Goal: Task Accomplishment & Management: Manage account settings

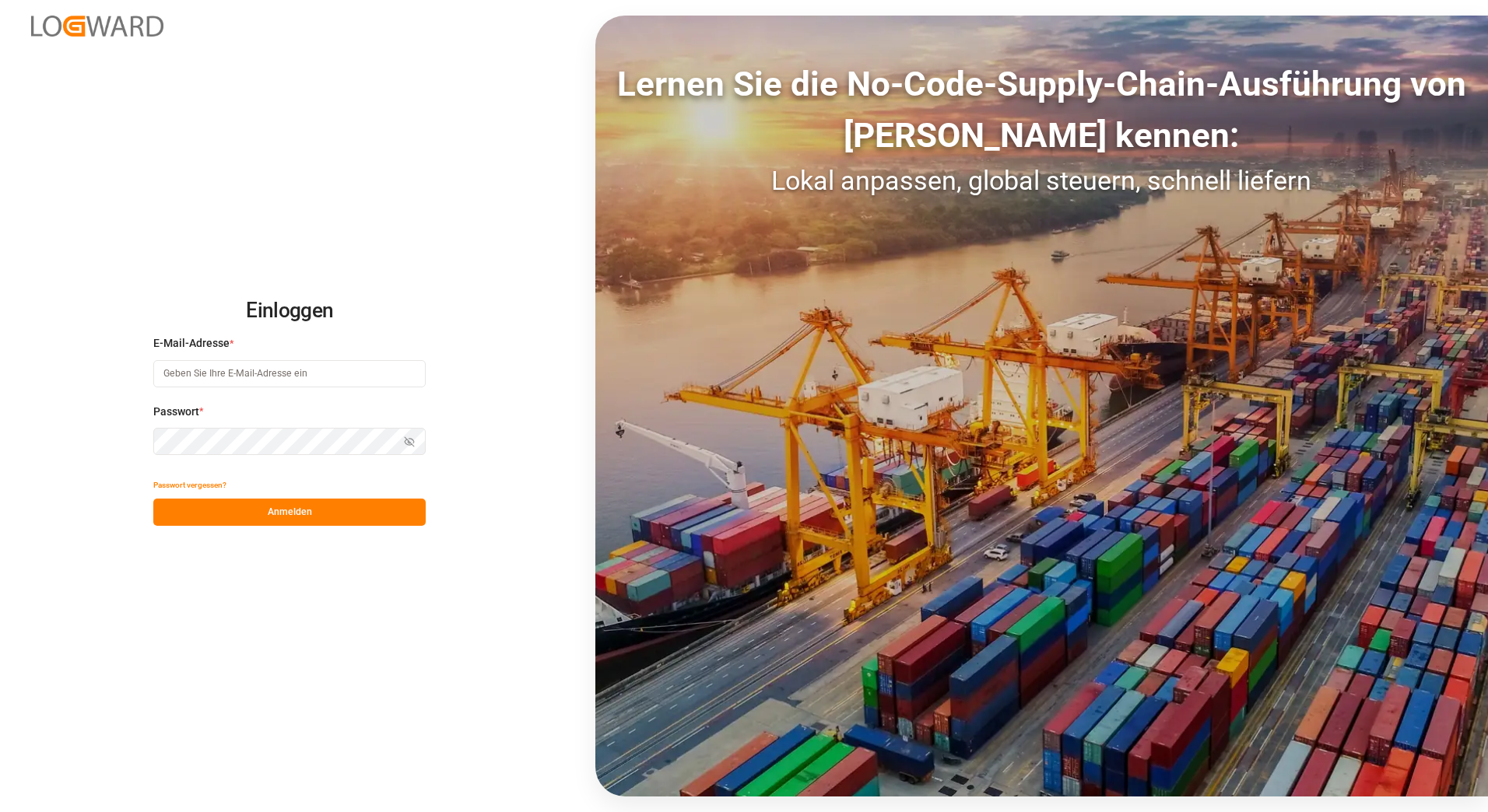
click at [338, 377] on input at bounding box center [289, 374] width 272 height 27
type input "cornelia.karczewski@melitta.de"
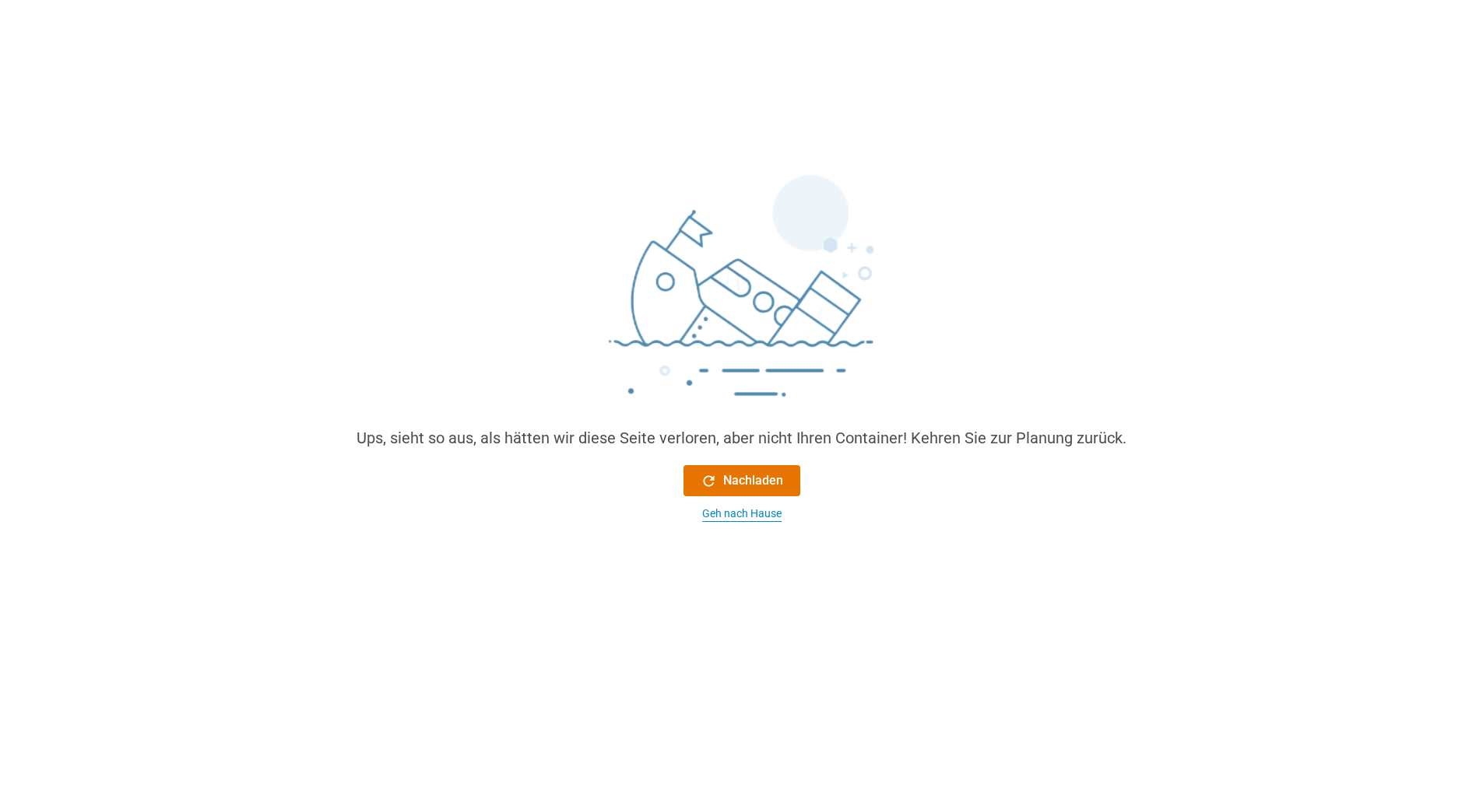
click at [762, 513] on div "Geh nach Hause" at bounding box center [742, 513] width 79 height 16
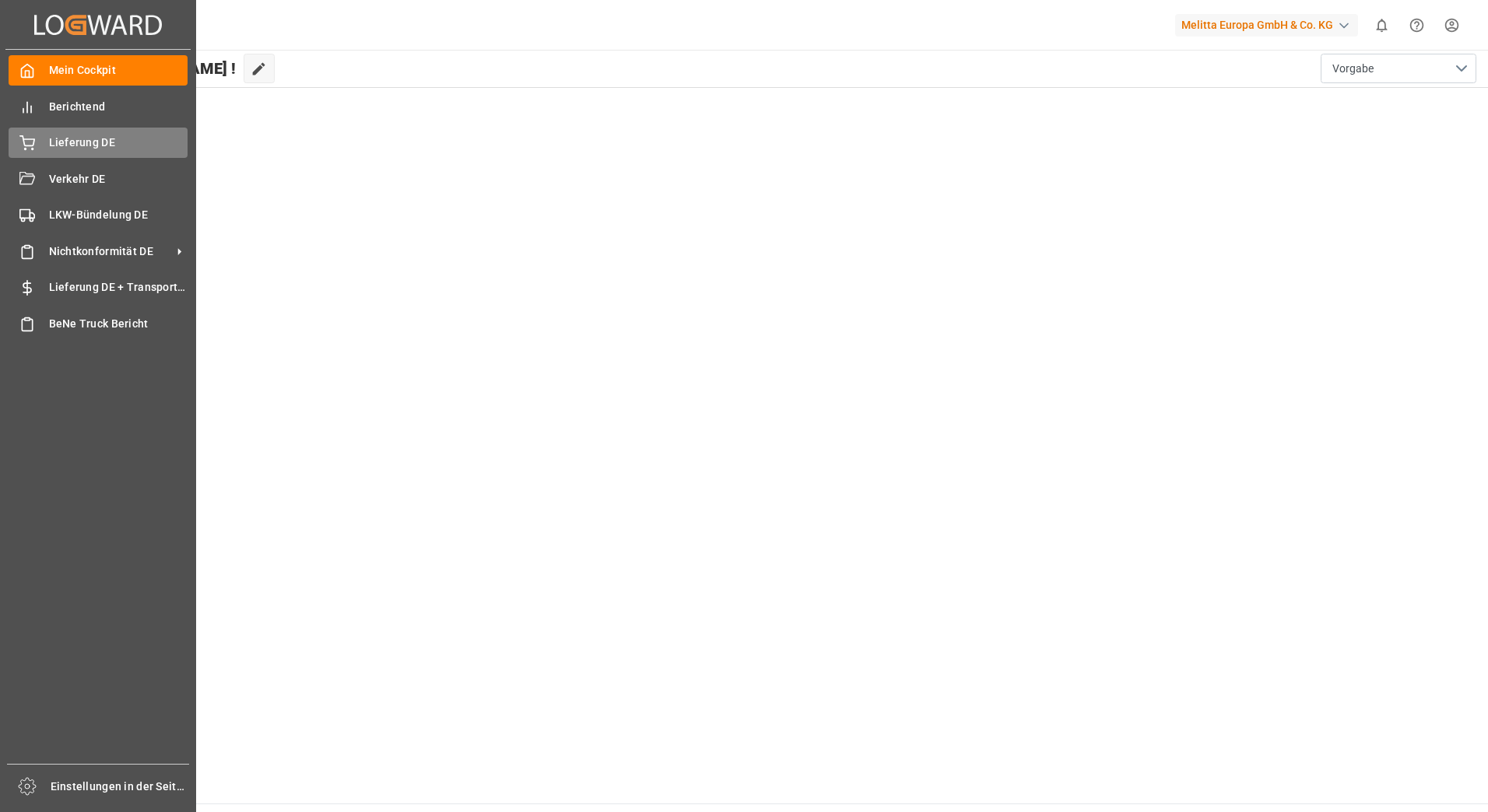
click at [127, 133] on div "Lieferung DE Lieferung DE" at bounding box center [98, 143] width 179 height 31
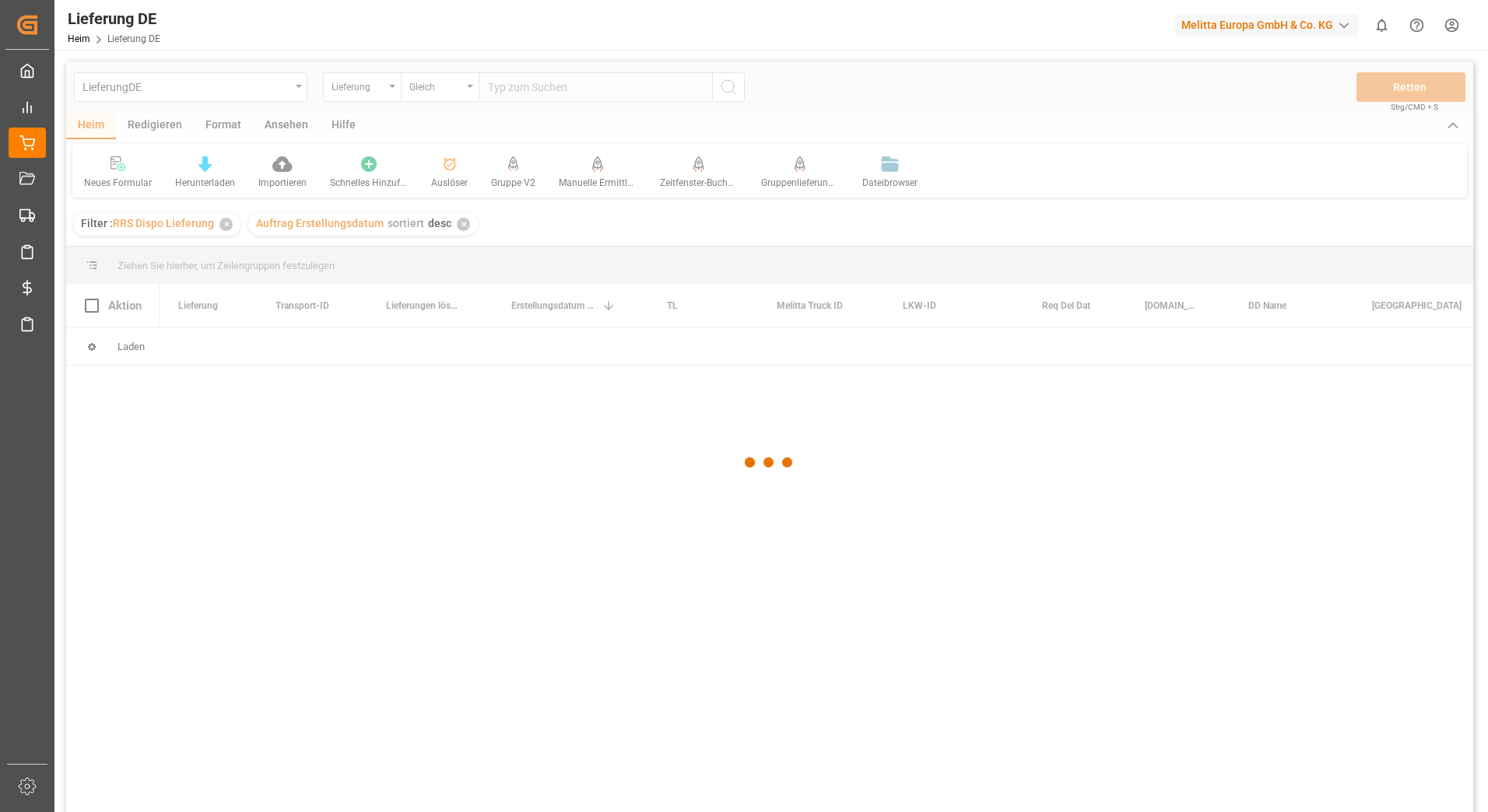
click at [577, 89] on div at bounding box center [770, 463] width 1408 height 803
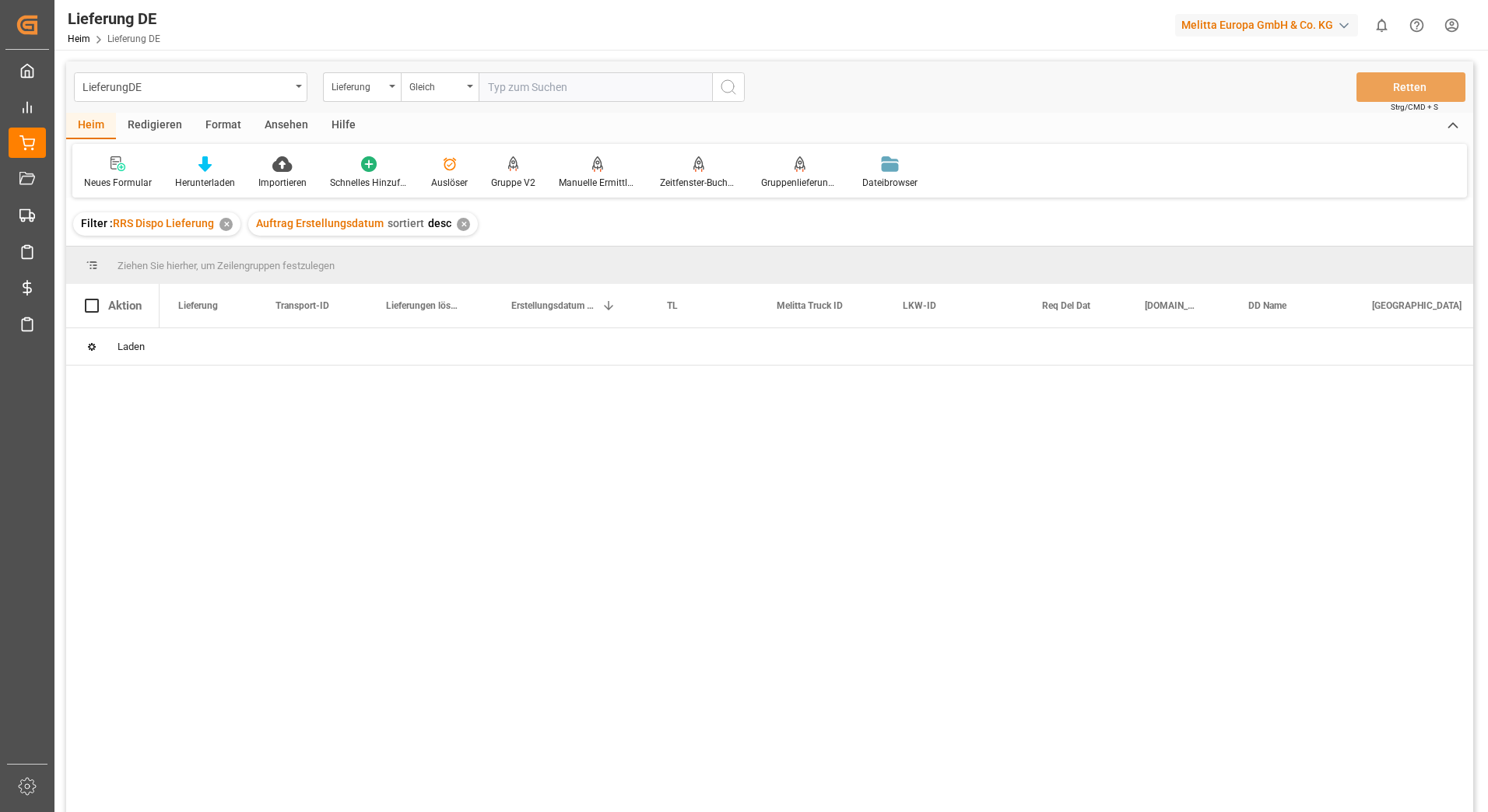
click at [577, 89] on input "text" at bounding box center [596, 87] width 234 height 30
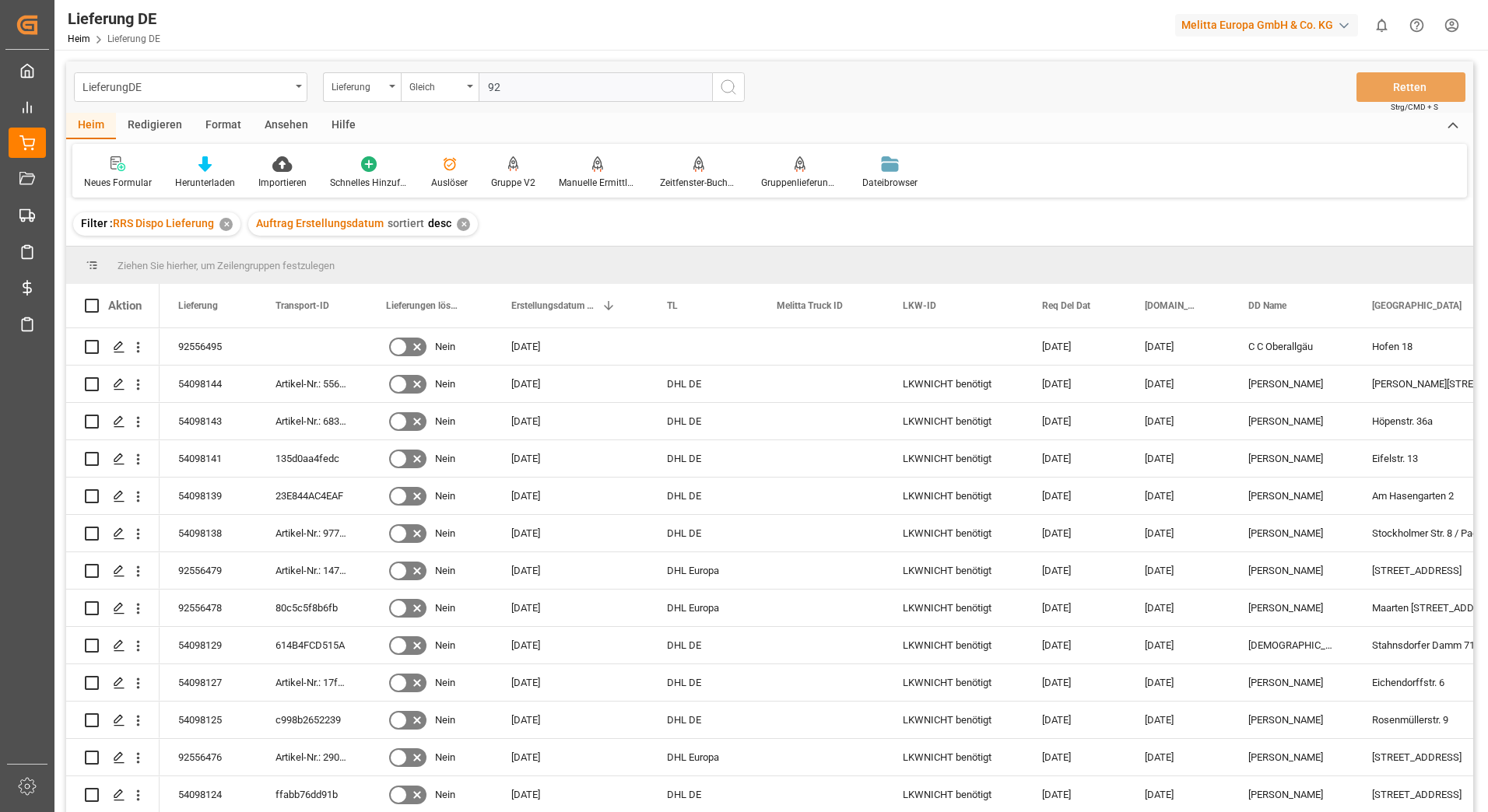
type input "9"
click at [94, 350] on input "Drücken Sie die Leertaste, um die Zeilenauswahl umzuschalten (deaktiviert)" at bounding box center [91, 347] width 14 height 14
checkbox input "true"
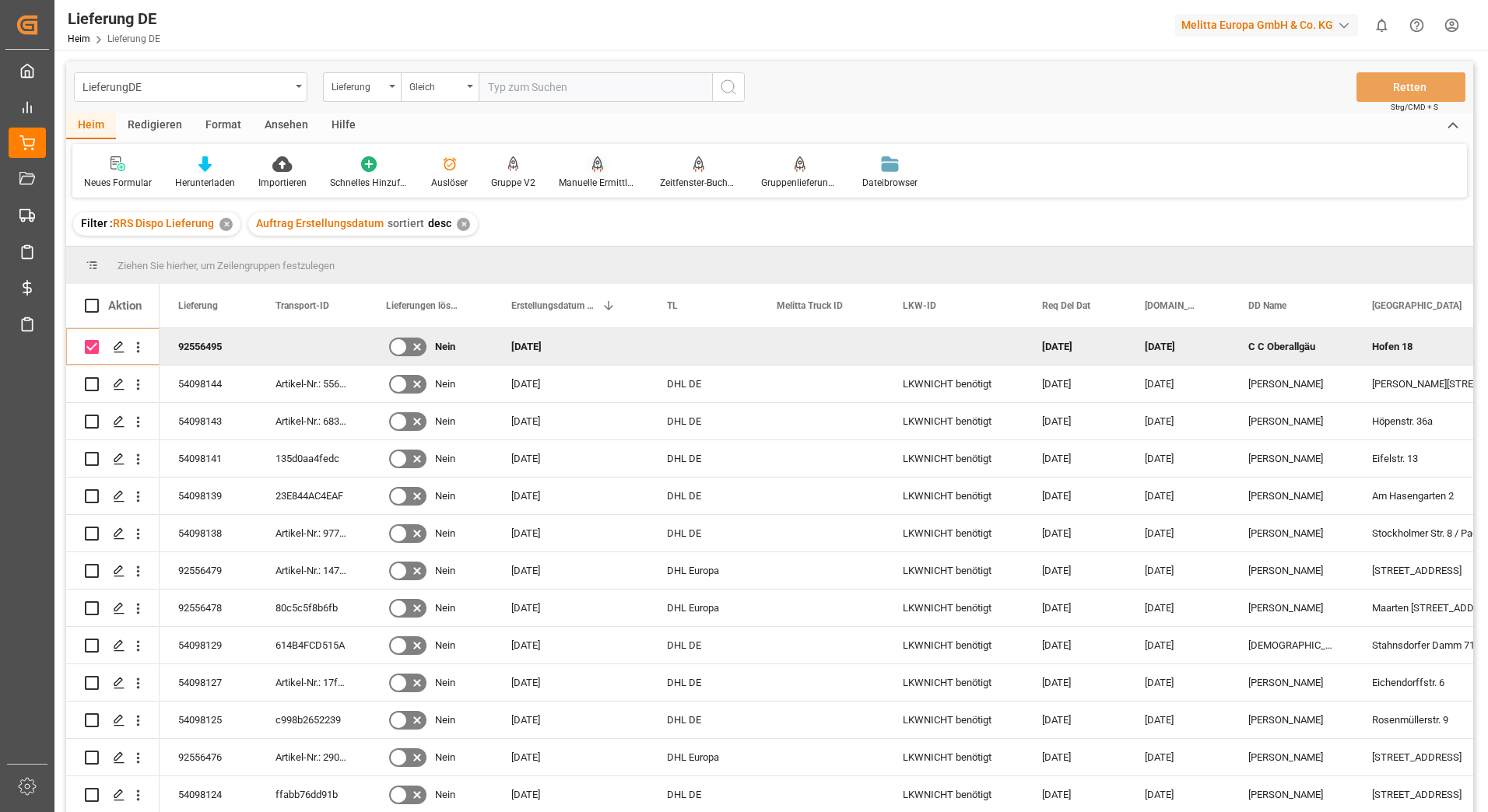
click at [593, 161] on icon at bounding box center [597, 164] width 11 height 15
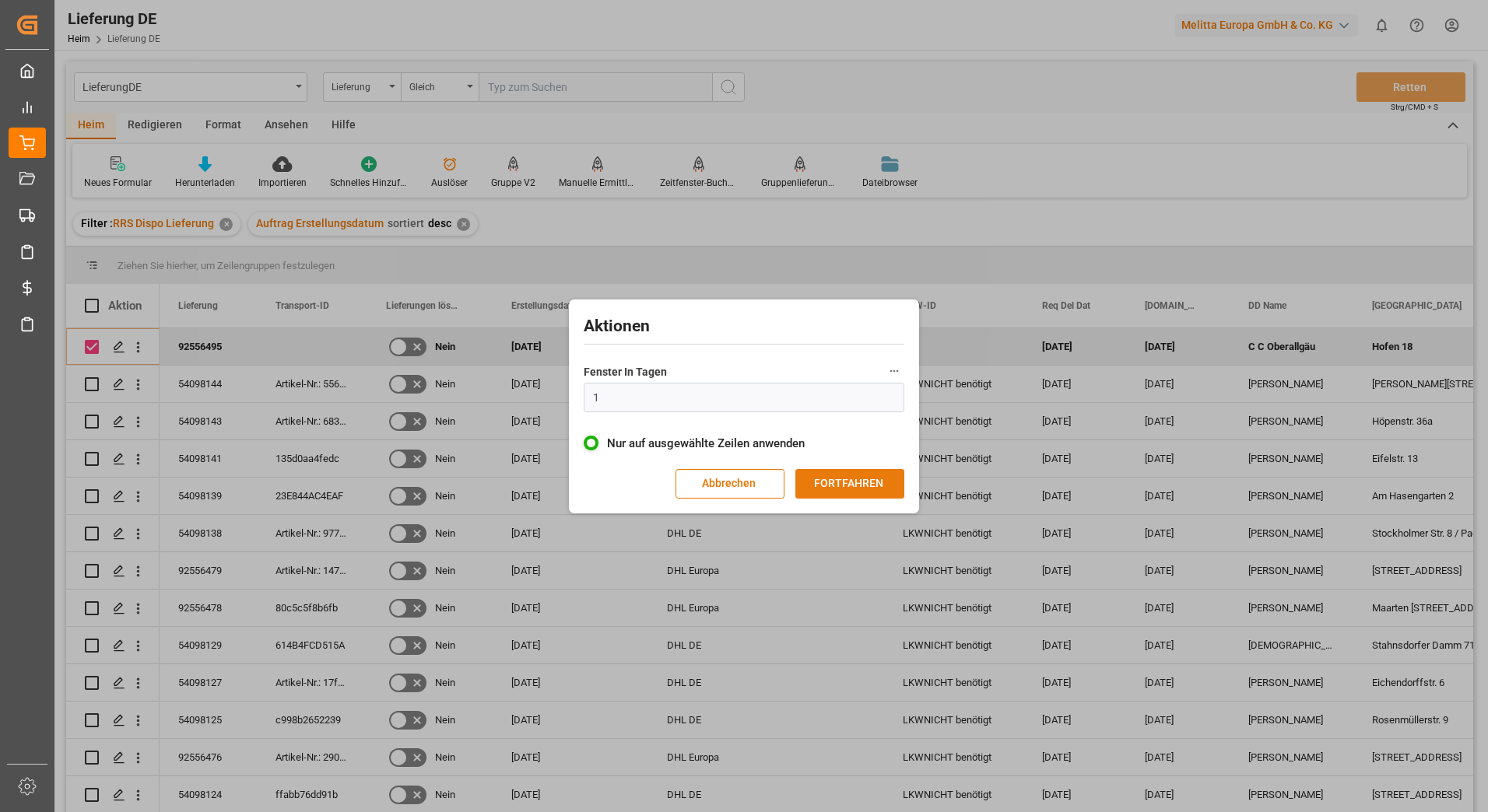
click at [828, 484] on button "FORTFAHREN" at bounding box center [850, 484] width 109 height 30
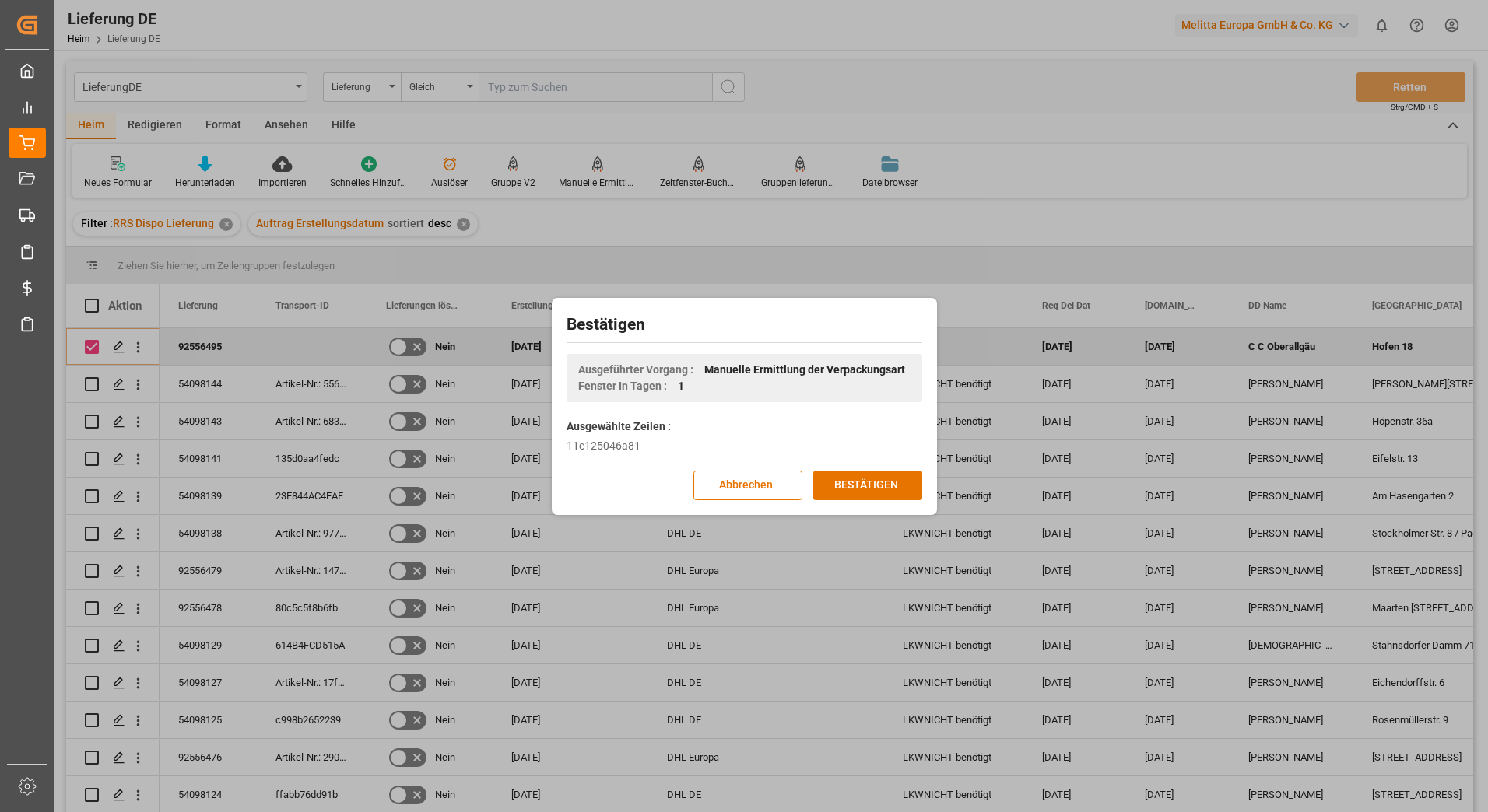
click at [828, 484] on button "BESTÄTIGEN" at bounding box center [868, 485] width 109 height 30
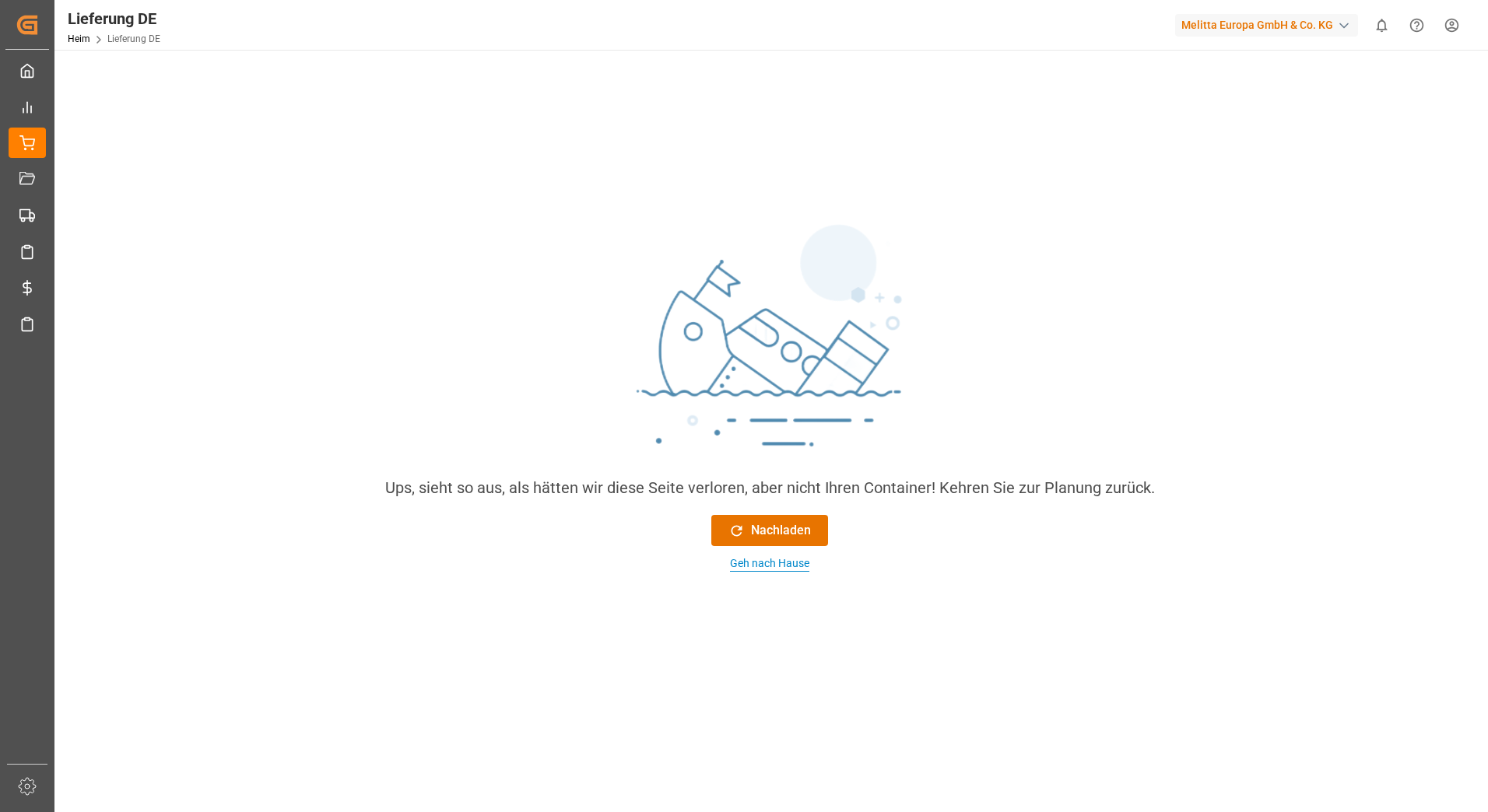
click at [777, 564] on div "Geh nach Hause" at bounding box center [770, 563] width 79 height 16
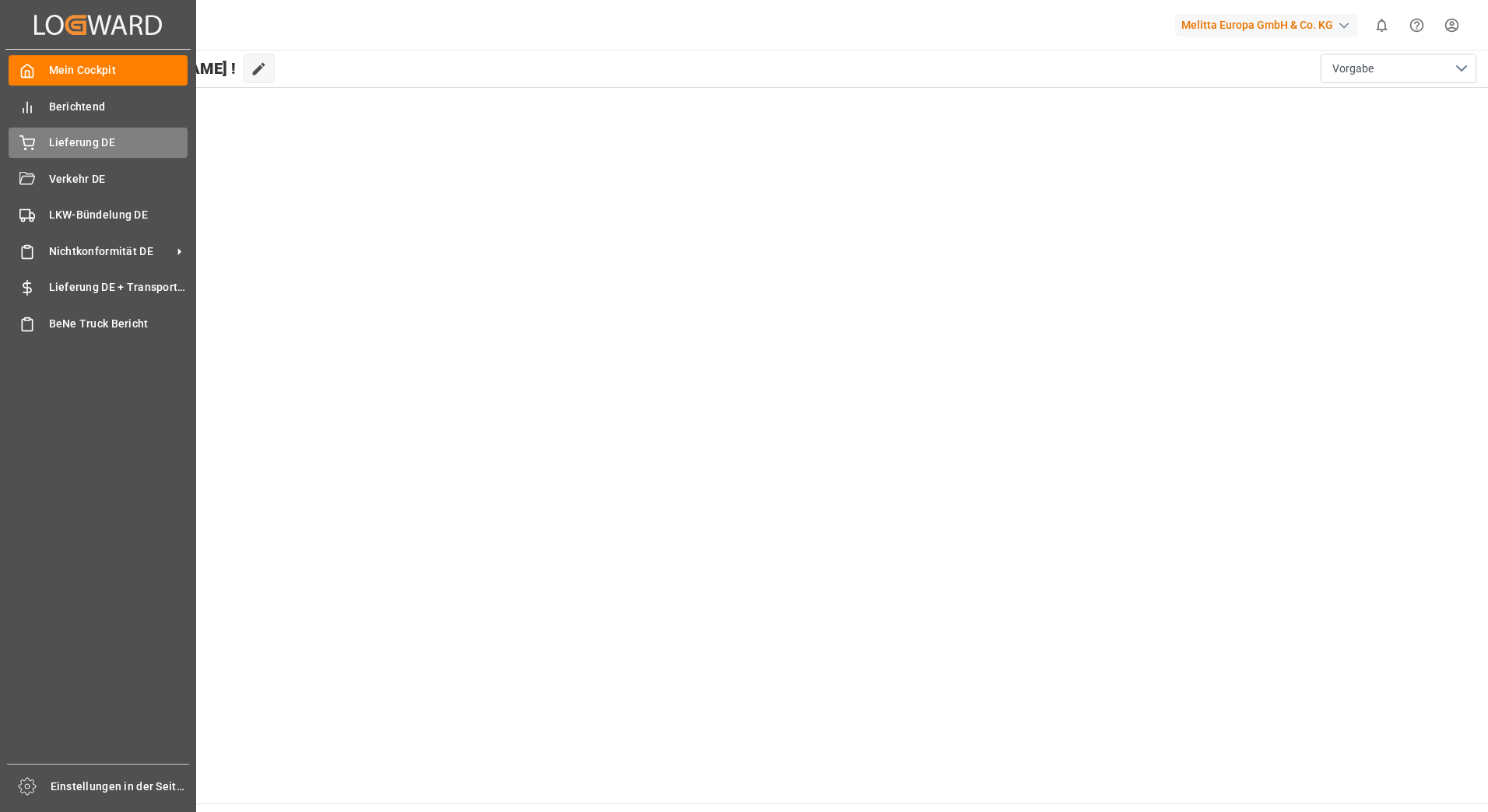
click at [51, 147] on span "Lieferung DE" at bounding box center [118, 142] width 139 height 16
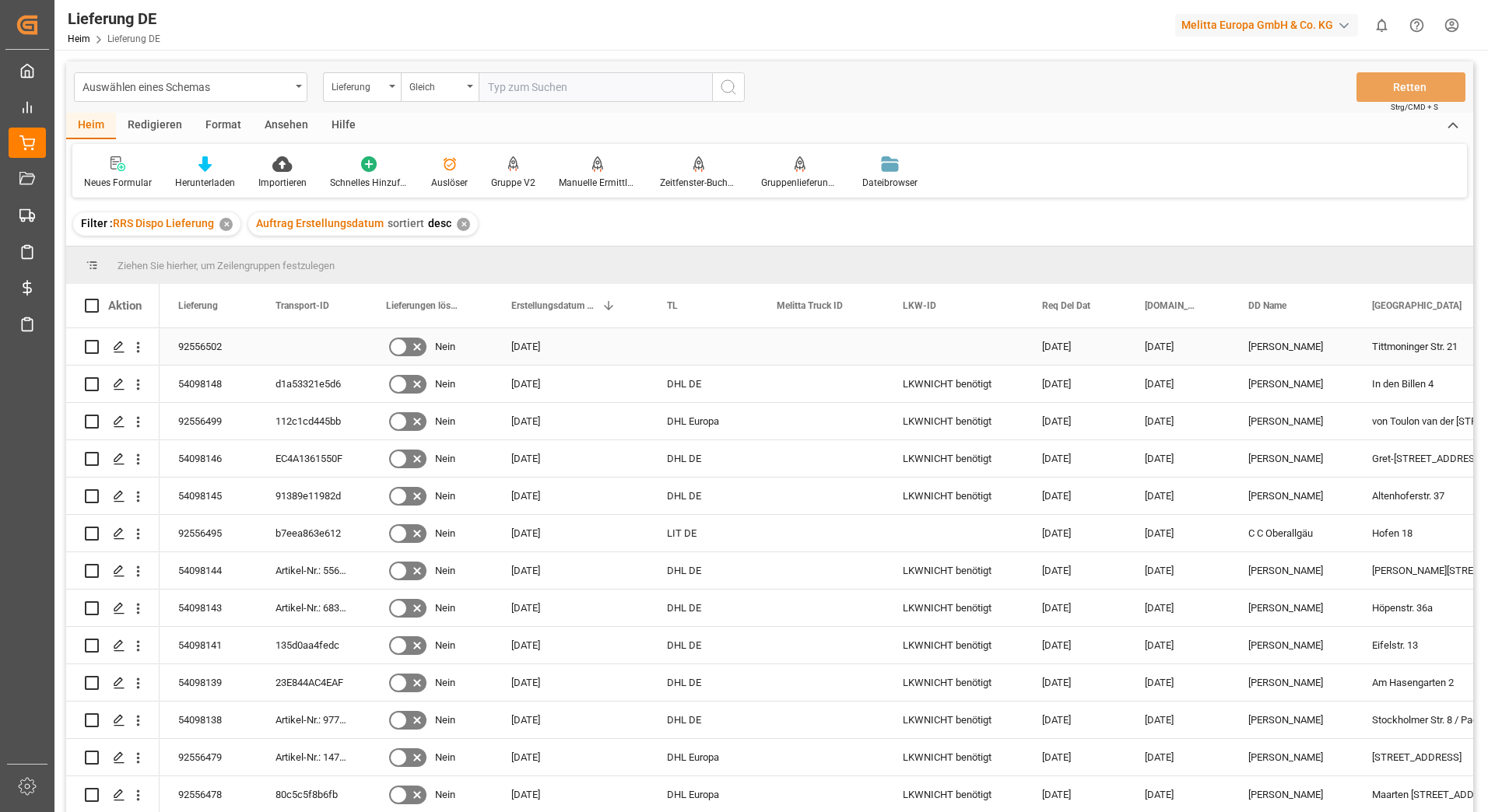
click at [89, 345] on input "Drücken Sie die Leertaste, um die Zeilenauswahl umzuschalten (deaktiviert)" at bounding box center [91, 347] width 14 height 14
checkbox input "true"
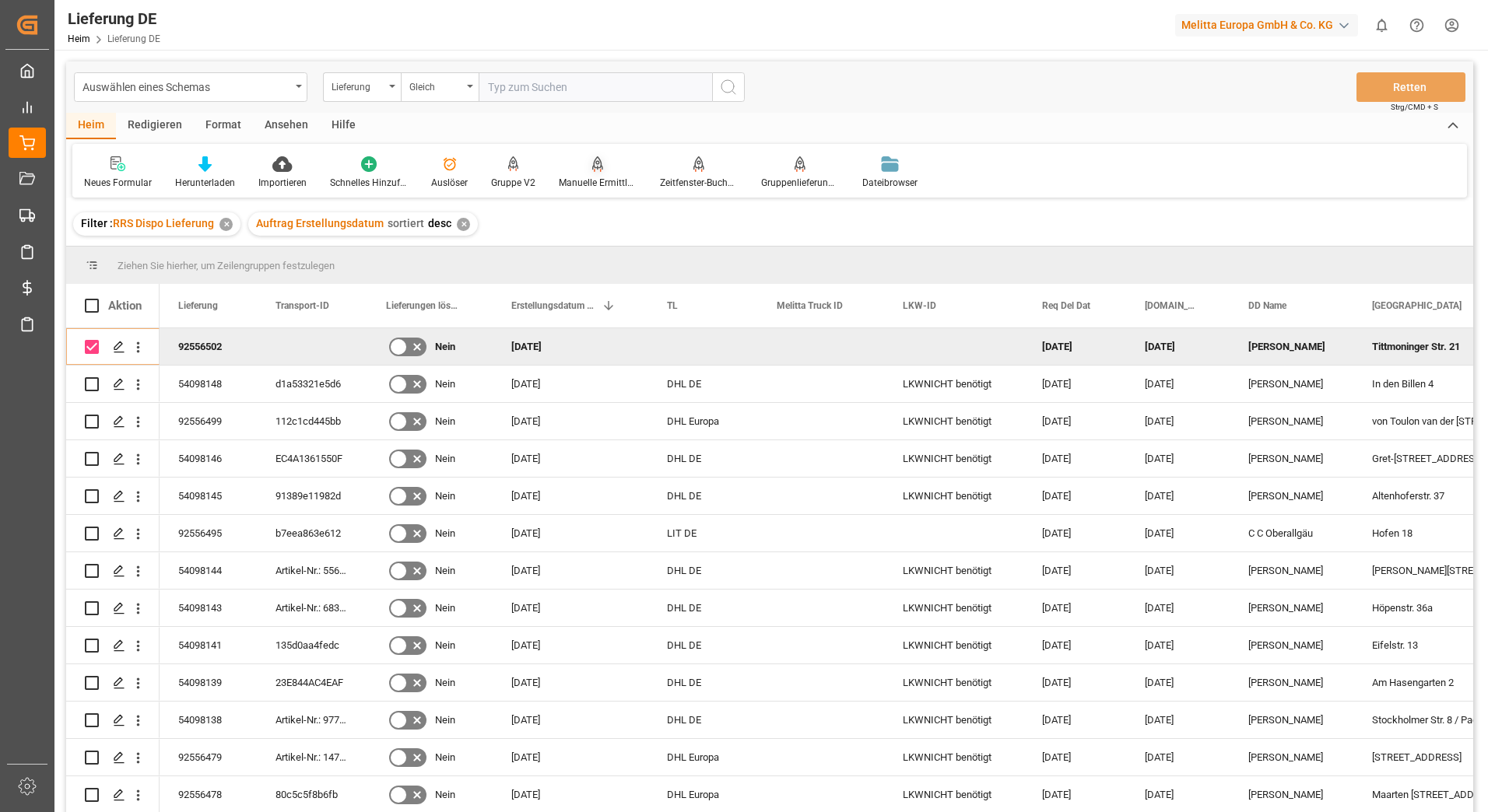
click at [596, 165] on icon at bounding box center [597, 163] width 11 height 14
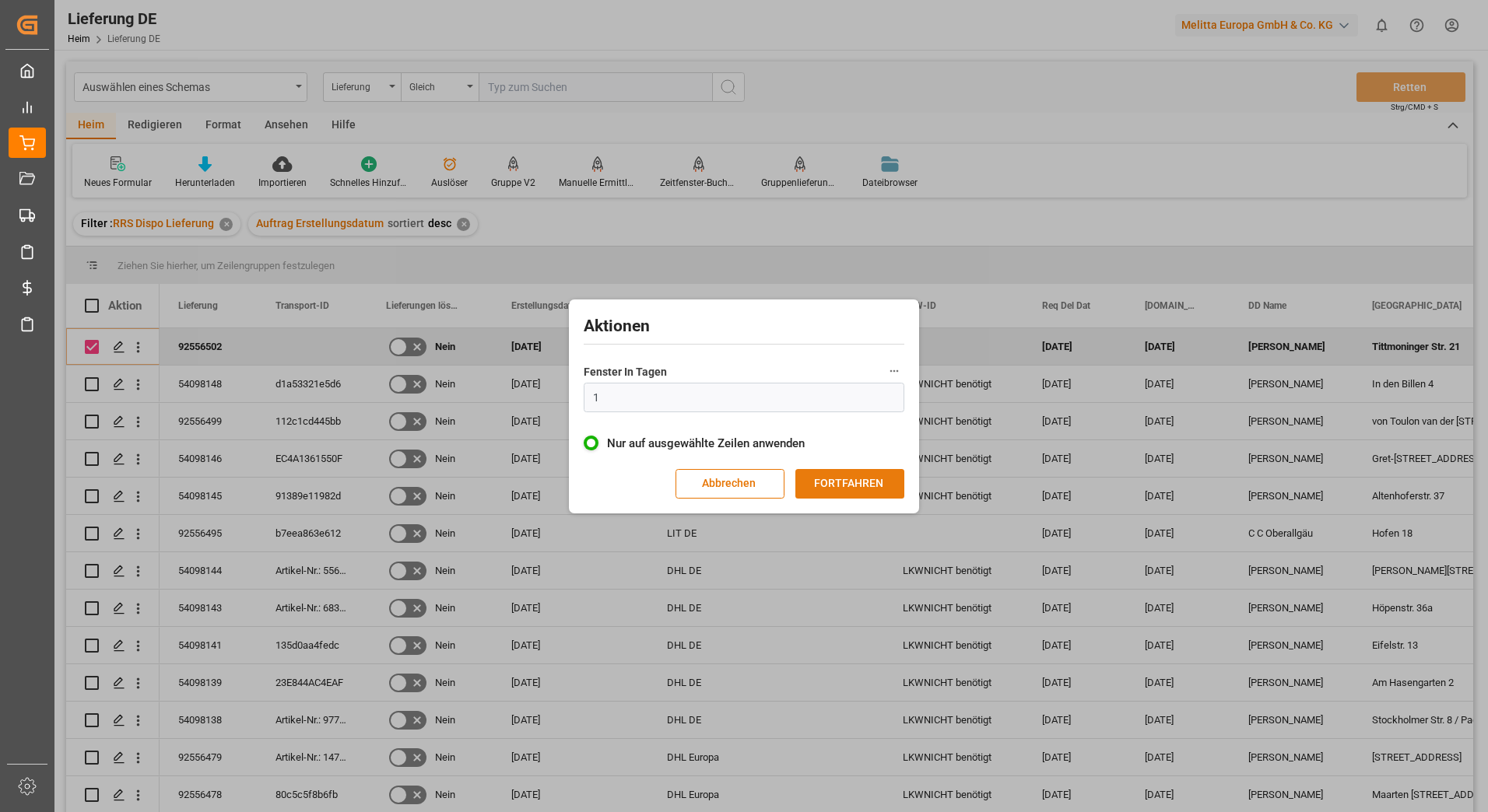
click at [830, 483] on button "FORTFAHREN" at bounding box center [850, 484] width 109 height 30
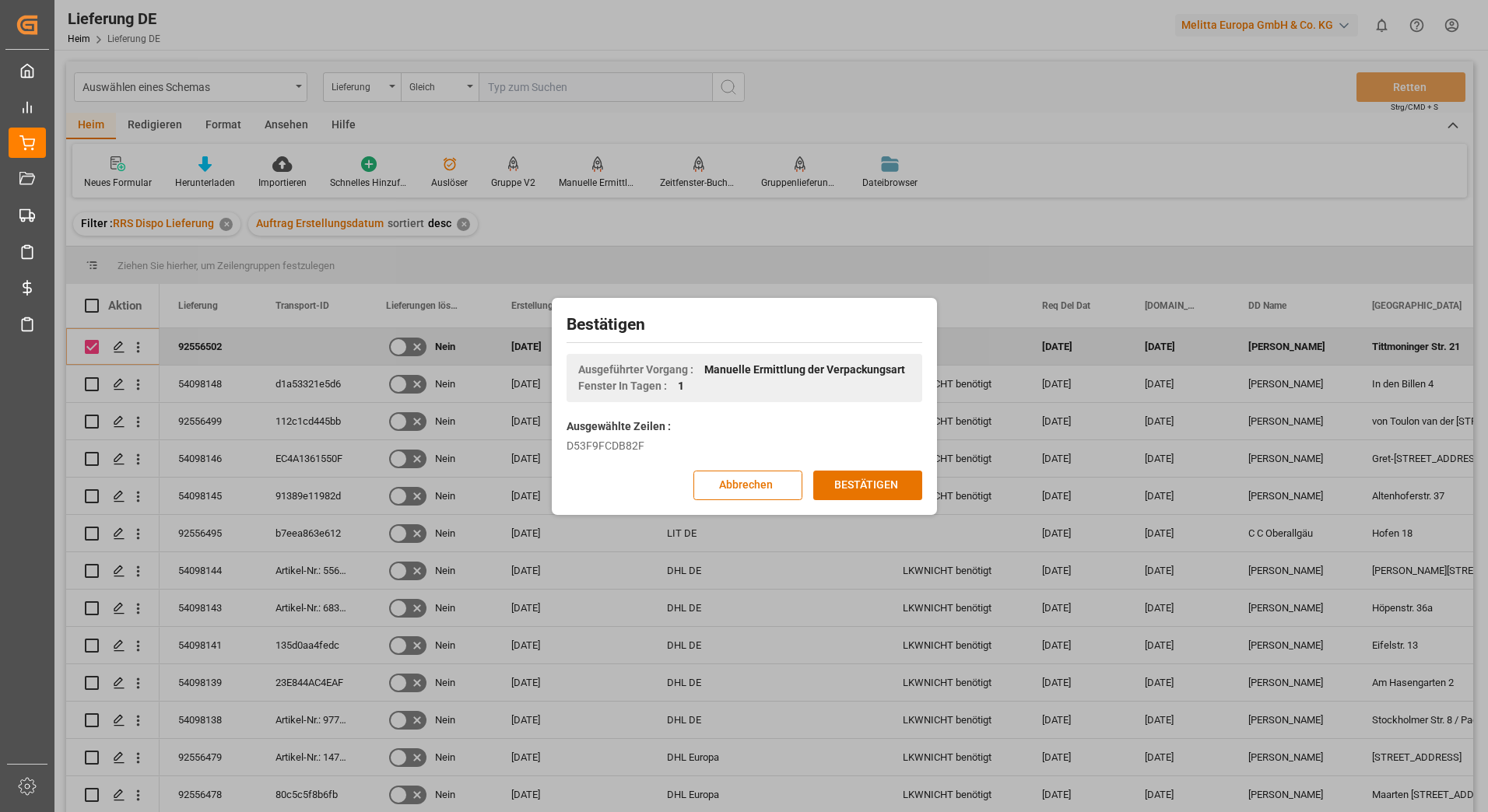
click at [830, 483] on button "BESTÄTIGEN" at bounding box center [868, 485] width 109 height 30
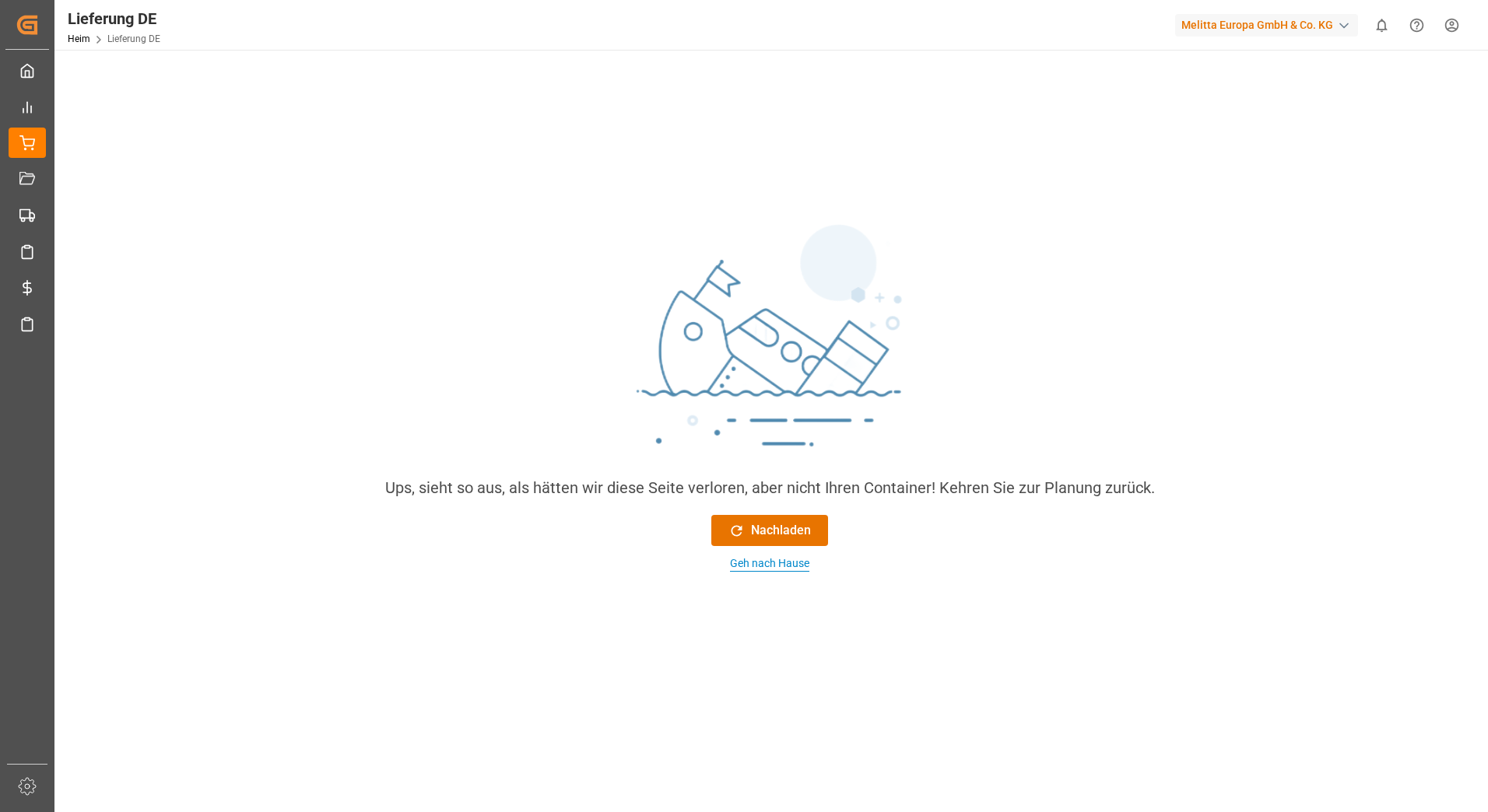
click at [776, 561] on div "Geh nach Hause" at bounding box center [770, 563] width 79 height 16
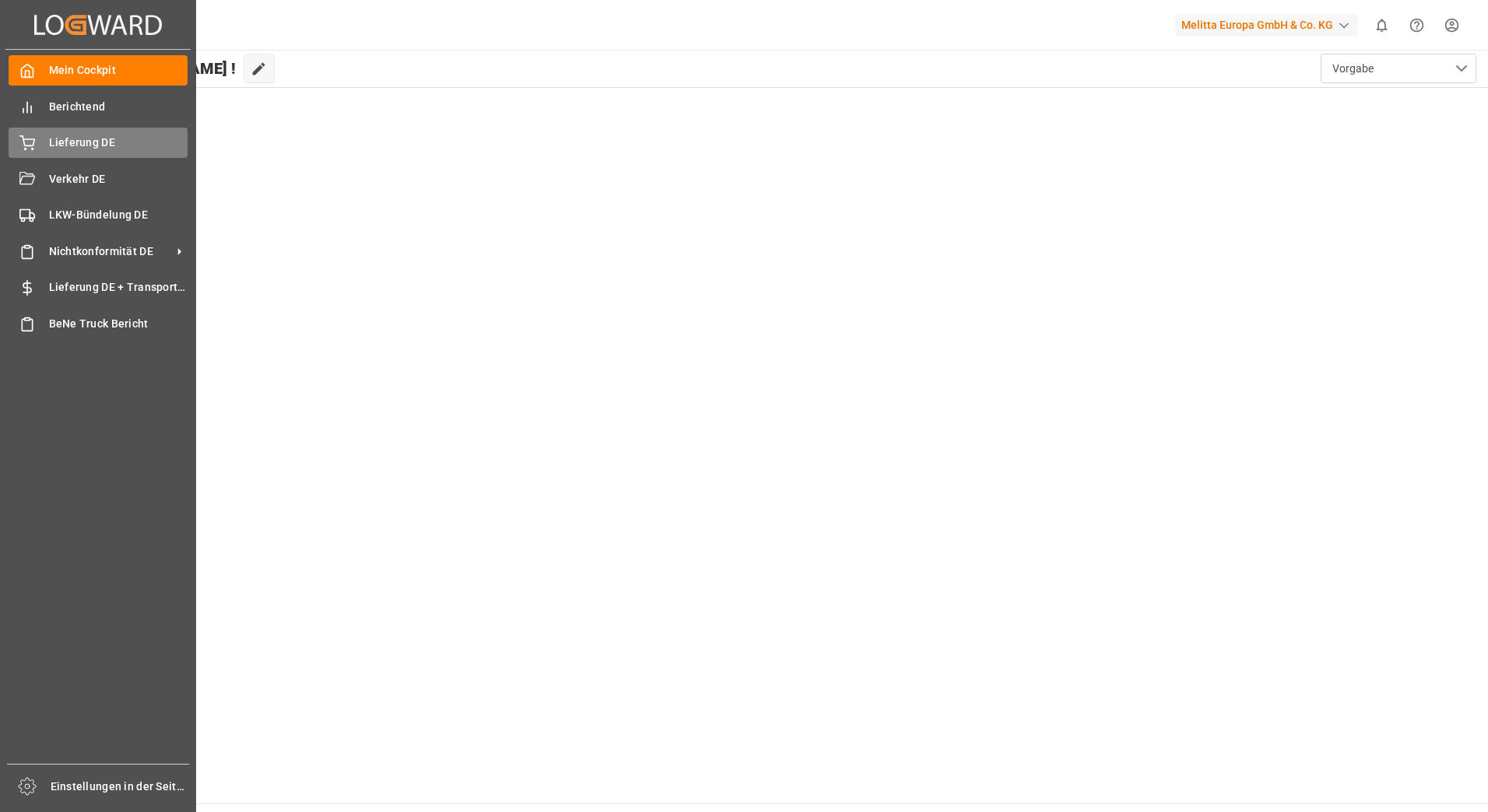
click at [24, 148] on icon at bounding box center [27, 143] width 15 height 15
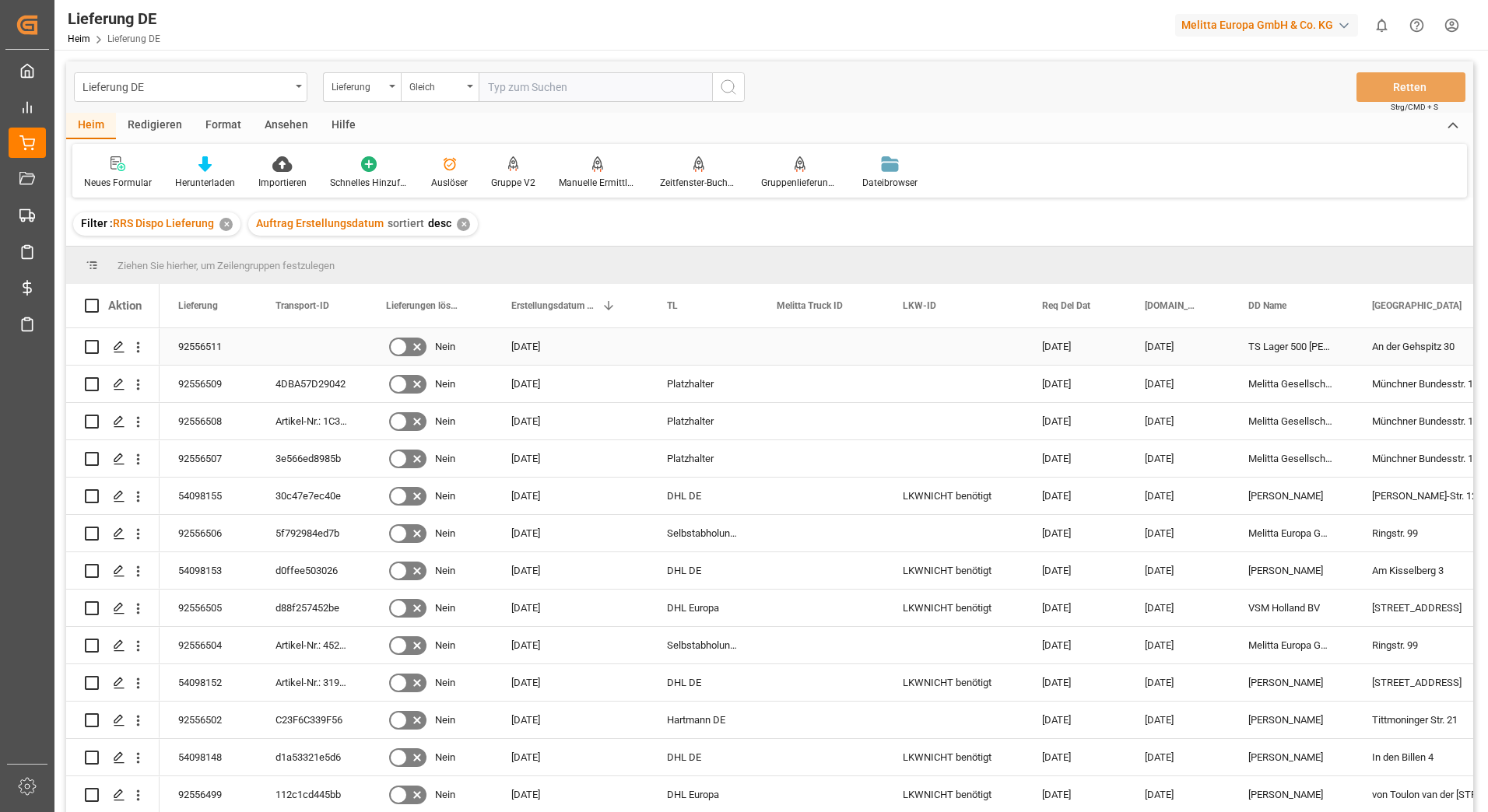
click at [93, 352] on input "Drücken Sie die Leertaste, um die Zeilenauswahl umzuschalten (deaktiviert)" at bounding box center [91, 347] width 14 height 14
checkbox input "true"
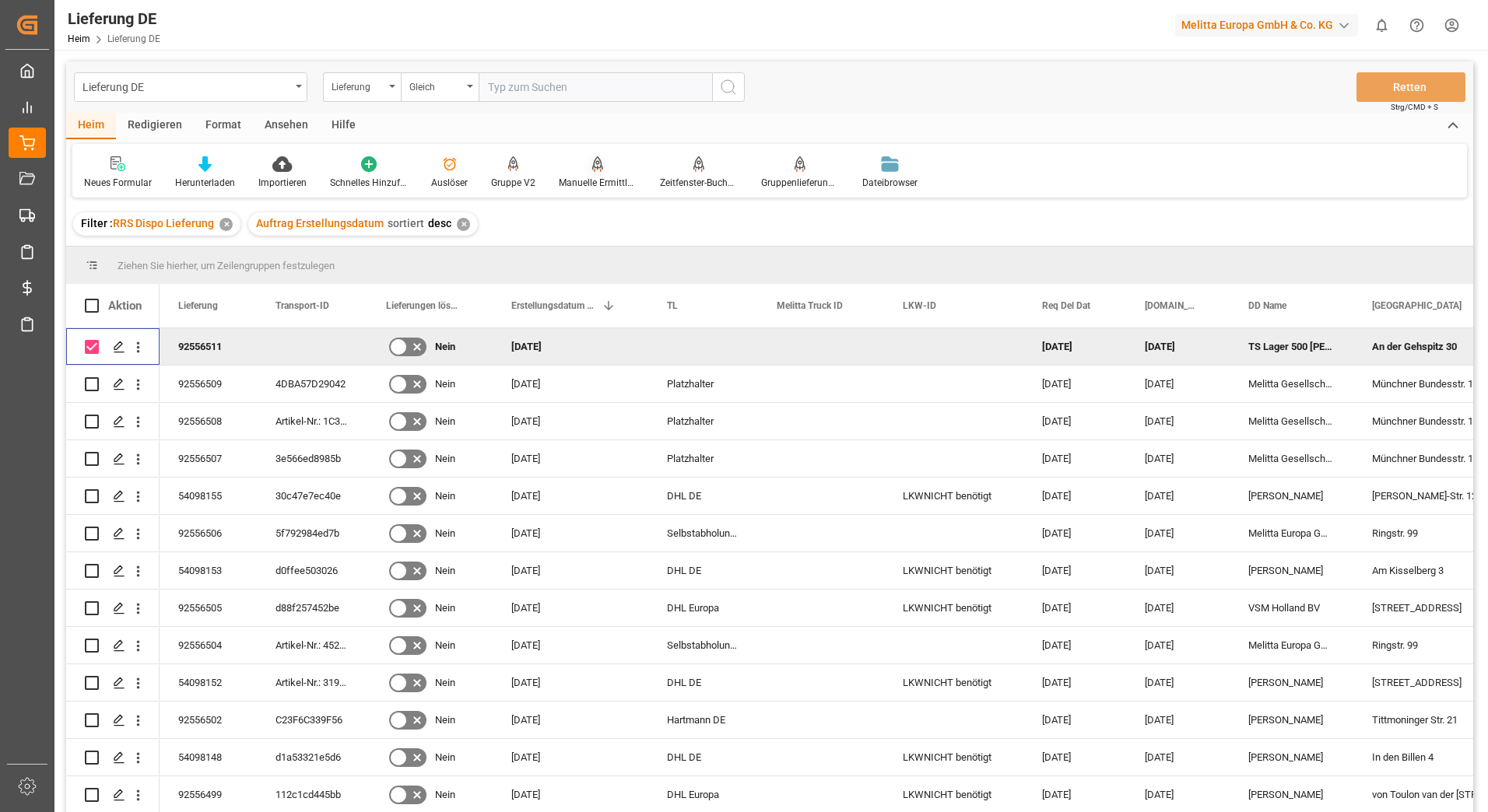
click at [592, 163] on icon at bounding box center [597, 164] width 11 height 15
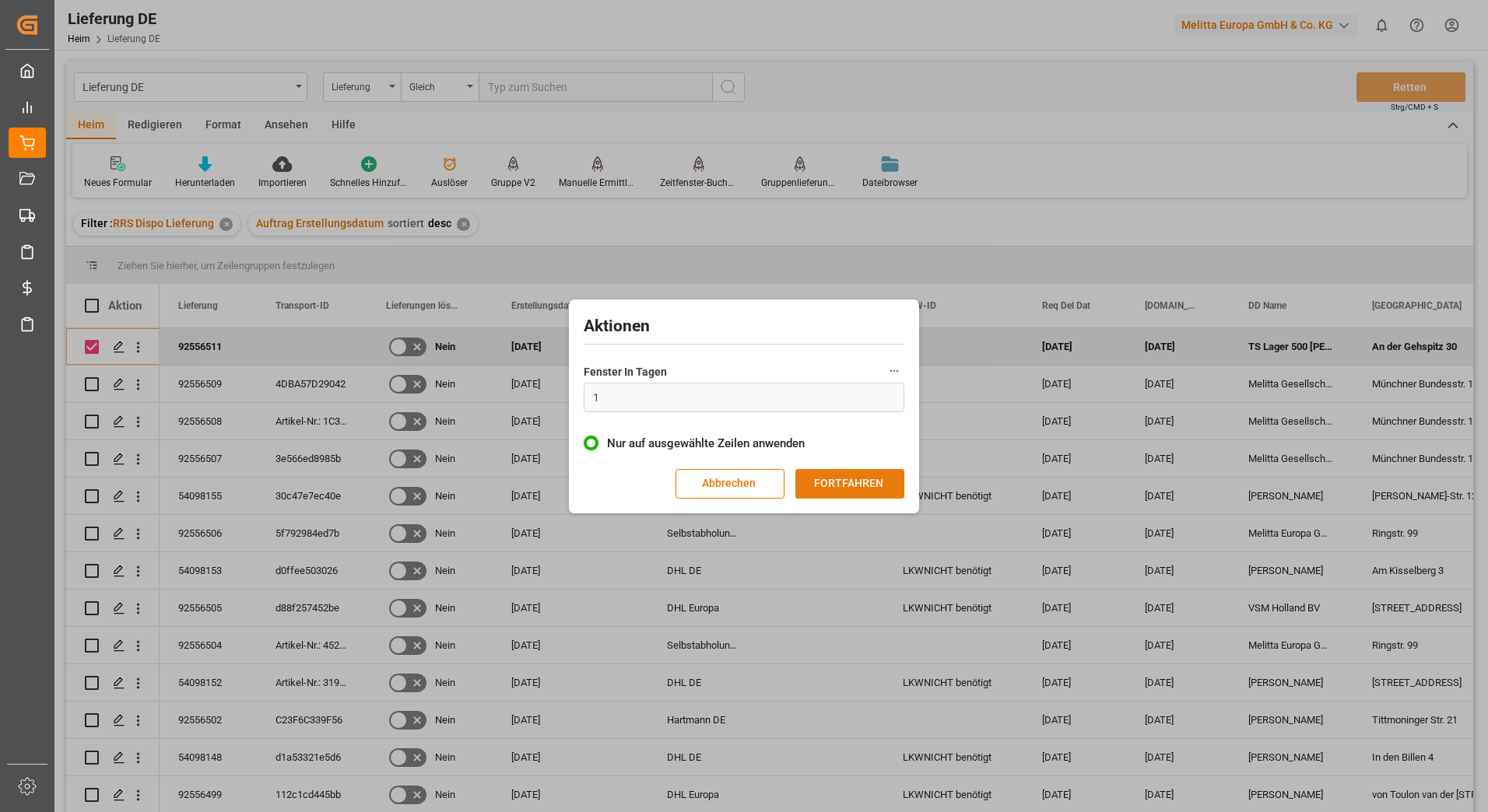
click at [820, 485] on button "FORTFAHREN" at bounding box center [850, 484] width 109 height 30
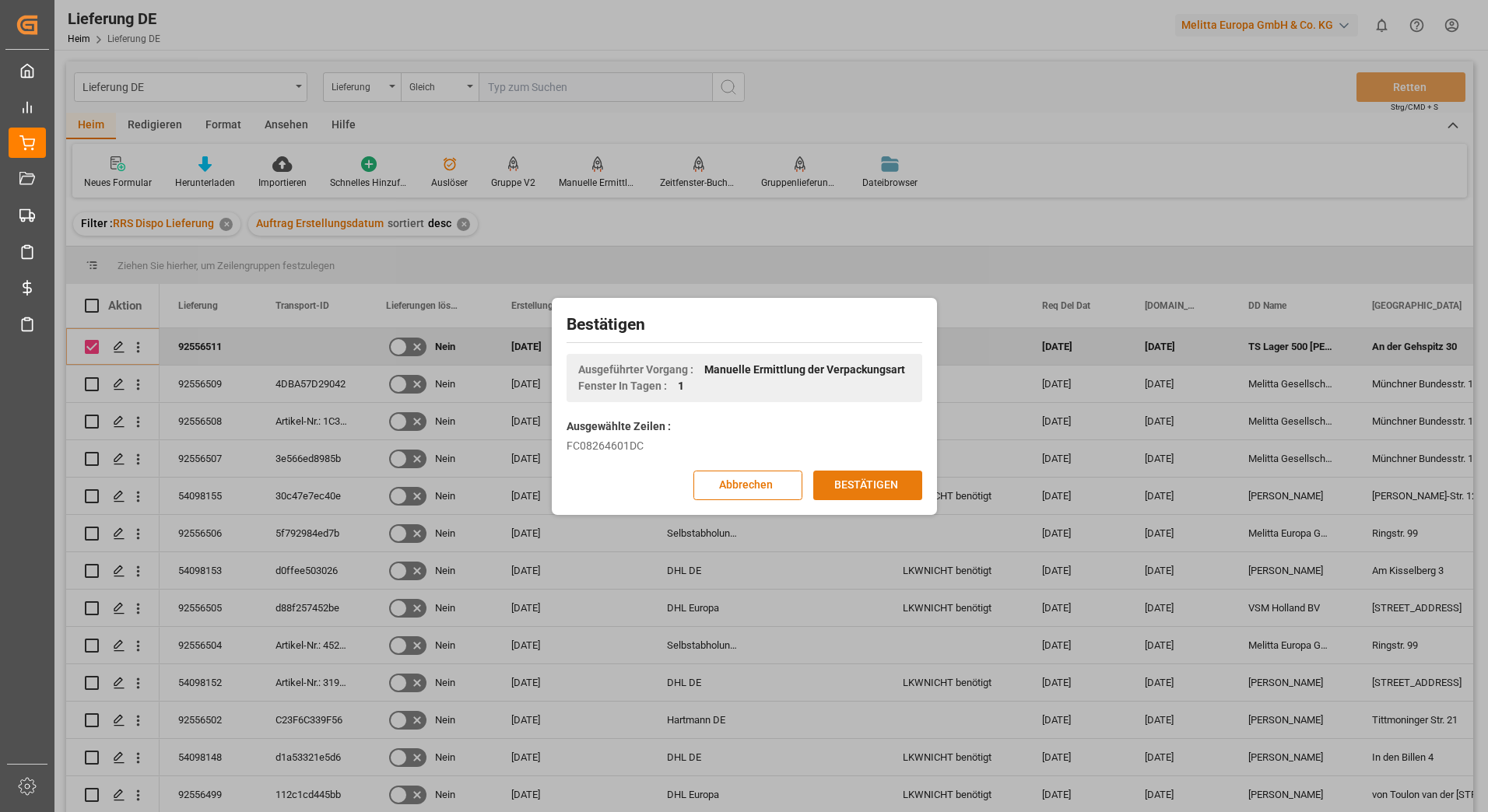
click at [829, 484] on button "BESTÄTIGEN" at bounding box center [868, 485] width 109 height 30
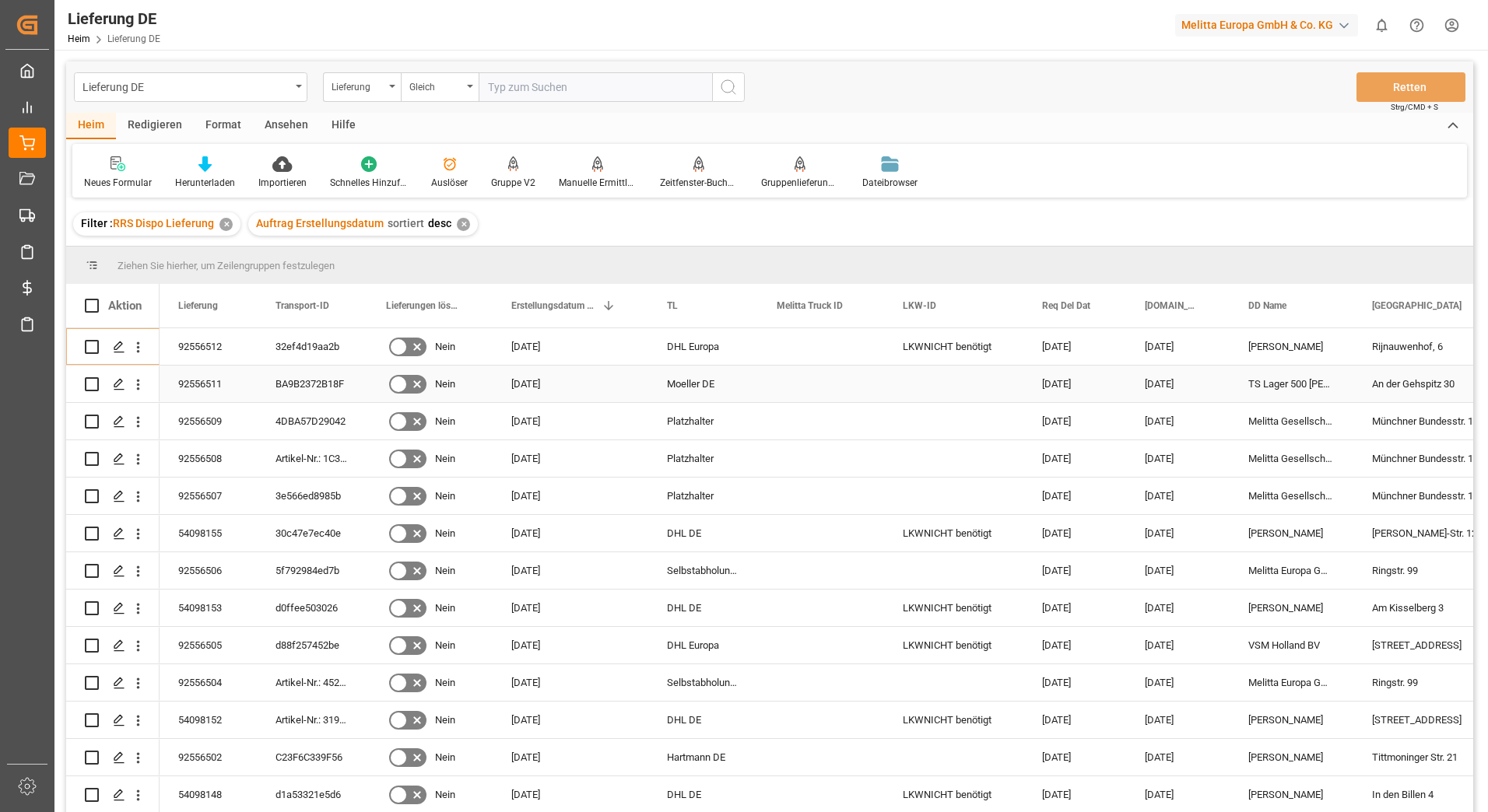
click at [87, 386] on input "Drücken Sie die Leertaste, um die Zeilenauswahl umzuschalten (deaktiviert)" at bounding box center [91, 384] width 14 height 14
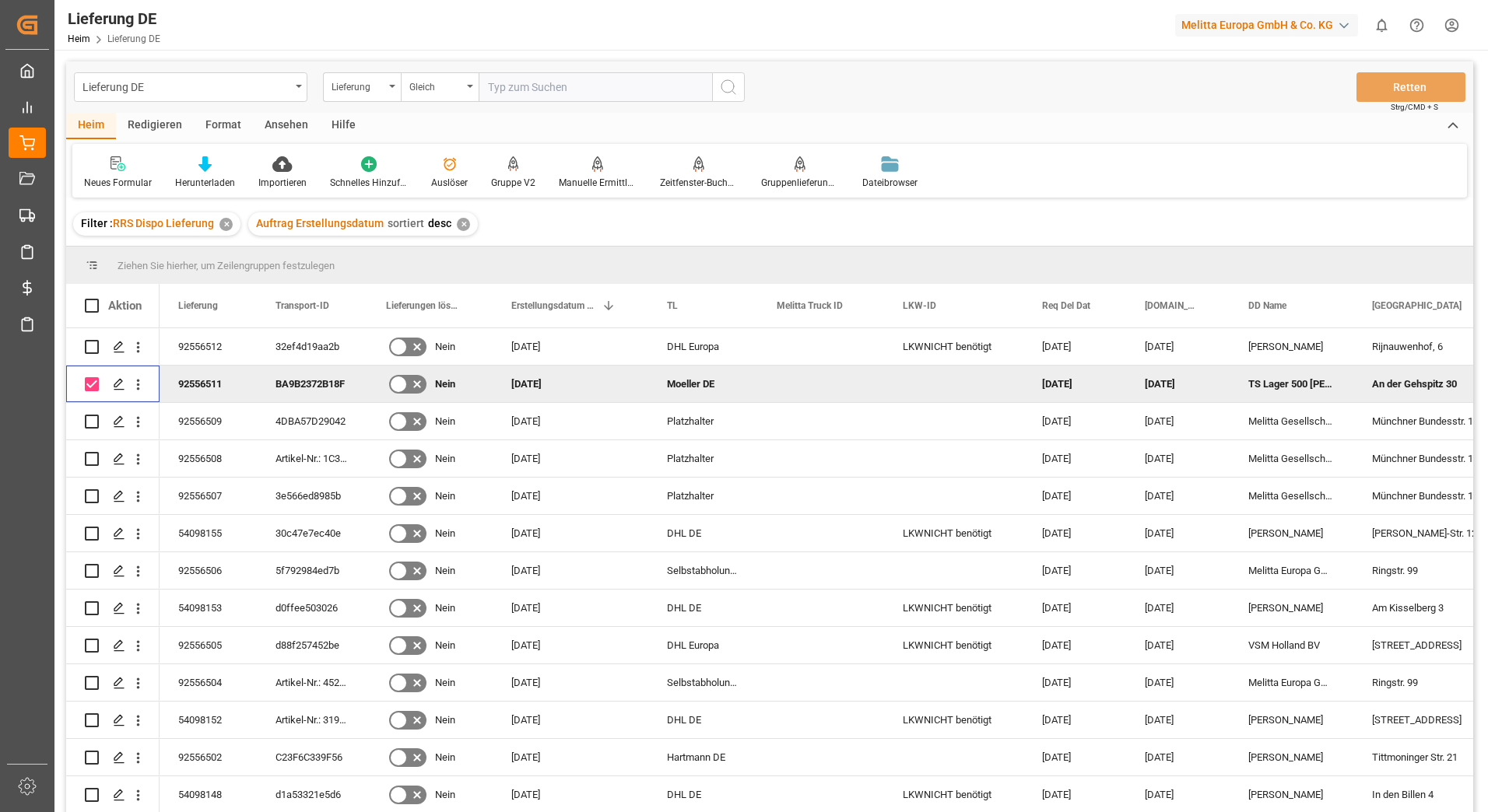
click at [92, 383] on input "Drücken Sie die Leertaste, um die Zeilenauswahl umzuschalten (aktiviert)" at bounding box center [91, 384] width 14 height 14
checkbox input "false"
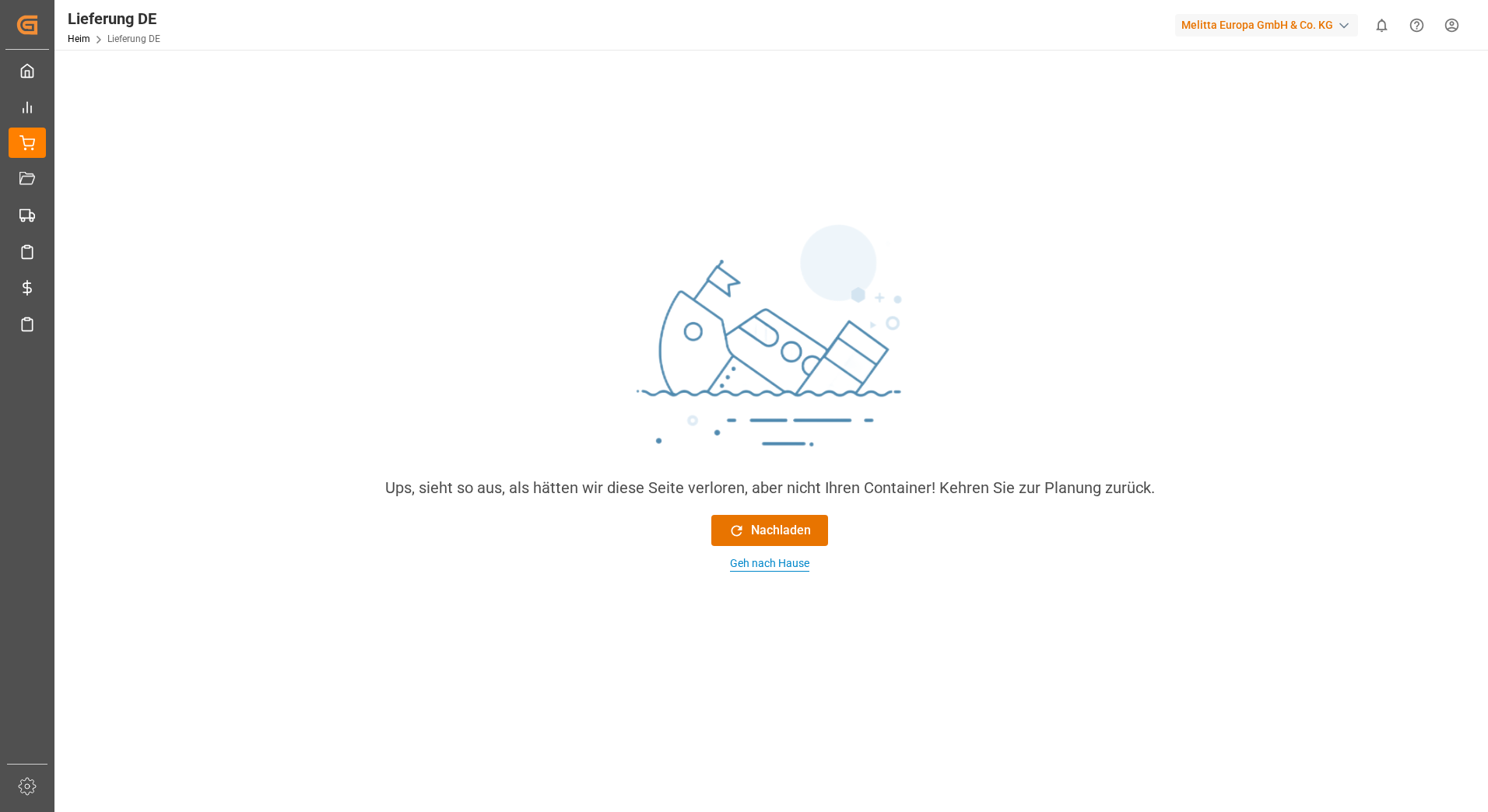
click at [803, 565] on div "Geh nach Hause" at bounding box center [770, 563] width 79 height 16
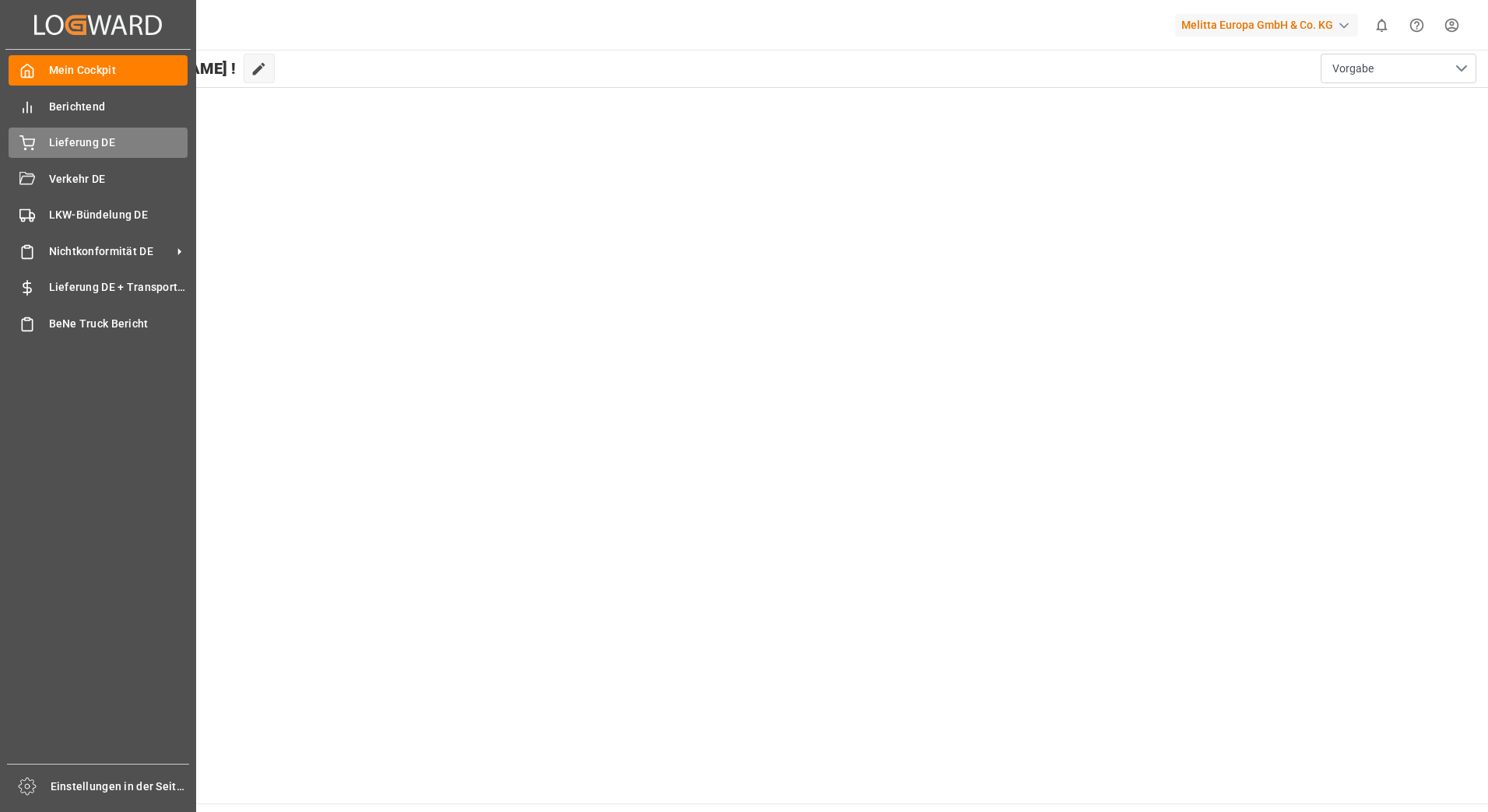
click at [40, 145] on div "Lieferung DE Lieferung DE" at bounding box center [98, 143] width 179 height 31
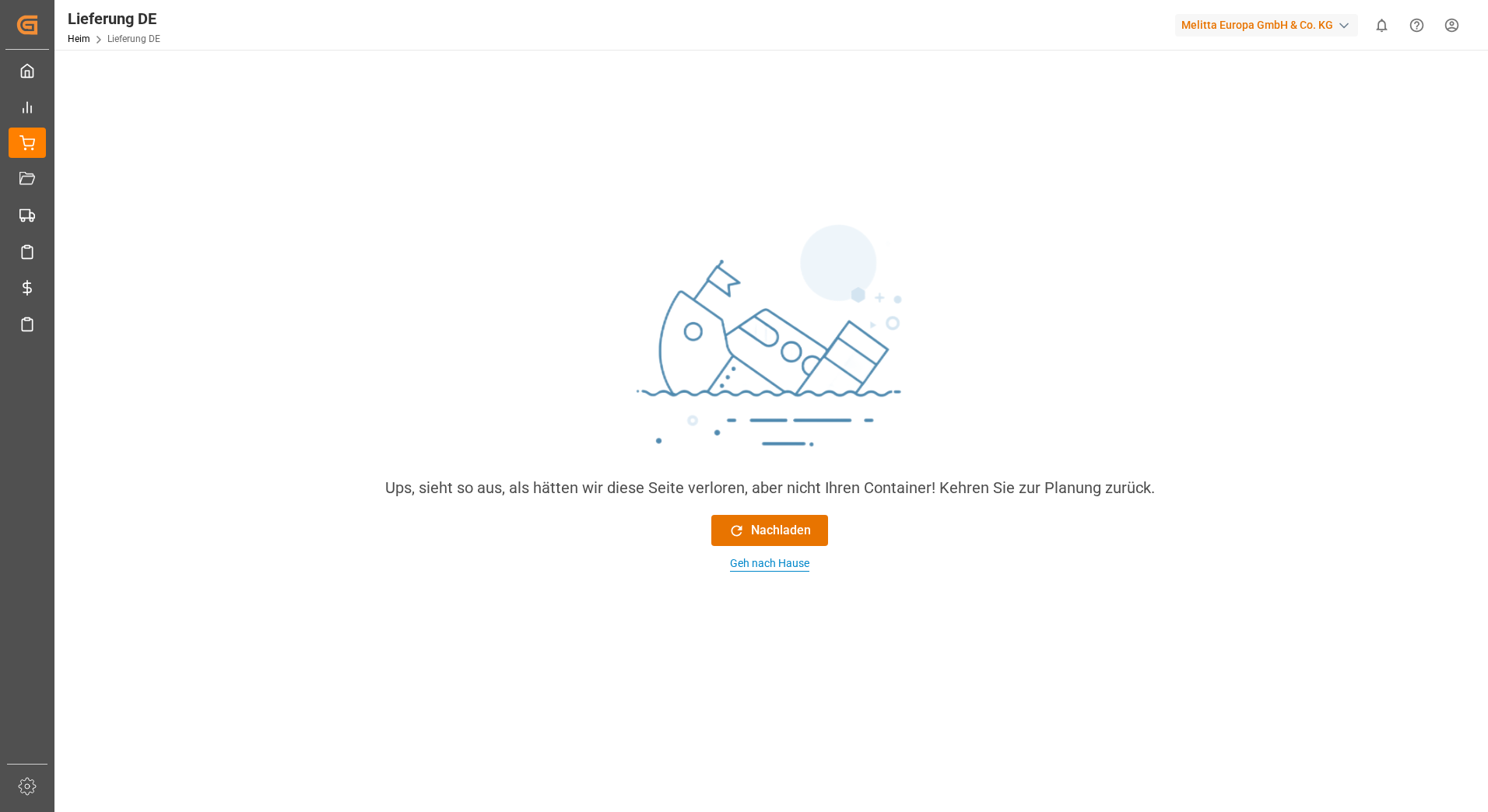
click at [784, 561] on div "Geh nach Hause" at bounding box center [770, 563] width 79 height 16
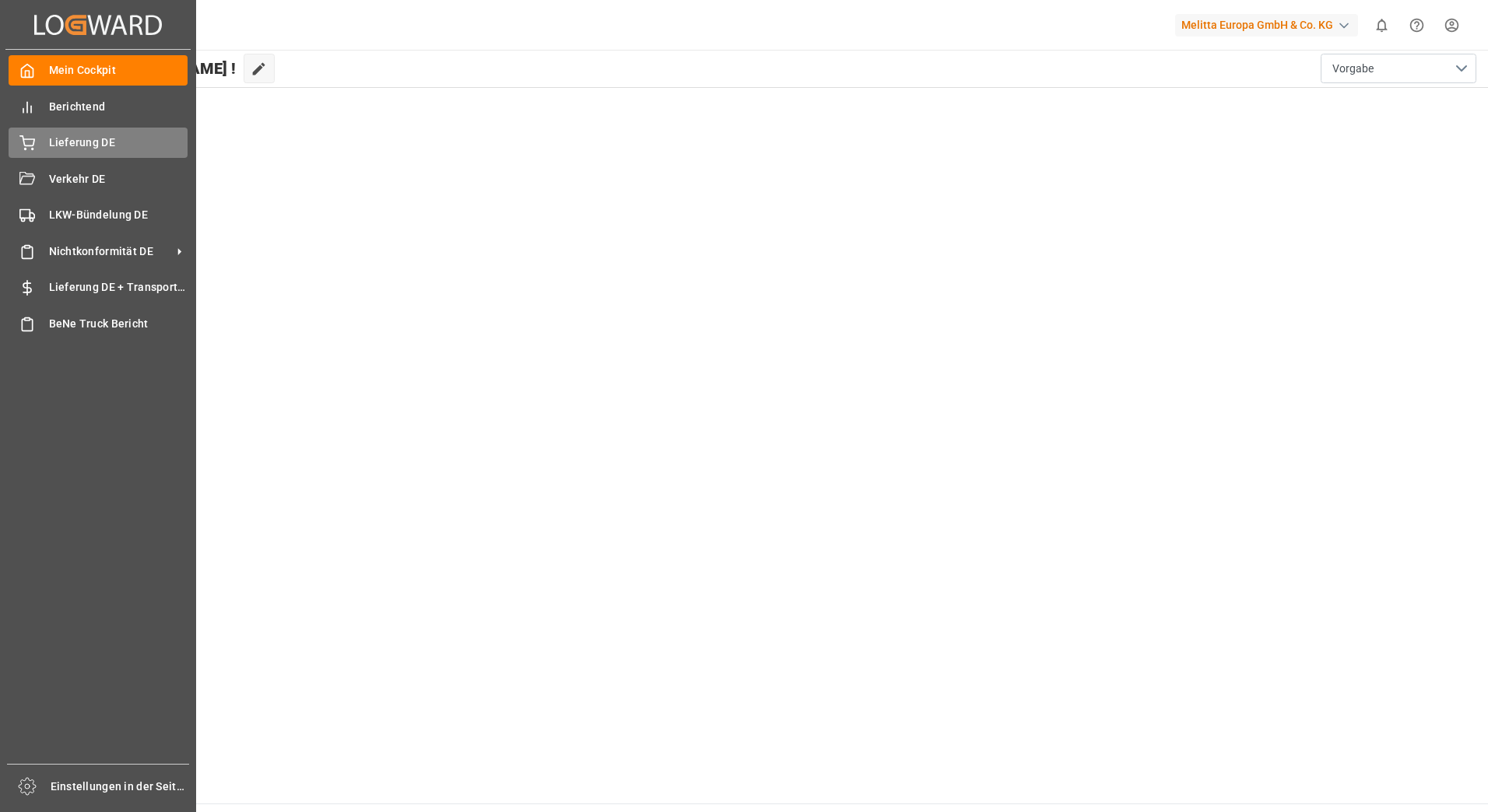
click at [40, 147] on div "Lieferung DE Lieferung DE" at bounding box center [98, 143] width 179 height 31
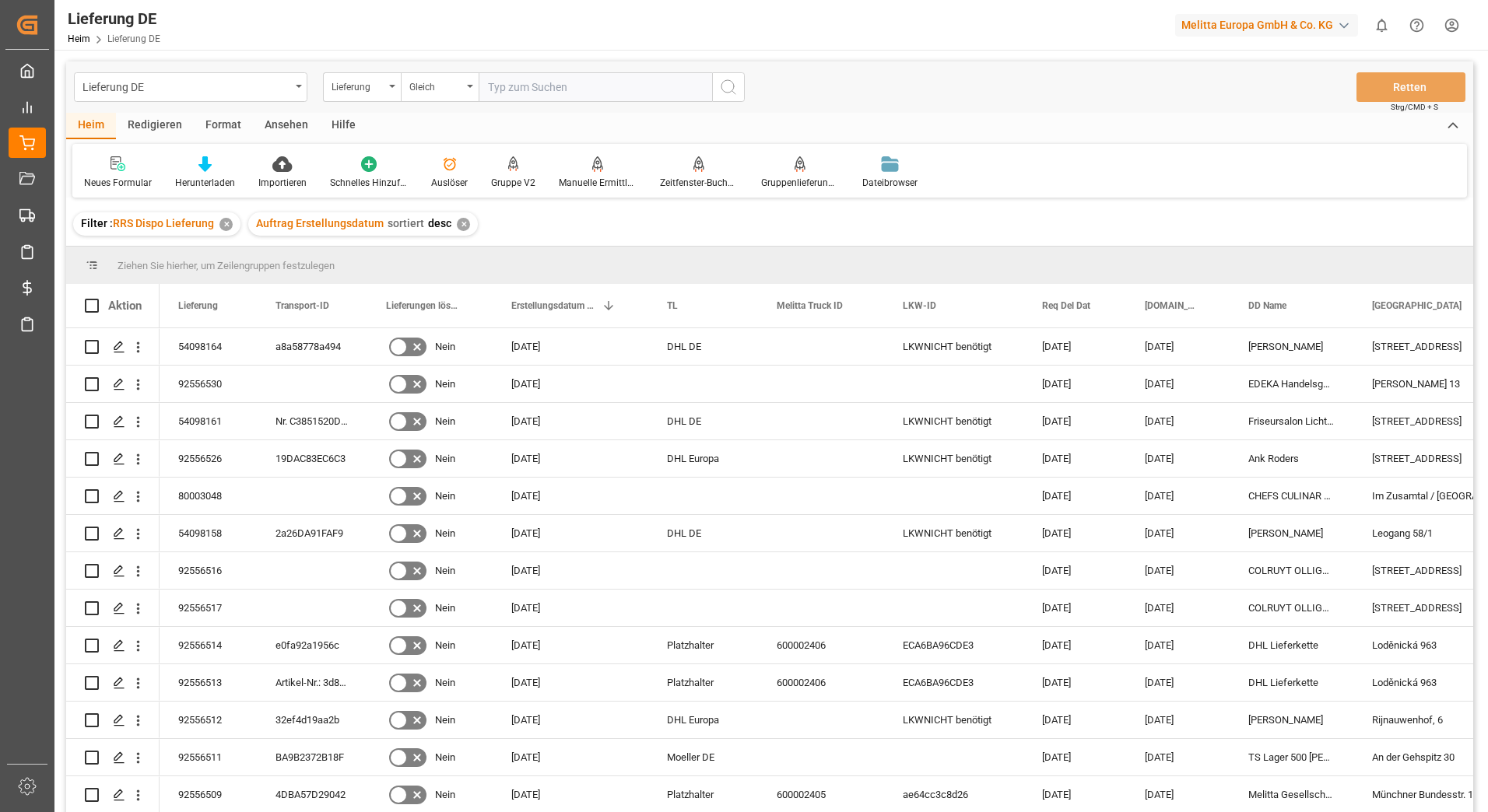
click at [540, 85] on input "text" at bounding box center [596, 87] width 234 height 30
paste input "92556376"
type input "92556376"
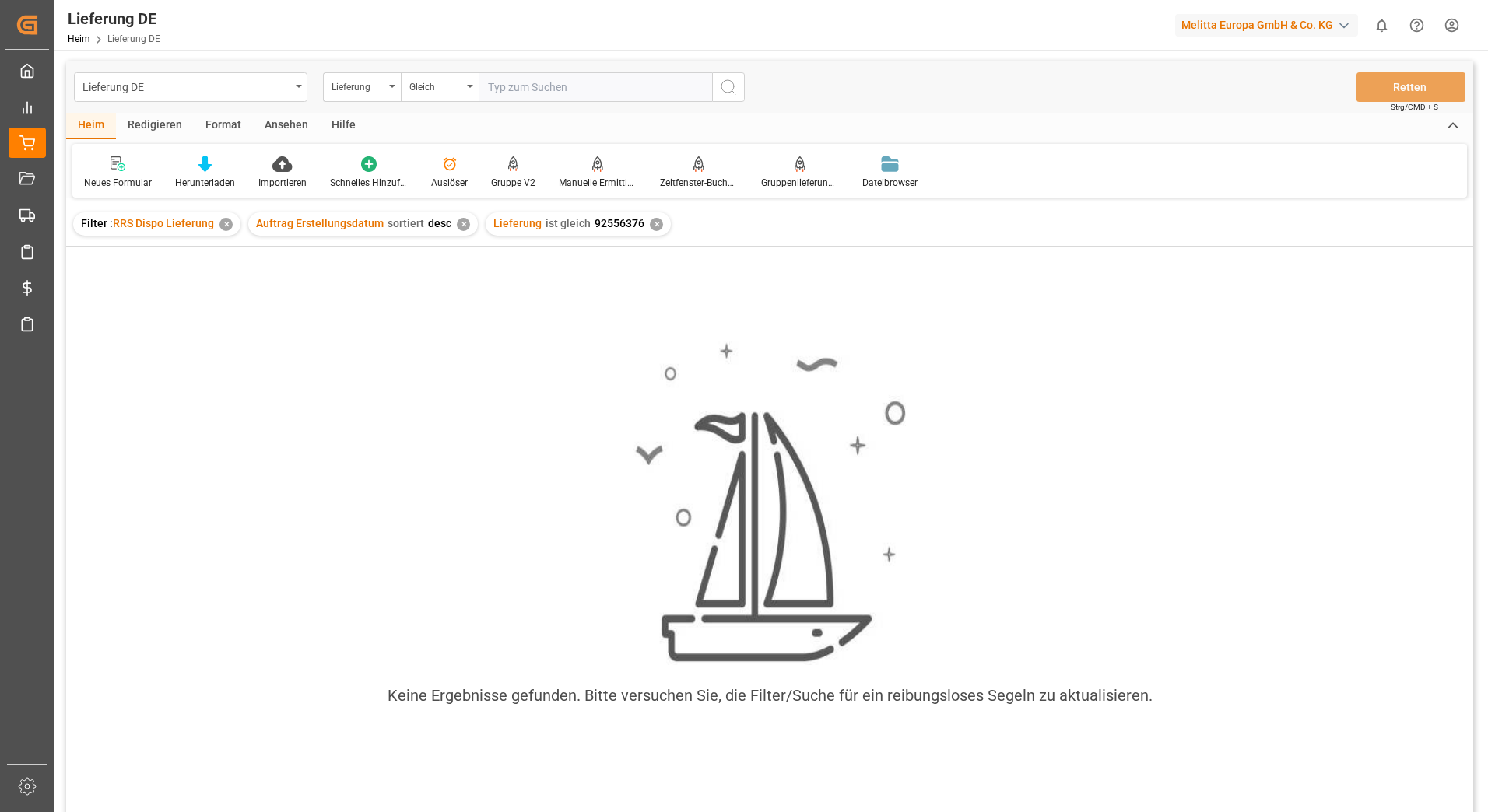
click at [183, 224] on span "RRS Dispo Lieferung" at bounding box center [163, 223] width 102 height 13
click at [226, 219] on div "✕" at bounding box center [226, 224] width 14 height 14
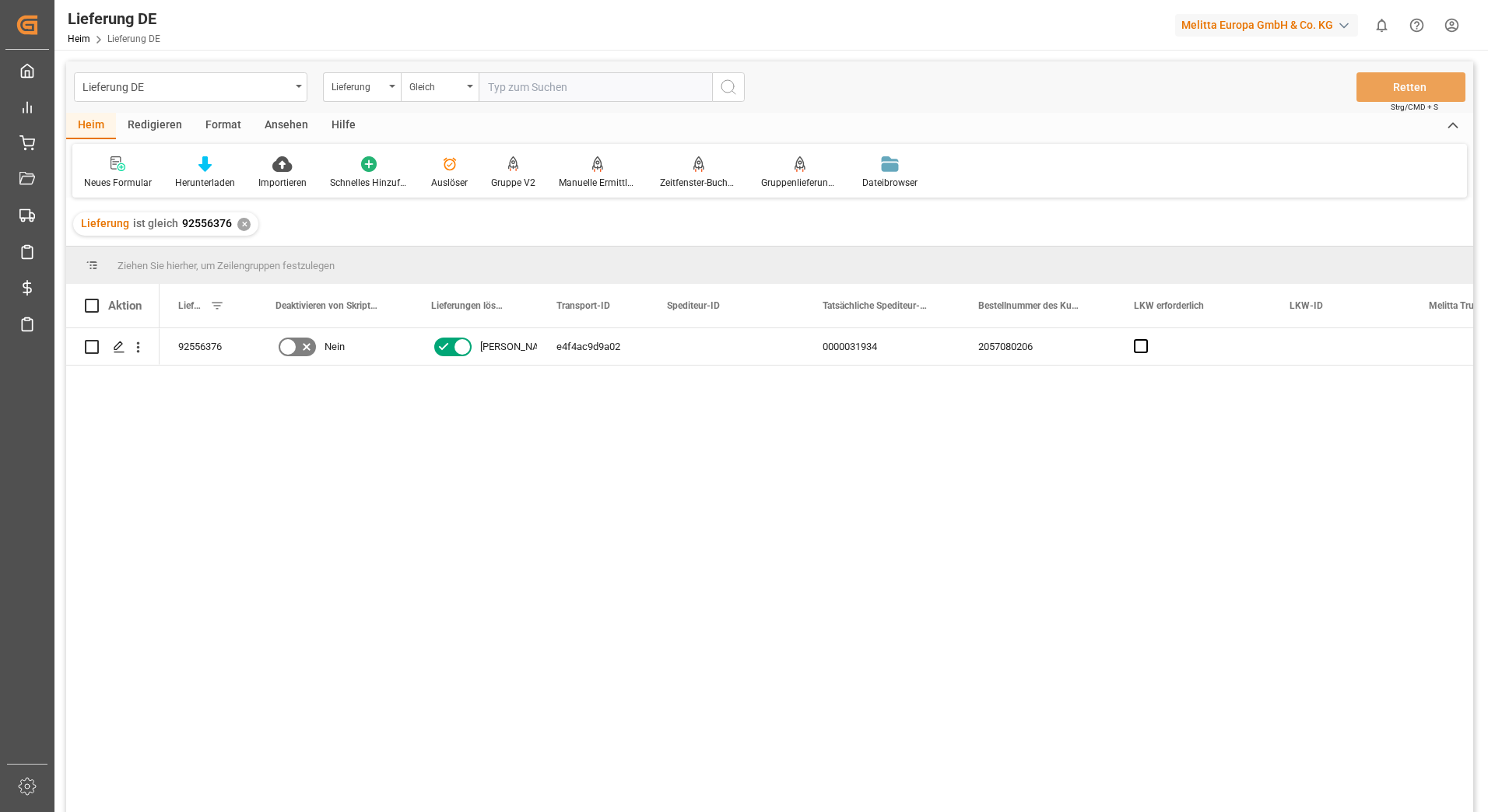
click at [611, 84] on input "text" at bounding box center [596, 87] width 234 height 30
paste input "92556511"
type input "92556511"
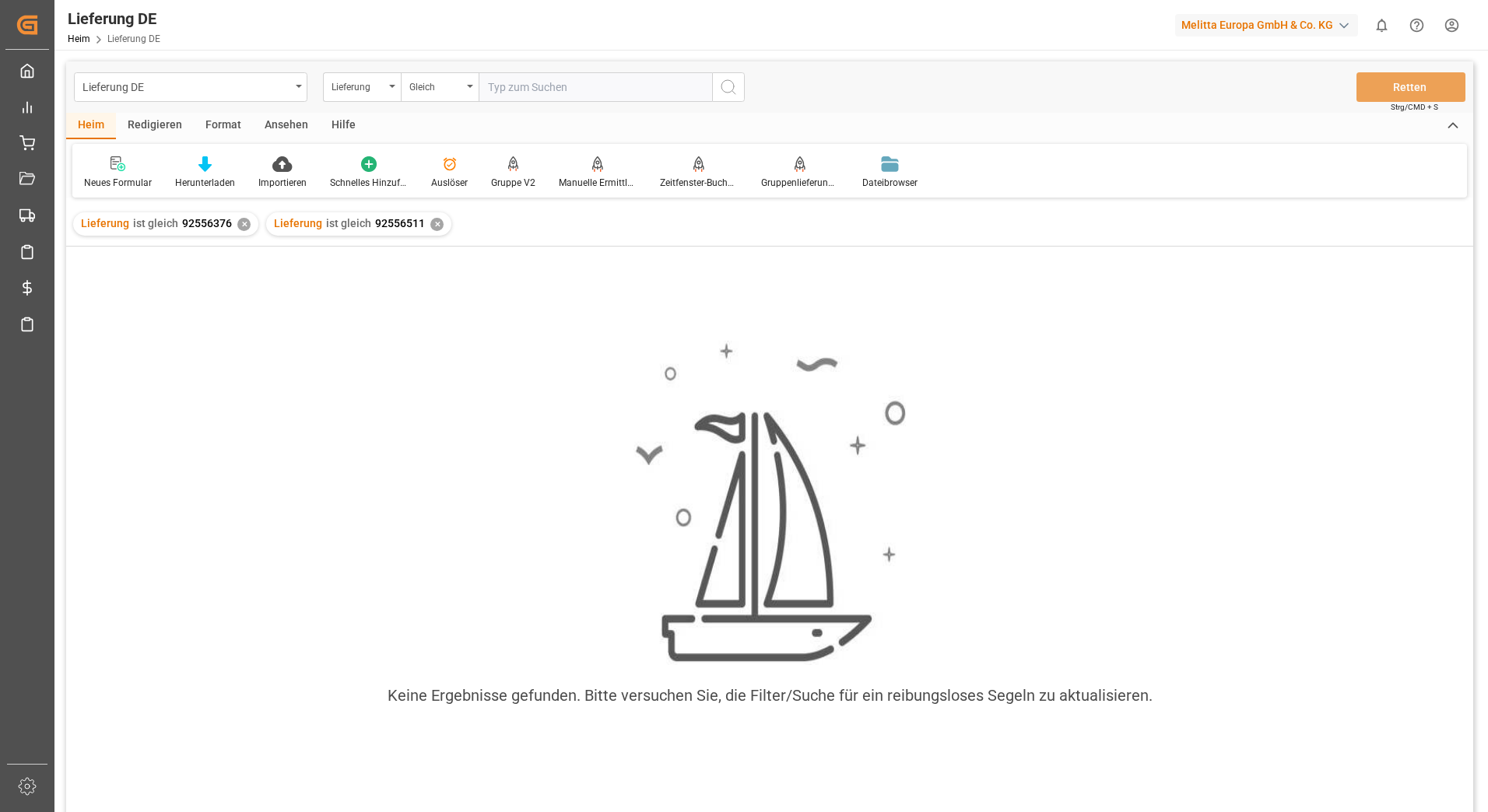
click at [242, 227] on div "✕" at bounding box center [244, 224] width 14 height 14
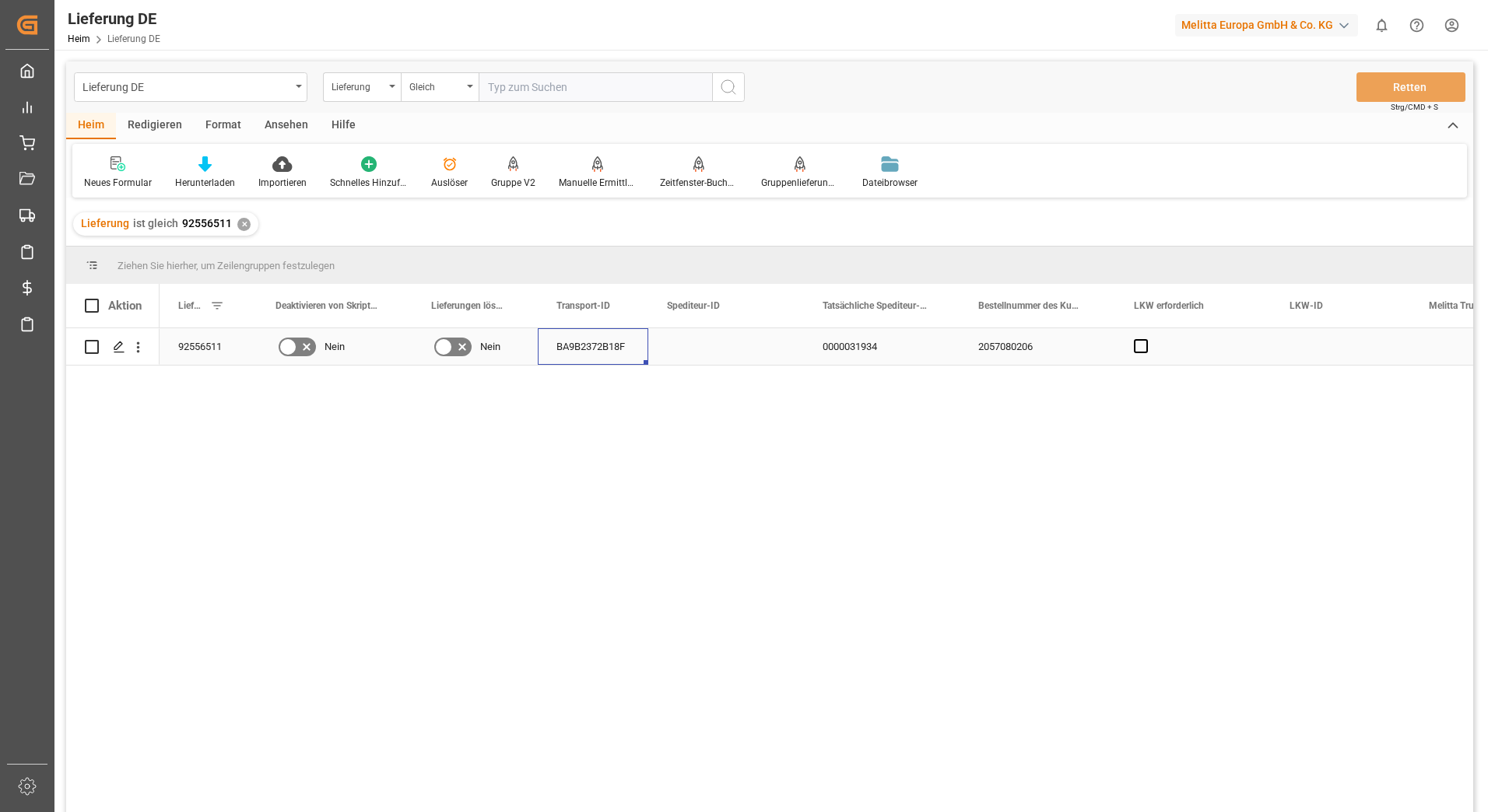
drag, startPoint x: 554, startPoint y: 348, endPoint x: 596, endPoint y: 348, distance: 42.0
click at [596, 348] on div "BA9B2372B18F" at bounding box center [593, 346] width 111 height 37
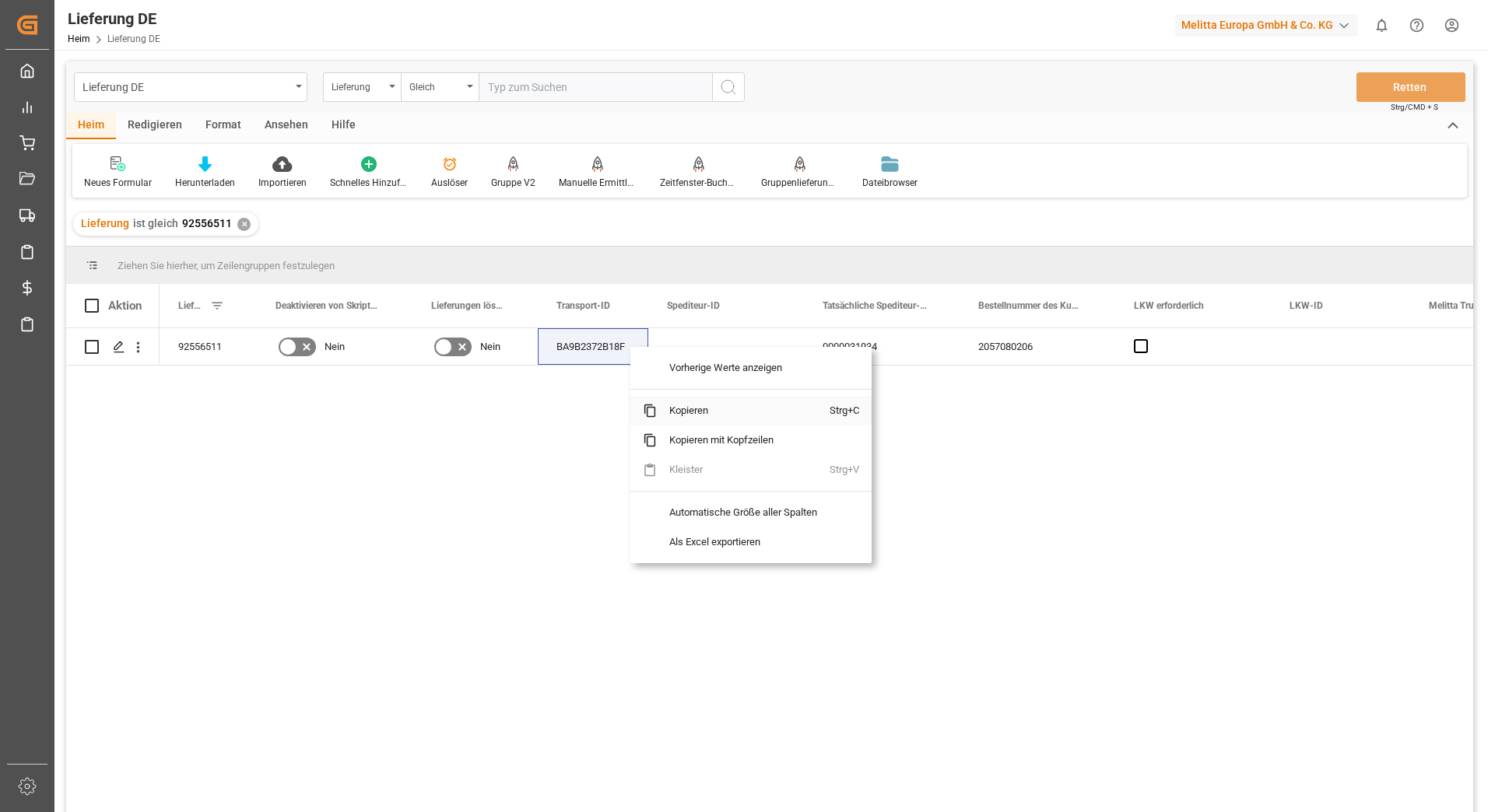
click at [679, 410] on span "Kopieren" at bounding box center [743, 410] width 173 height 30
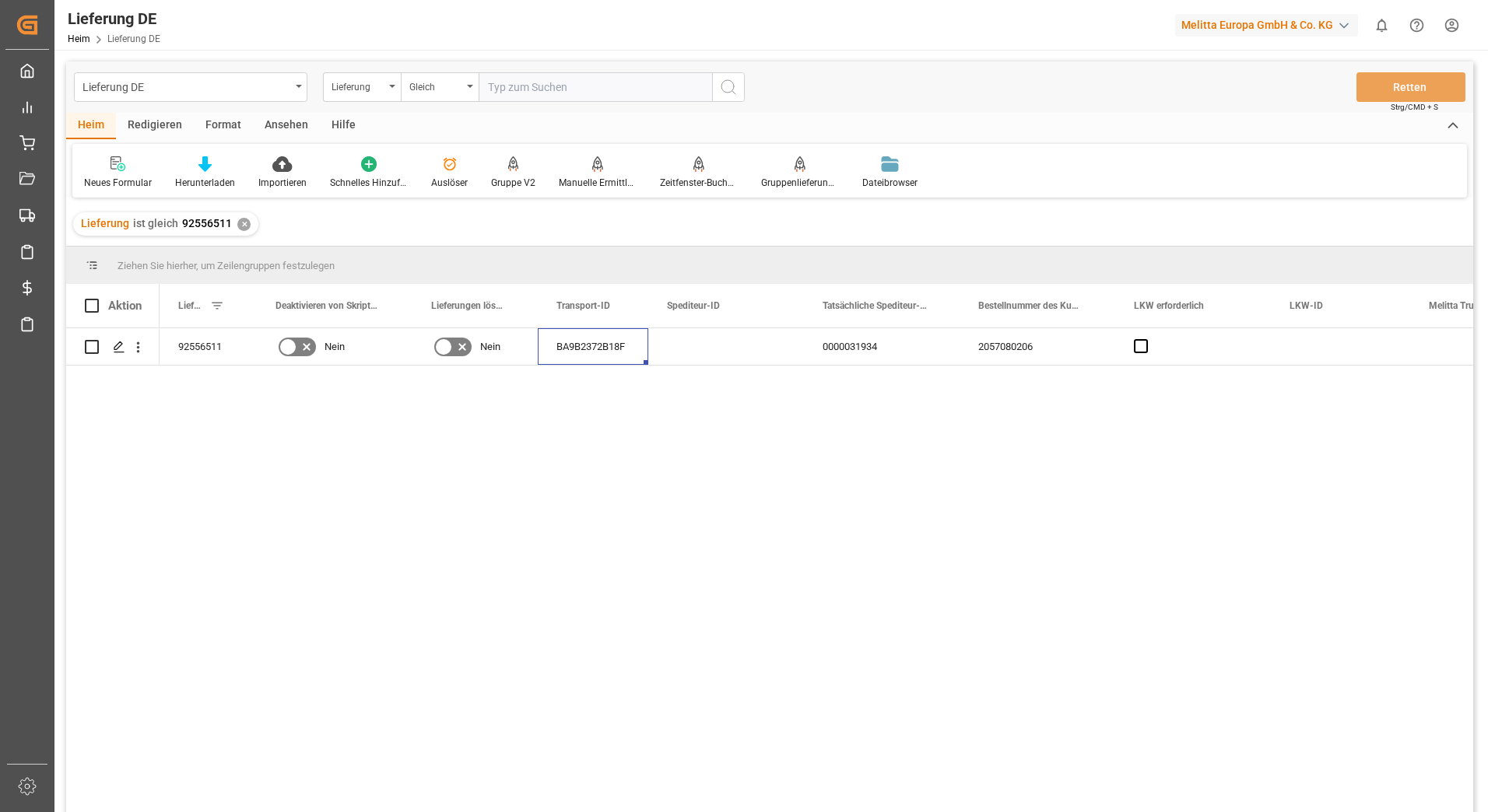
click at [1083, 444] on div "92556511 Nein Nein BA9B2372B18F 0000031934 2057080206 Nein" at bounding box center [817, 575] width 1314 height 494
click at [741, 502] on div "92556511 Nein Nein BA9B2372B18F 0000031934 2057080206 Nein" at bounding box center [817, 575] width 1314 height 494
click at [475, 509] on div "92556511 Nein Nein BA9B2372B18F 0000031934 2057080206 Nein" at bounding box center [817, 575] width 1314 height 494
click at [255, 529] on div "92556511 Nein Nein BA9B2372B18F 0000031934 2057080206 Nein" at bounding box center [817, 575] width 1314 height 494
click at [590, 501] on div "92556511 Nein Nein BA9B2372B18F 0000031934 2057080206 Nein" at bounding box center [817, 575] width 1314 height 494
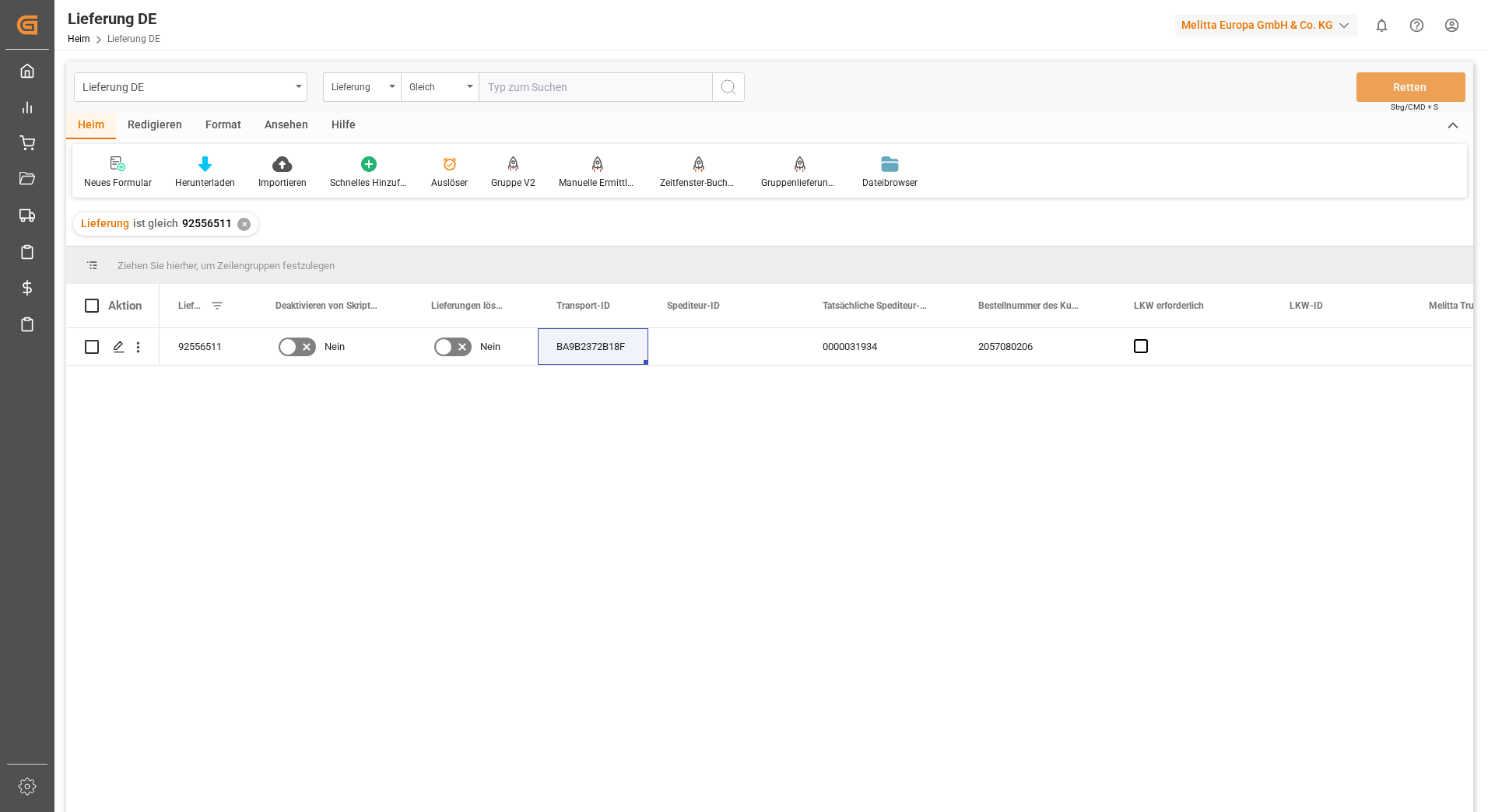
click at [750, 478] on div "92556511 Nein Nein BA9B2372B18F 0000031934 2057080206 Nein" at bounding box center [817, 575] width 1314 height 494
click at [191, 478] on div "92556511 Nein Nein BA9B2372B18F 0000031934 2057080206 Nein" at bounding box center [817, 575] width 1314 height 494
click at [543, 86] on input "text" at bounding box center [596, 87] width 234 height 30
paste input "erledigt neuer LS 92556511"
drag, startPoint x: 570, startPoint y: 87, endPoint x: 137, endPoint y: 77, distance: 433.1
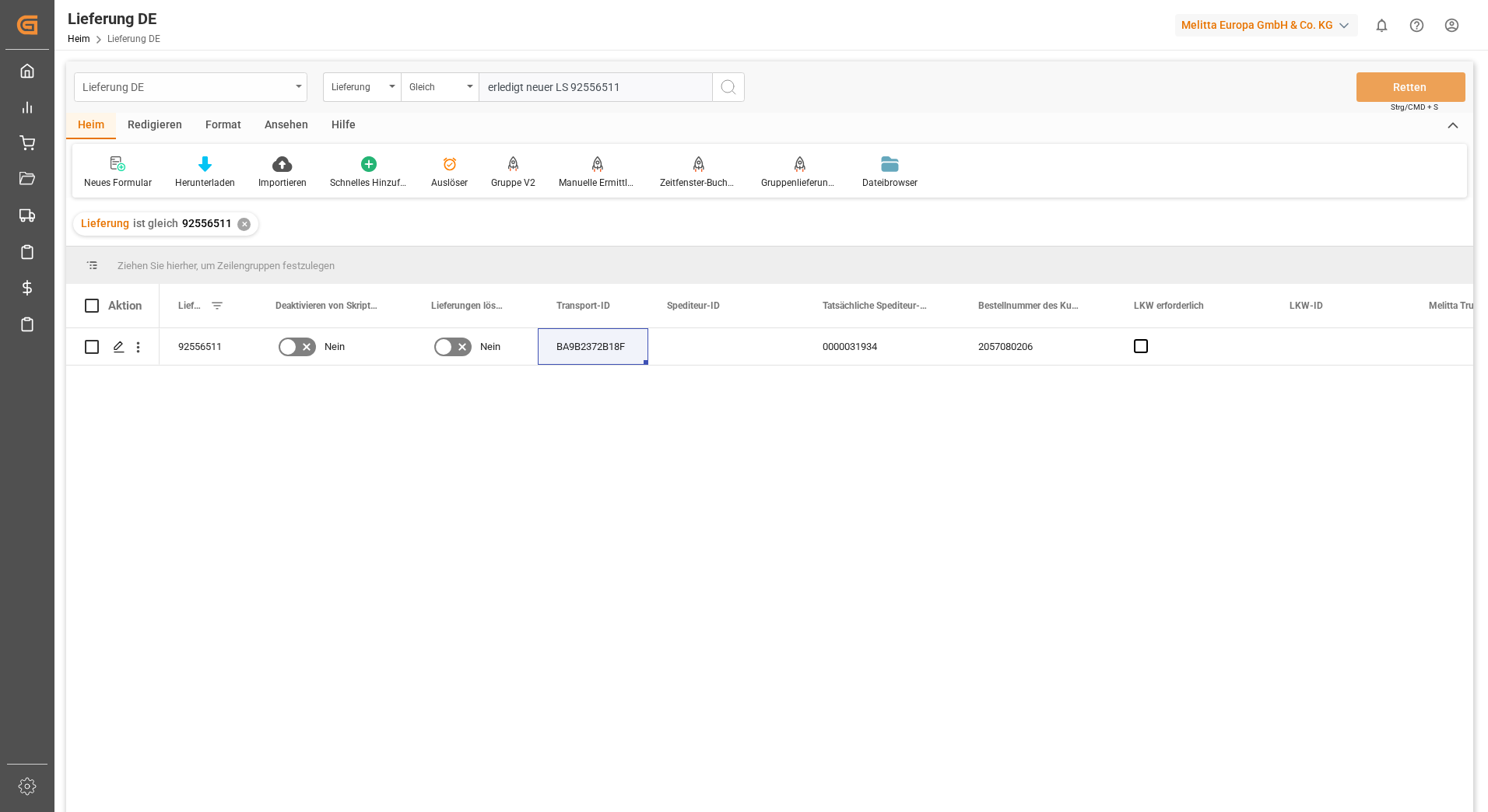
click at [137, 77] on div "Lieferung DE Lieferung Gleich erledigt neuer LS 92556511" at bounding box center [410, 87] width 671 height 30
type input "92556511"
drag, startPoint x: 431, startPoint y: 473, endPoint x: 336, endPoint y: 456, distance: 96.5
click at [431, 473] on div "92556511 Nein Nein BA9B2372B18F 0000031934 2057080206 Nein" at bounding box center [817, 575] width 1314 height 494
click at [566, 84] on input "92556511" at bounding box center [596, 87] width 234 height 30
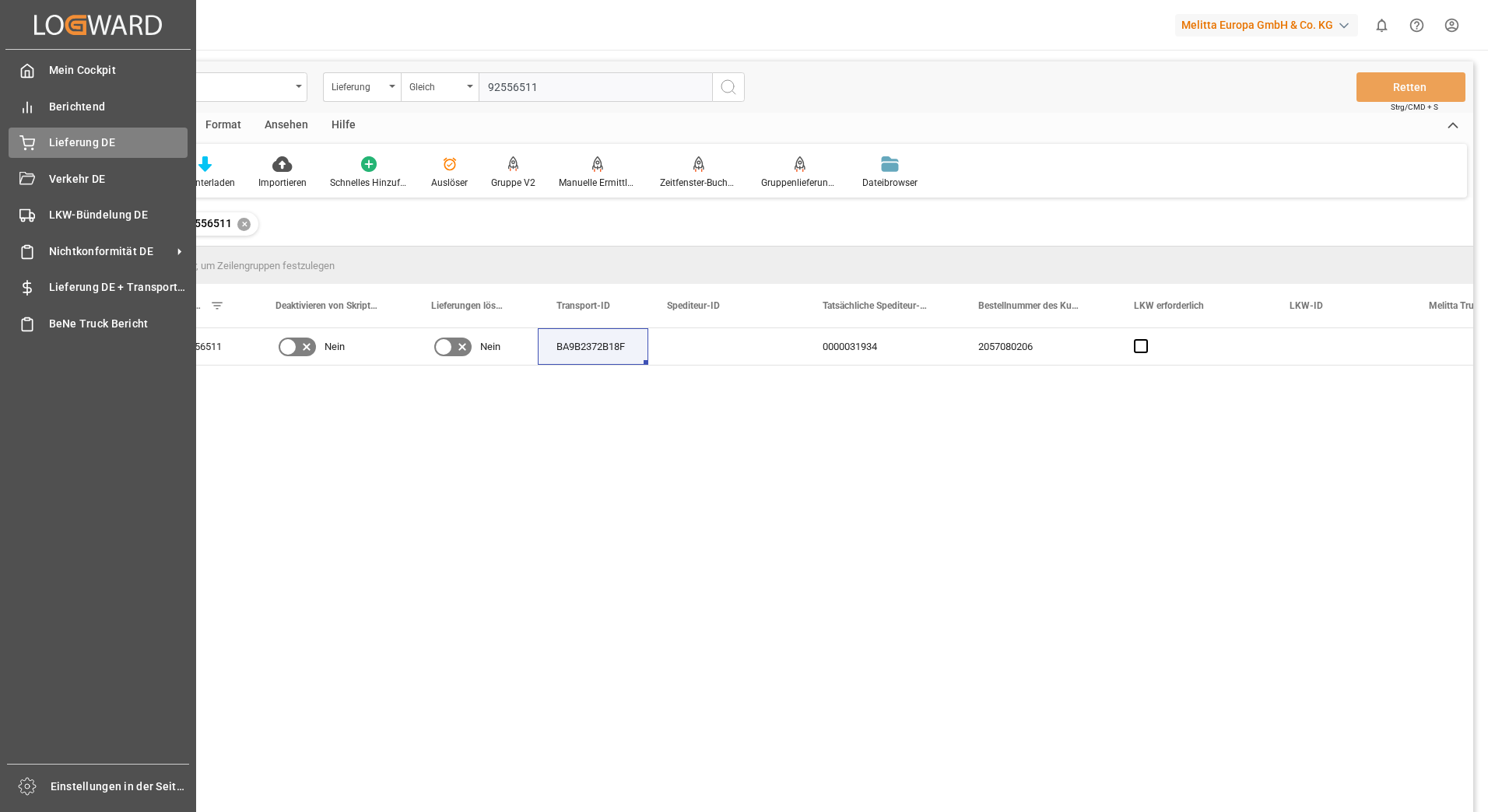
click at [26, 137] on icon at bounding box center [27, 143] width 15 height 15
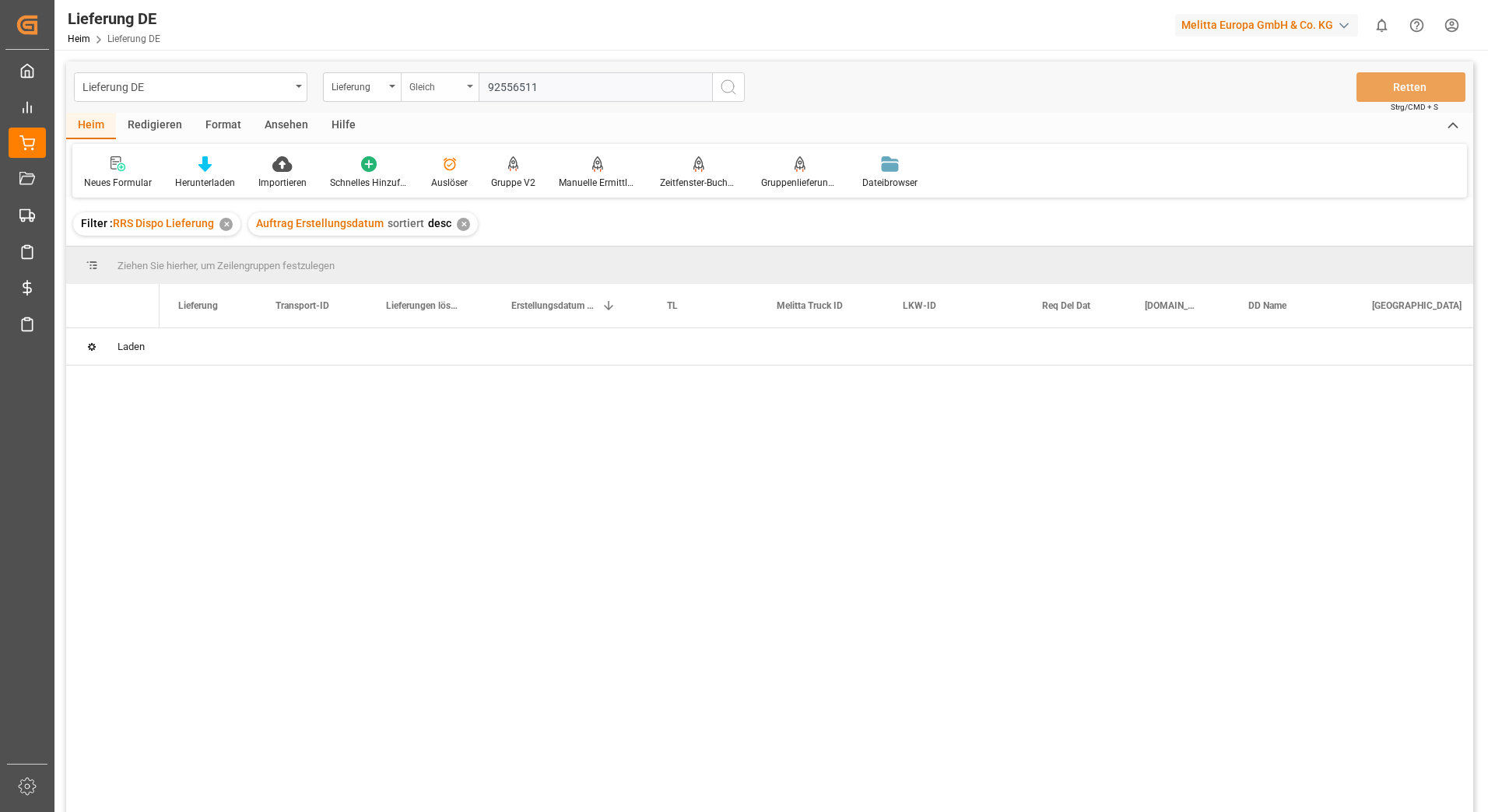
drag, startPoint x: 543, startPoint y: 82, endPoint x: 450, endPoint y: 89, distance: 93.3
click at [450, 89] on div "Lieferung Gleich 92556511" at bounding box center [534, 87] width 421 height 30
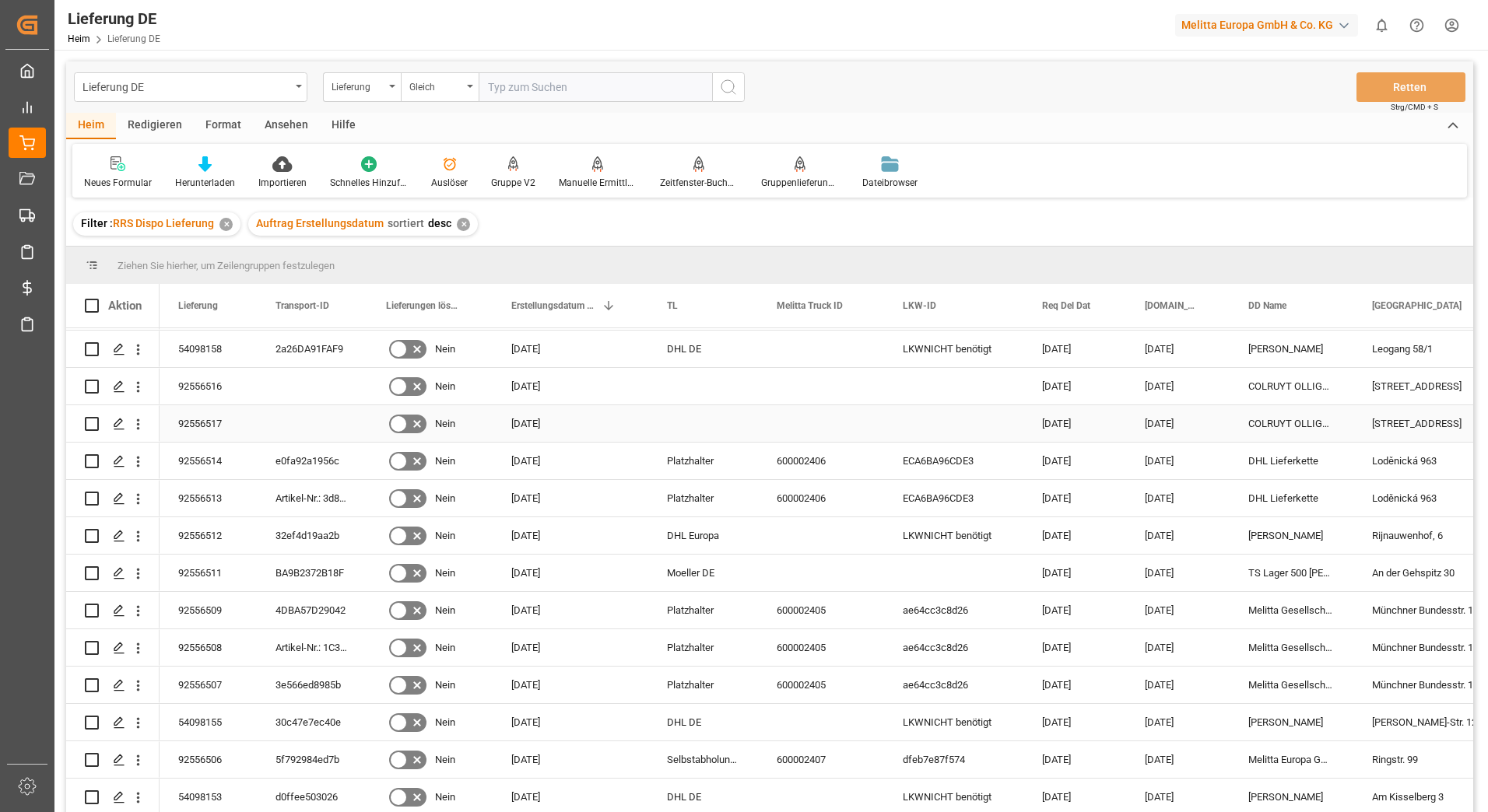
scroll to position [389, 0]
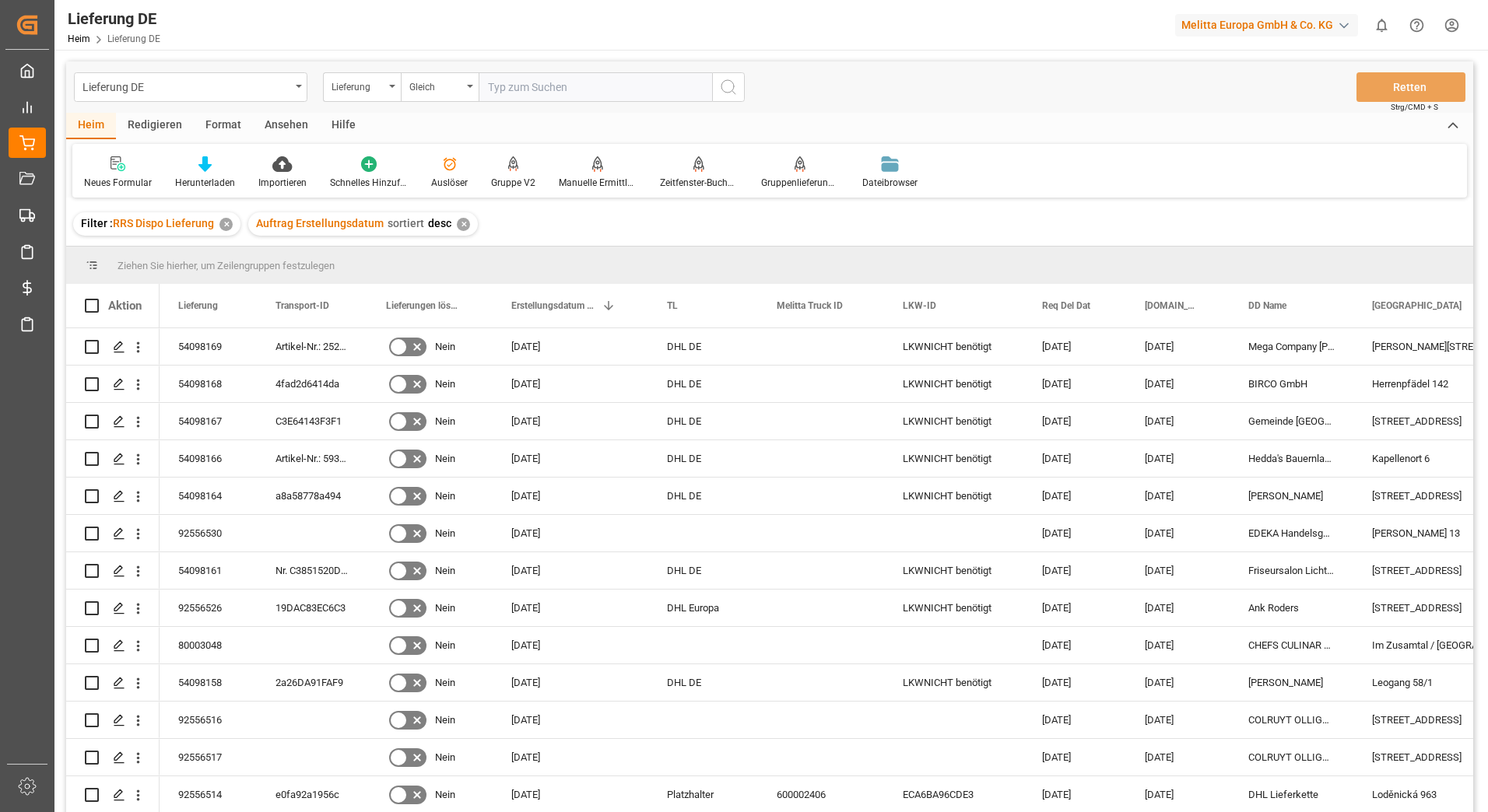
scroll to position [389, 0]
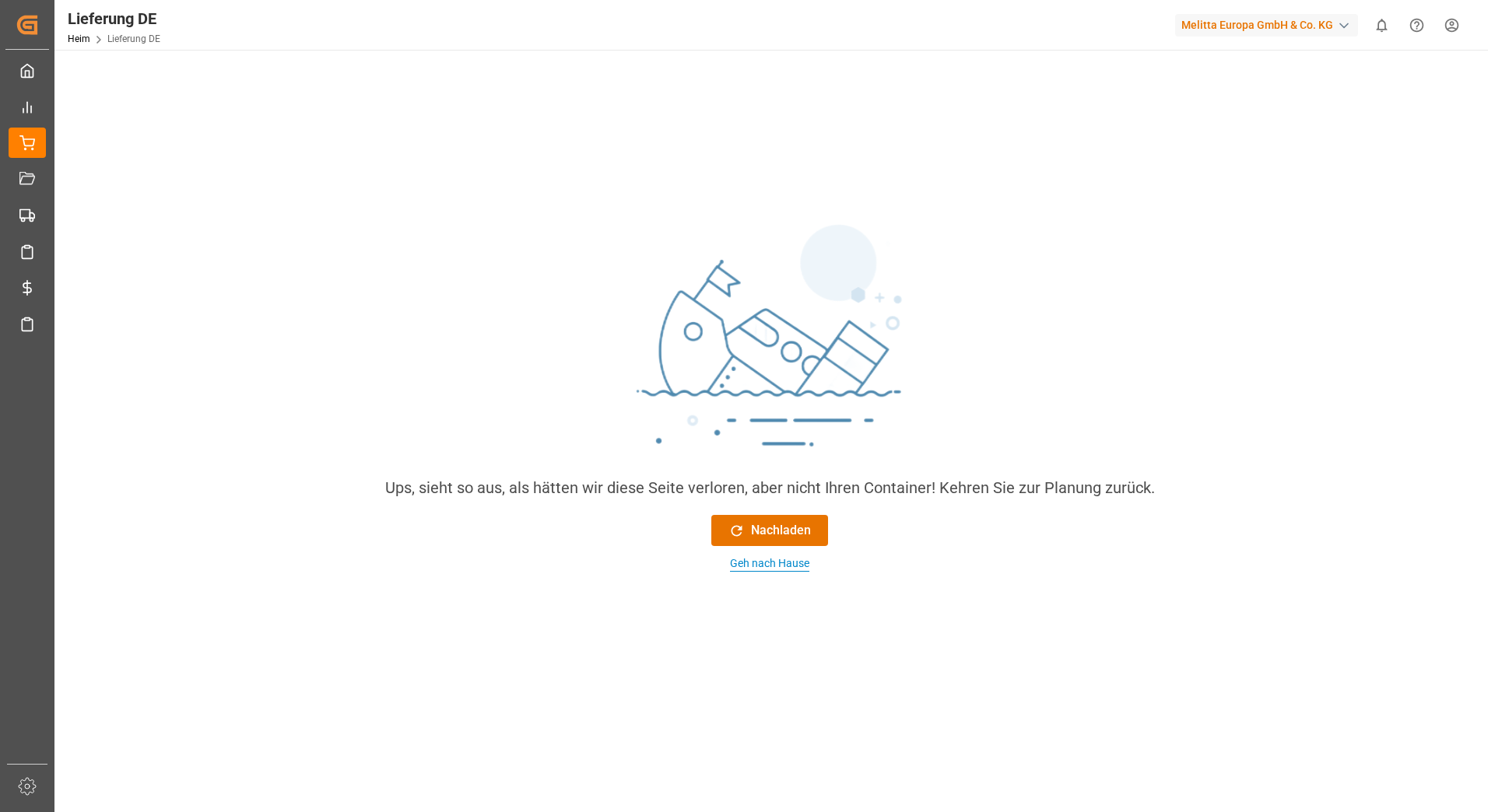
click at [753, 565] on div "Geh nach Hause" at bounding box center [770, 563] width 79 height 16
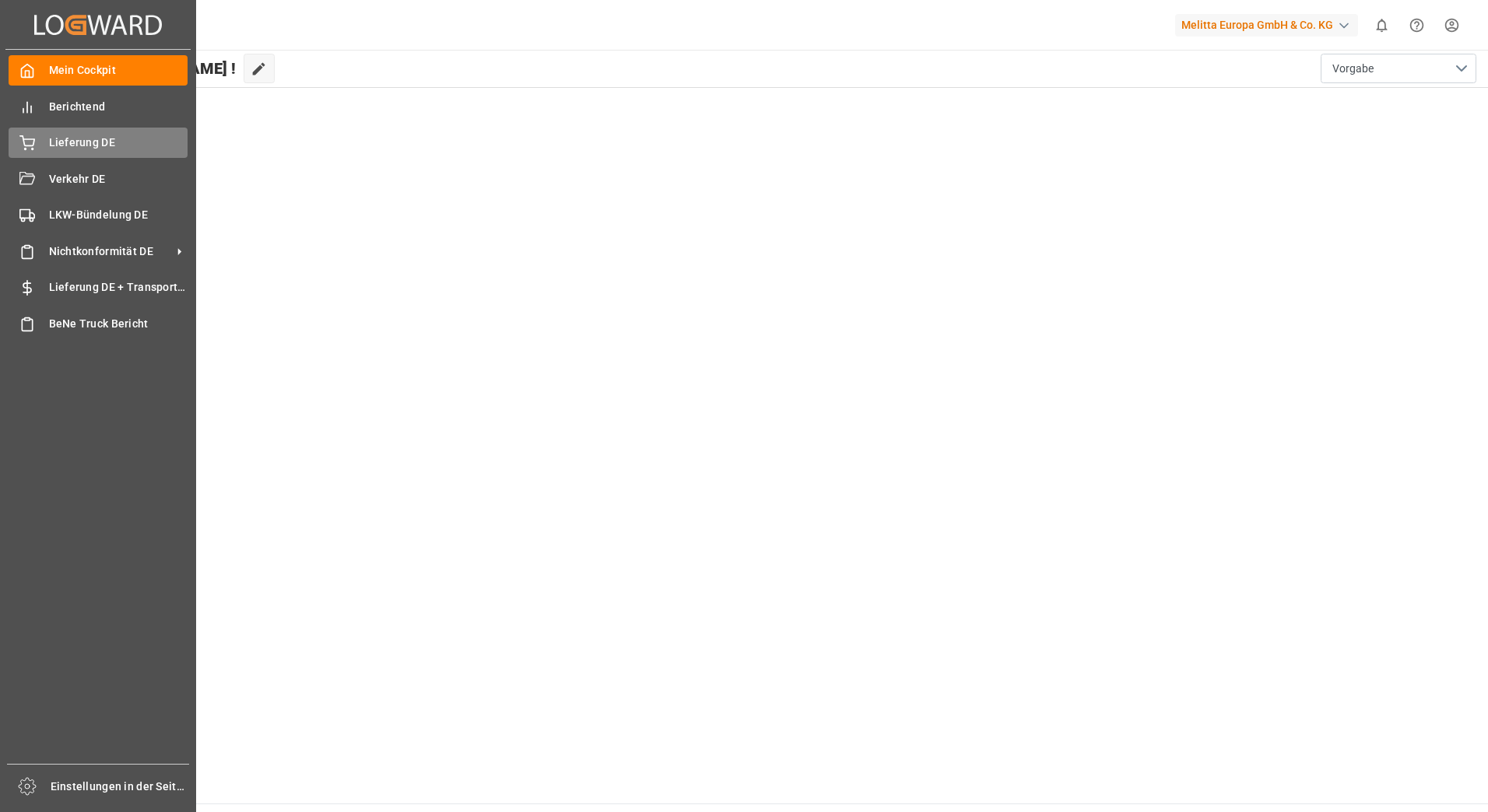
click at [40, 137] on div "Lieferung DE Lieferung DE" at bounding box center [98, 143] width 179 height 31
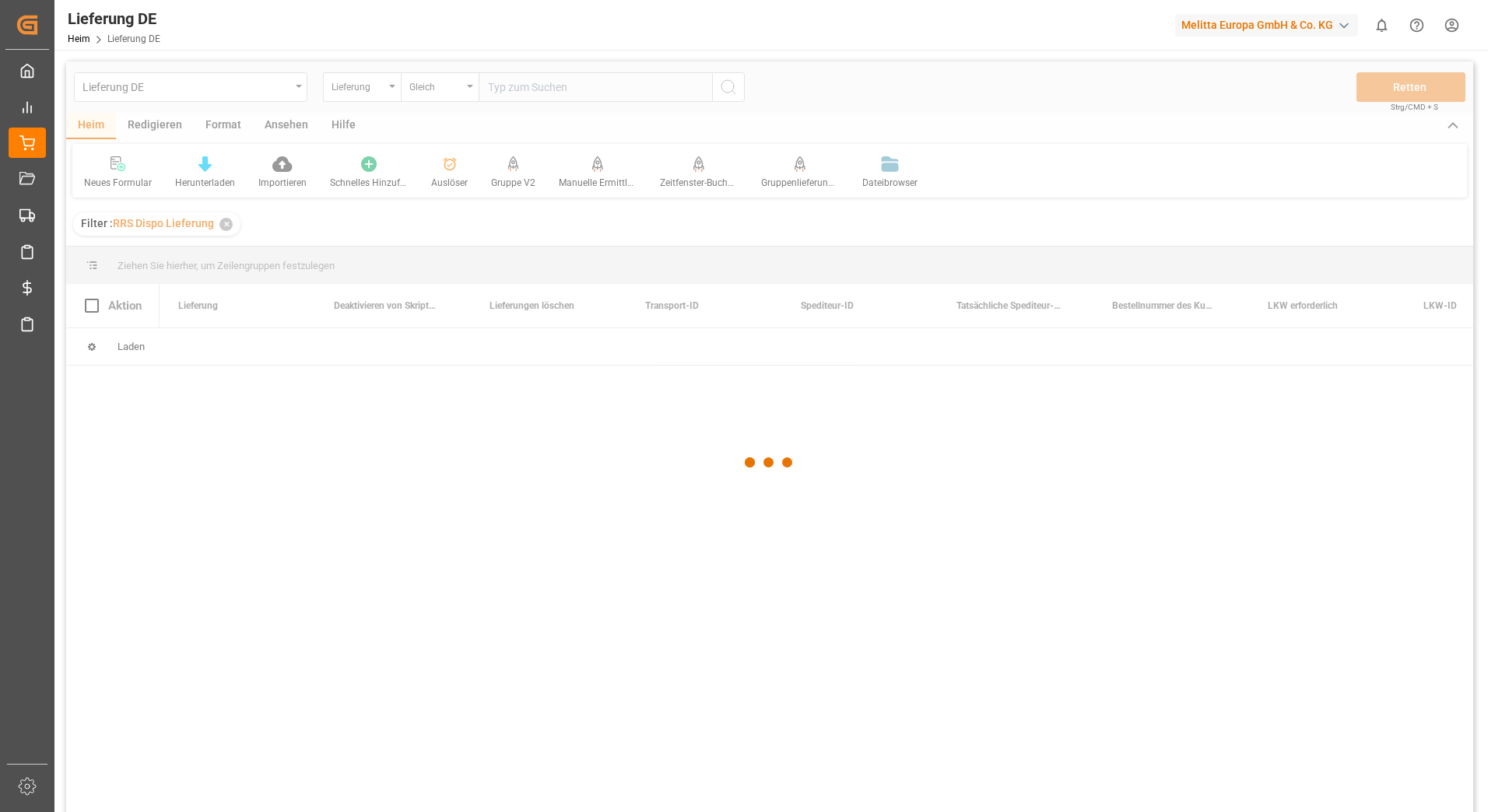
click at [578, 84] on div at bounding box center [770, 463] width 1408 height 803
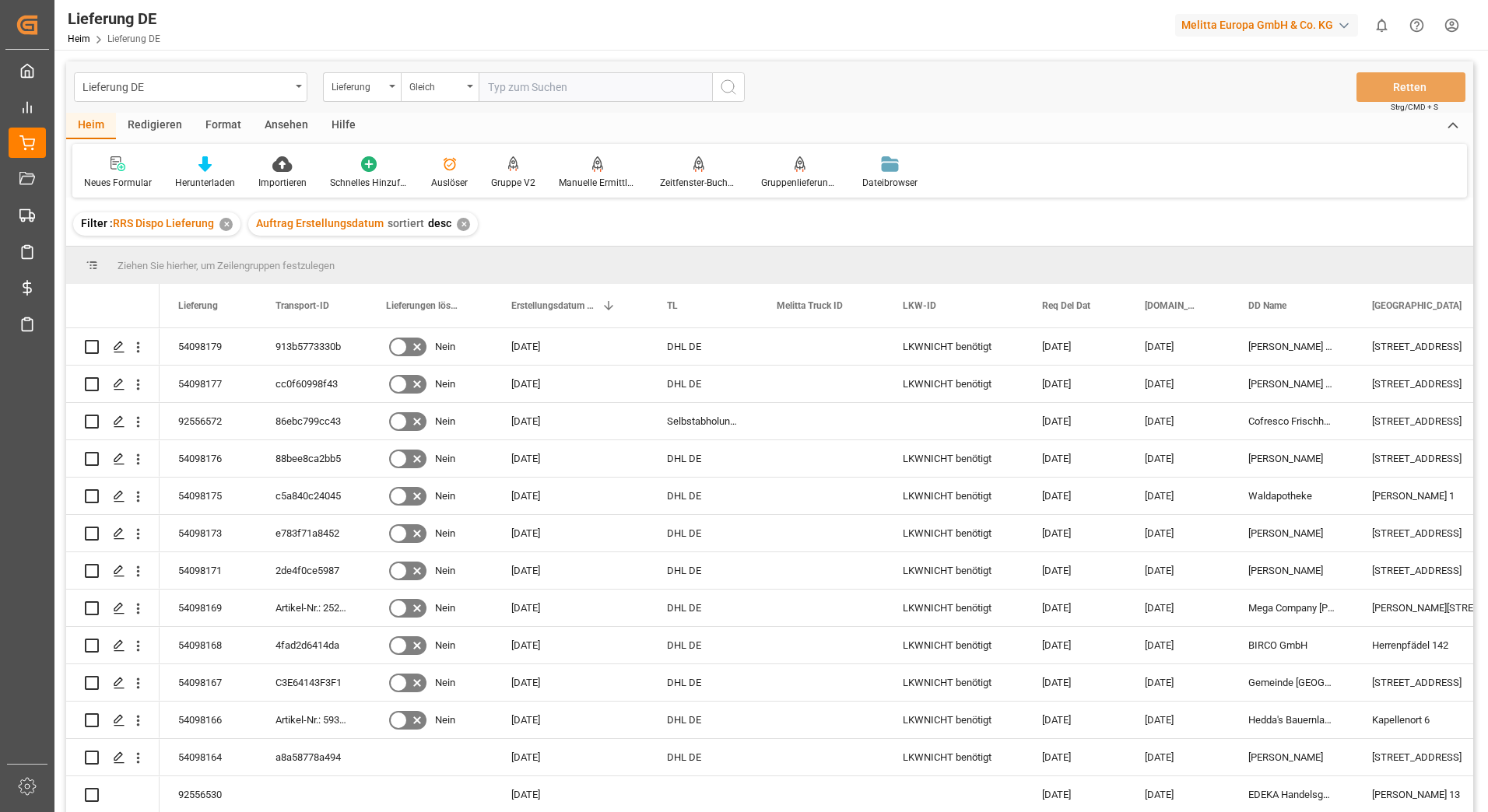
click at [579, 89] on input "text" at bounding box center [596, 87] width 234 height 30
paste input "92550774"
type input "92550774"
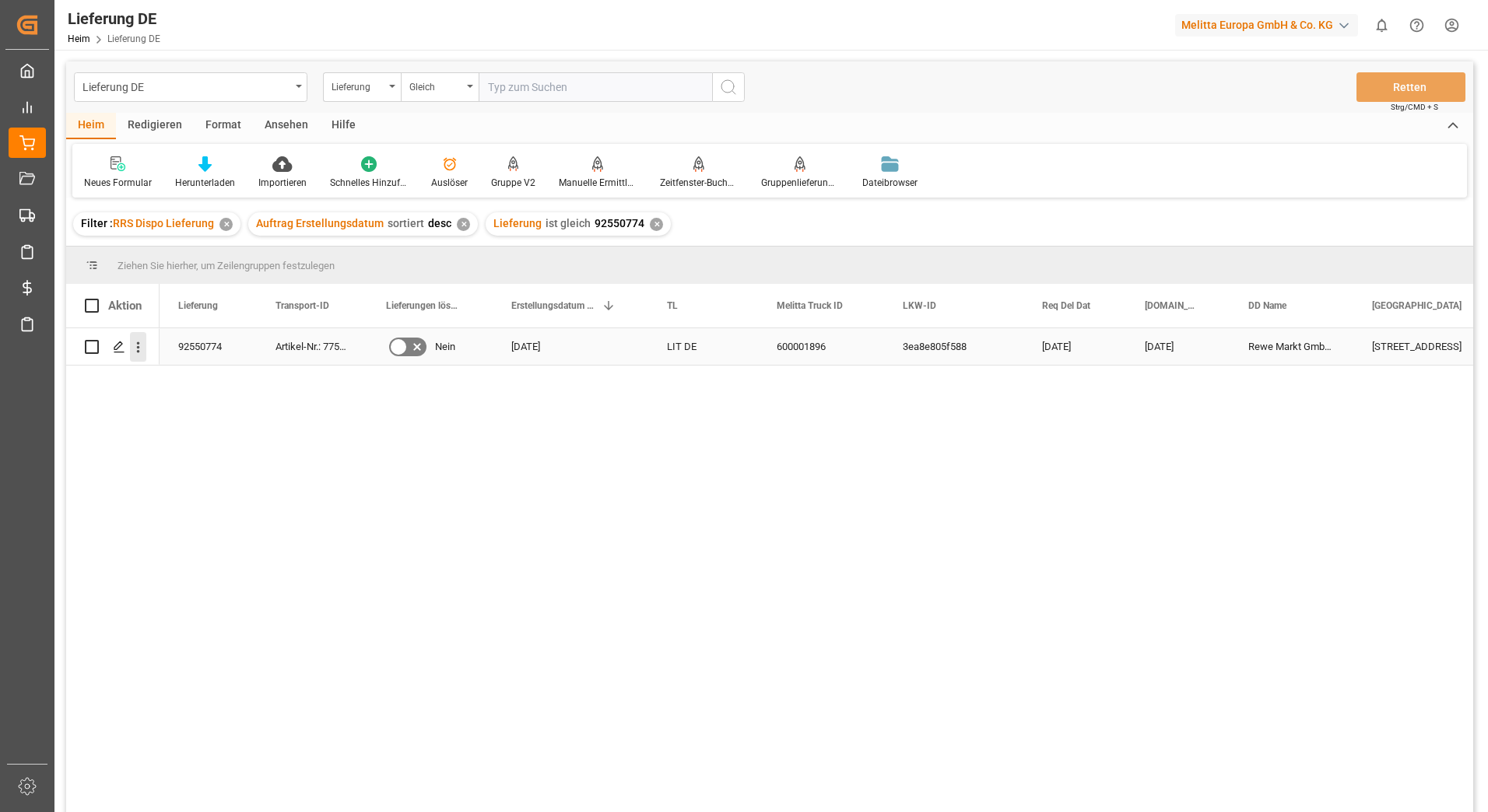
click at [138, 347] on icon "Menü öffnen" at bounding box center [139, 347] width 3 height 11
click at [91, 357] on div "Drücken Sie die Leertaste, um diese Zeile auszuwählen." at bounding box center [91, 347] width 14 height 36
click at [137, 345] on icon "Menü öffnen" at bounding box center [137, 347] width 16 height 16
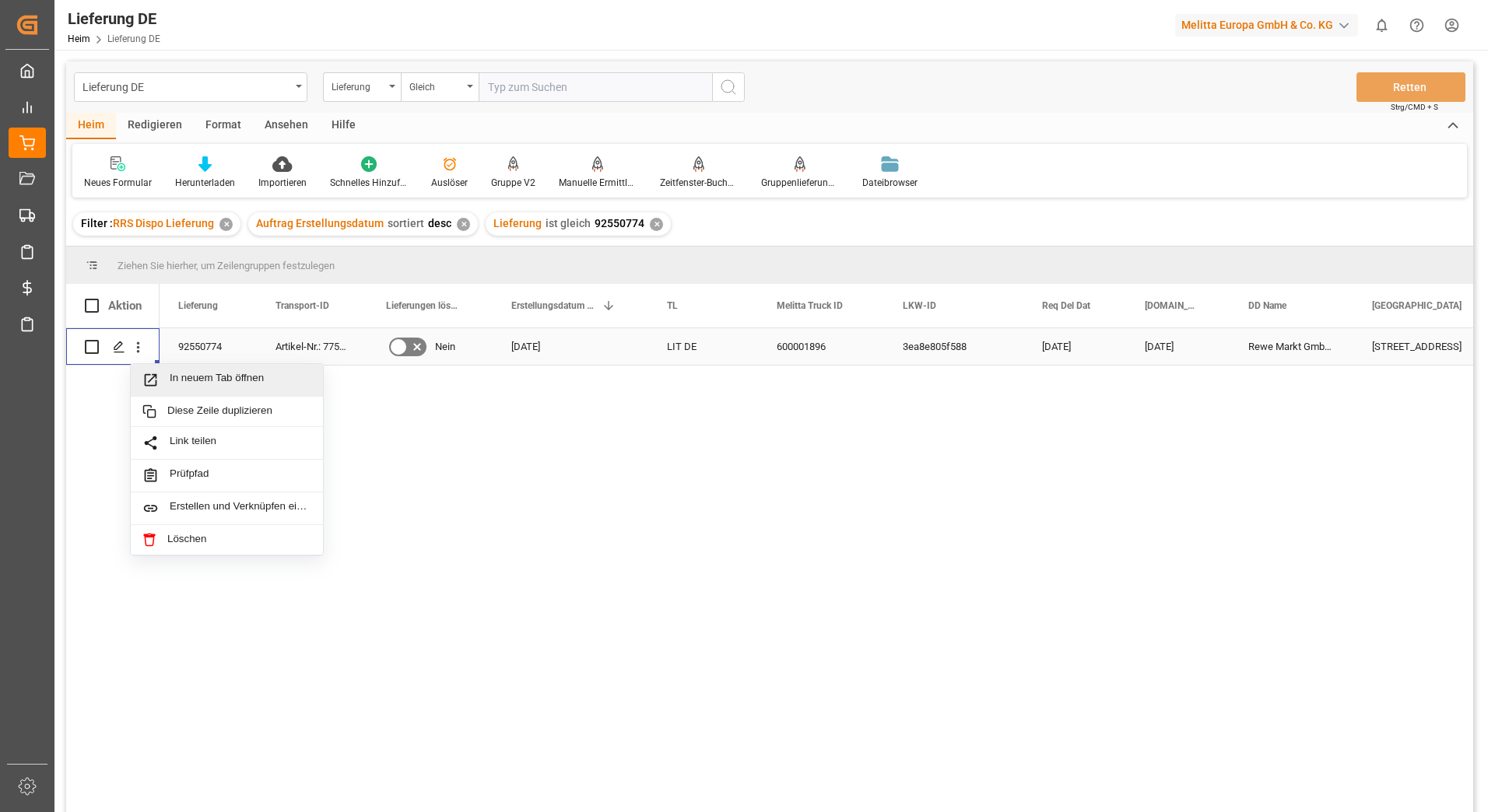
click at [179, 373] on span "In neuem Tab öffnen" at bounding box center [241, 380] width 142 height 16
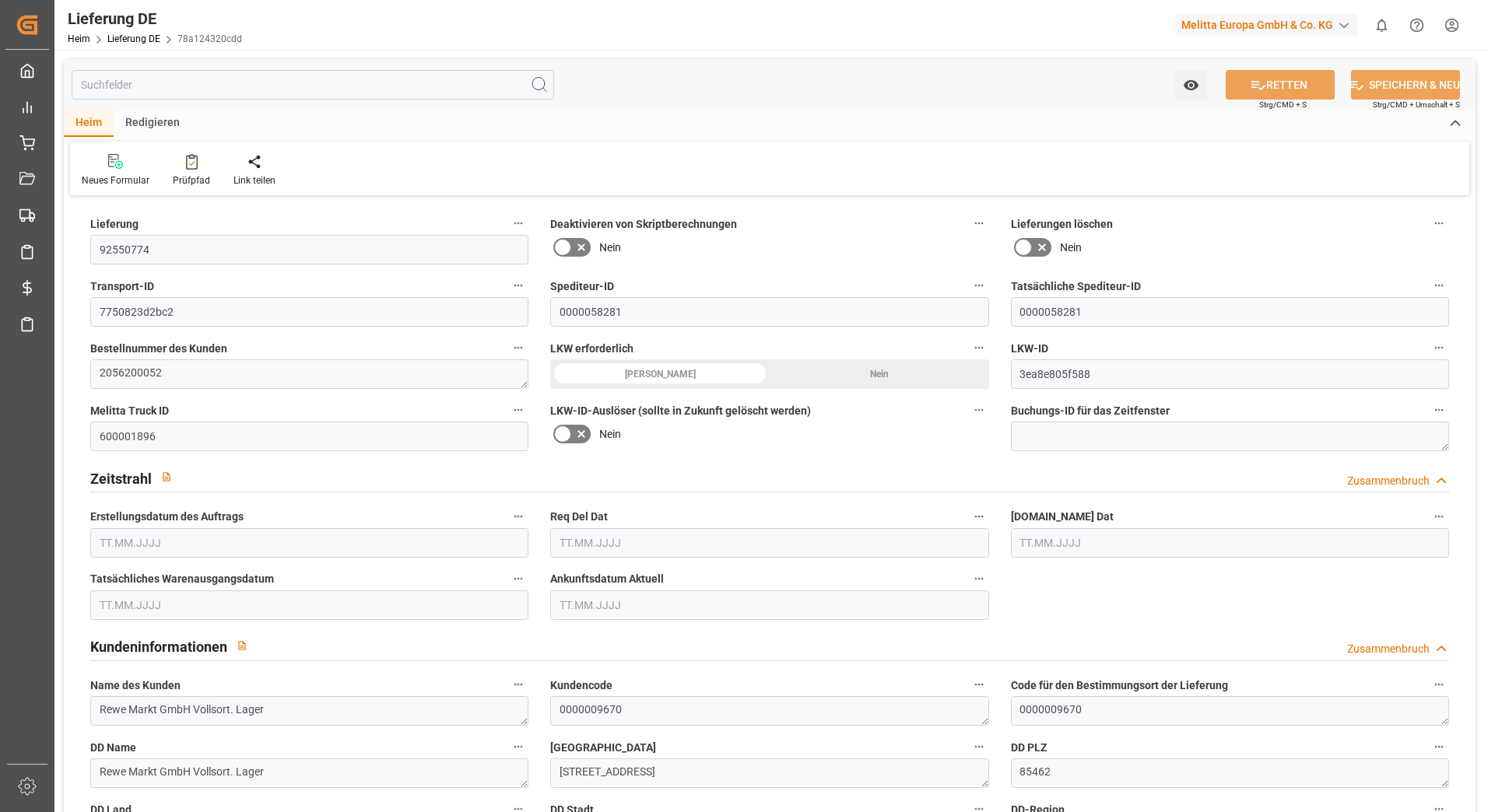
type input "21"
type input "11"
type input "2386.182"
type input "3726"
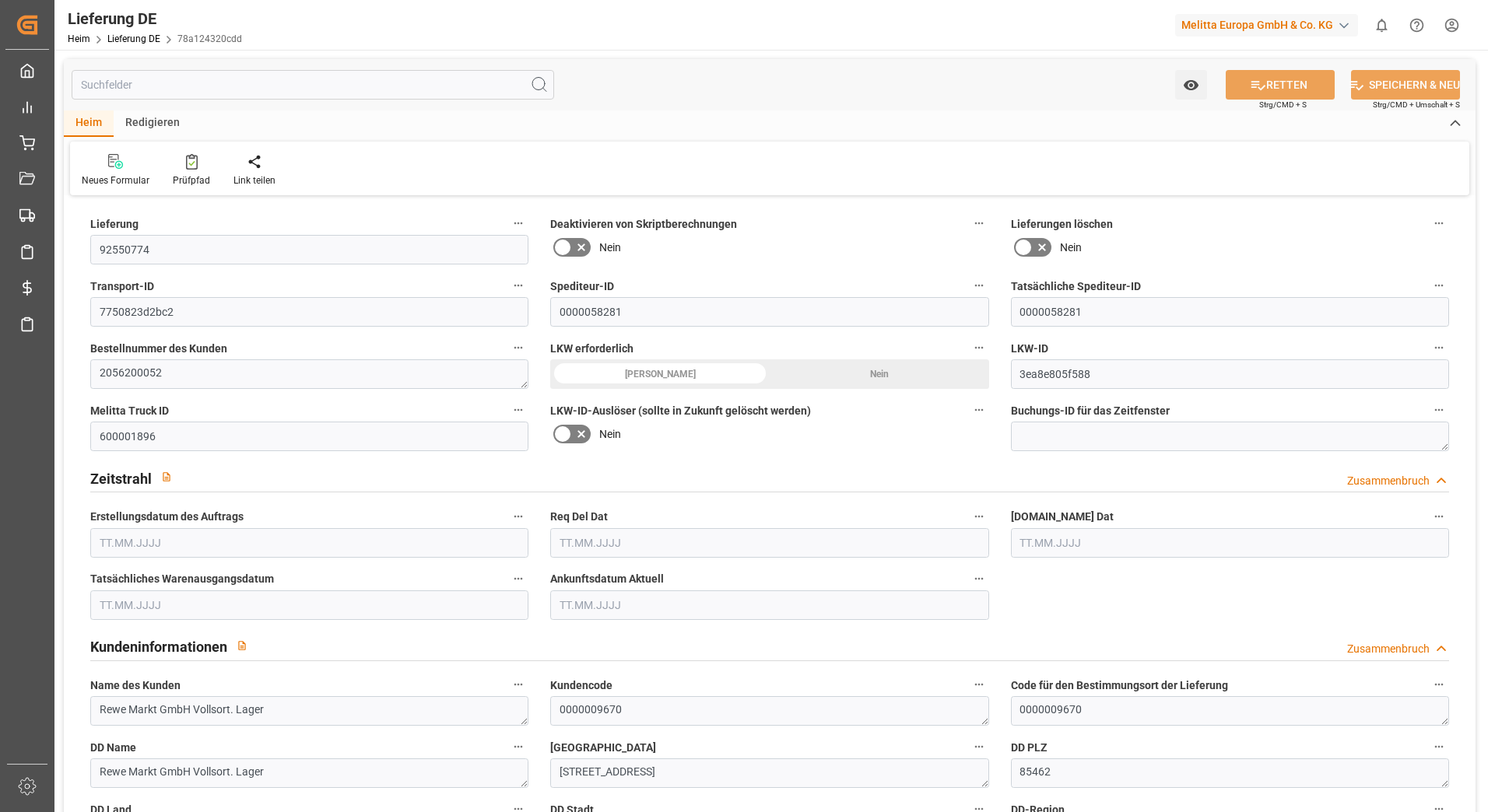
type input "17887.392"
type input "[DATE]"
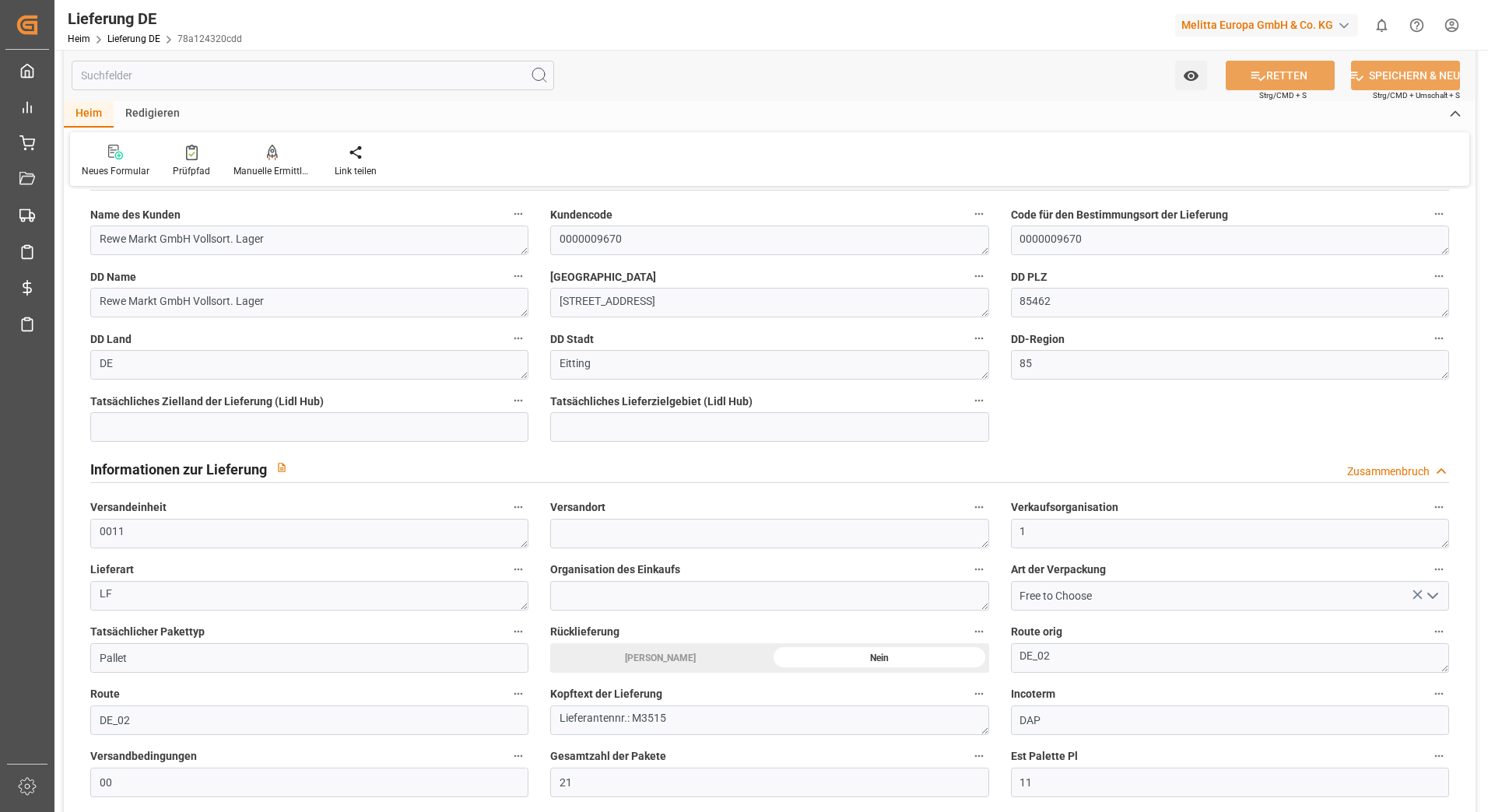
scroll to position [467, 0]
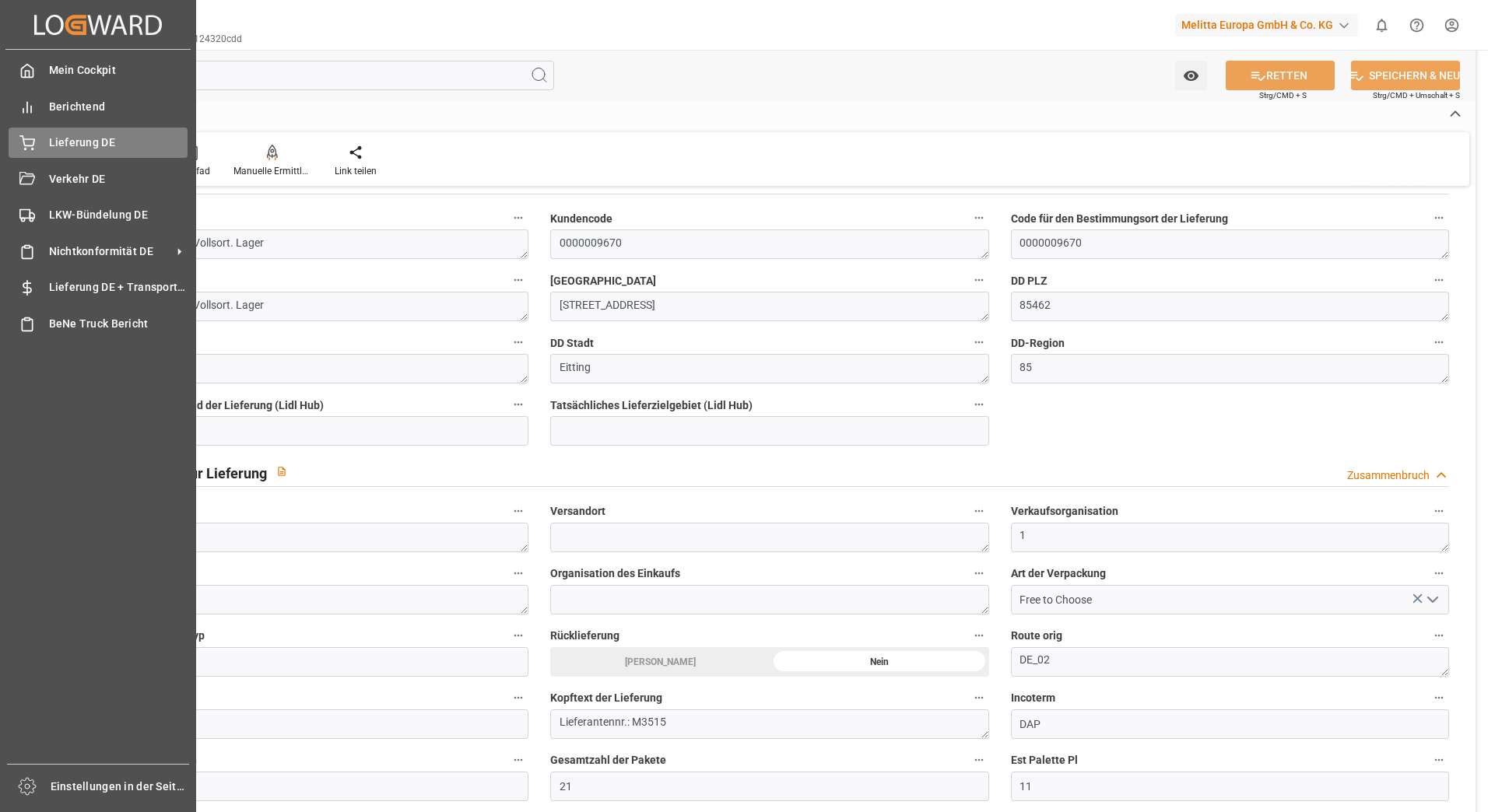
click at [39, 144] on div "Lieferung DE Lieferung DE" at bounding box center [98, 143] width 179 height 31
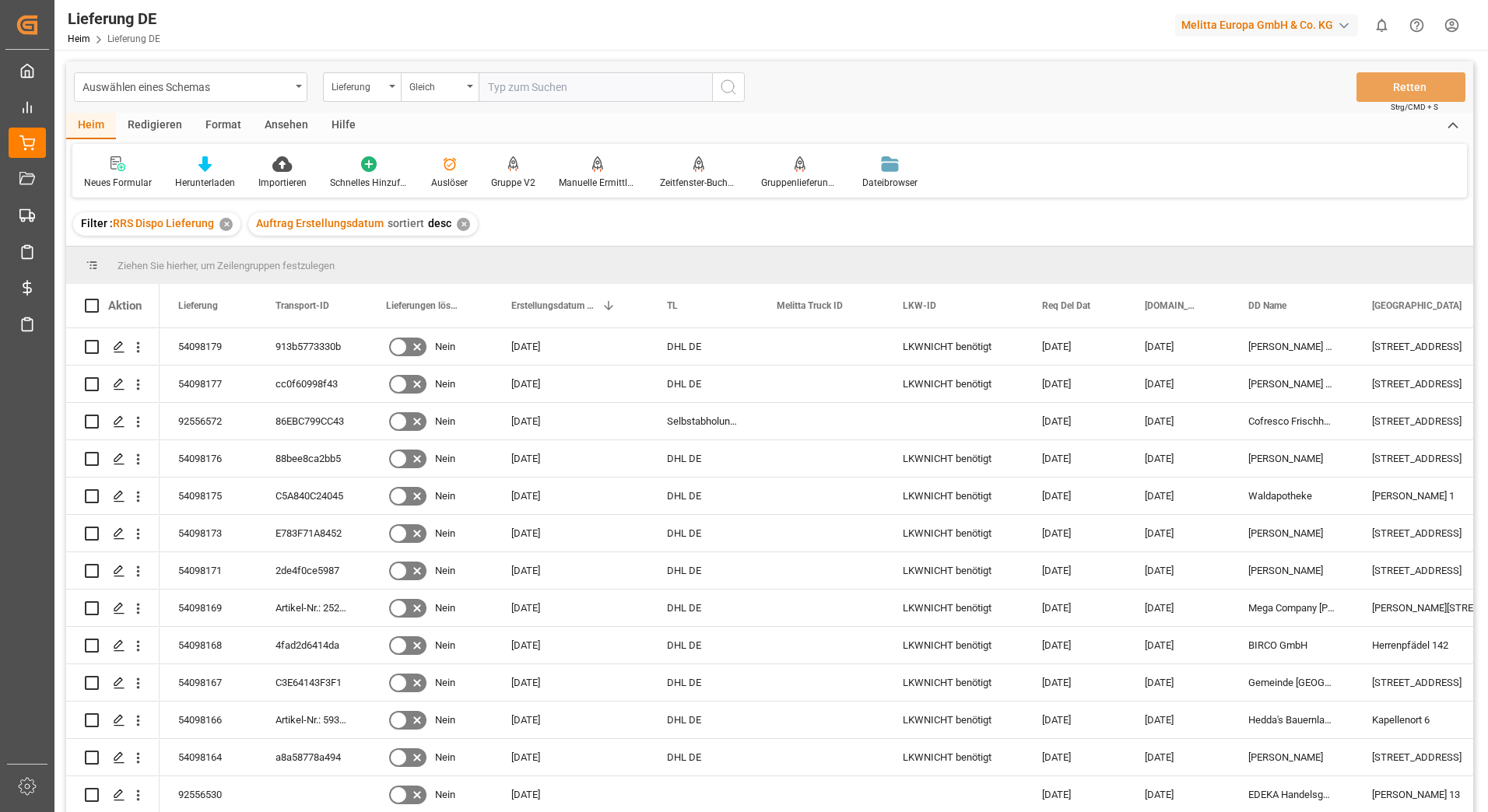
click at [544, 82] on input "text" at bounding box center [596, 87] width 234 height 30
paste input "92550774"
type input "92550774"
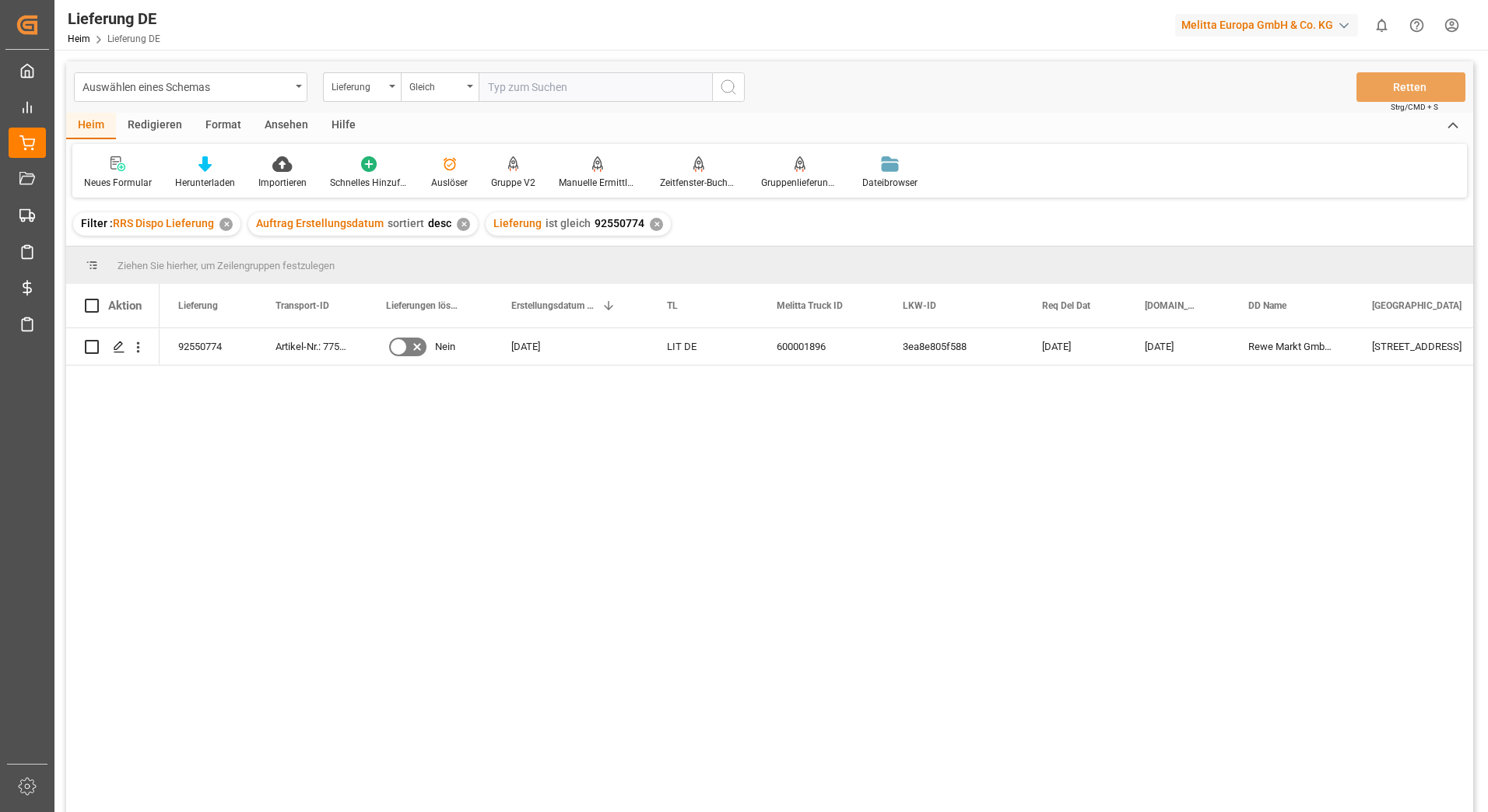
click at [534, 82] on input "text" at bounding box center [596, 87] width 234 height 30
paste input "92550733"
type input "92550733"
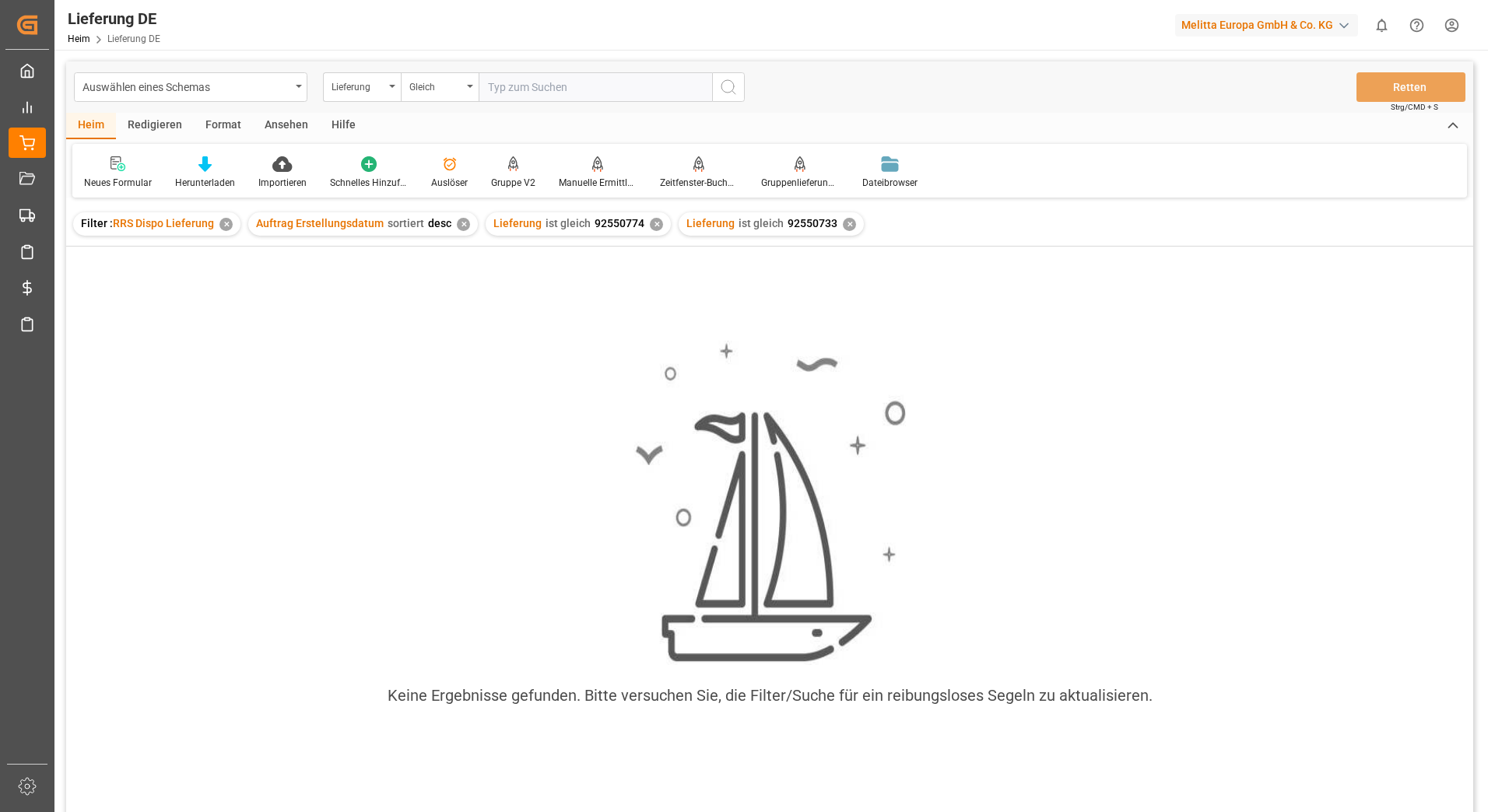
click at [650, 219] on div "✕" at bounding box center [657, 224] width 14 height 14
click at [450, 223] on div "Auftrag Erstellungsdatum sortiert desc ✕" at bounding box center [363, 223] width 230 height 23
click at [225, 220] on div "✕" at bounding box center [226, 224] width 14 height 14
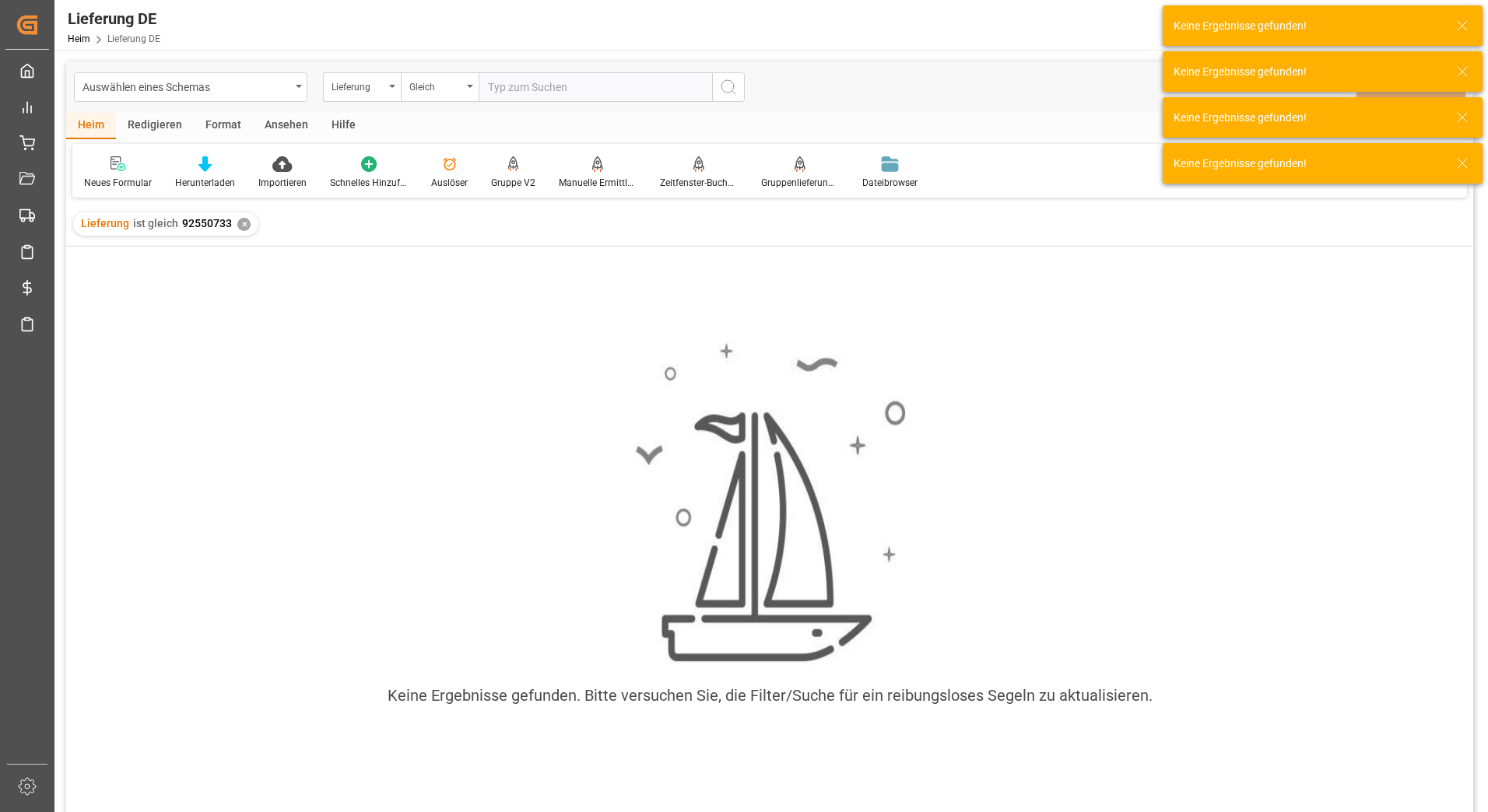
click at [520, 84] on input "text" at bounding box center [596, 87] width 234 height 30
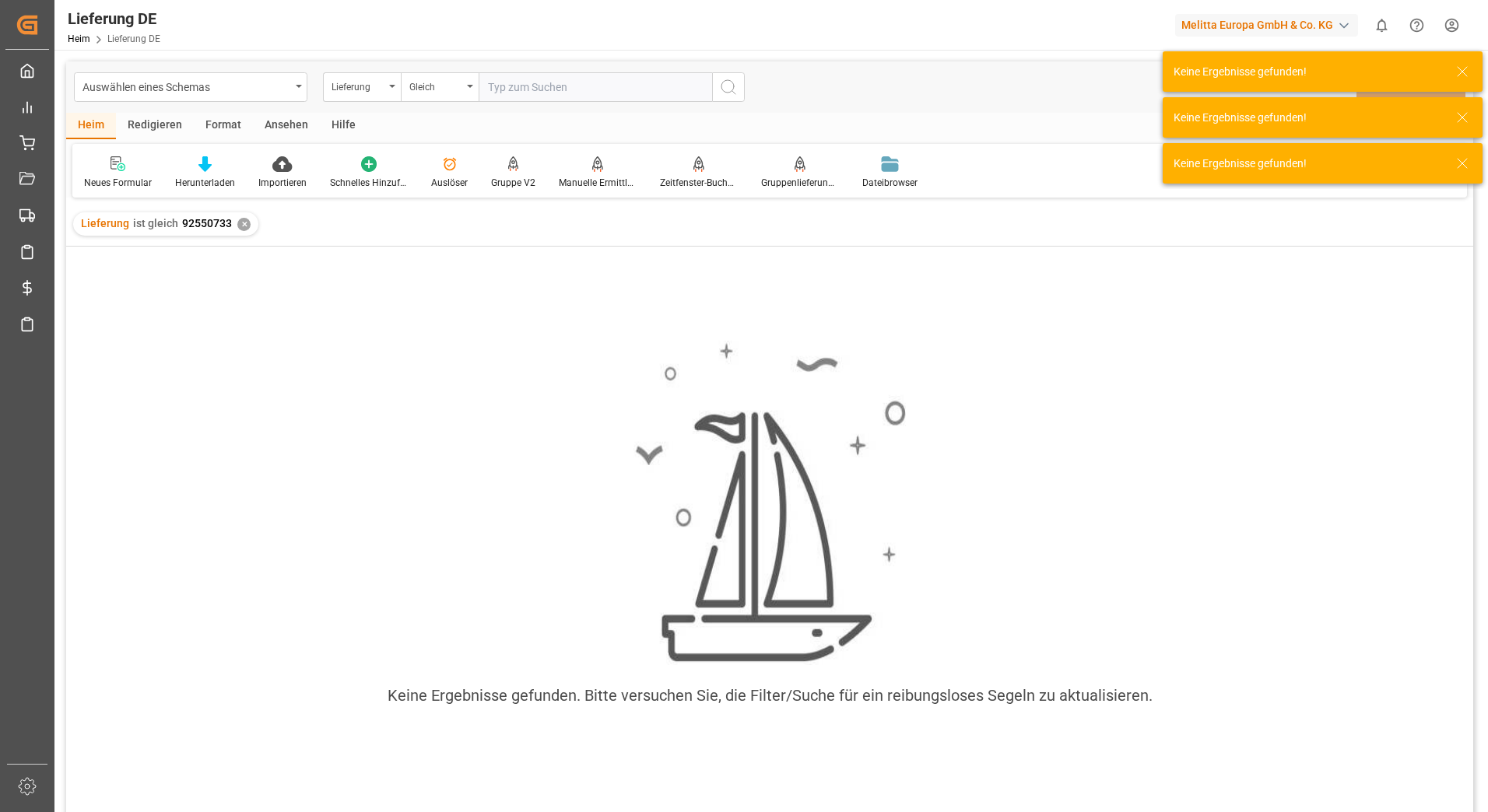
click at [182, 219] on span "92550733" at bounding box center [206, 223] width 49 height 13
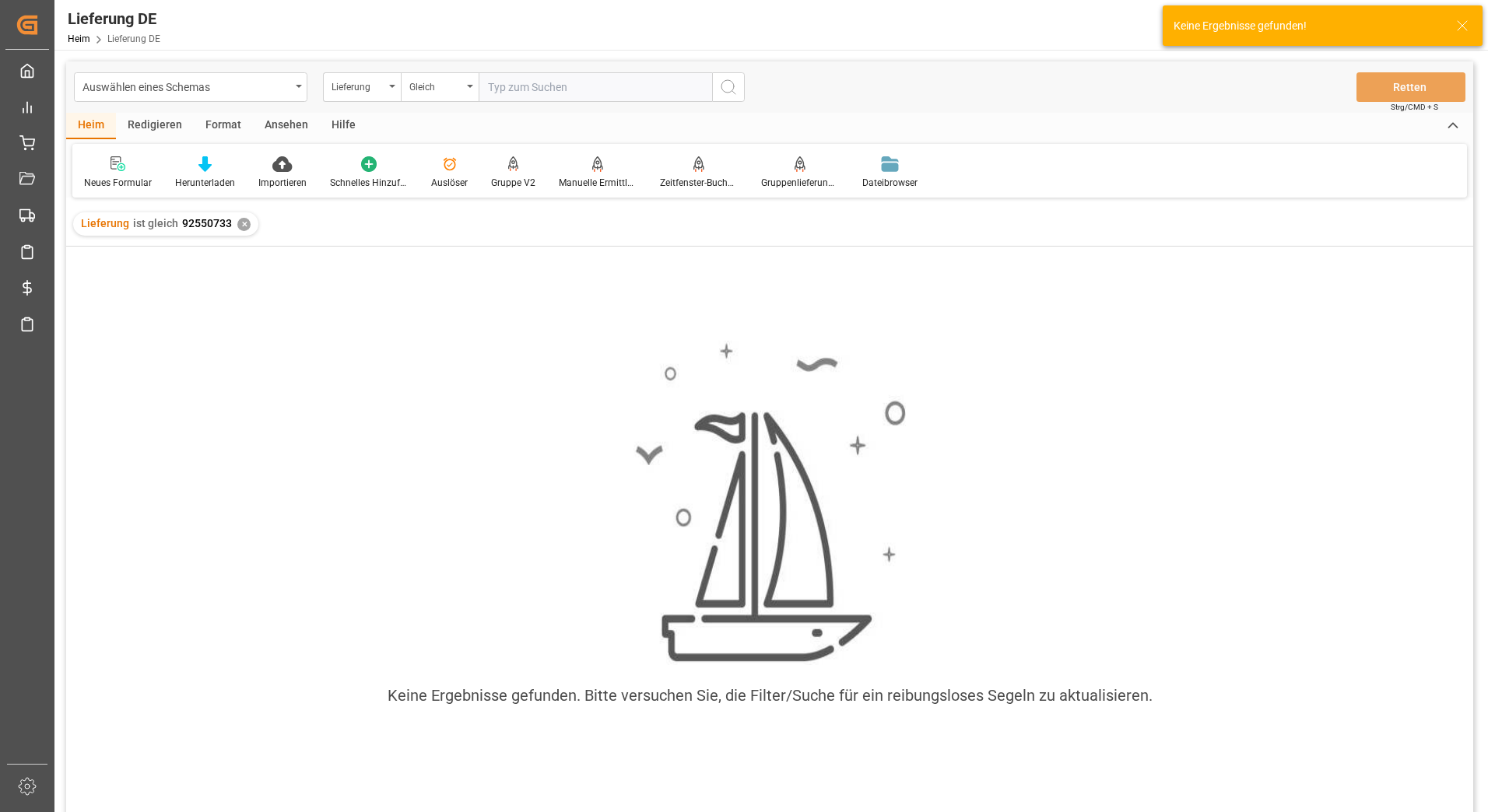
click at [189, 225] on span "92550733" at bounding box center [206, 223] width 49 height 13
click at [183, 224] on span "92550733" at bounding box center [206, 223] width 49 height 13
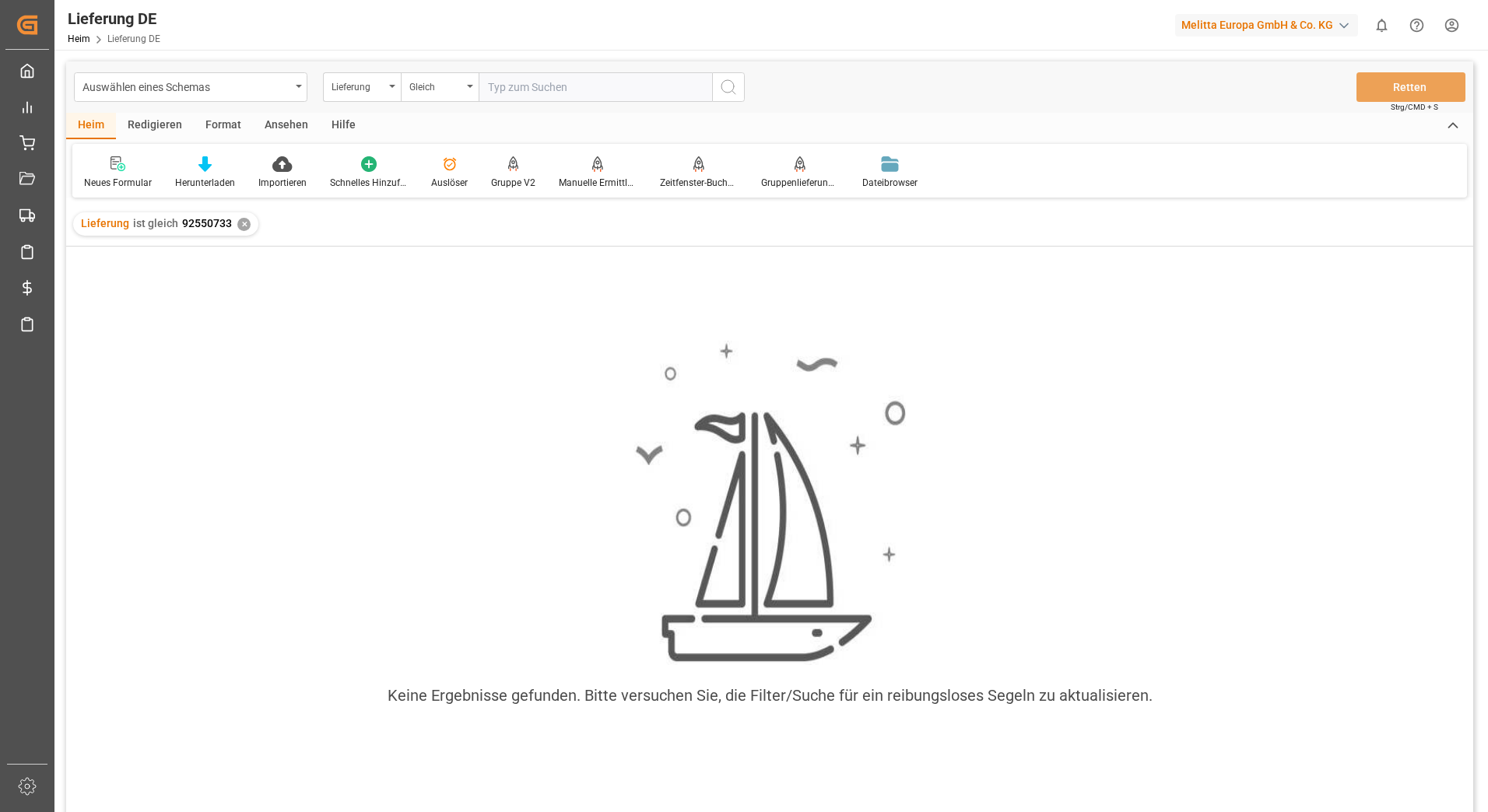
click at [794, 643] on img at bounding box center [770, 503] width 272 height 325
click at [507, 88] on input "text" at bounding box center [596, 87] width 234 height 30
type input "925050733"
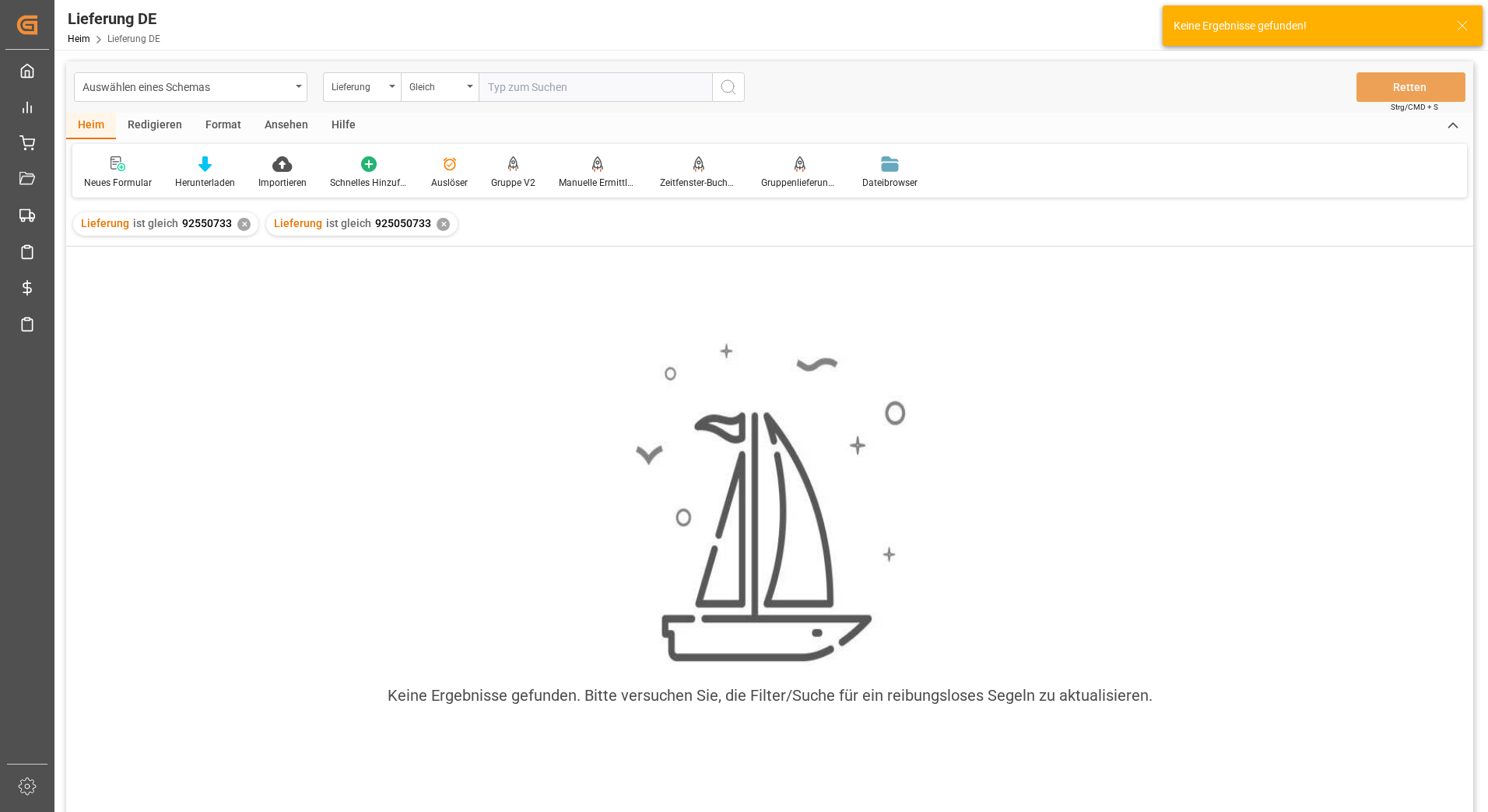
click at [244, 218] on div "Lieferung ist gleich 92550733 ✕" at bounding box center [166, 223] width 185 height 23
click at [242, 223] on div "✕" at bounding box center [244, 224] width 14 height 14
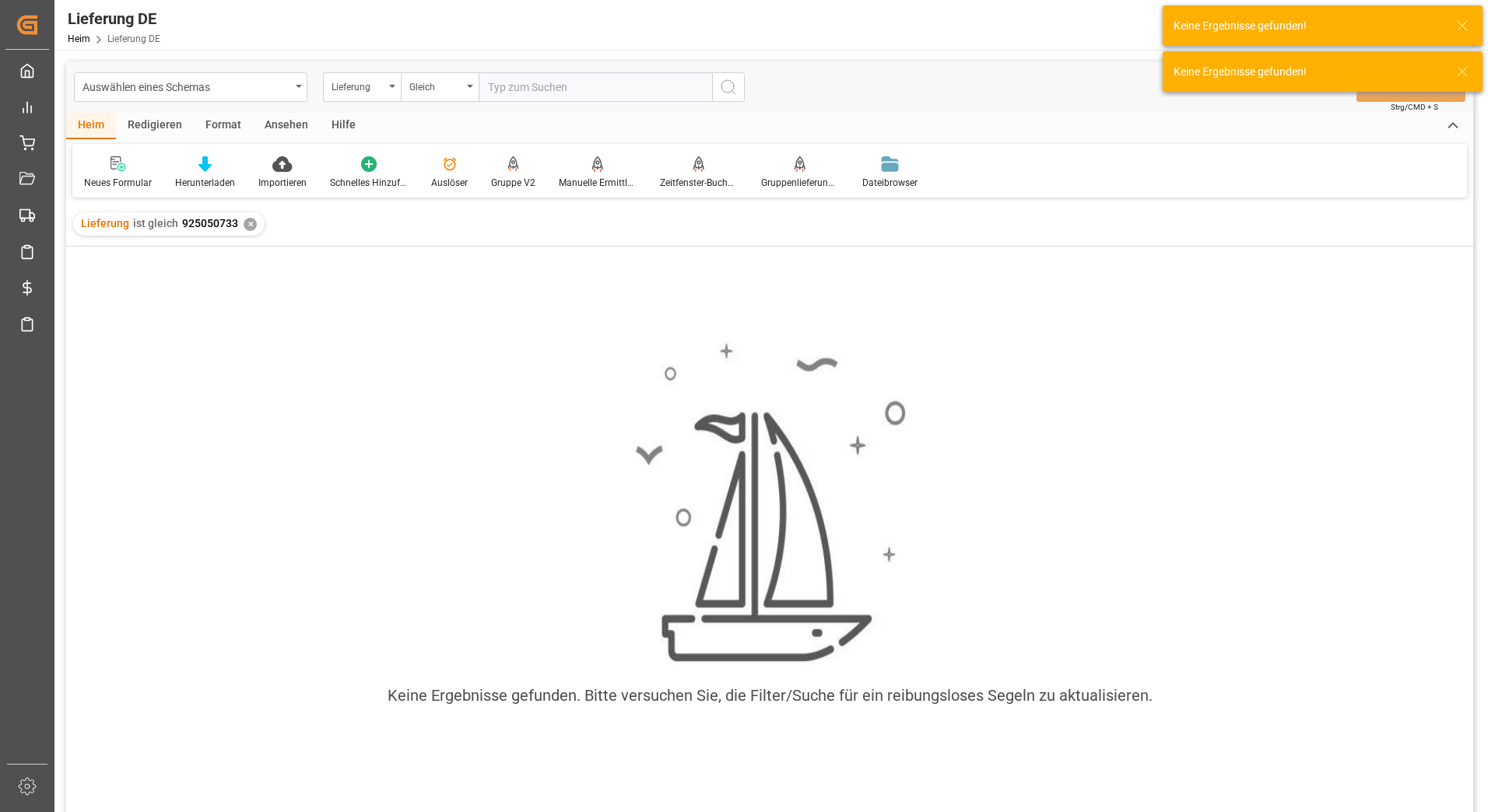
click at [245, 226] on div "✕" at bounding box center [251, 224] width 14 height 14
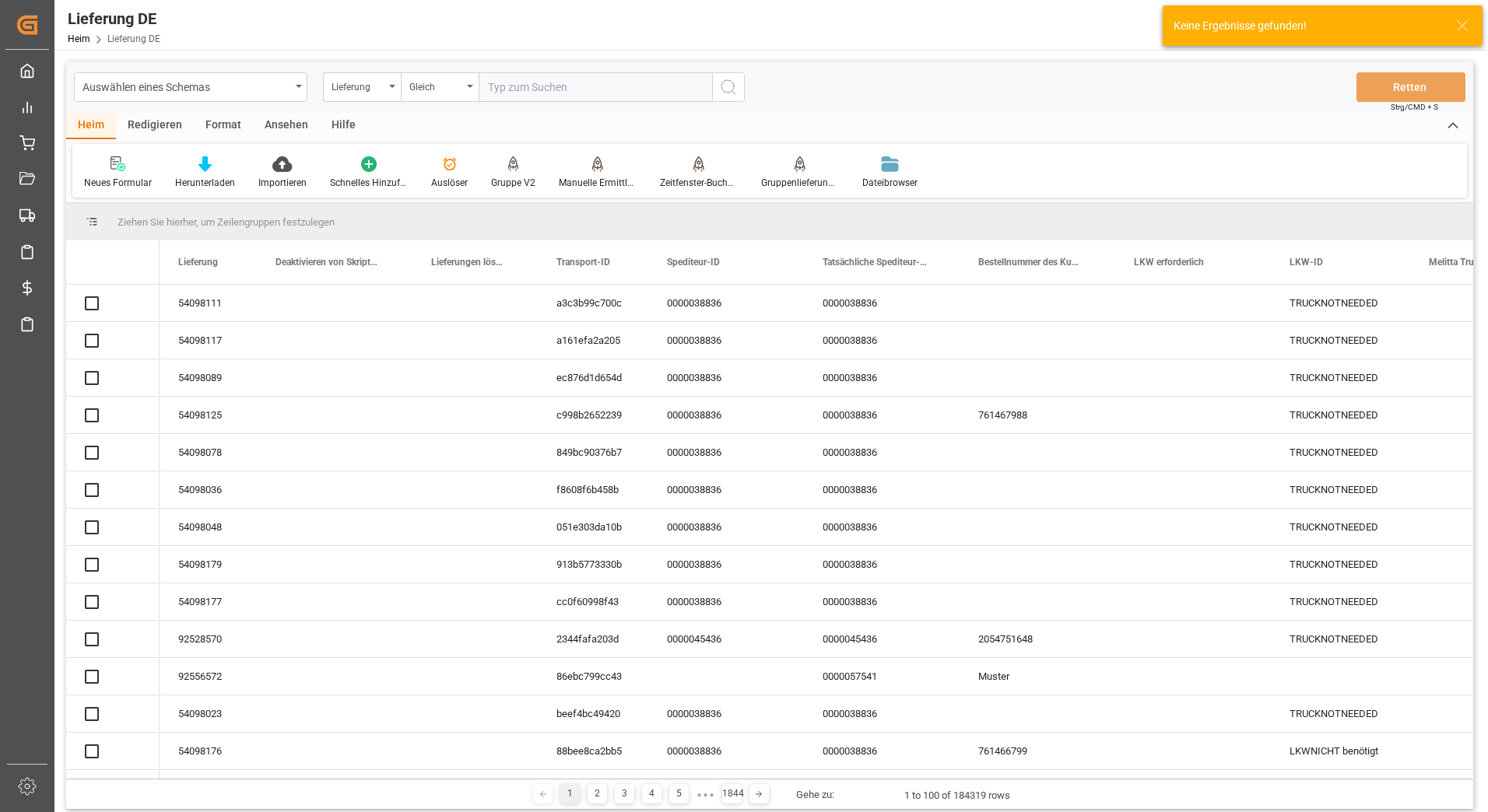
click at [543, 87] on input "text" at bounding box center [596, 87] width 234 height 30
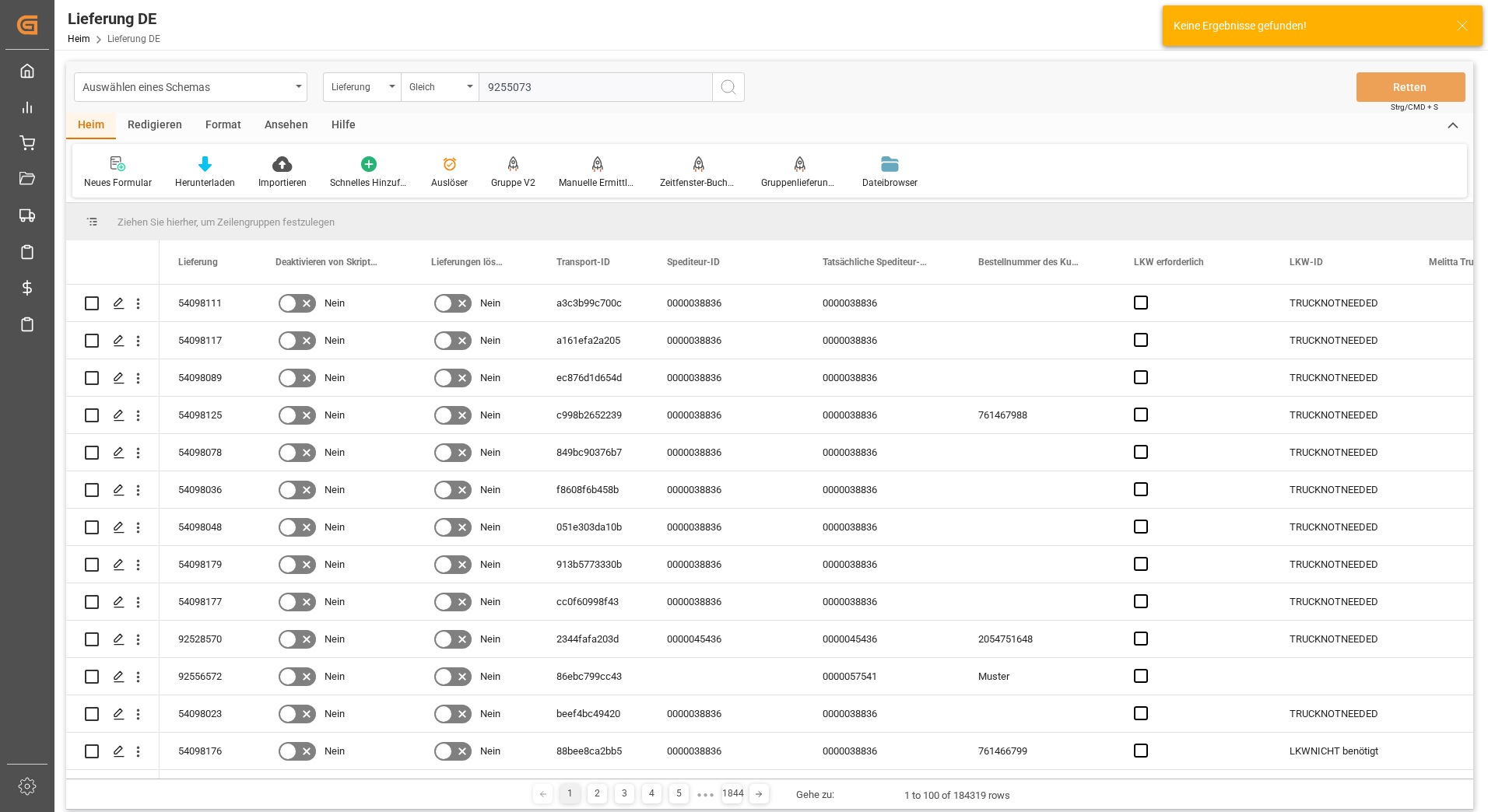
type input "92550733"
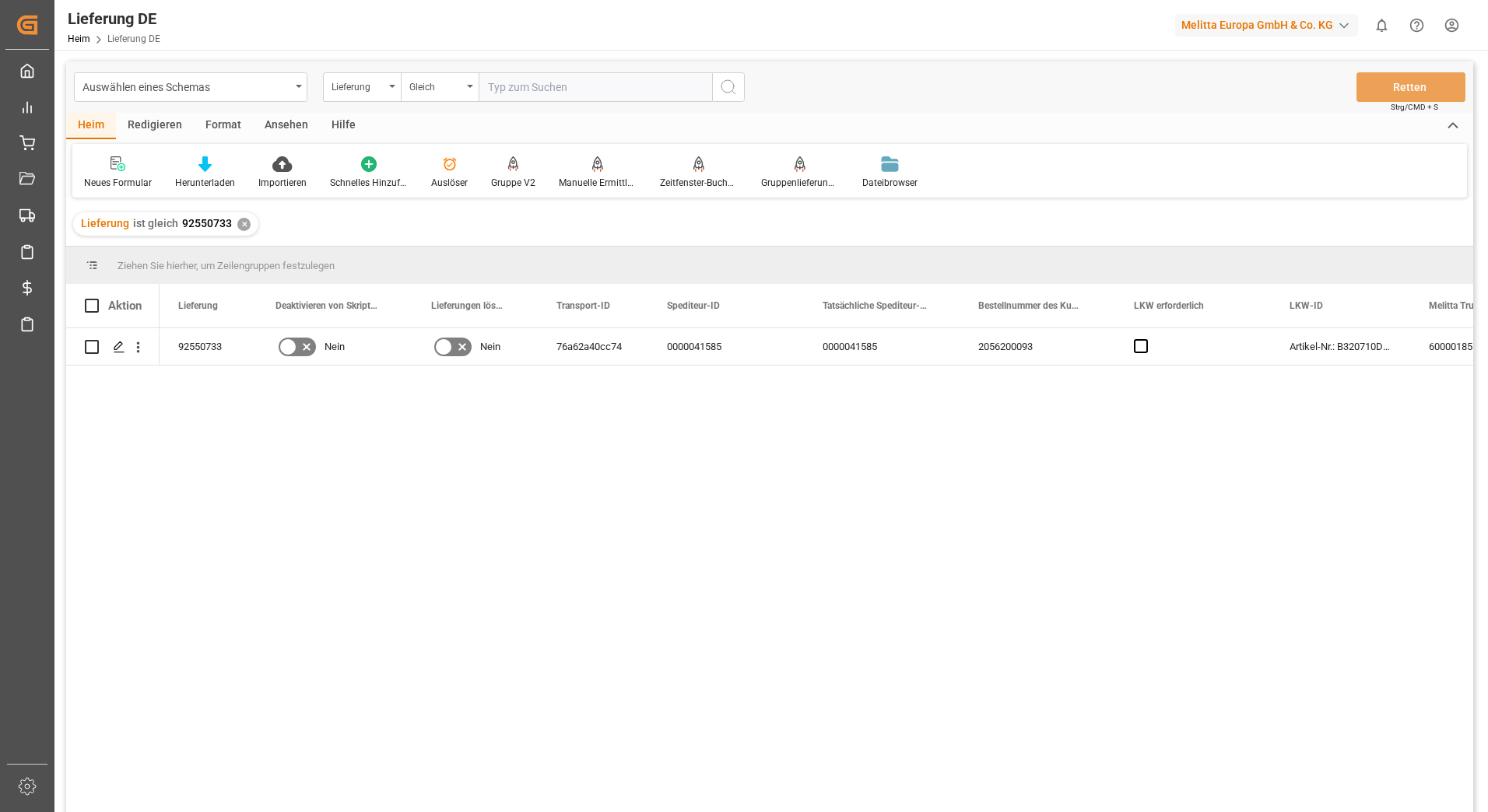
click at [241, 227] on div "✕" at bounding box center [244, 224] width 14 height 14
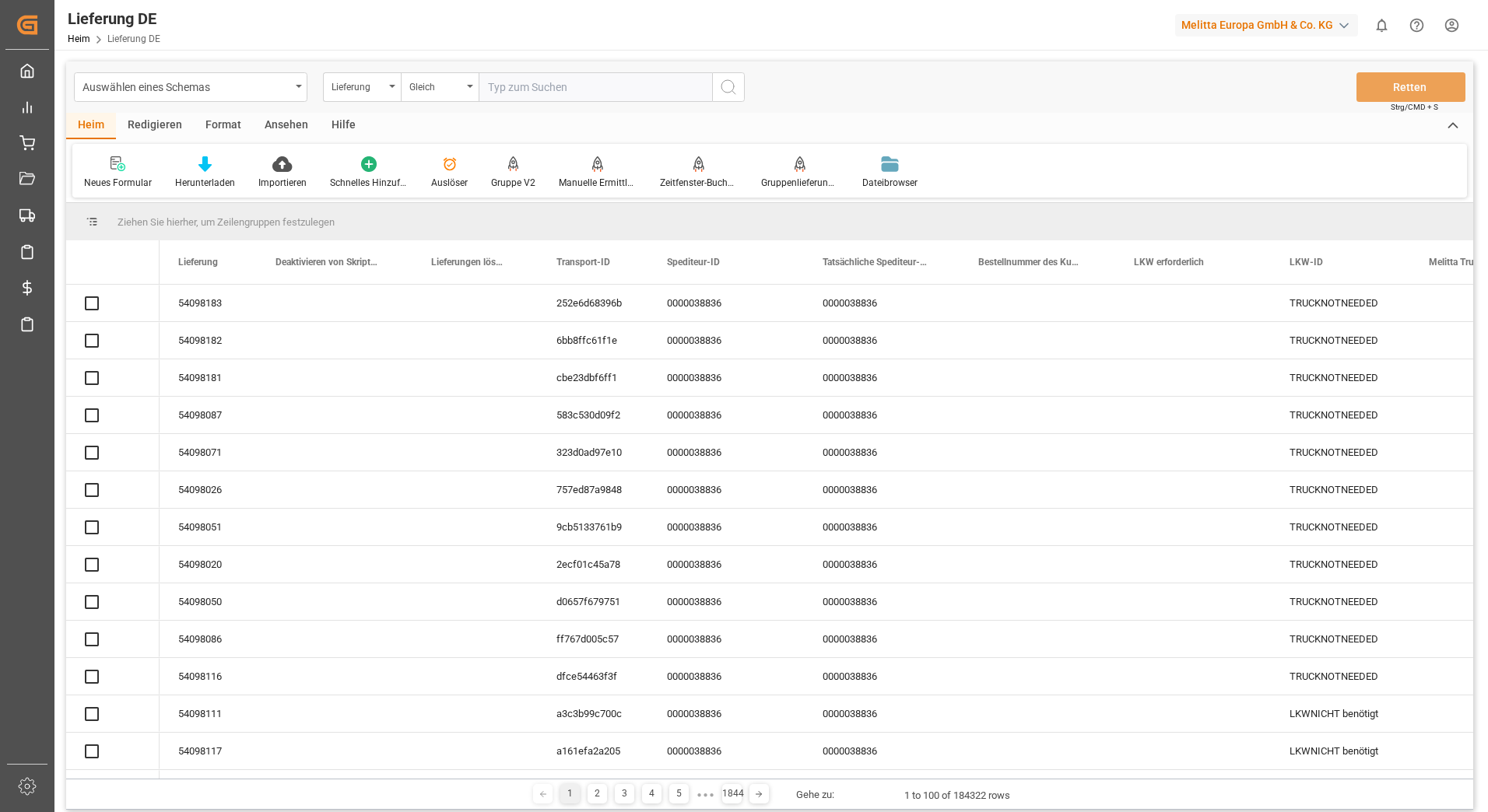
click at [529, 88] on input "text" at bounding box center [596, 87] width 234 height 30
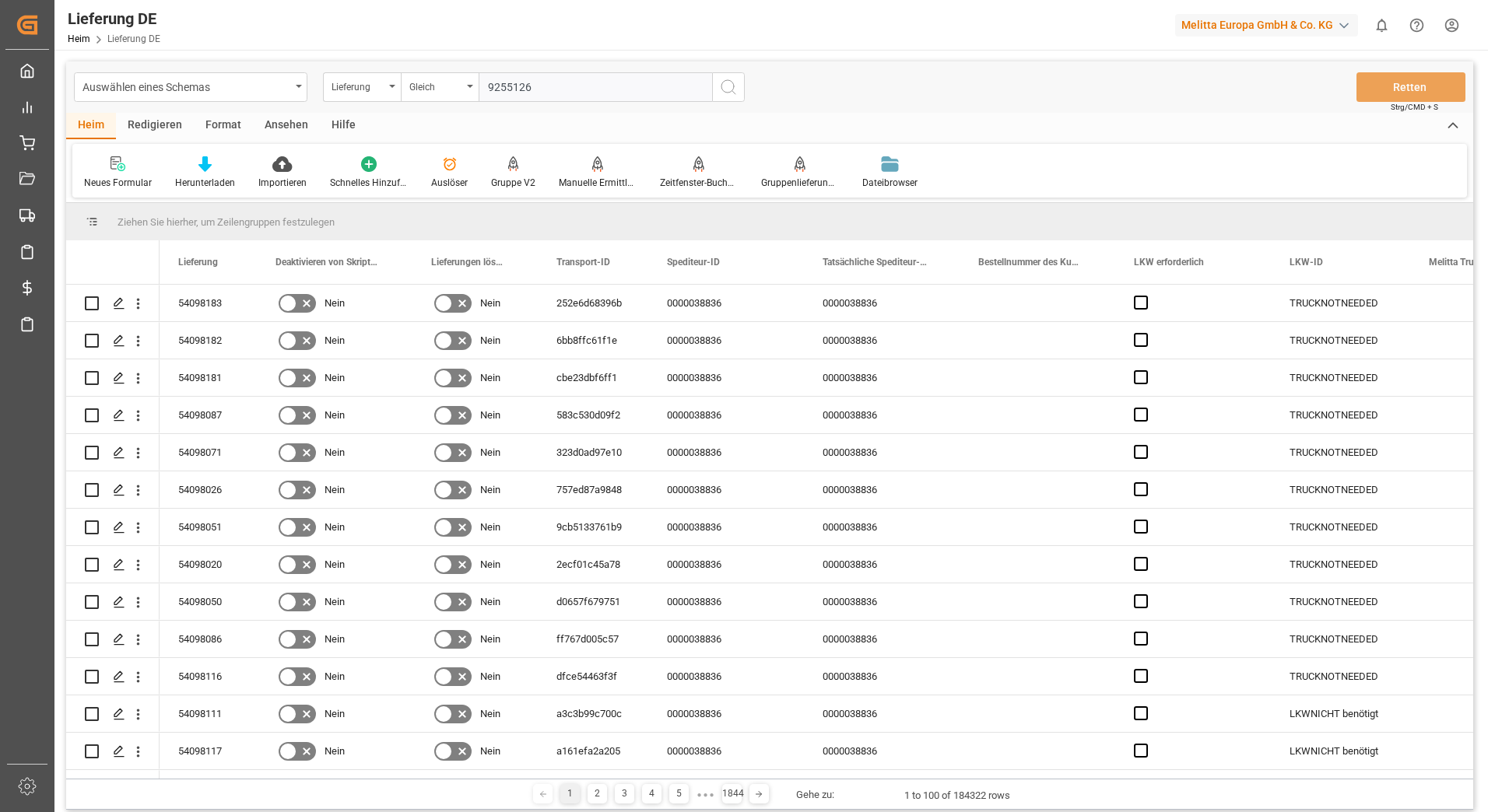
type input "92551269"
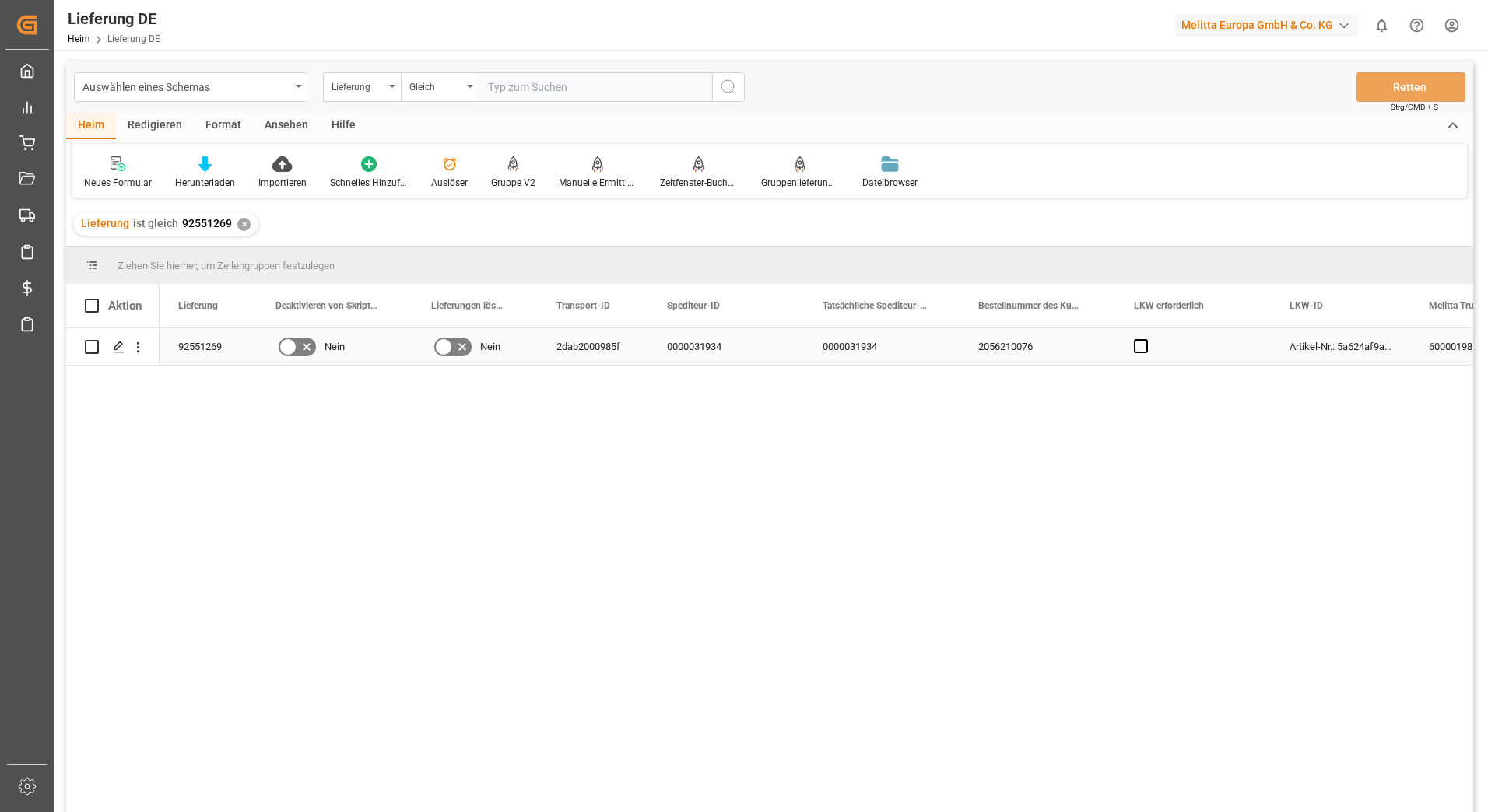
click at [555, 346] on div "2dab2000985f" at bounding box center [593, 346] width 111 height 37
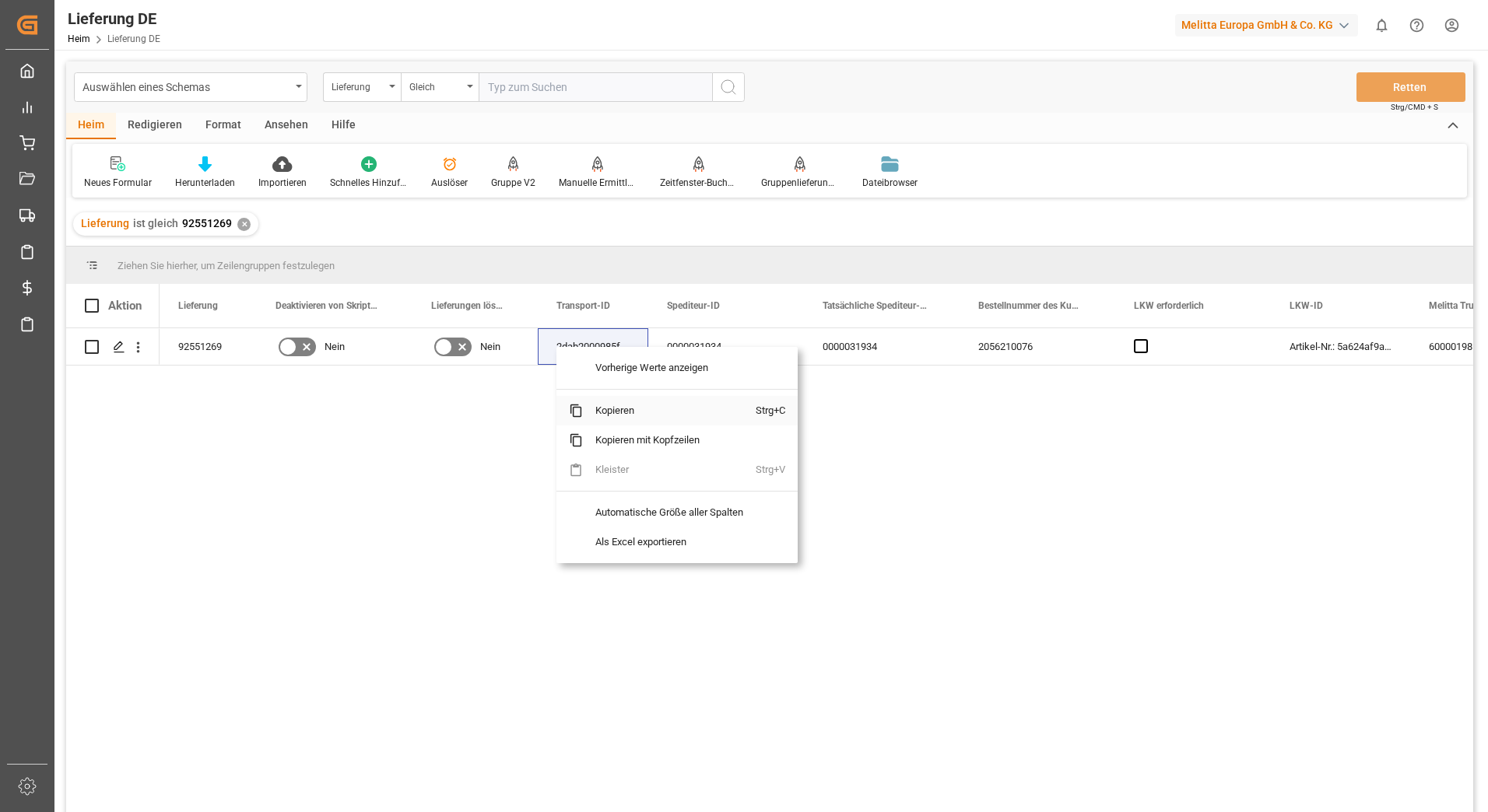
click at [585, 412] on span "Kopieren" at bounding box center [669, 410] width 173 height 30
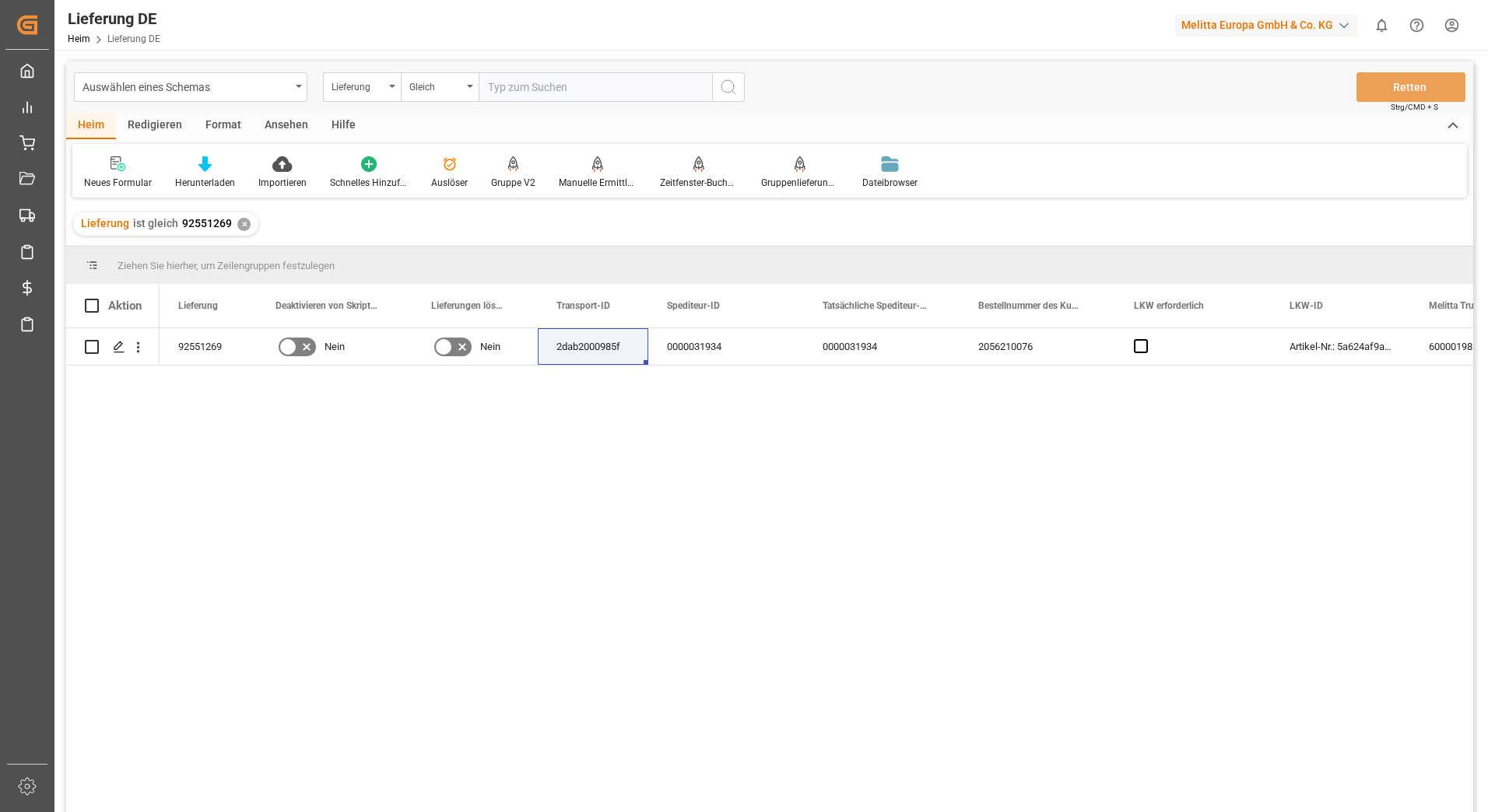
click at [654, 496] on div "92551269 Nein Nein 2dab2000985f 0000031934 0000031934 2056210076 Artikel-Nr.: 5…" at bounding box center [817, 575] width 1314 height 494
click at [132, 350] on icon "Menü öffnen" at bounding box center [137, 347] width 16 height 16
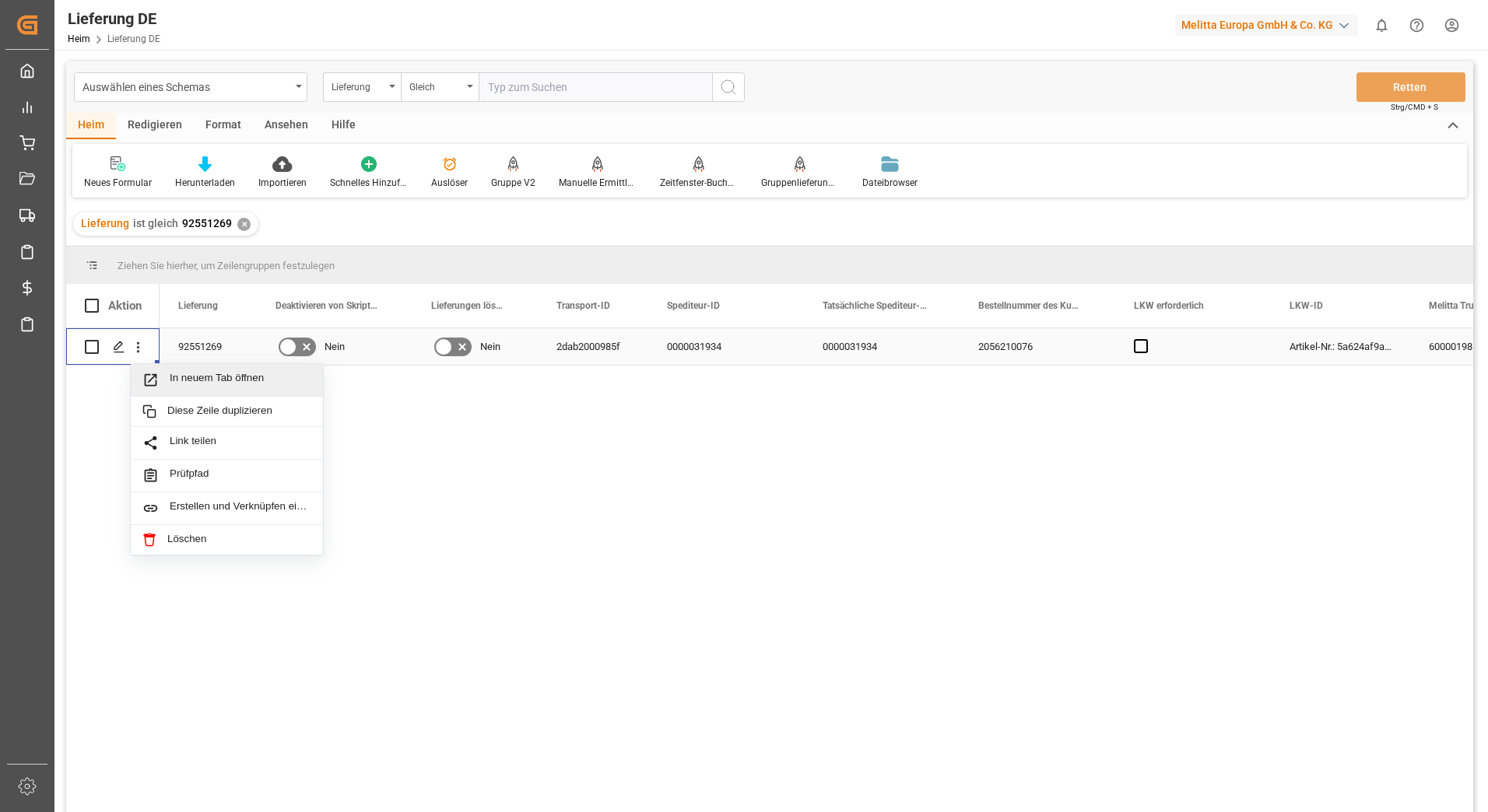
click at [217, 380] on span "In neuem Tab öffnen" at bounding box center [241, 380] width 142 height 16
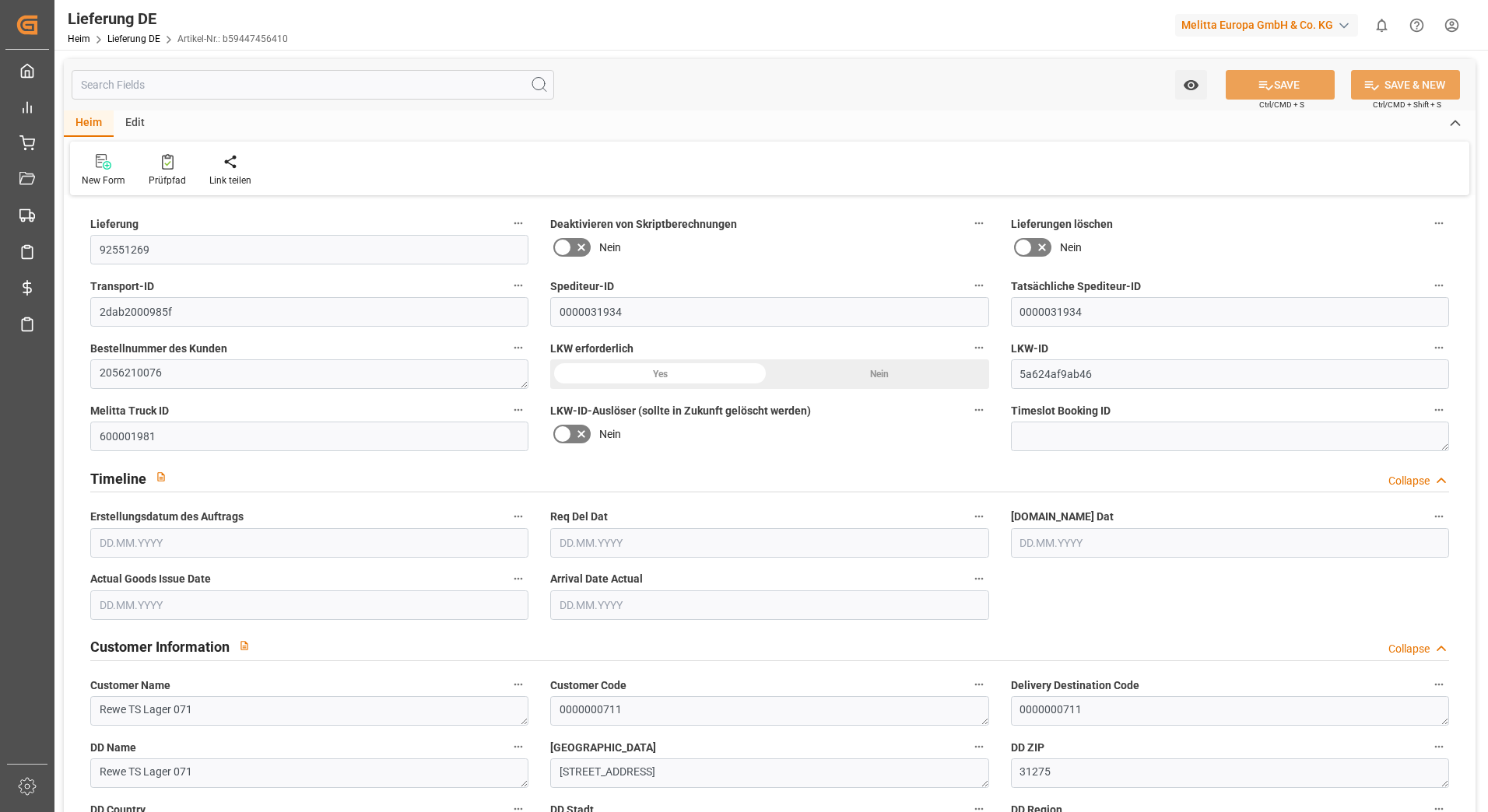
type input "14"
type input "7"
type input "1338.566"
type input "2233"
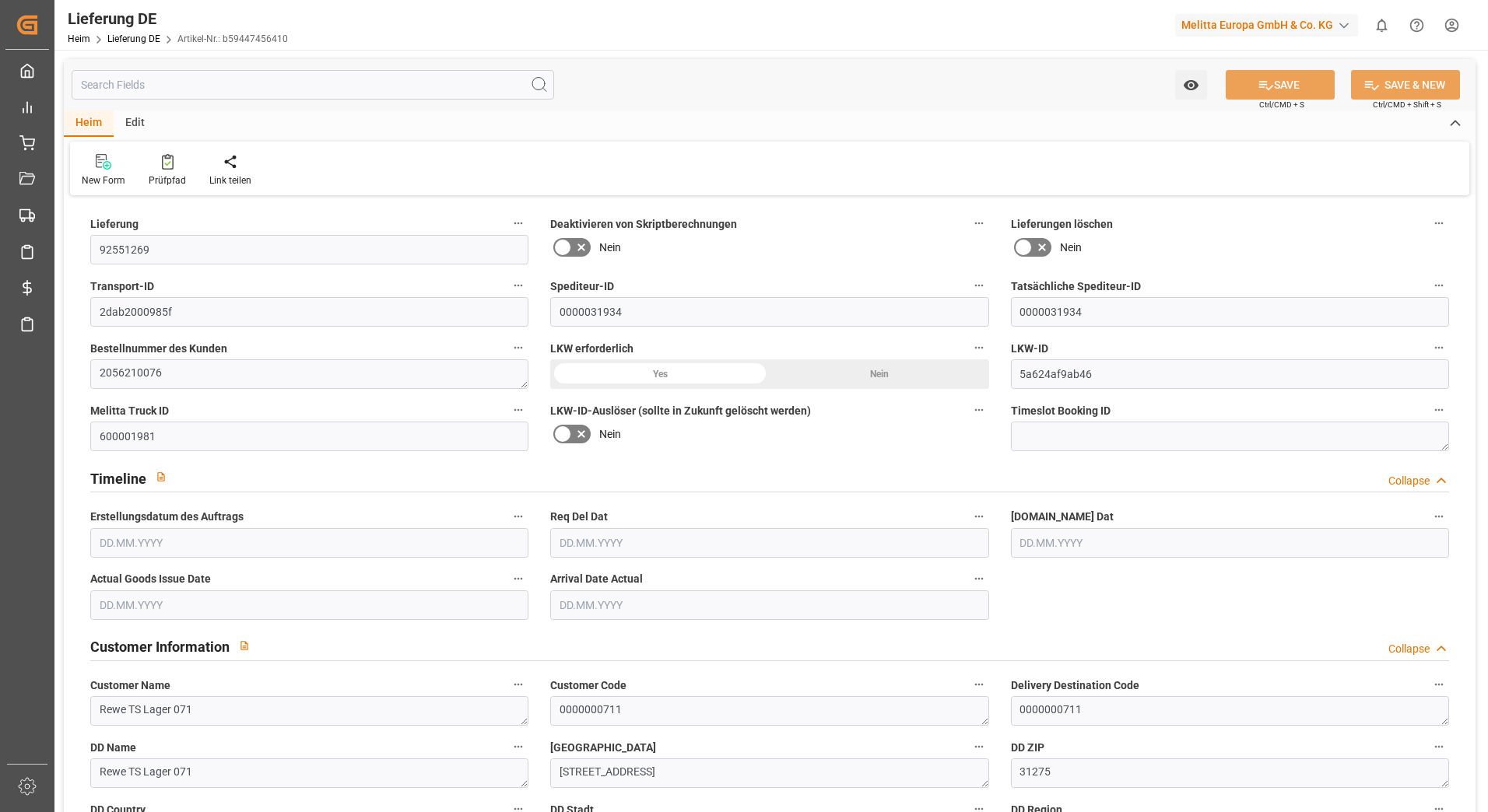
type input "11840.592"
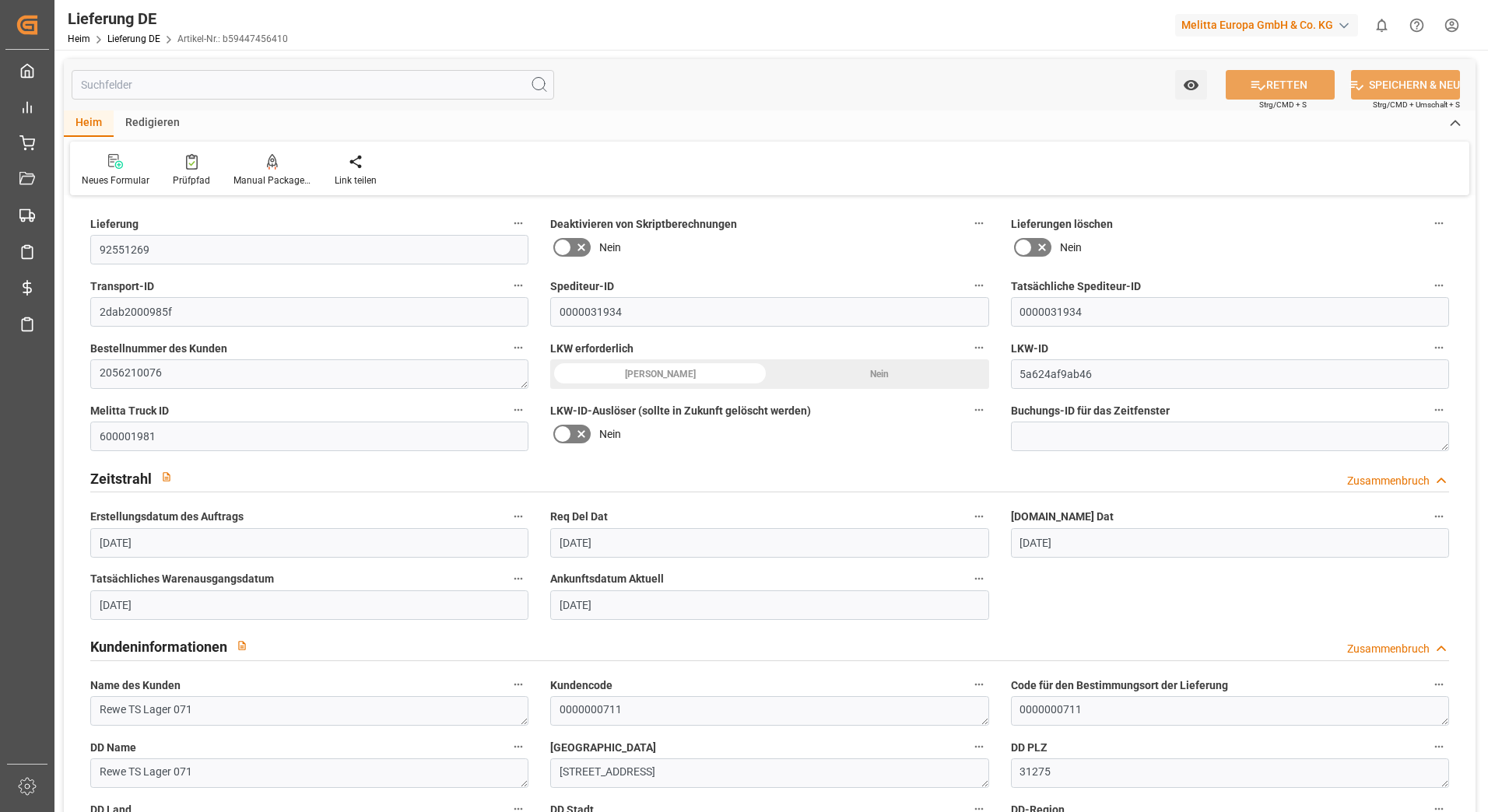
type input "[DATE]"
type input "29.08.2025"
type input "[DATE]"
type input "28.08.2025"
type input "01.09.2025"
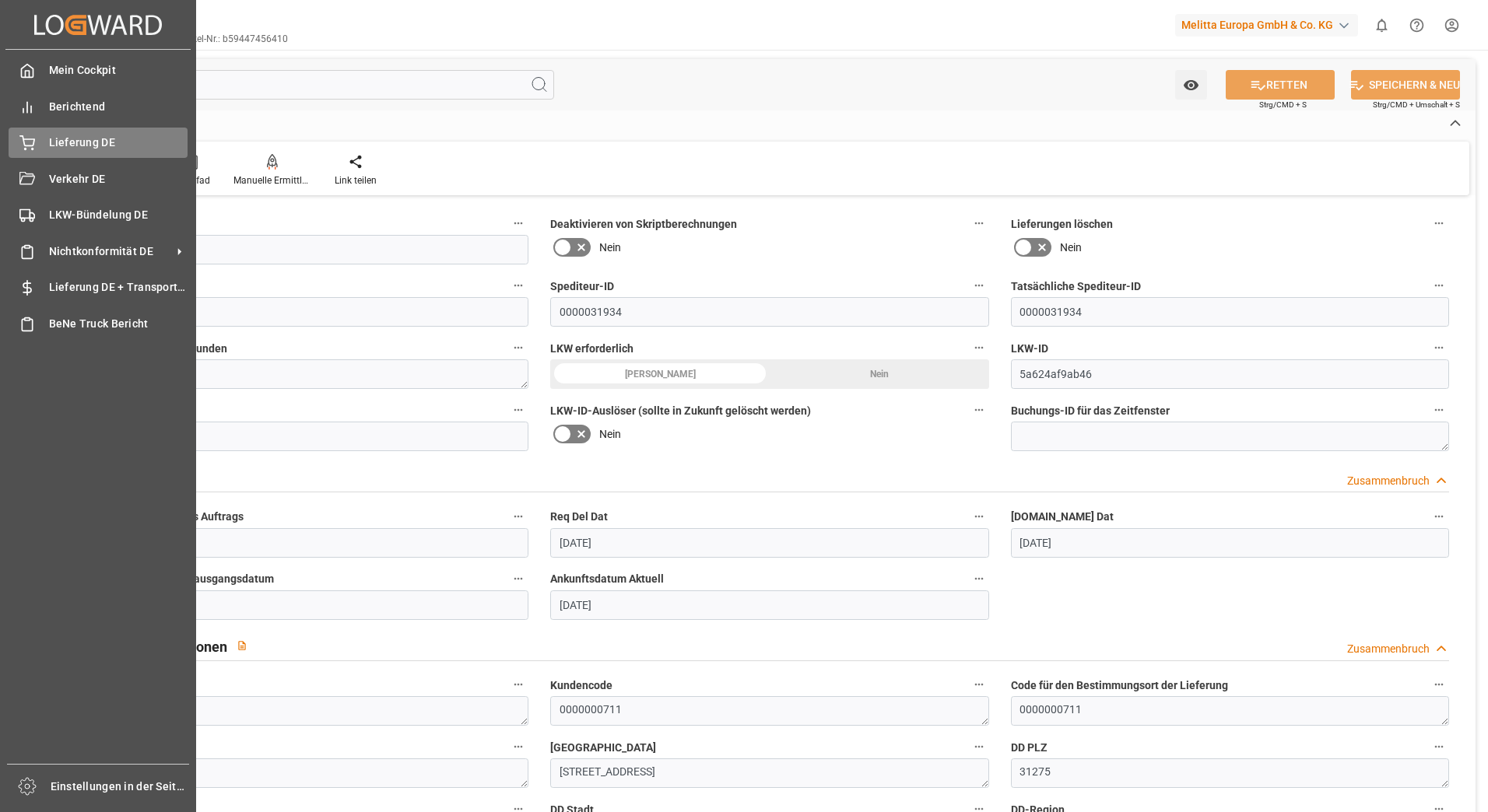
click at [40, 148] on div "Lieferung DE Lieferung DE" at bounding box center [98, 143] width 179 height 31
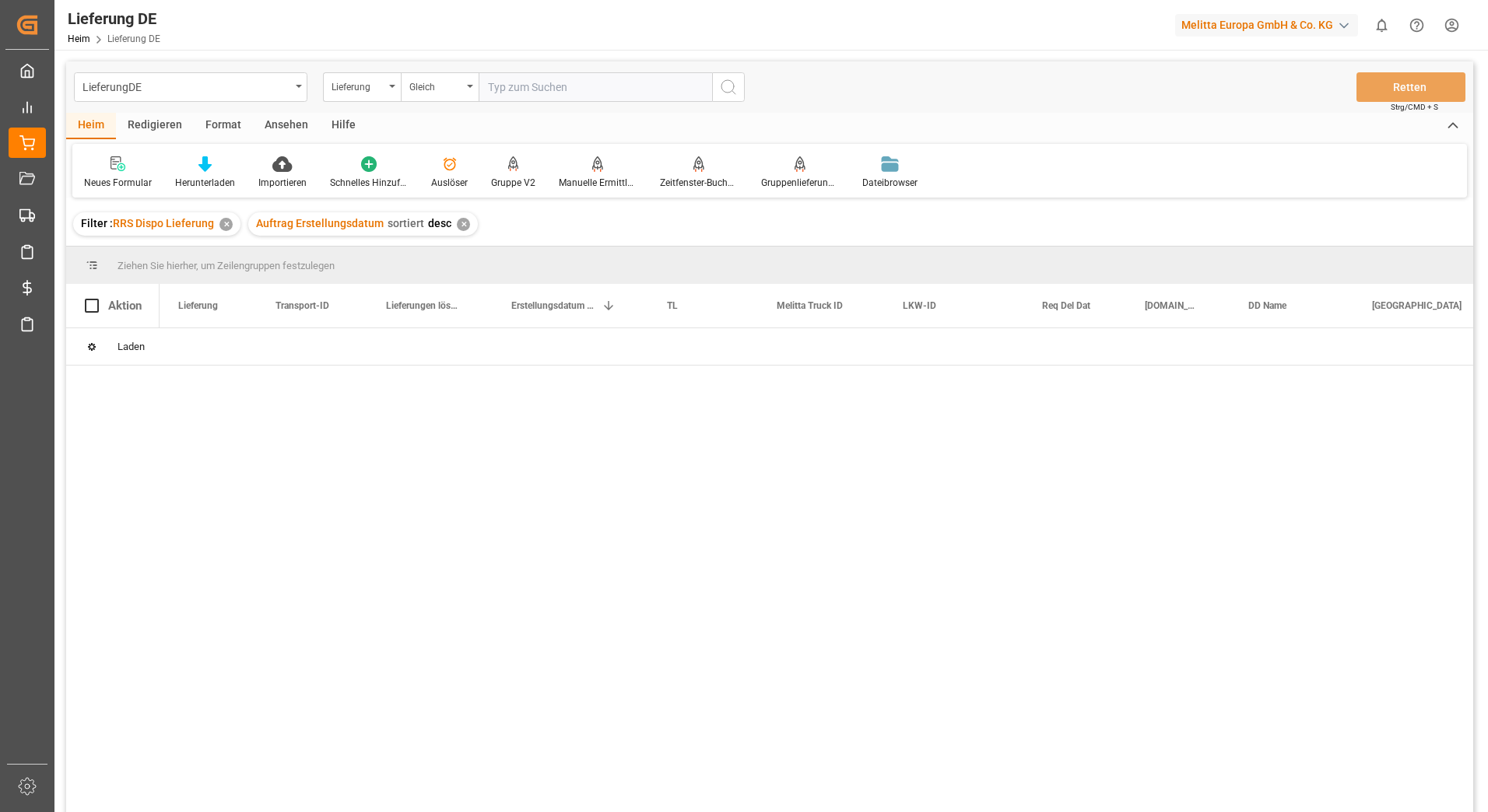
click at [227, 228] on div "✕" at bounding box center [226, 224] width 14 height 14
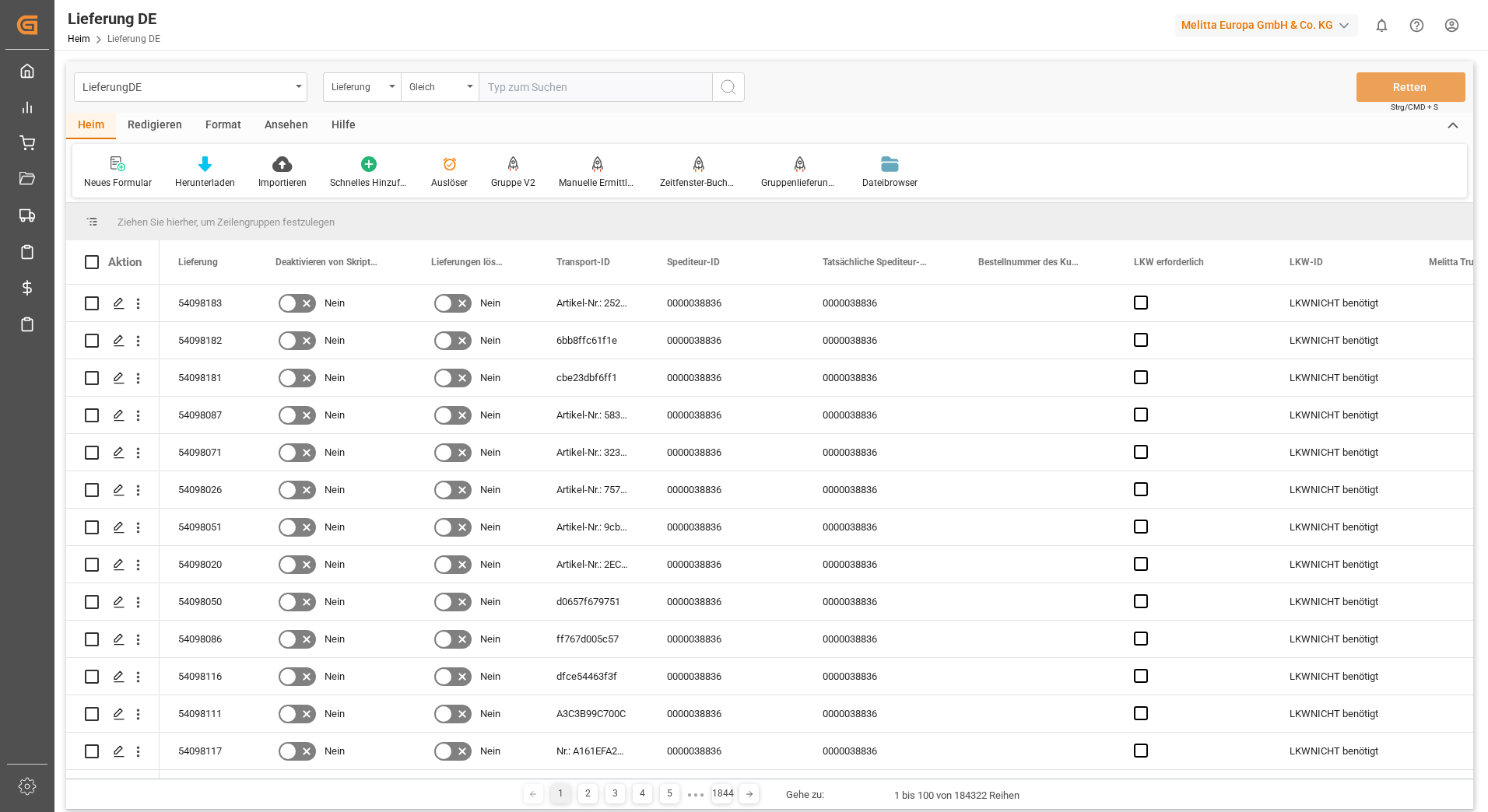
click at [564, 86] on input "text" at bounding box center [596, 87] width 234 height 30
paste input "92550733"
type input "92550733"
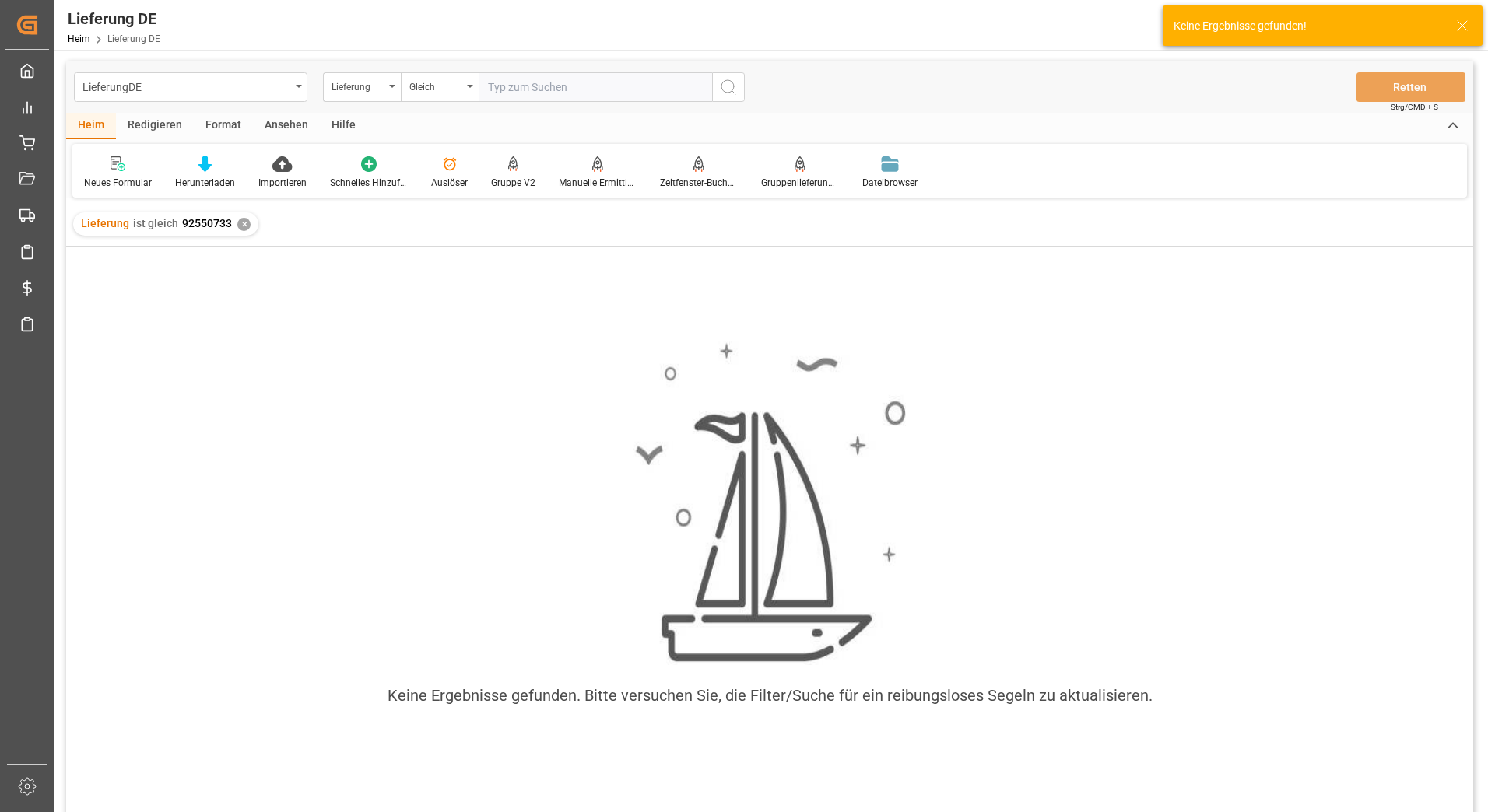
click at [587, 89] on input "text" at bounding box center [596, 87] width 234 height 30
click at [244, 226] on div "✕" at bounding box center [244, 224] width 14 height 14
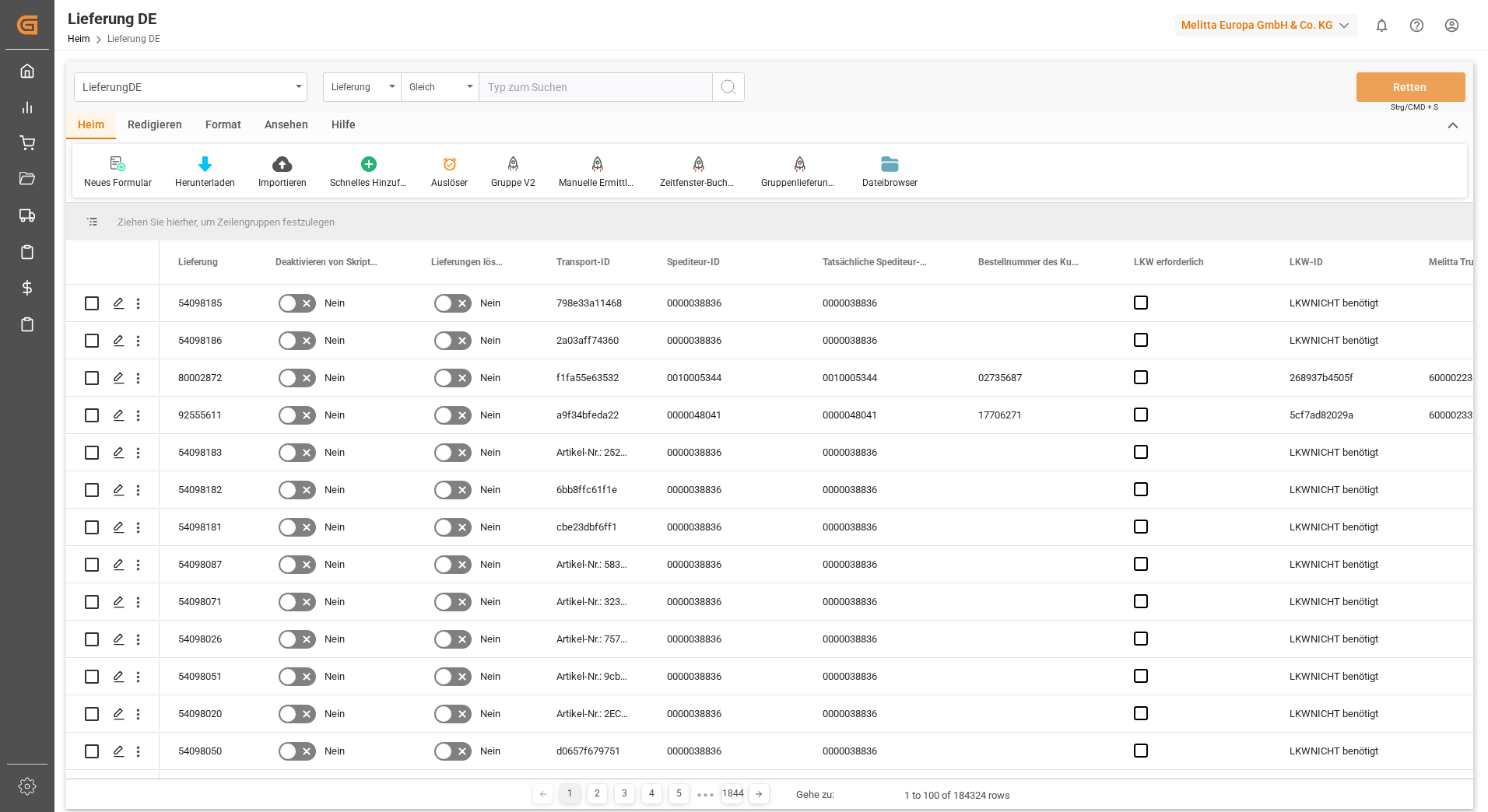
click at [530, 84] on input "text" at bounding box center [596, 87] width 234 height 30
click at [38, 137] on div "Lieferung DE Lieferung DE" at bounding box center [27, 143] width 38 height 31
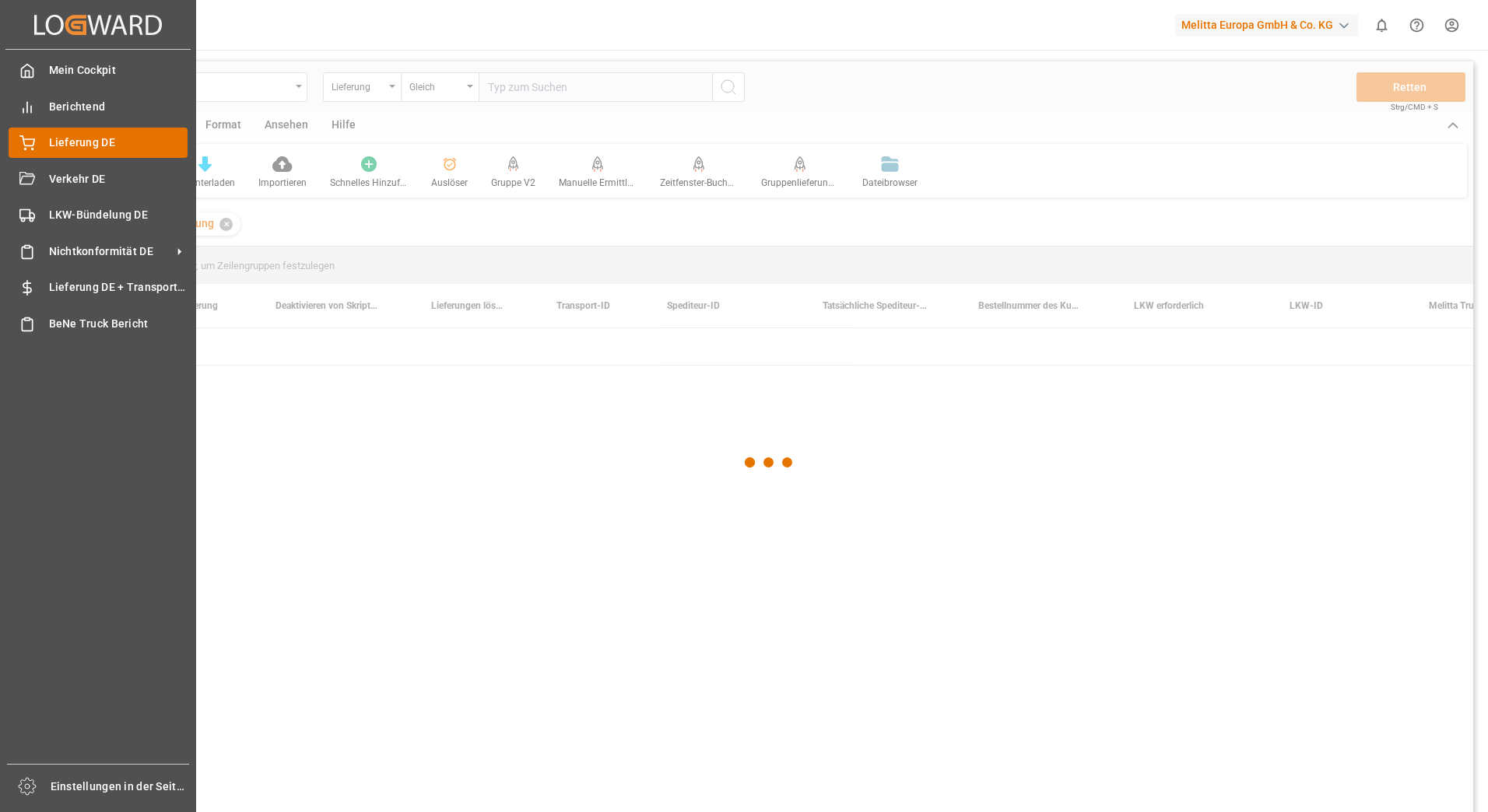
click at [78, 141] on span "Lieferung DE" at bounding box center [118, 142] width 139 height 16
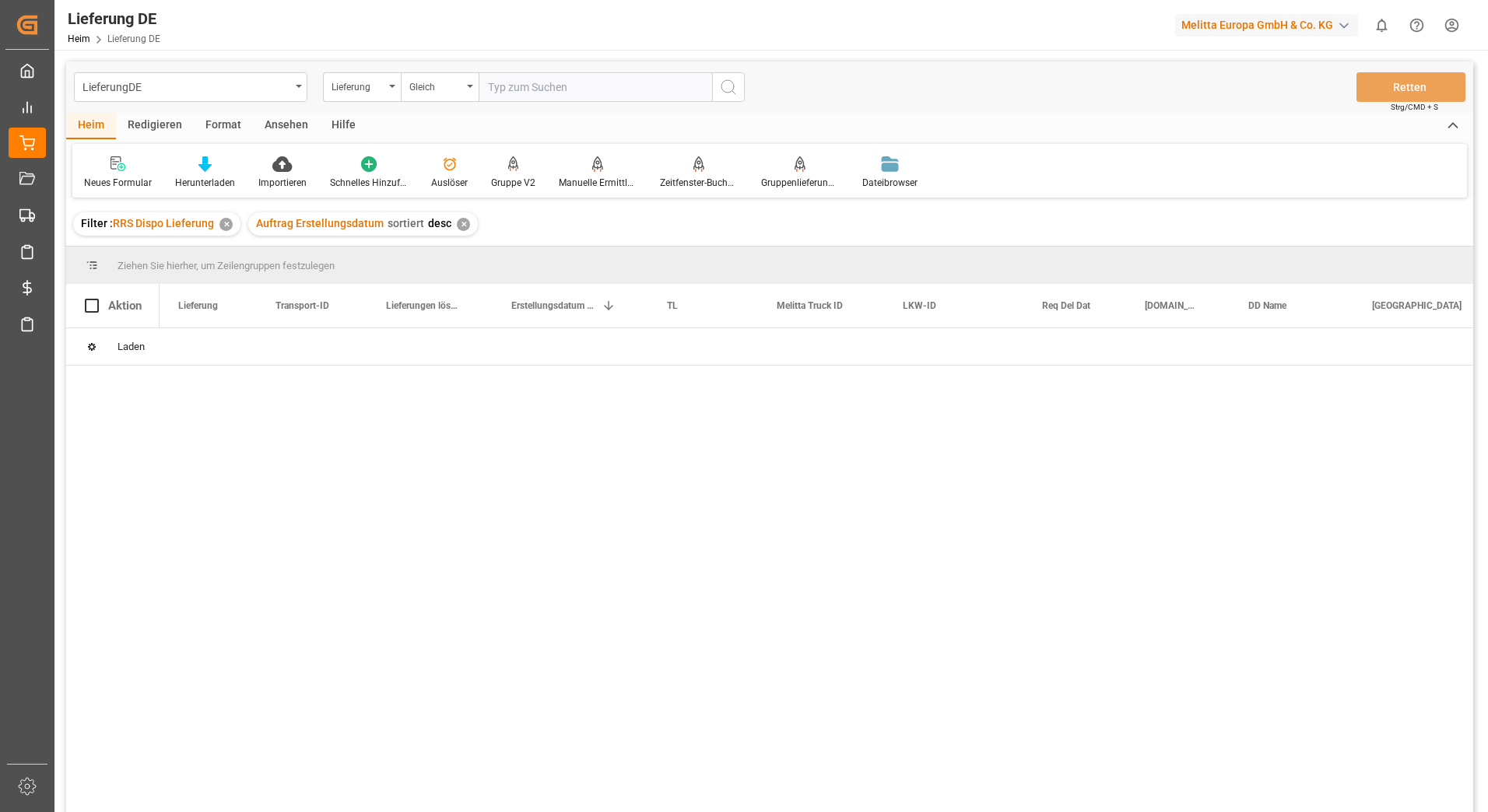
click at [563, 91] on input "text" at bounding box center [596, 87] width 234 height 30
paste input "92550733"
type input "92550733"
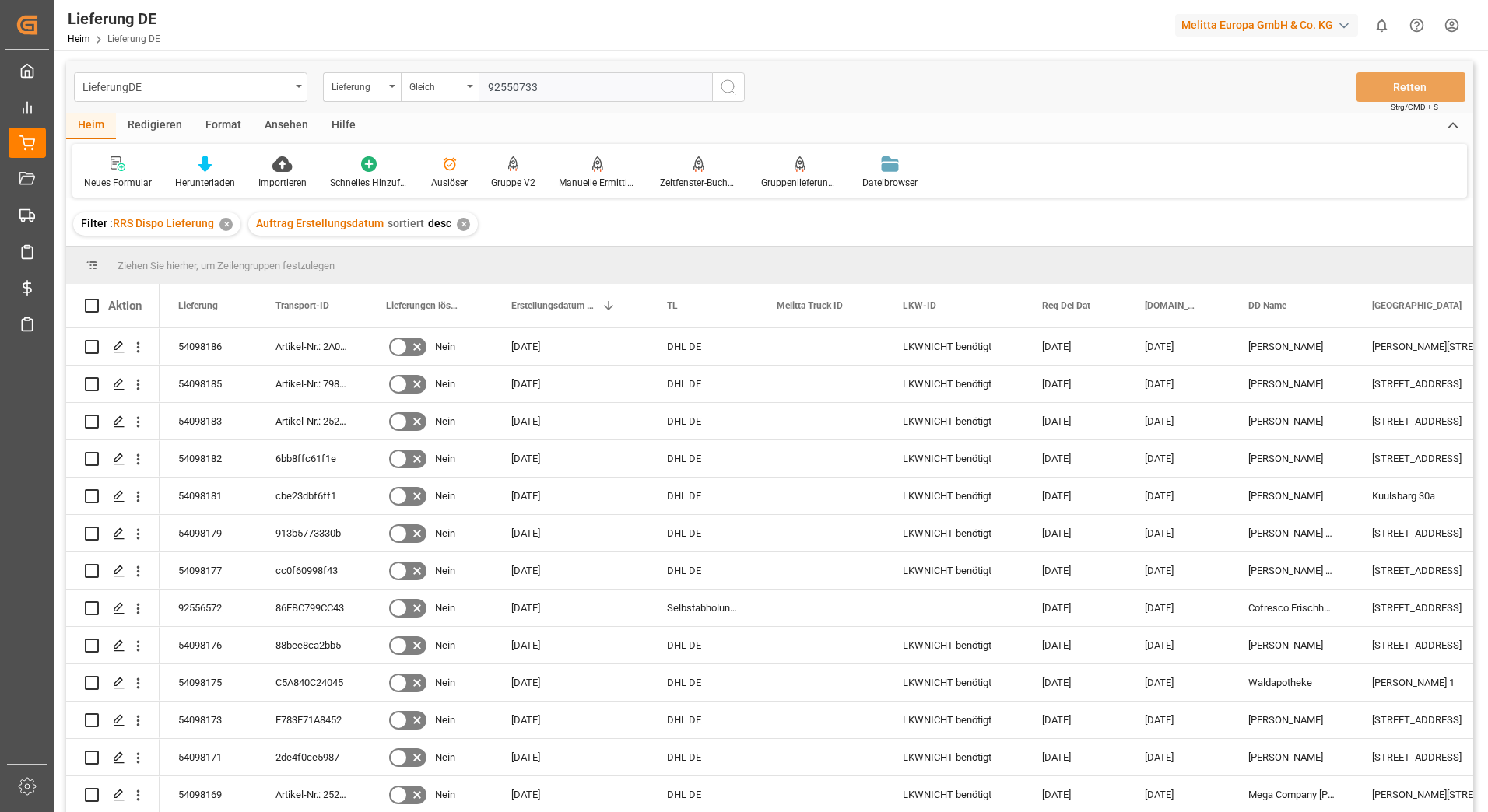
click at [571, 89] on input "92550733" at bounding box center [596, 87] width 234 height 30
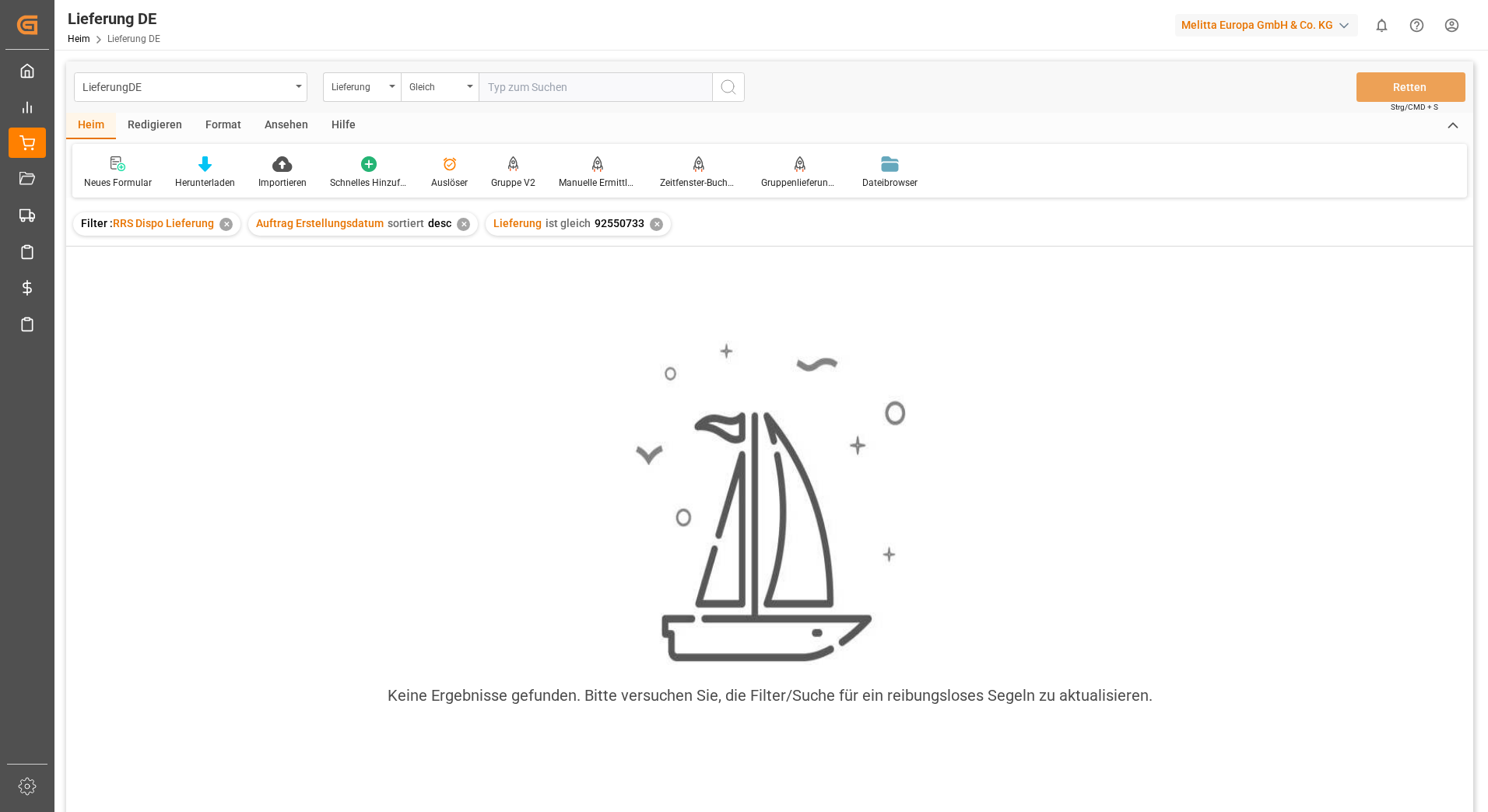
click at [230, 225] on div "✕" at bounding box center [226, 224] width 14 height 14
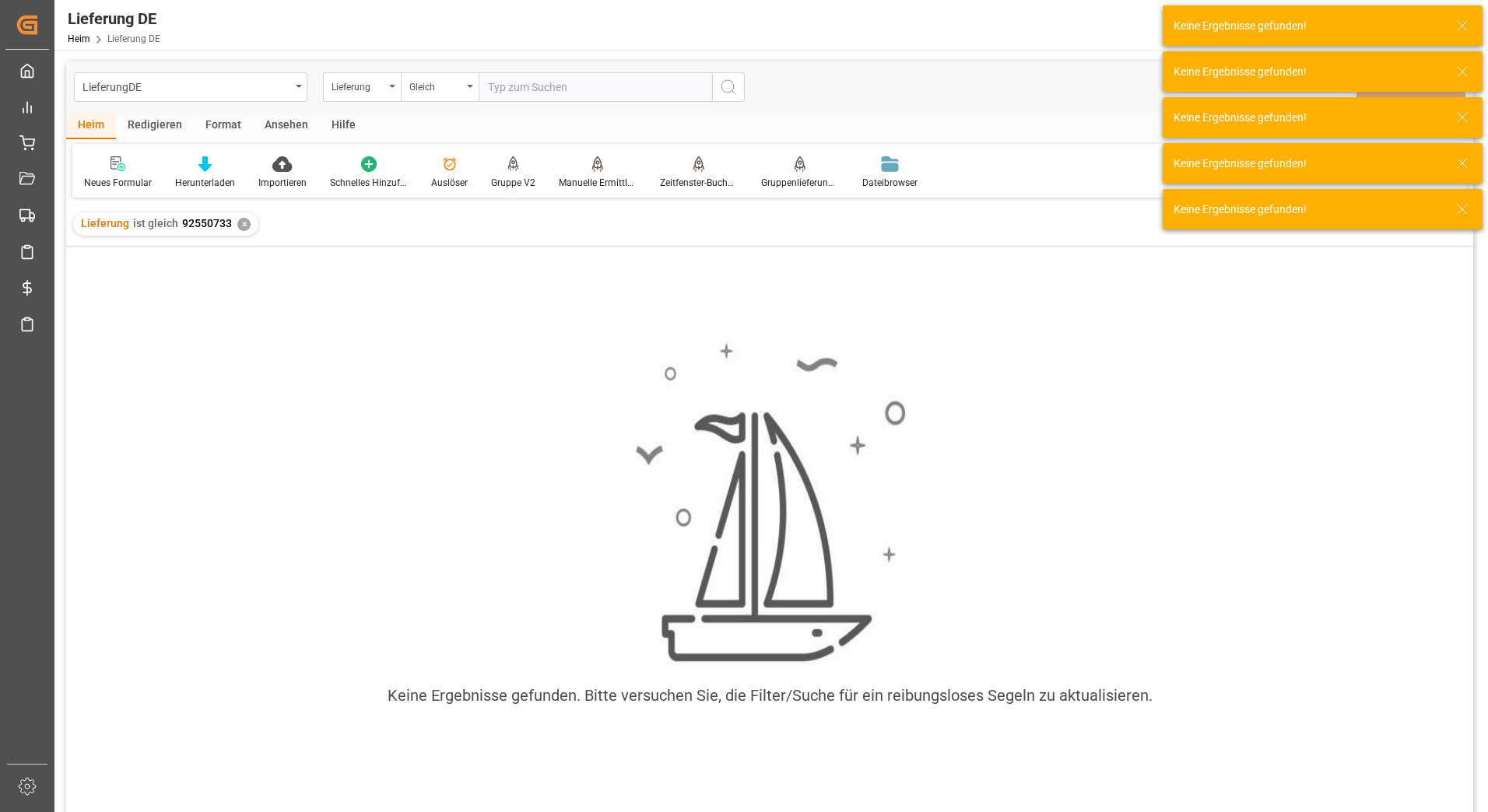
click at [537, 86] on input "text" at bounding box center [596, 87] width 234 height 30
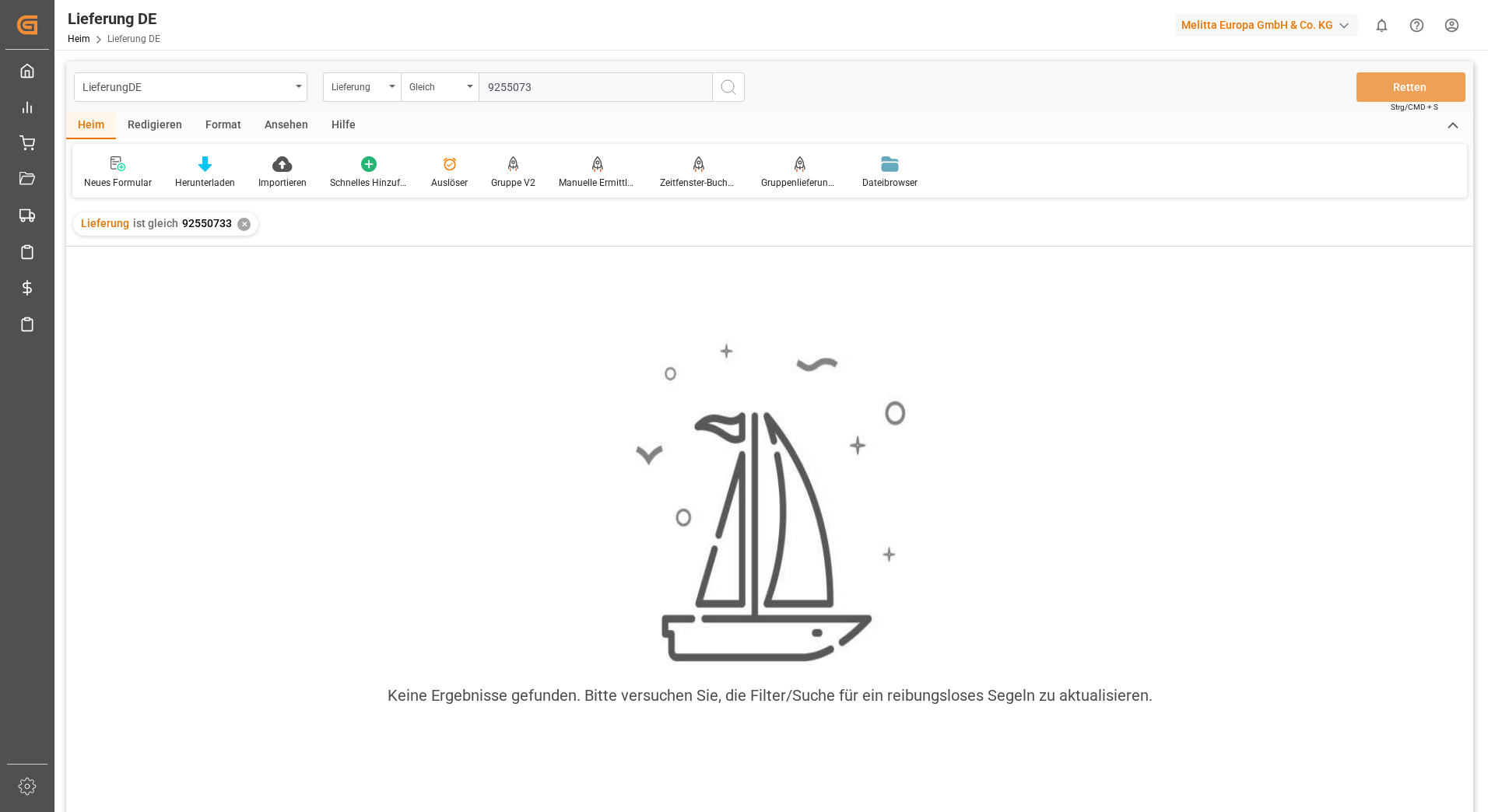
type input "92550733"
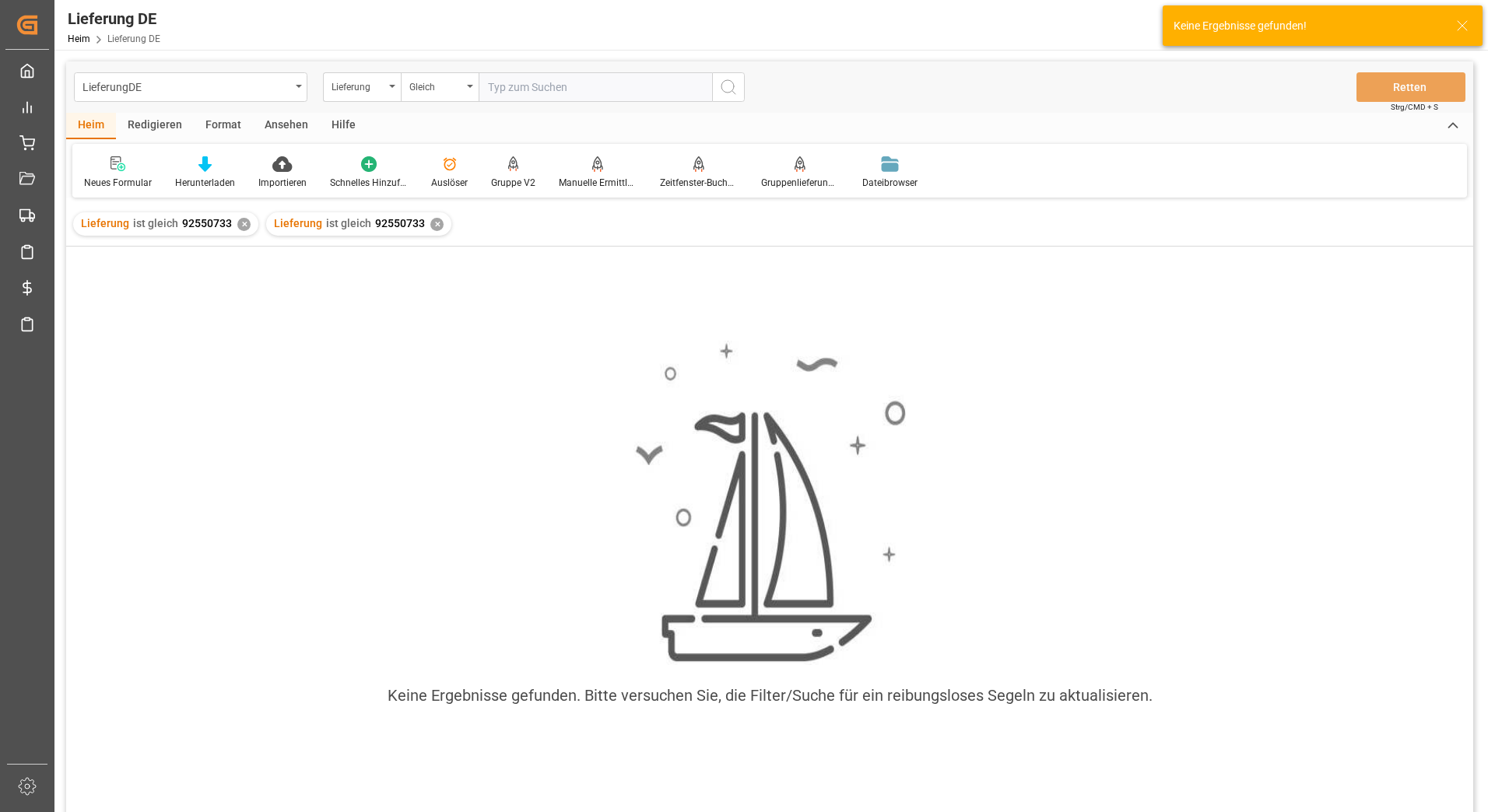
click at [431, 223] on div "✕" at bounding box center [438, 224] width 14 height 14
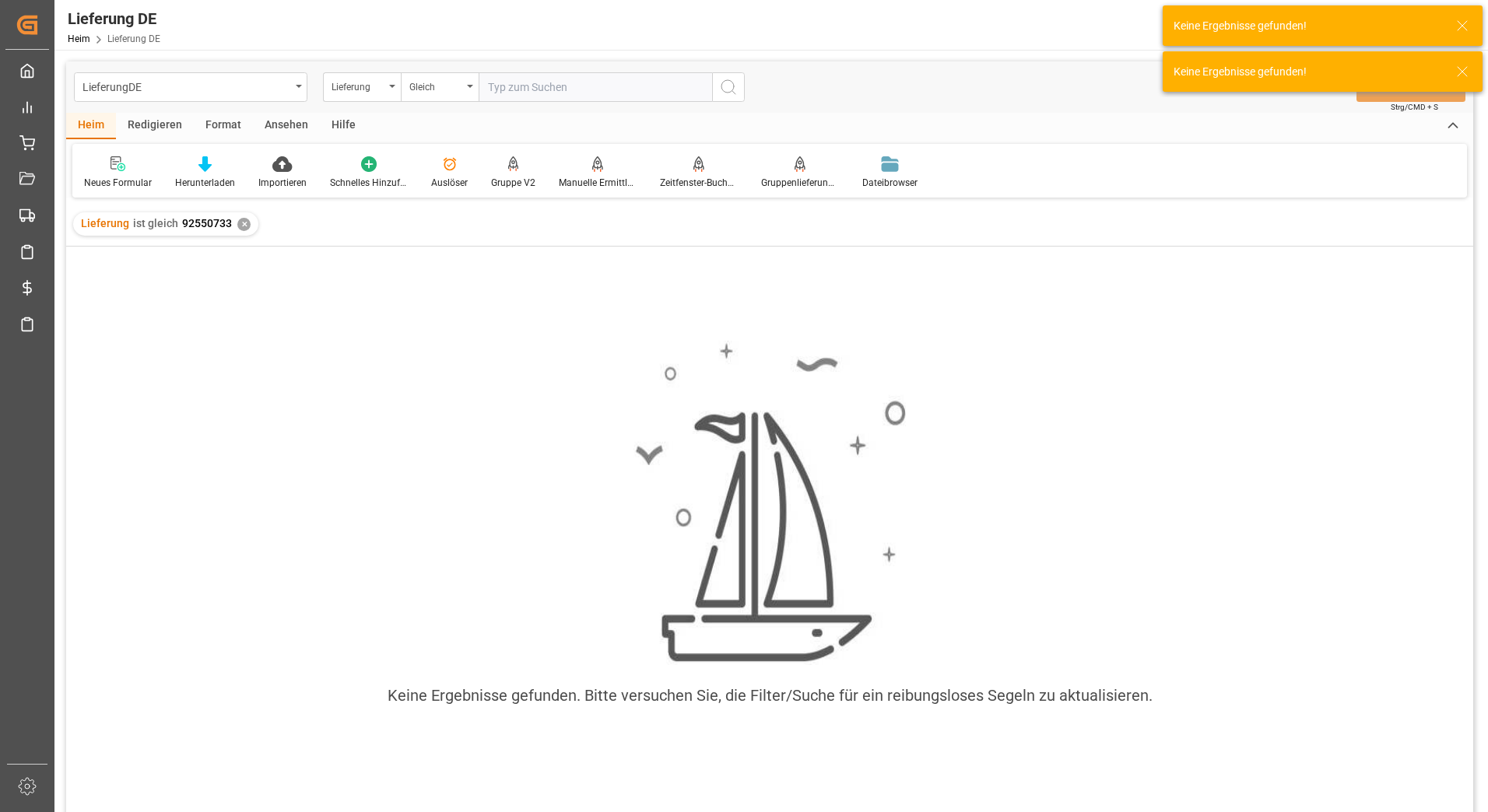
click at [240, 223] on div "✕" at bounding box center [244, 224] width 14 height 14
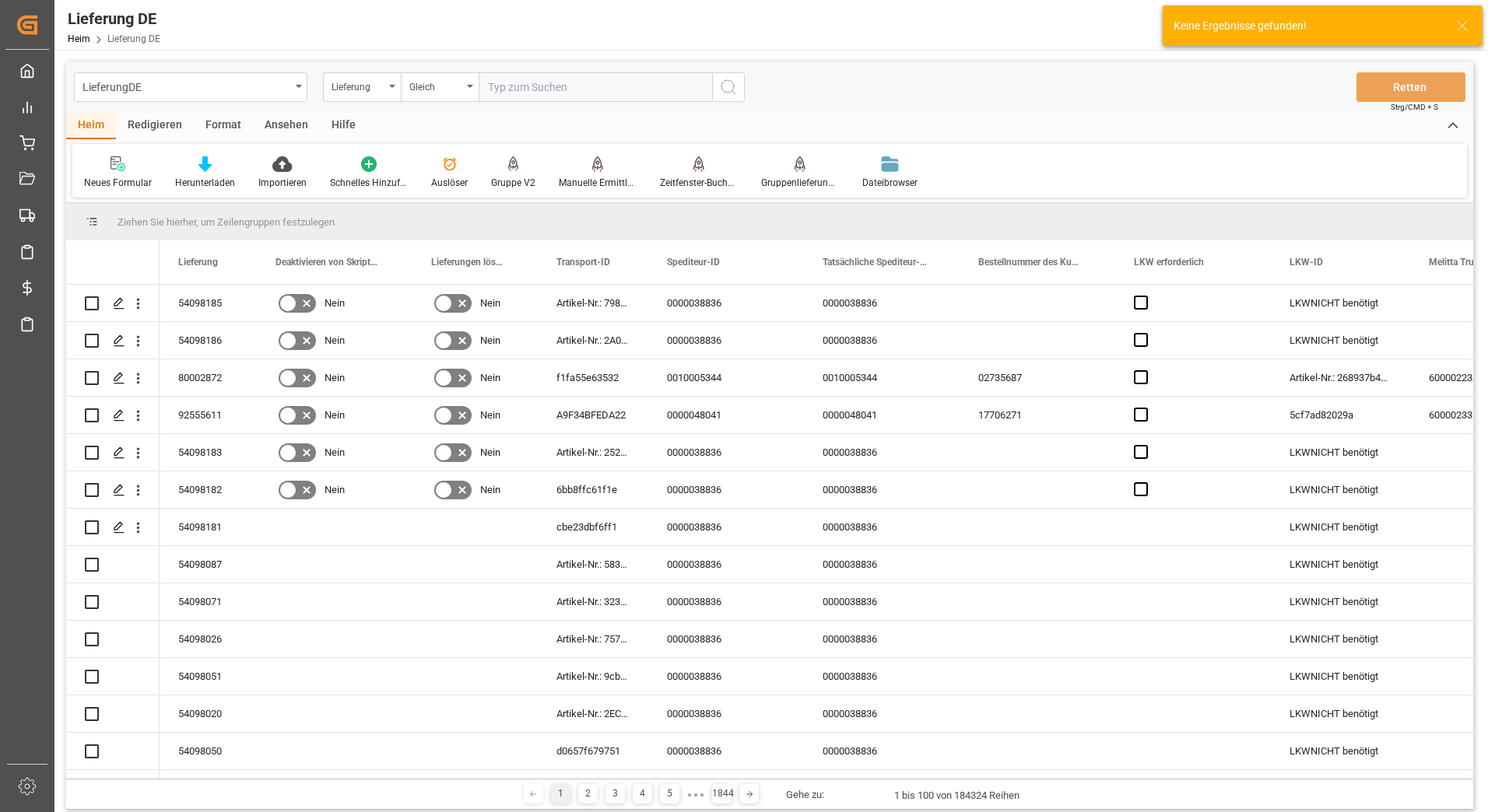
click at [578, 85] on input "text" at bounding box center [596, 87] width 234 height 30
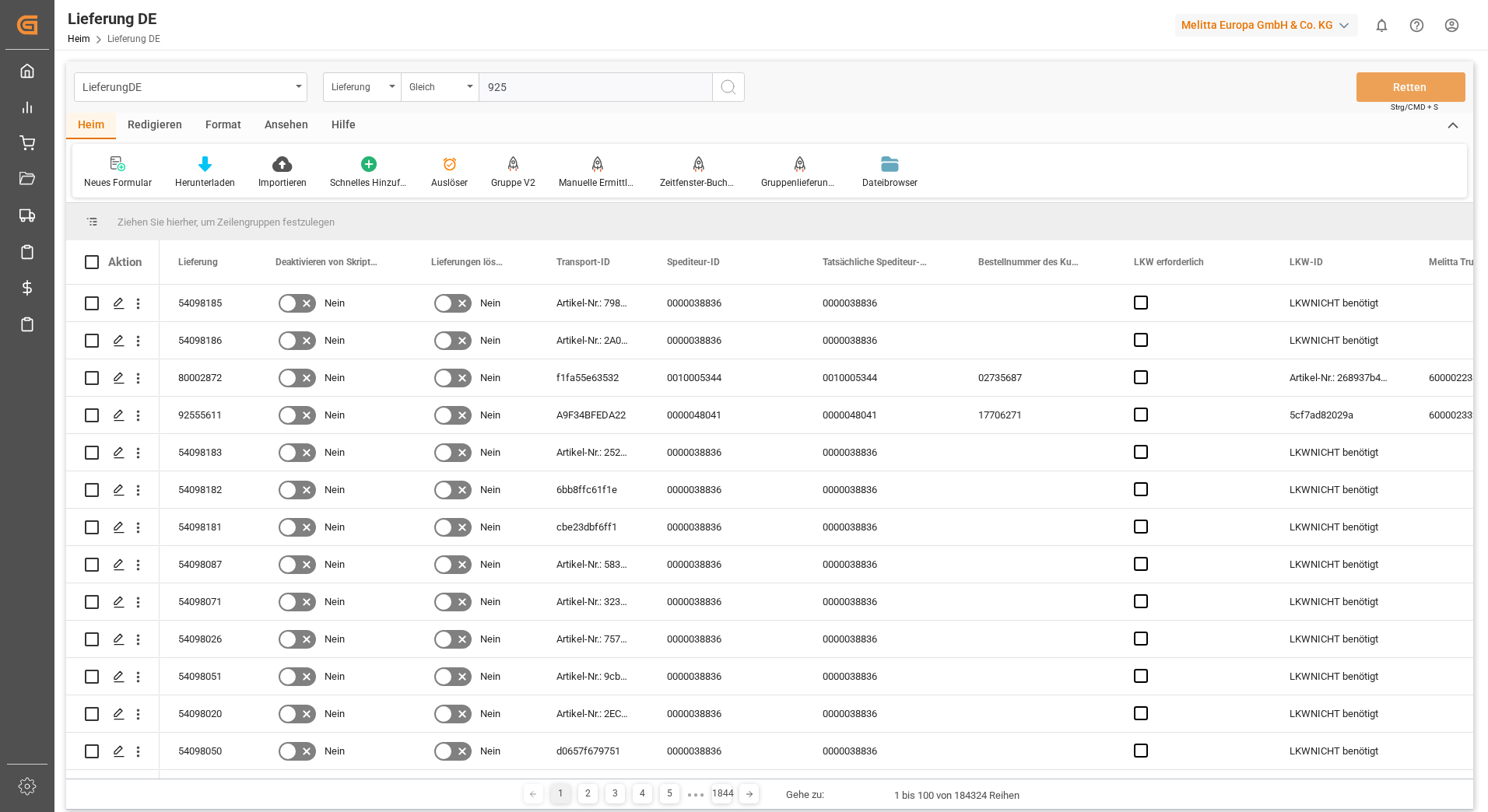
click at [536, 90] on input "925" at bounding box center [596, 87] width 234 height 30
type input "925550733"
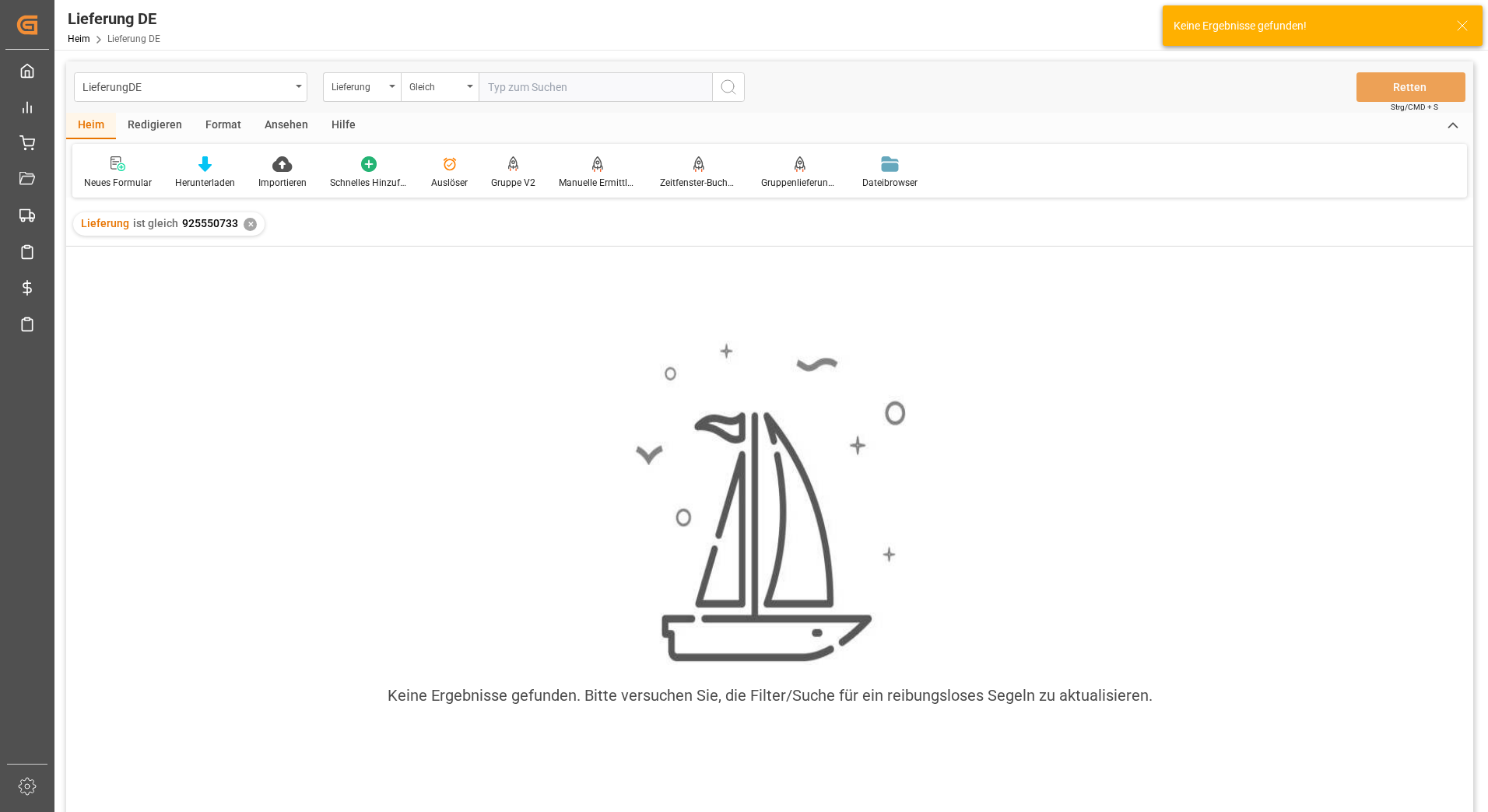
click at [526, 91] on input "text" at bounding box center [596, 87] width 234 height 30
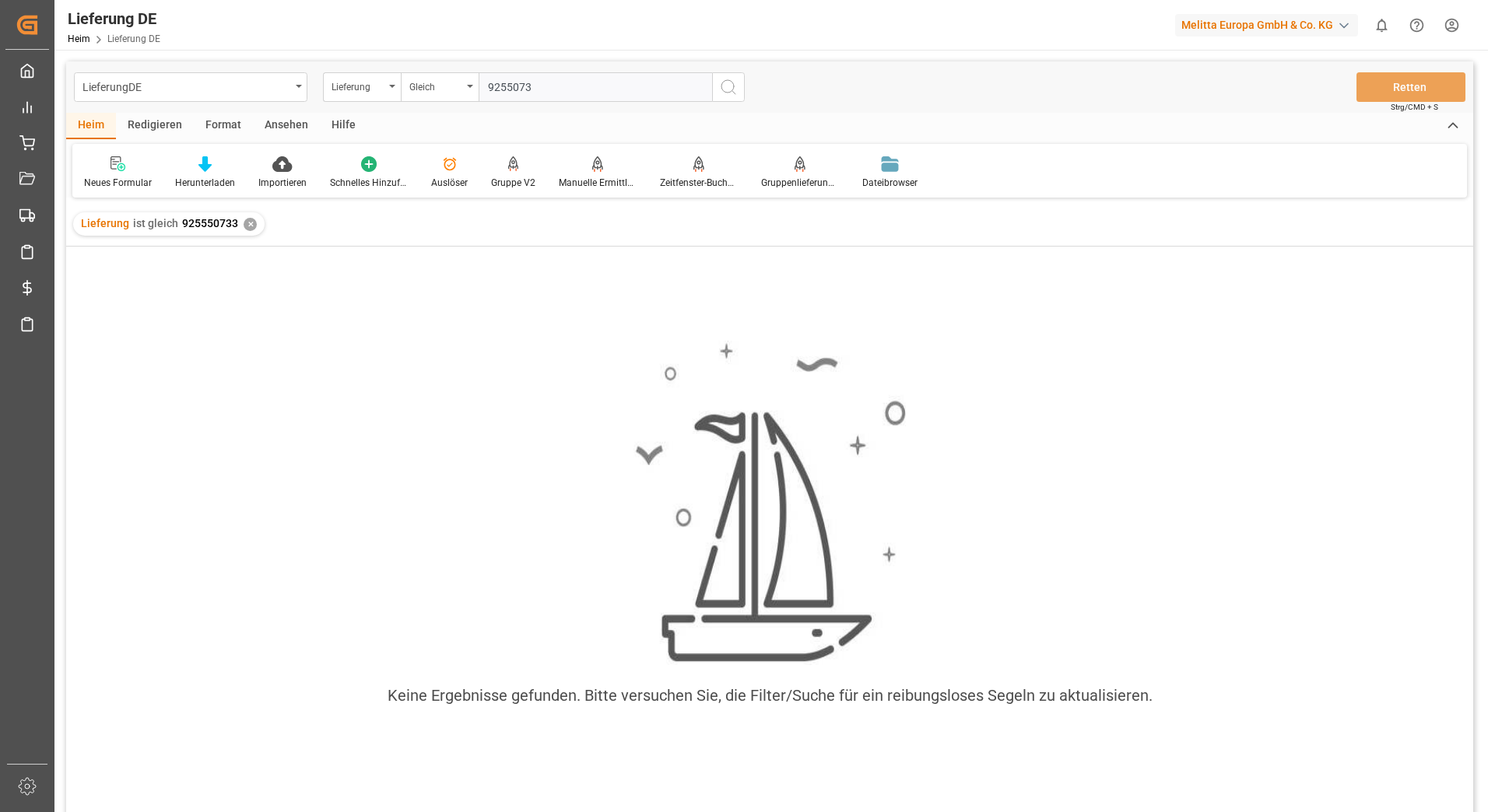
type input "92550733"
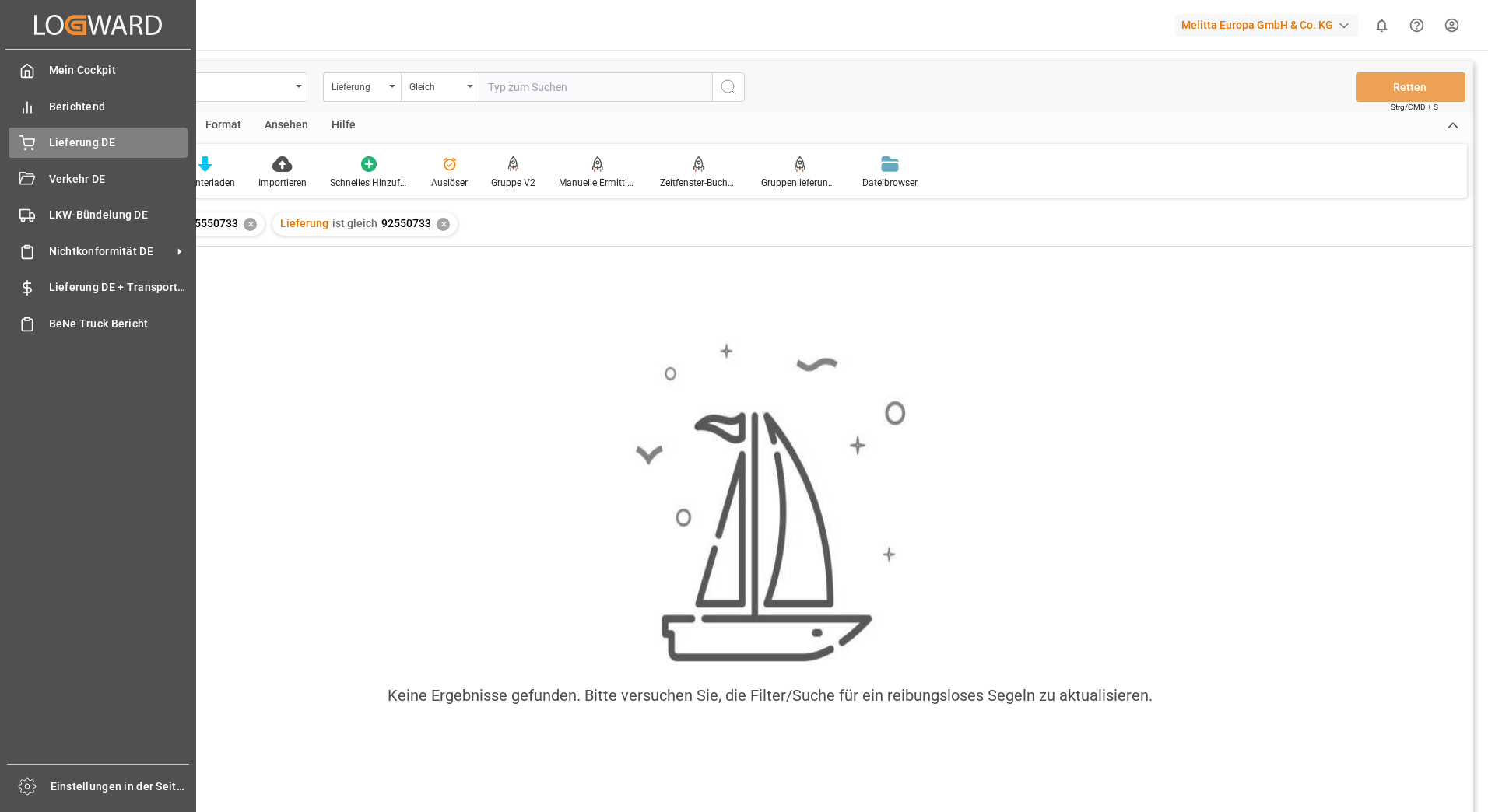
click at [31, 136] on icon at bounding box center [27, 143] width 15 height 15
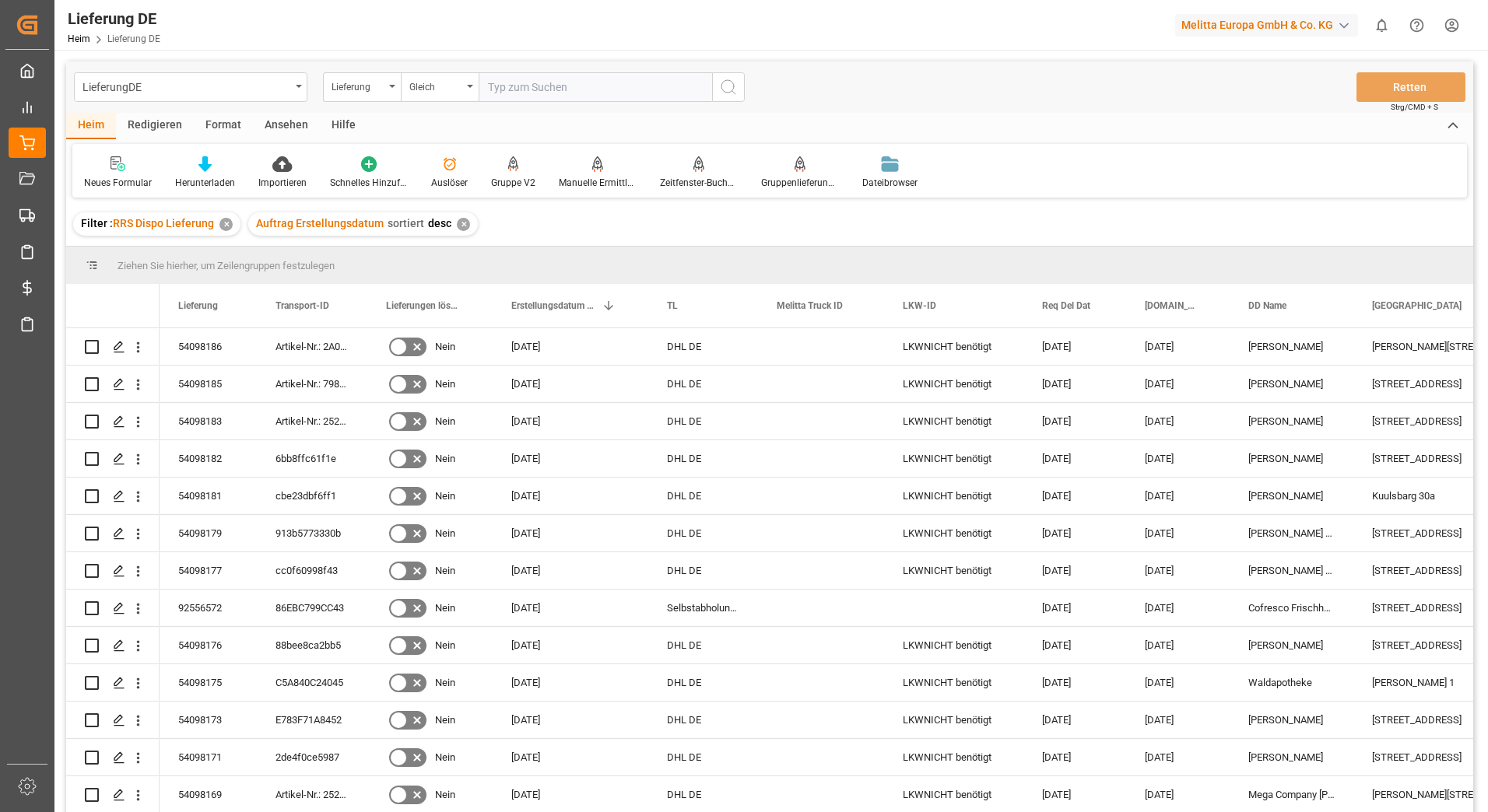
click at [224, 223] on div "✕" at bounding box center [226, 224] width 14 height 14
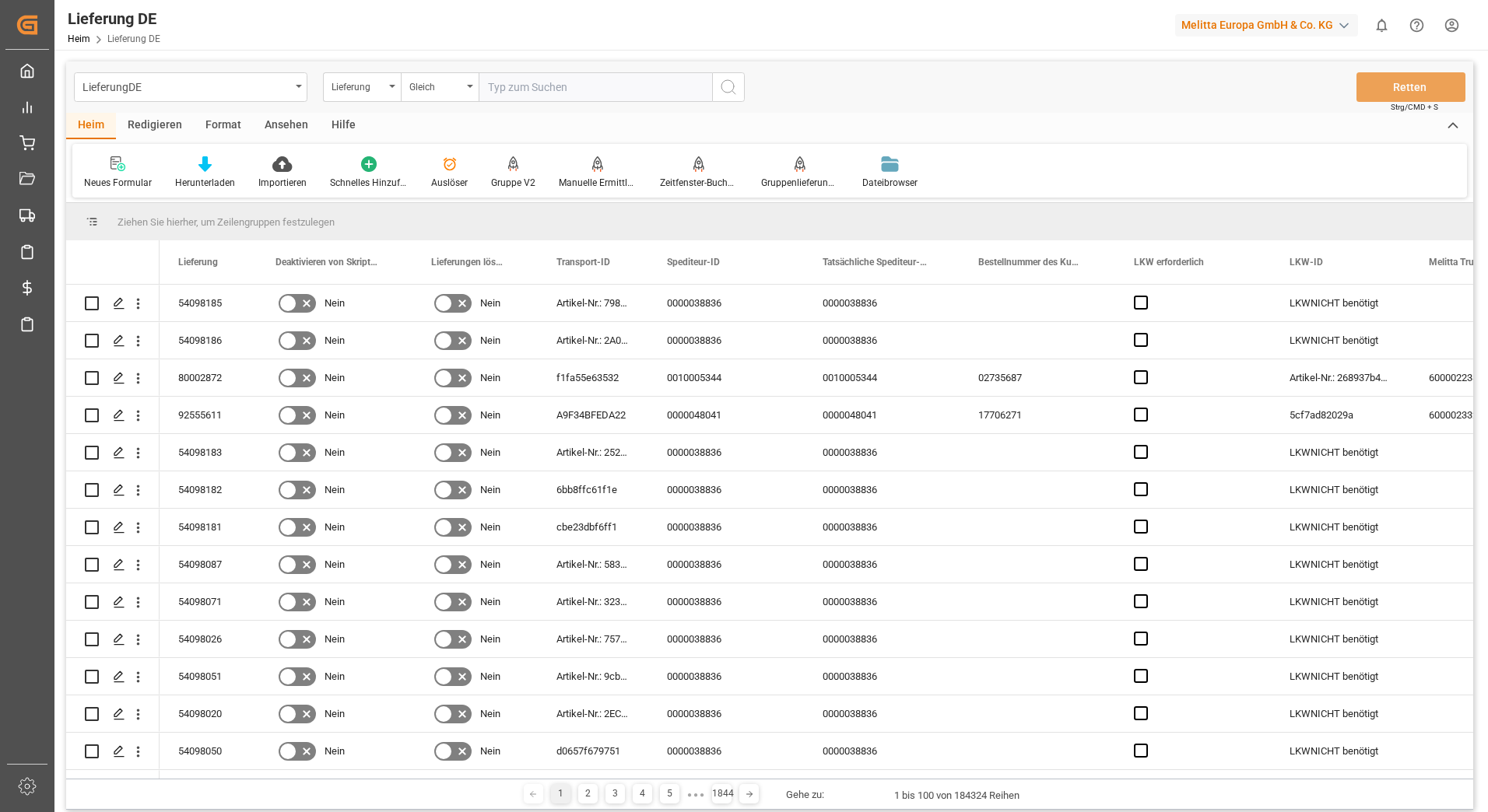
click at [548, 84] on input "text" at bounding box center [596, 87] width 234 height 30
type input "92550733"
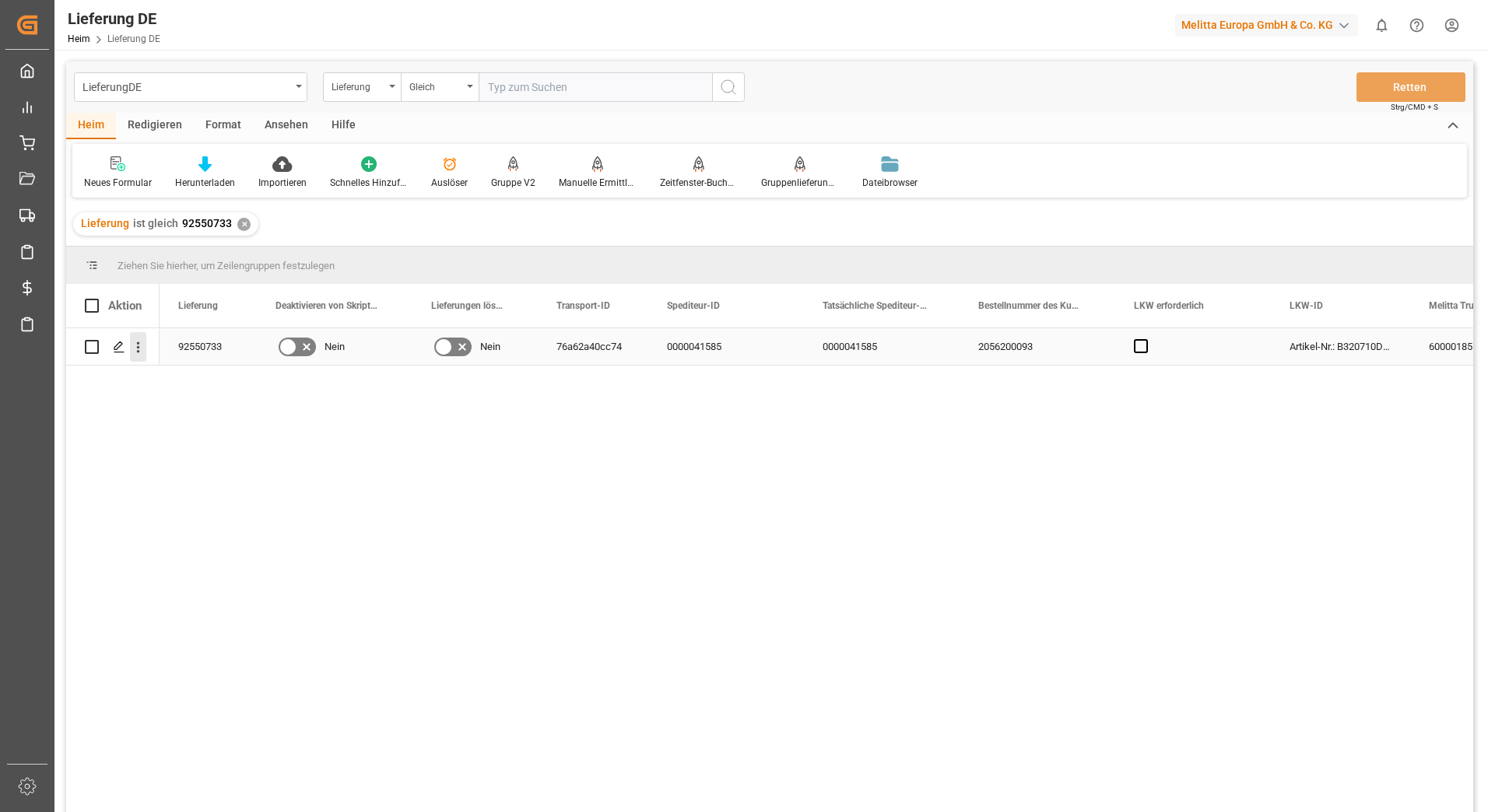
click at [133, 347] on icon "Menü öffnen" at bounding box center [137, 347] width 16 height 16
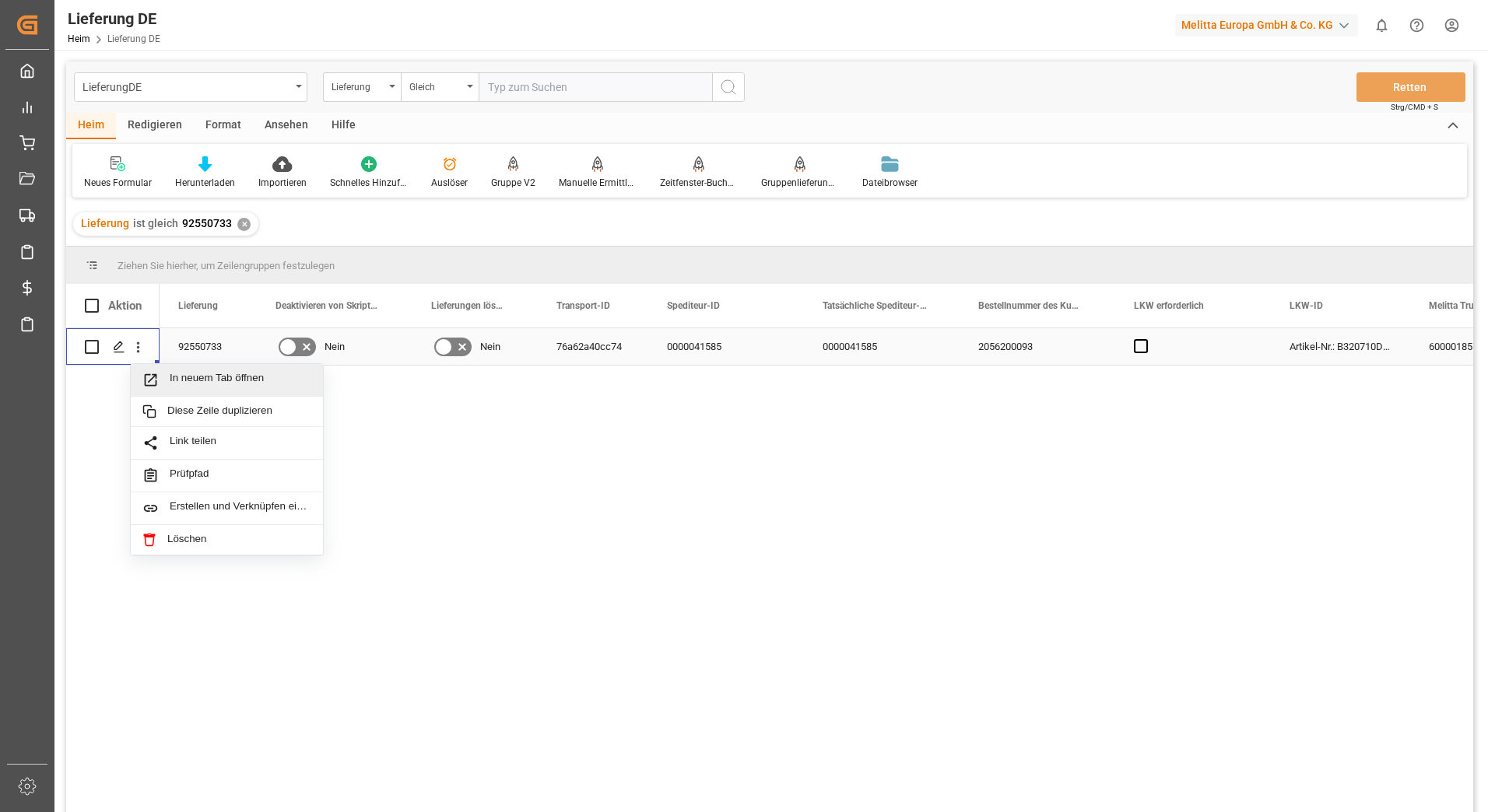
click at [171, 375] on span "In neuem Tab öffnen" at bounding box center [241, 380] width 142 height 16
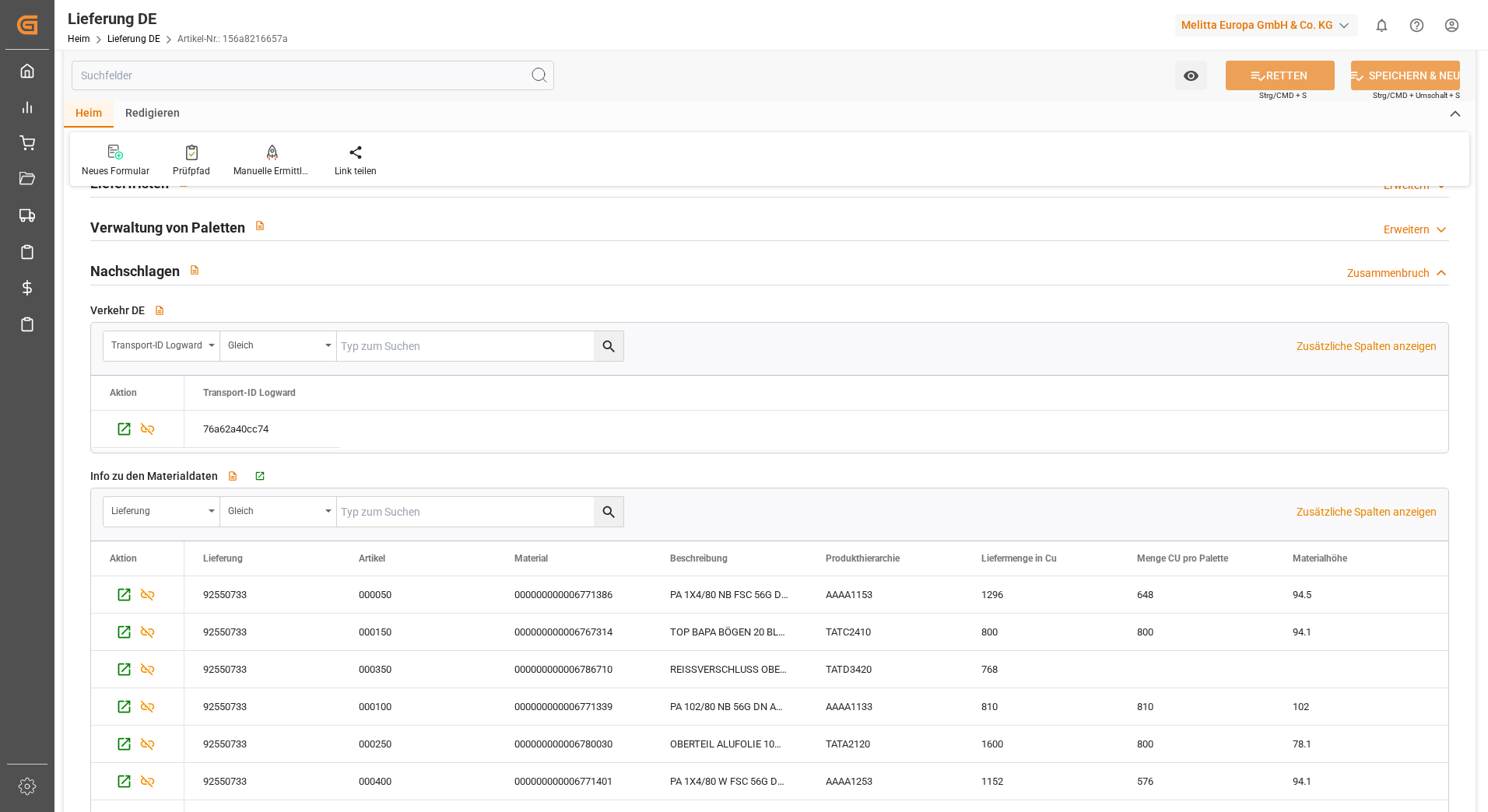
scroll to position [2334, 0]
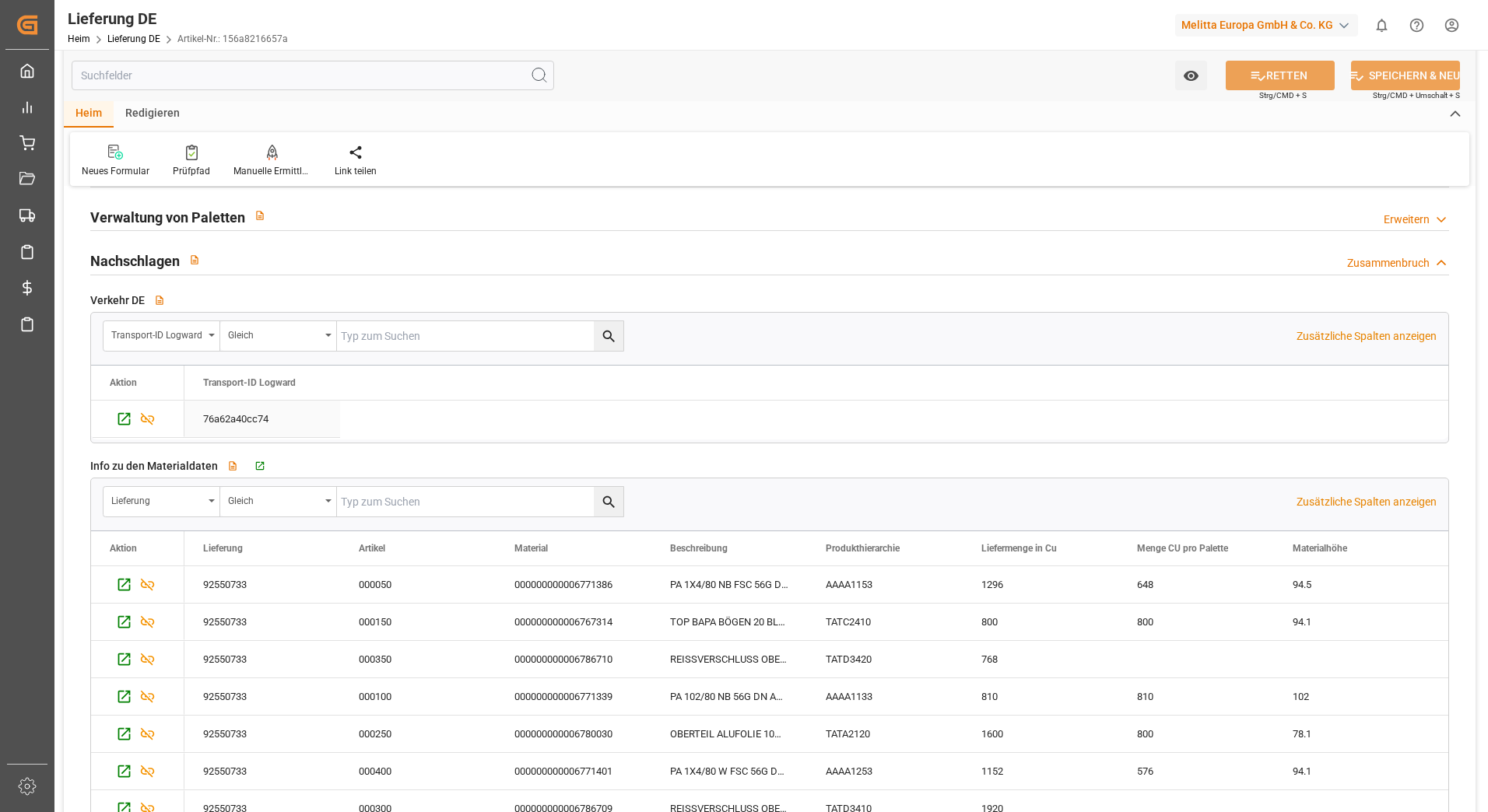
click at [218, 412] on div "76a62a40cc74" at bounding box center [262, 419] width 155 height 37
click at [117, 420] on icon "Drücken Sie die Leertaste, um die Auswahl dieser Zeile aufzuheben." at bounding box center [124, 419] width 16 height 16
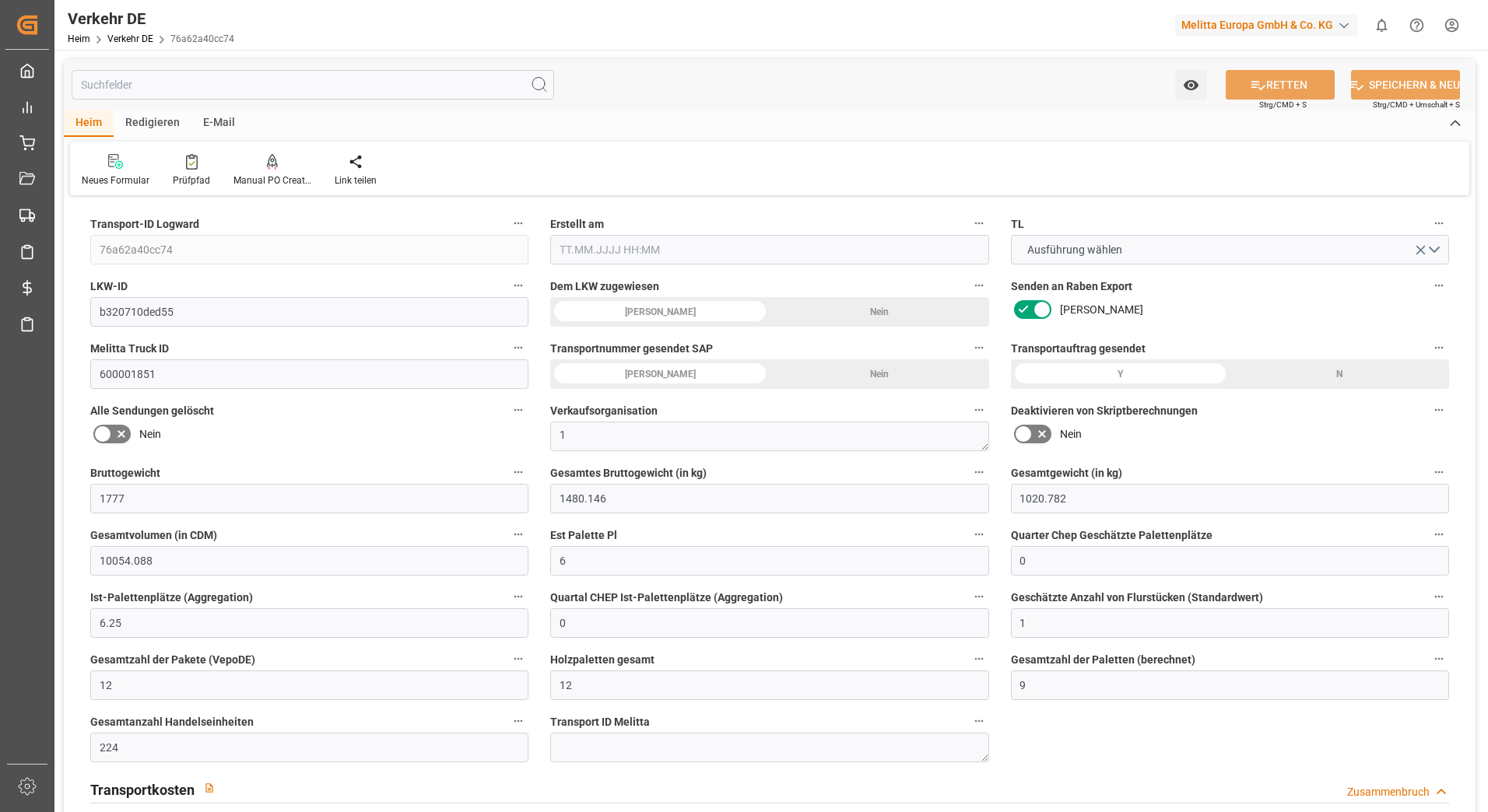
type input "1777"
type input "1480.146"
type input "1020.782"
type input "10054.088"
type input "6"
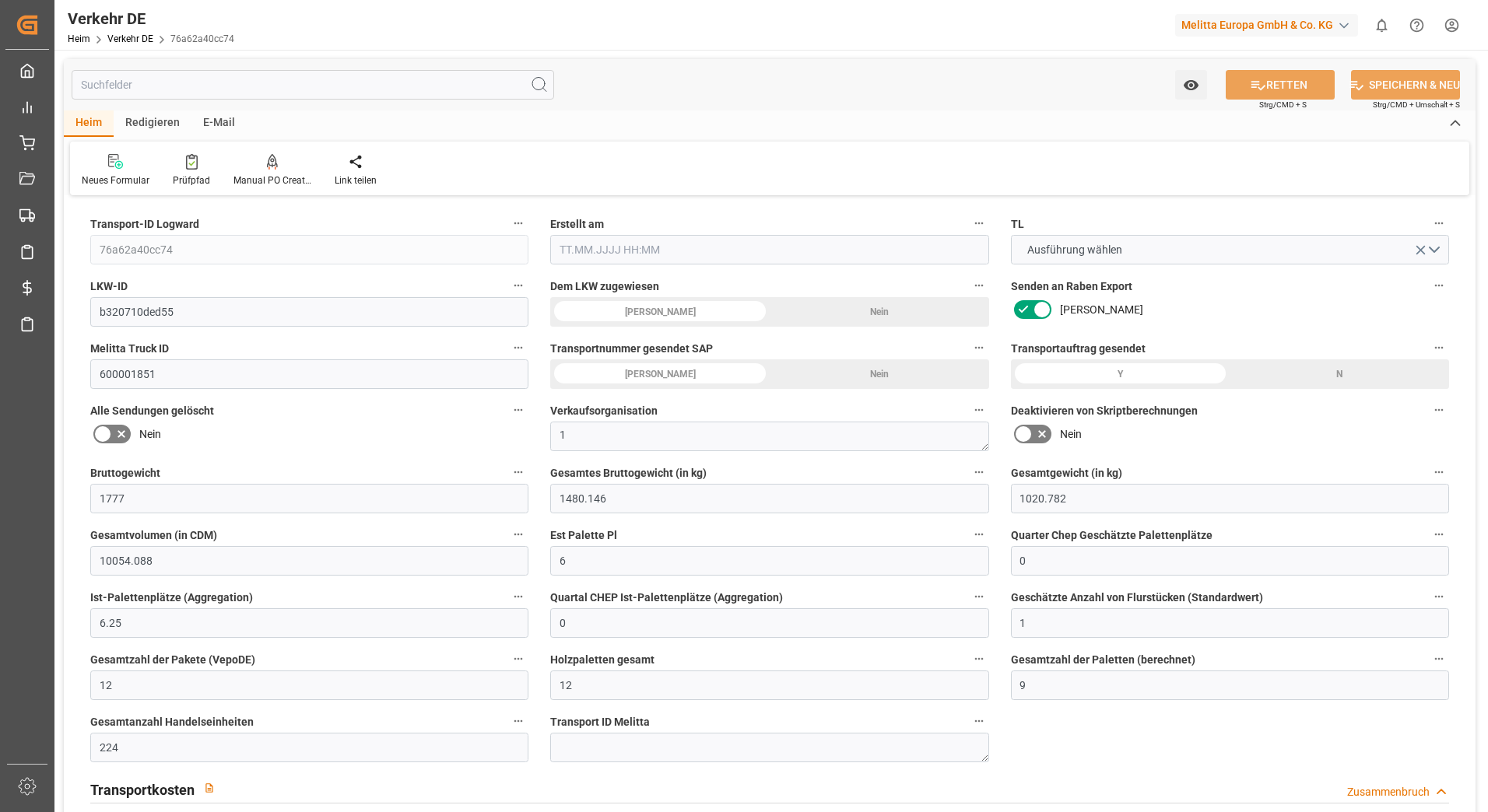
type input "0"
type input "6.25"
type input "0"
type input "1"
type input "12"
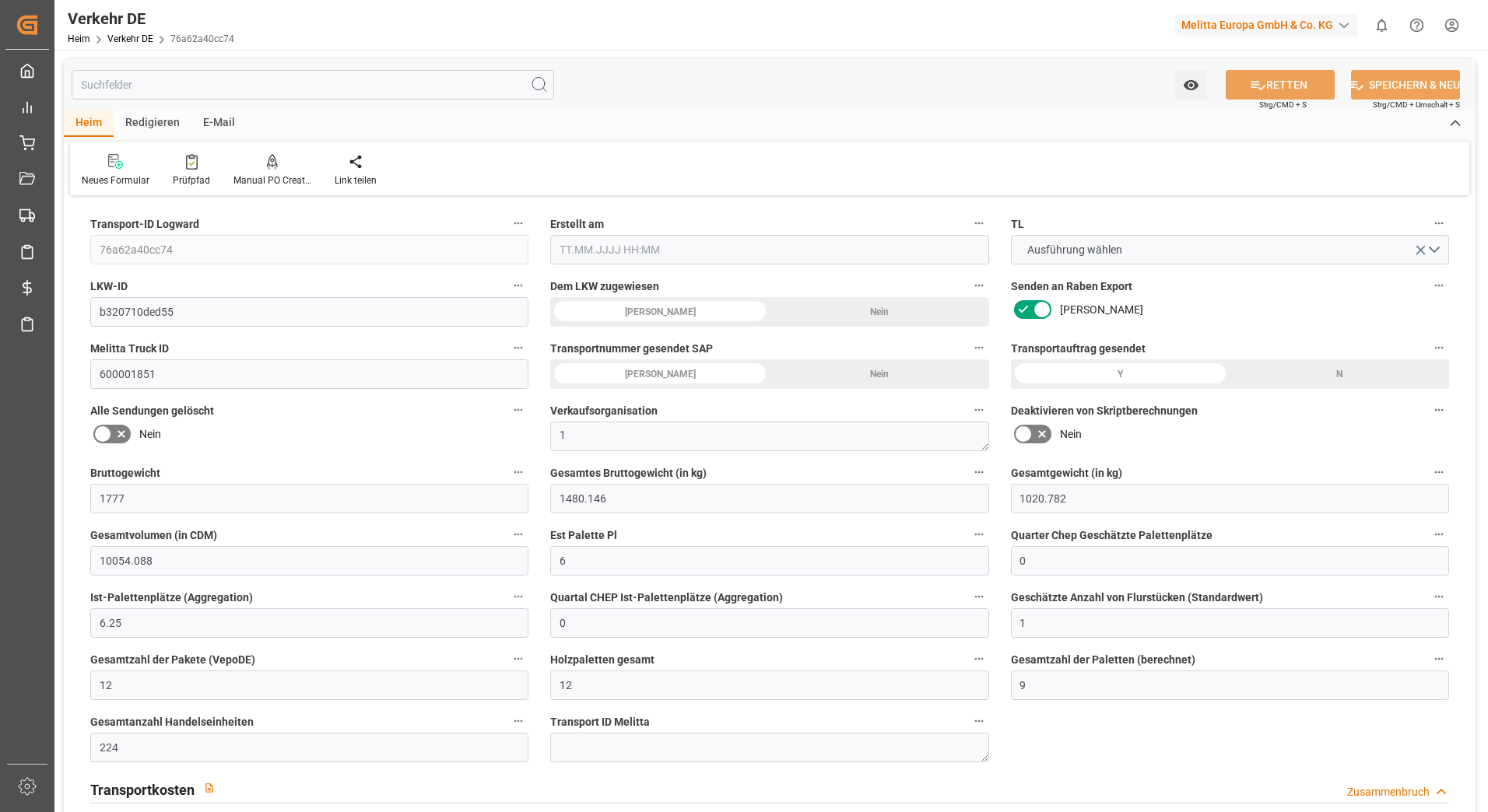
type input "12"
type input "9"
type input "224"
type input "0"
type input "208.31"
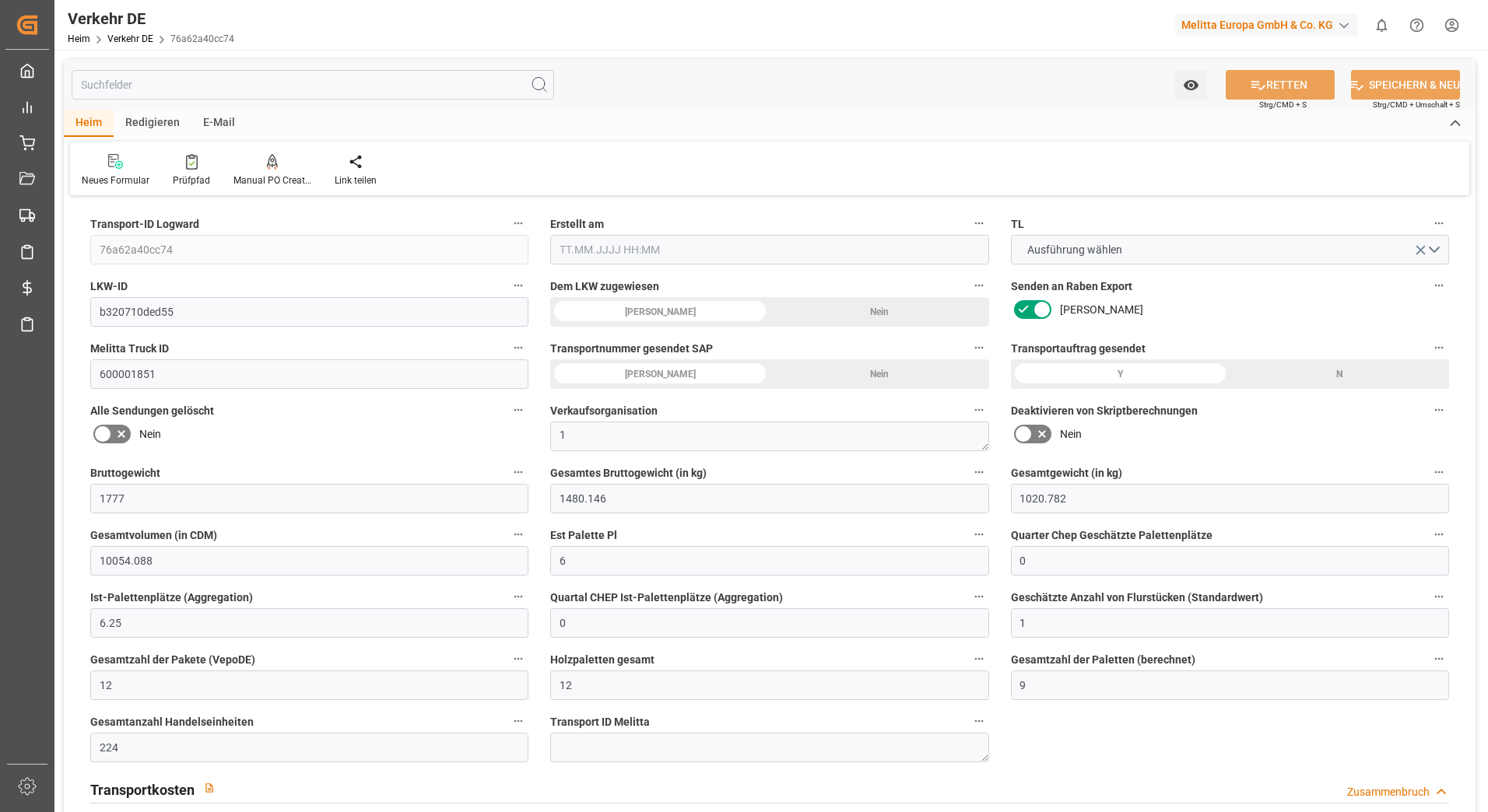
type input "49.155"
type input "208.31"
type input "206.3519"
type input "56"
type input "12"
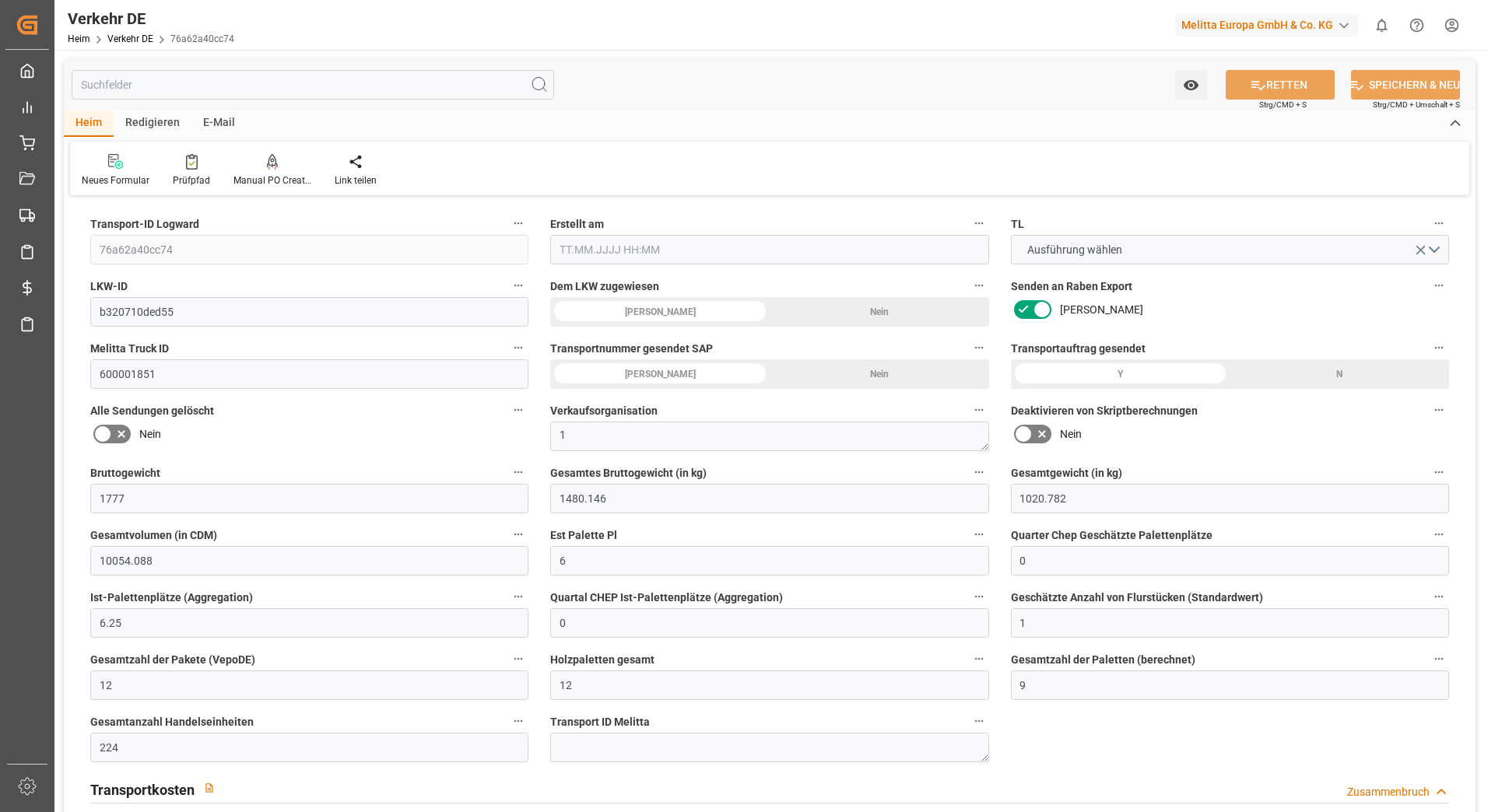
type input "0"
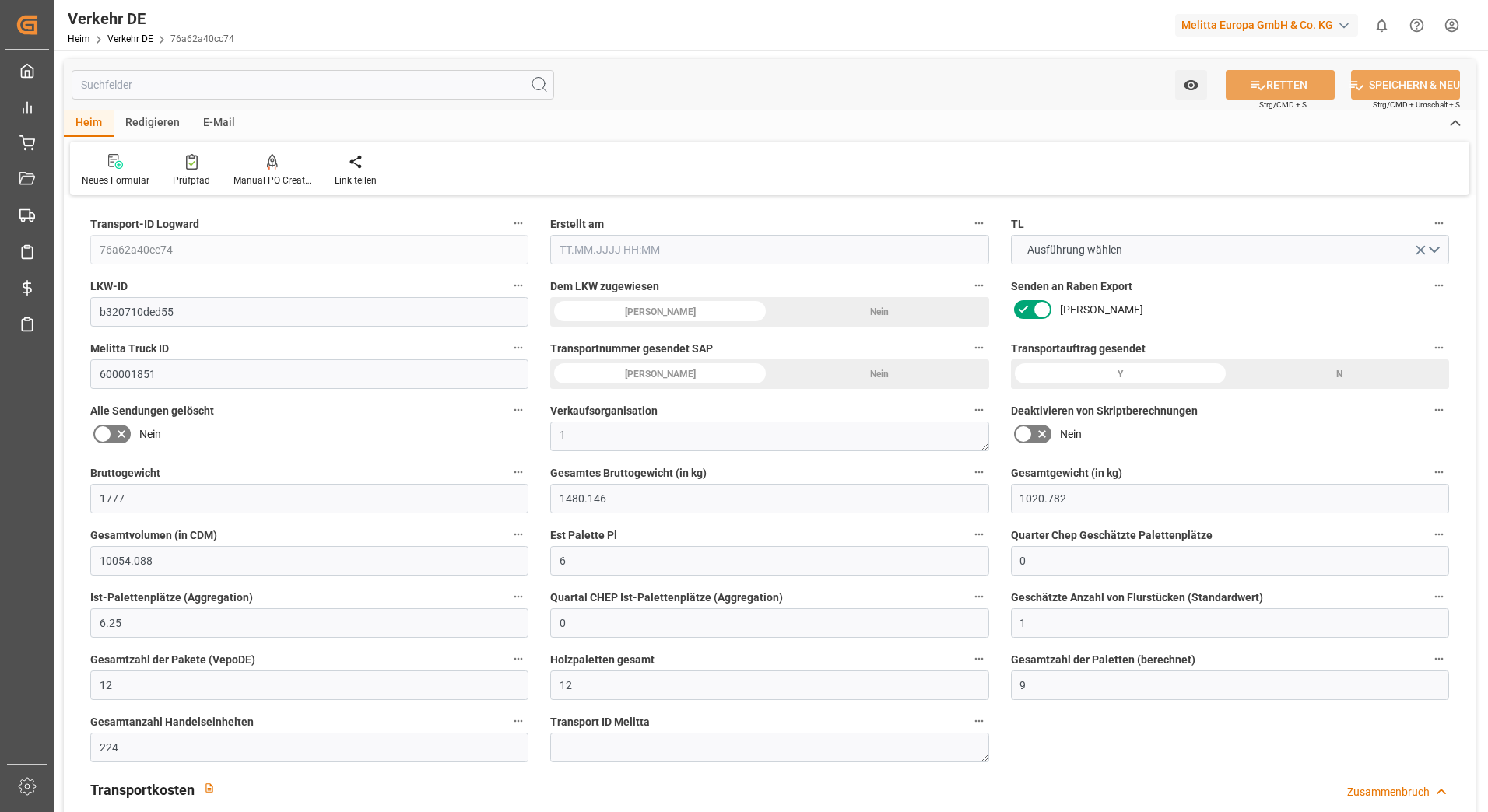
type input "0"
type input "-1.9581"
type input "0"
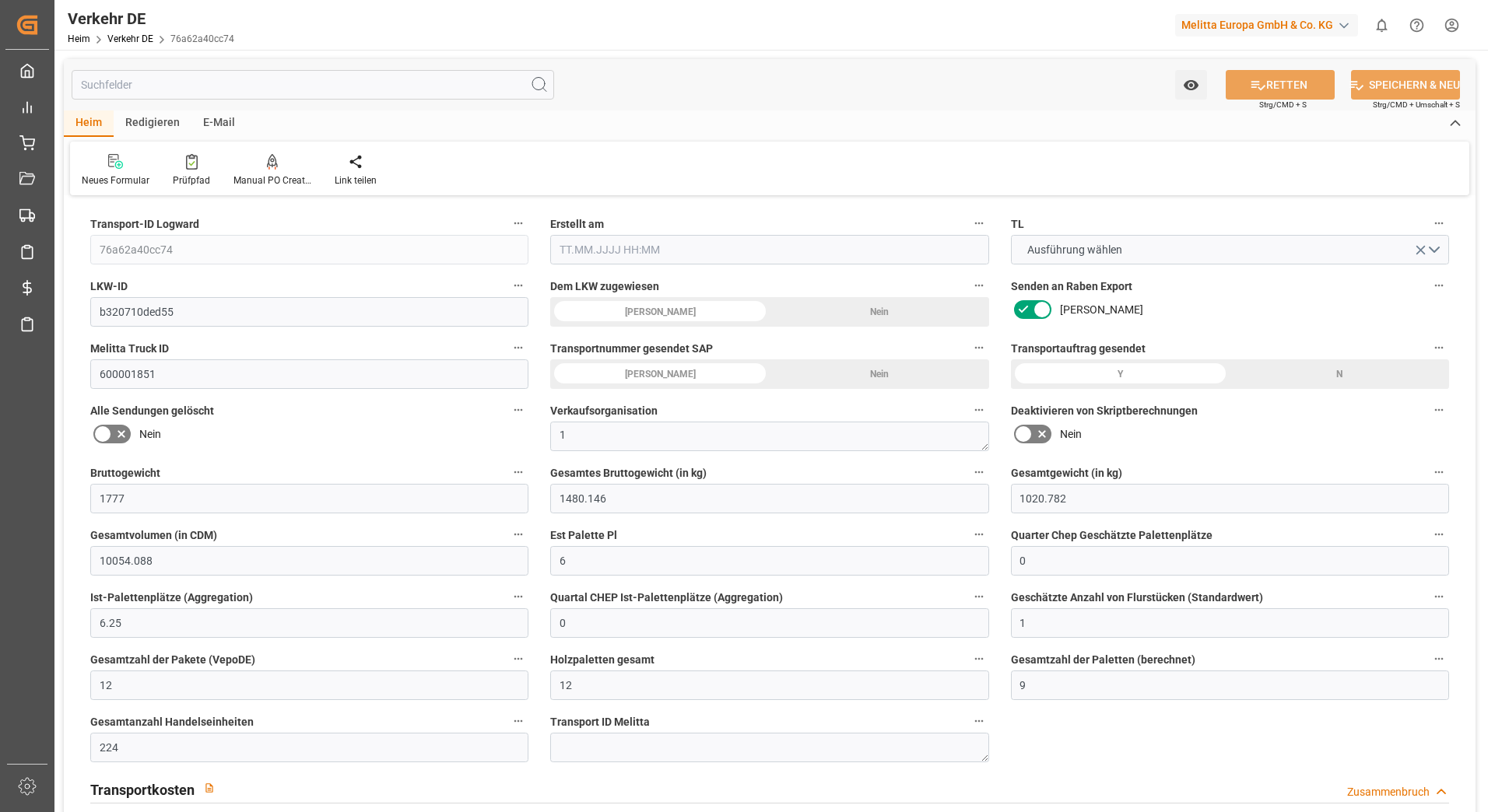
type input "0"
type input "1480.146"
type input "10767.6795"
type input "21"
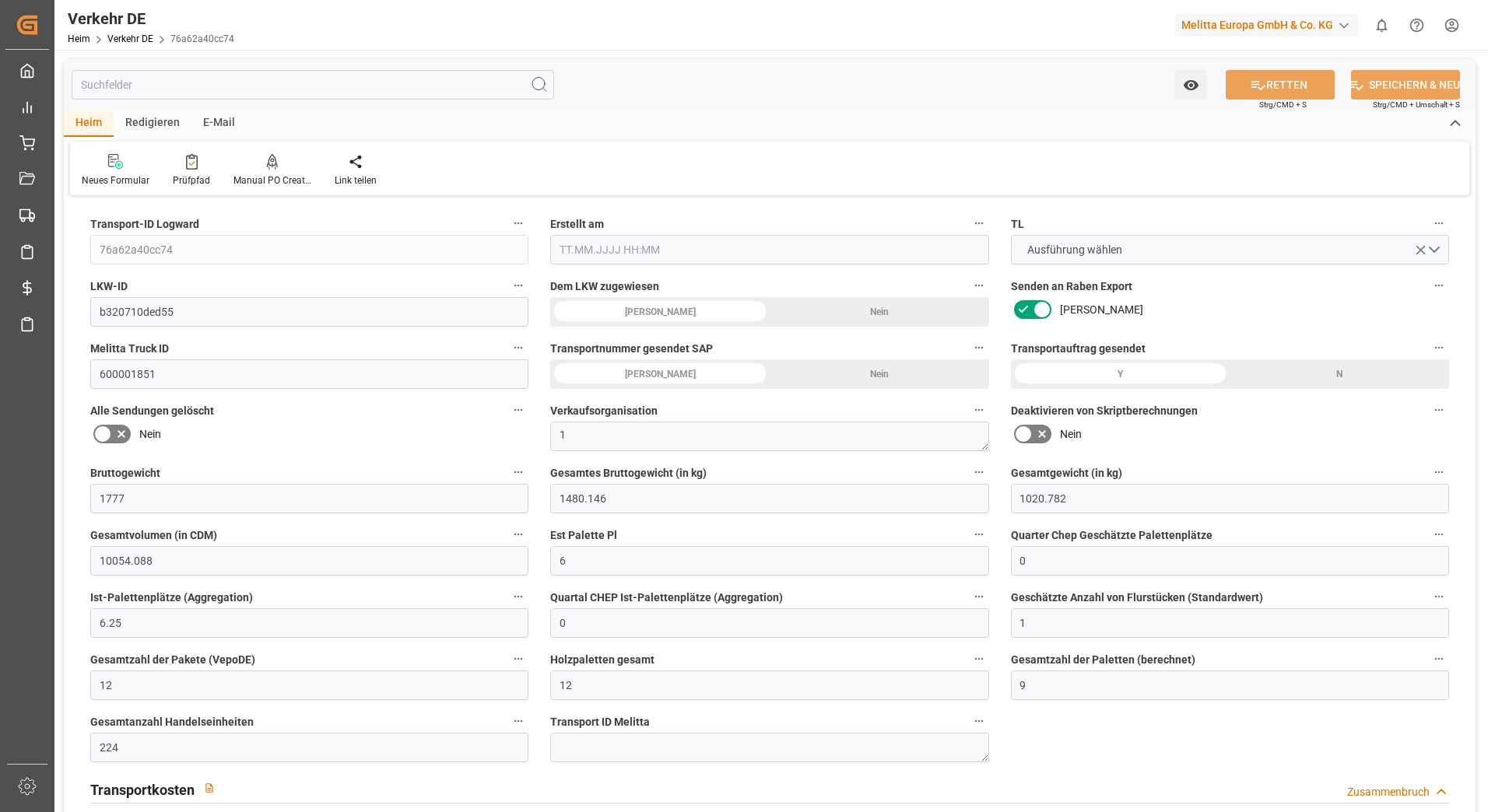
type input "80"
type input "0"
type input "12"
type input "0"
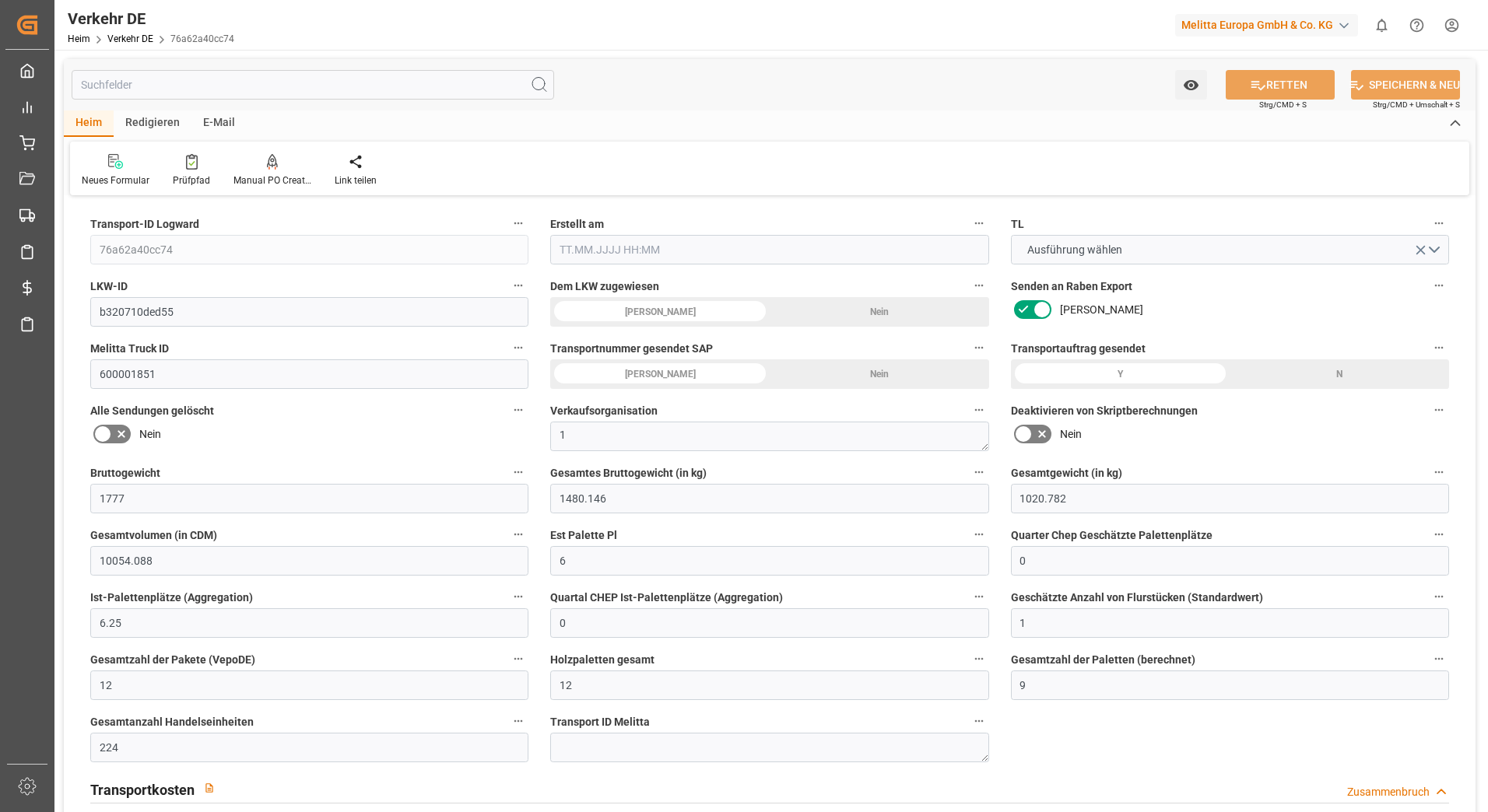
type input "0"
type input "1"
type input "0"
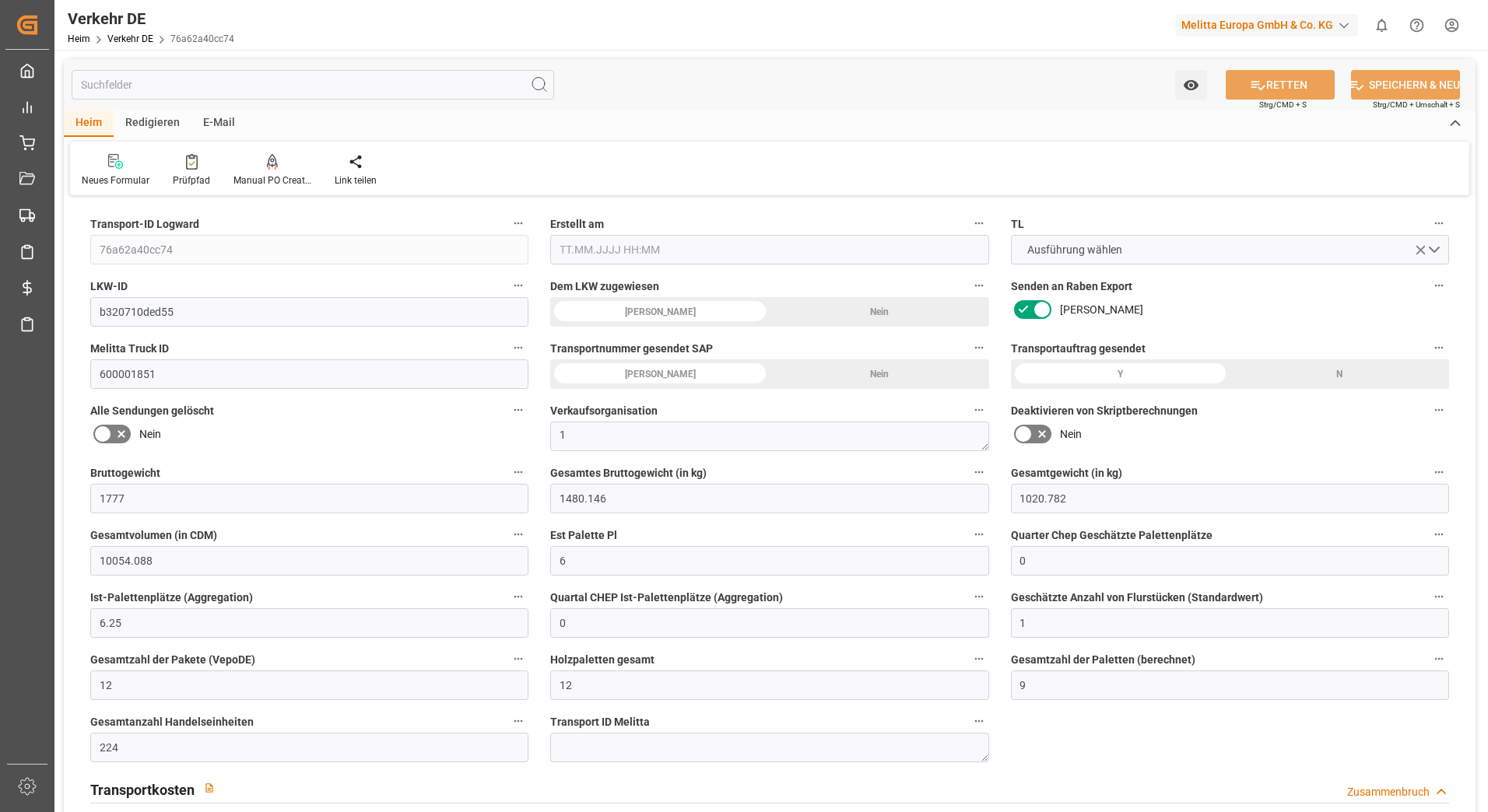
type input "662"
type input "255.5069"
type input "206.3519"
type input "20.08.2025 21:03"
type input "[DATE]"
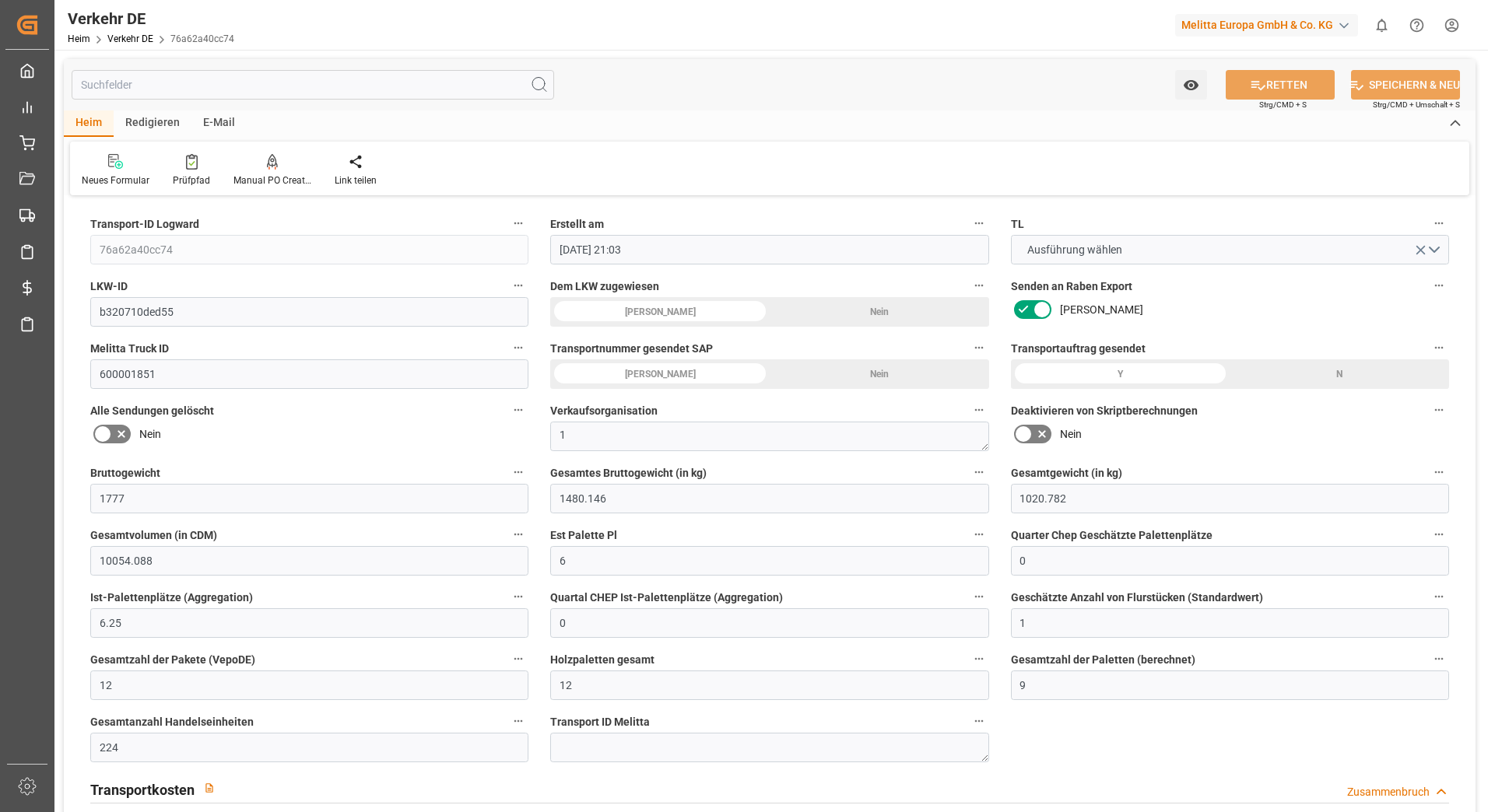
type input "[DATE]"
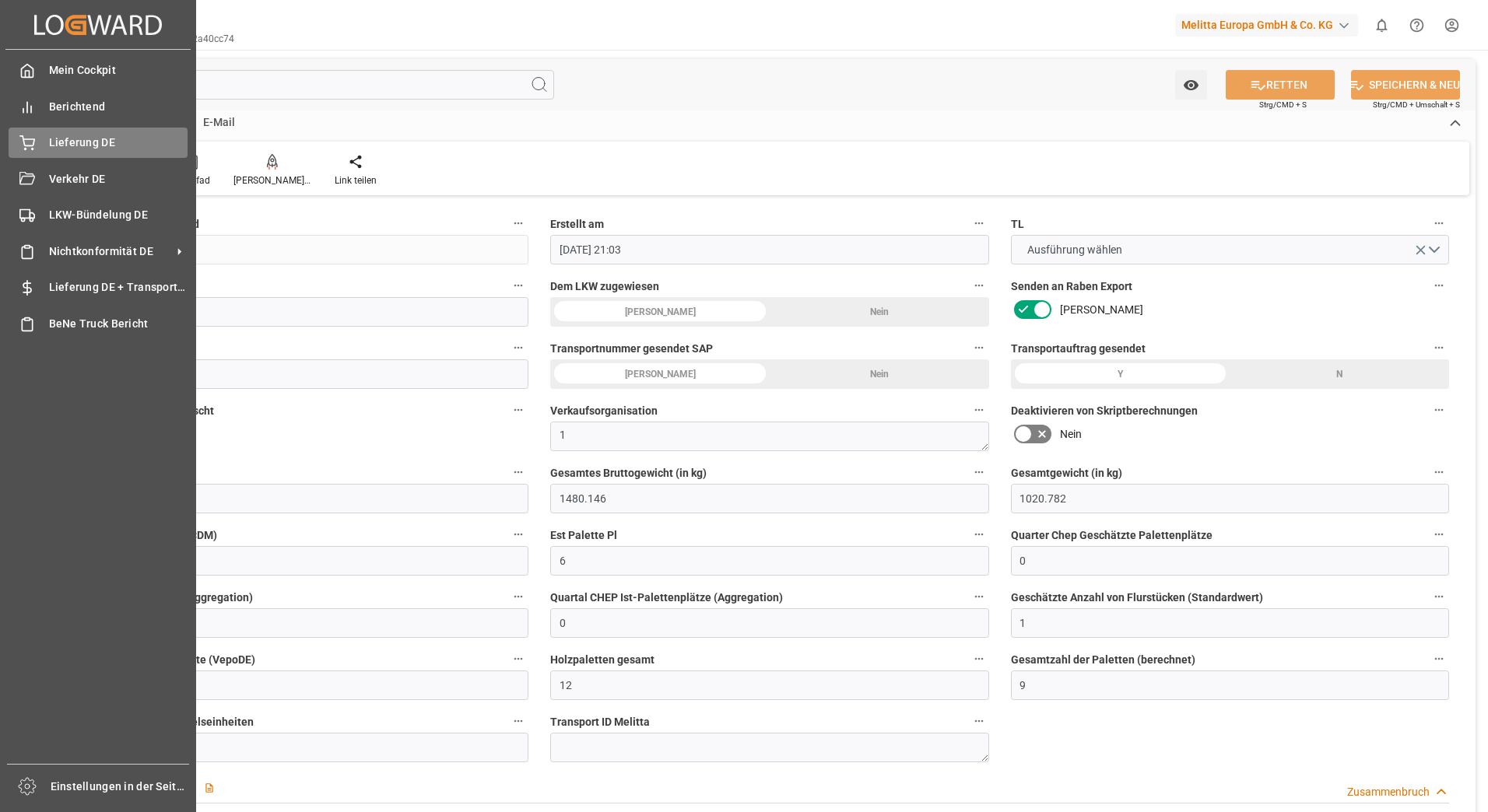
click at [55, 143] on span "Lieferung DE" at bounding box center [118, 142] width 139 height 16
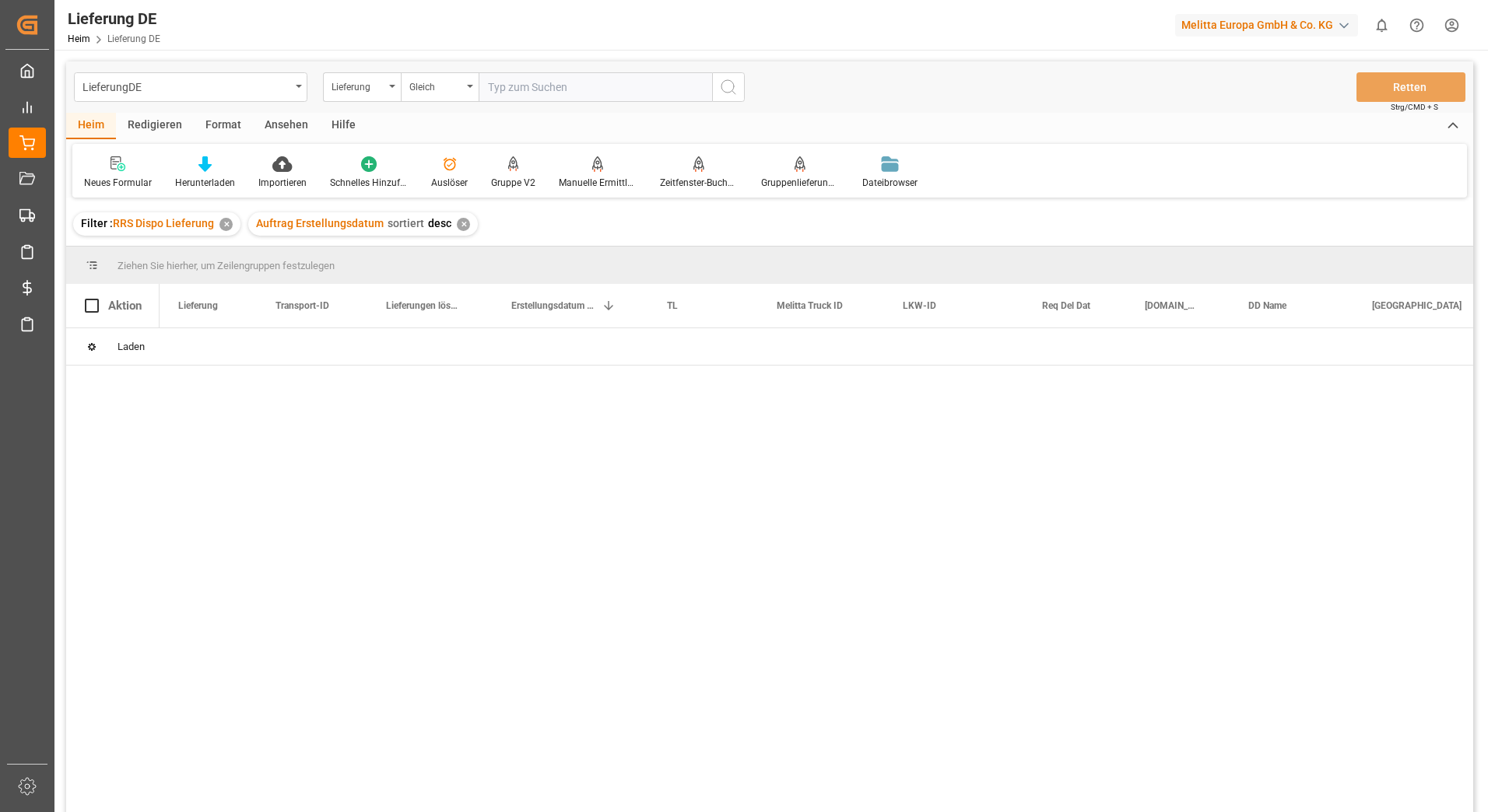
click at [573, 87] on input "text" at bounding box center [596, 87] width 234 height 30
type input "92550774"
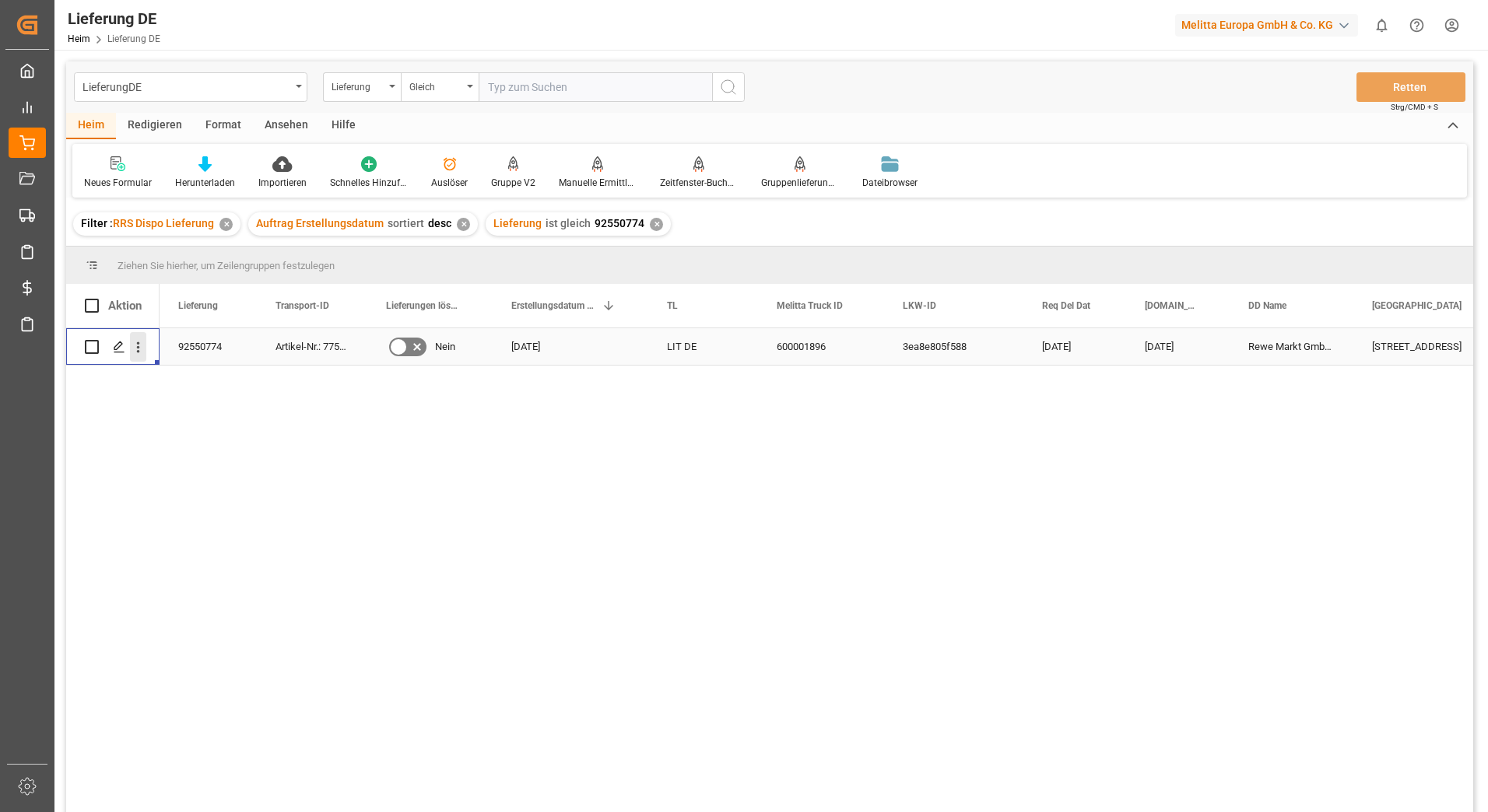
click at [139, 348] on icon "Menü öffnen" at bounding box center [139, 347] width 3 height 11
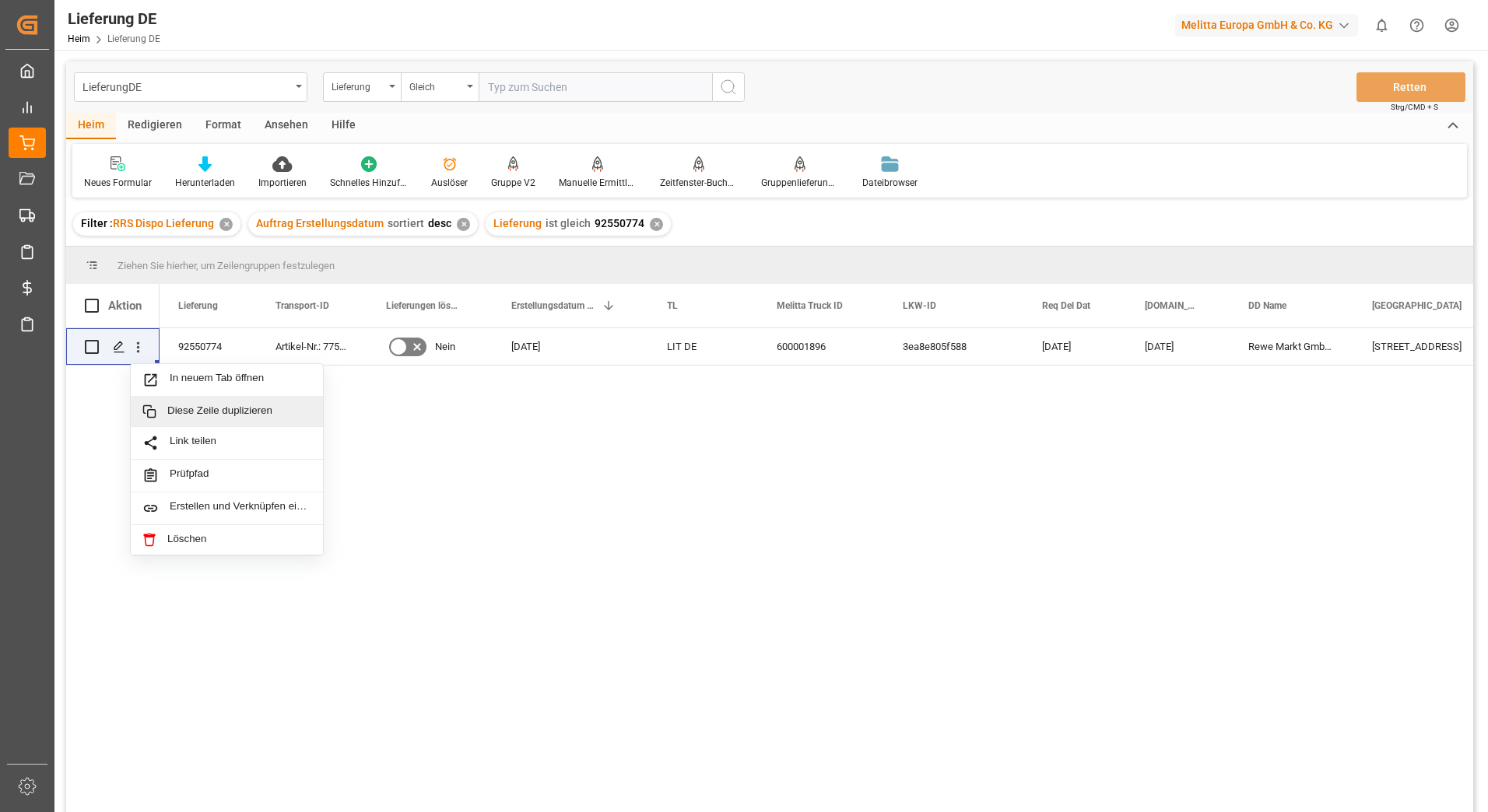
click at [666, 510] on div "92550774 Artikel-Nr.: 7750823d2bc2 Nein 20.08.2025 LIT DE 600001896 3ea8e805f58…" at bounding box center [817, 575] width 1314 height 494
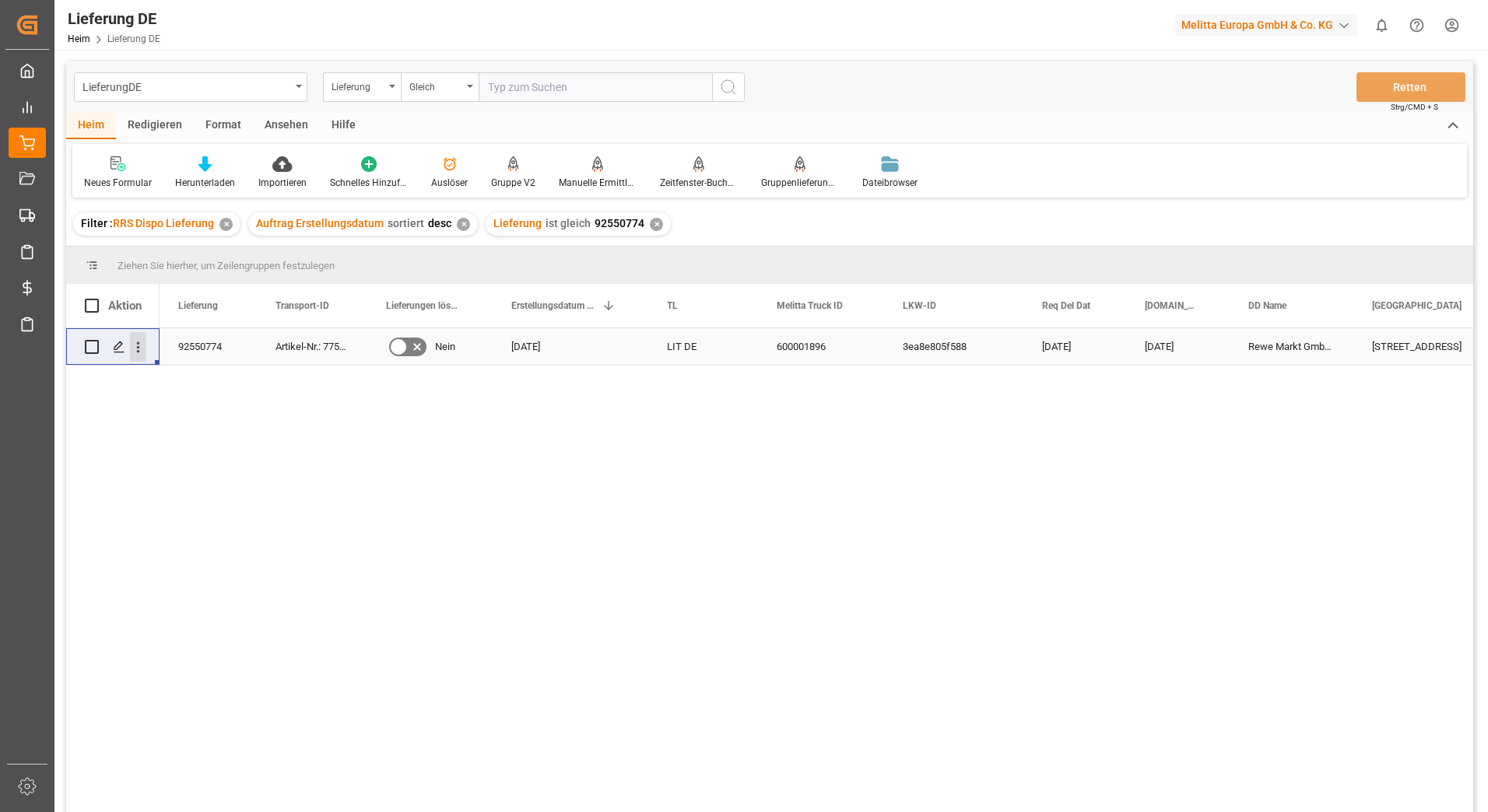
click at [137, 347] on icon "Menü öffnen" at bounding box center [139, 347] width 3 height 11
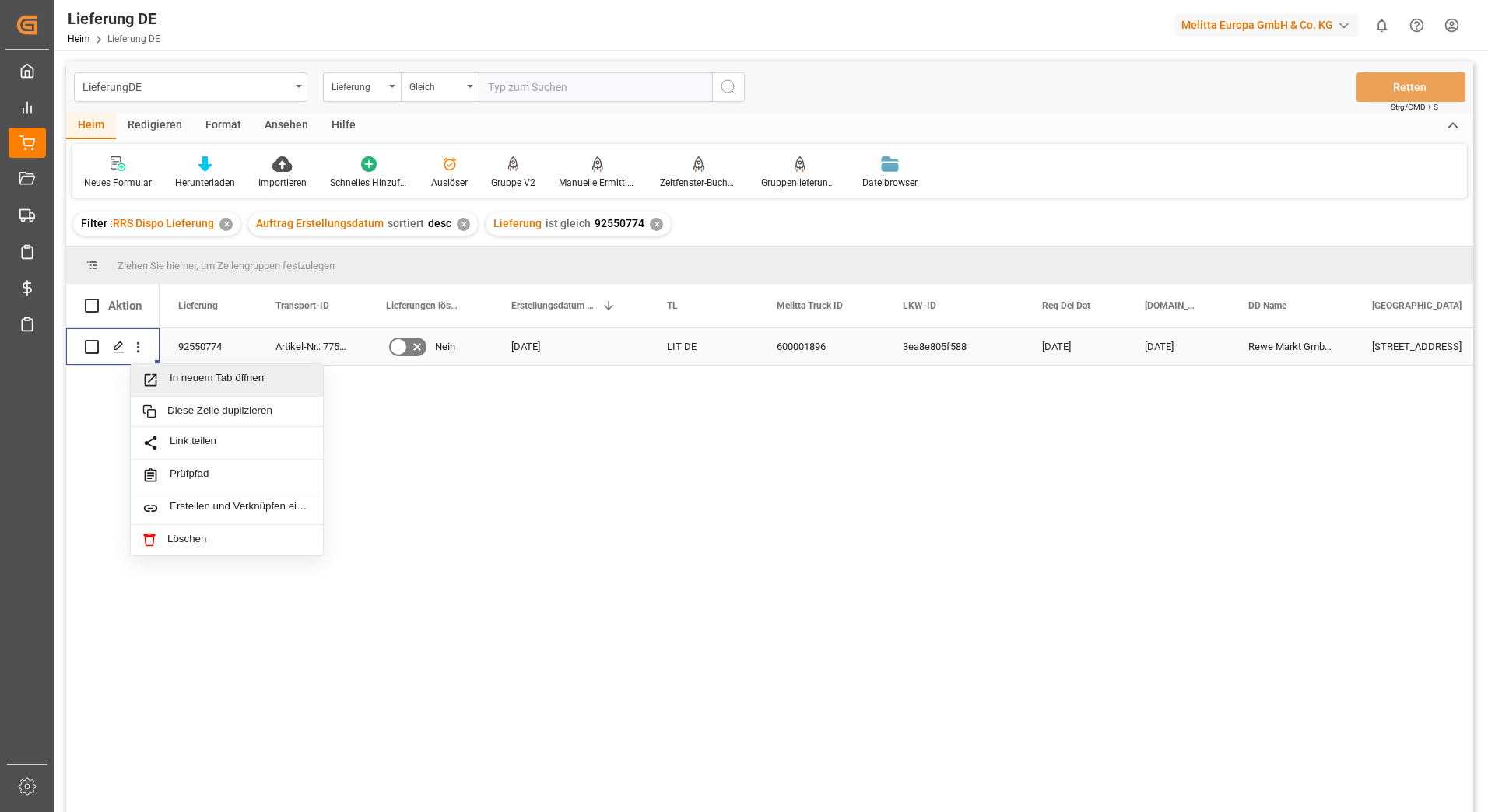
click at [177, 380] on span "In neuem Tab öffnen" at bounding box center [241, 380] width 142 height 16
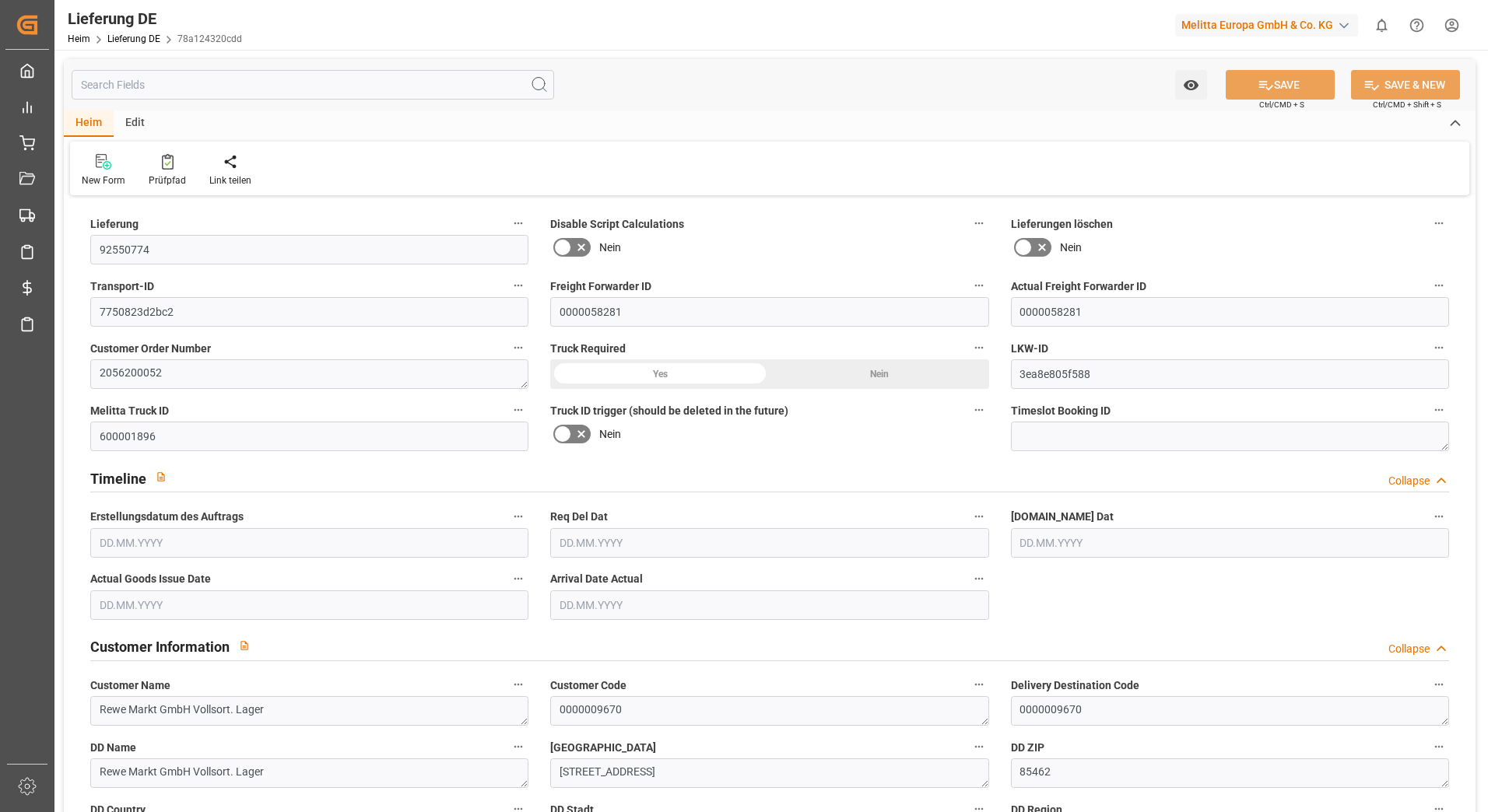
type input "21"
type input "11"
type input "2386.182"
type input "3726"
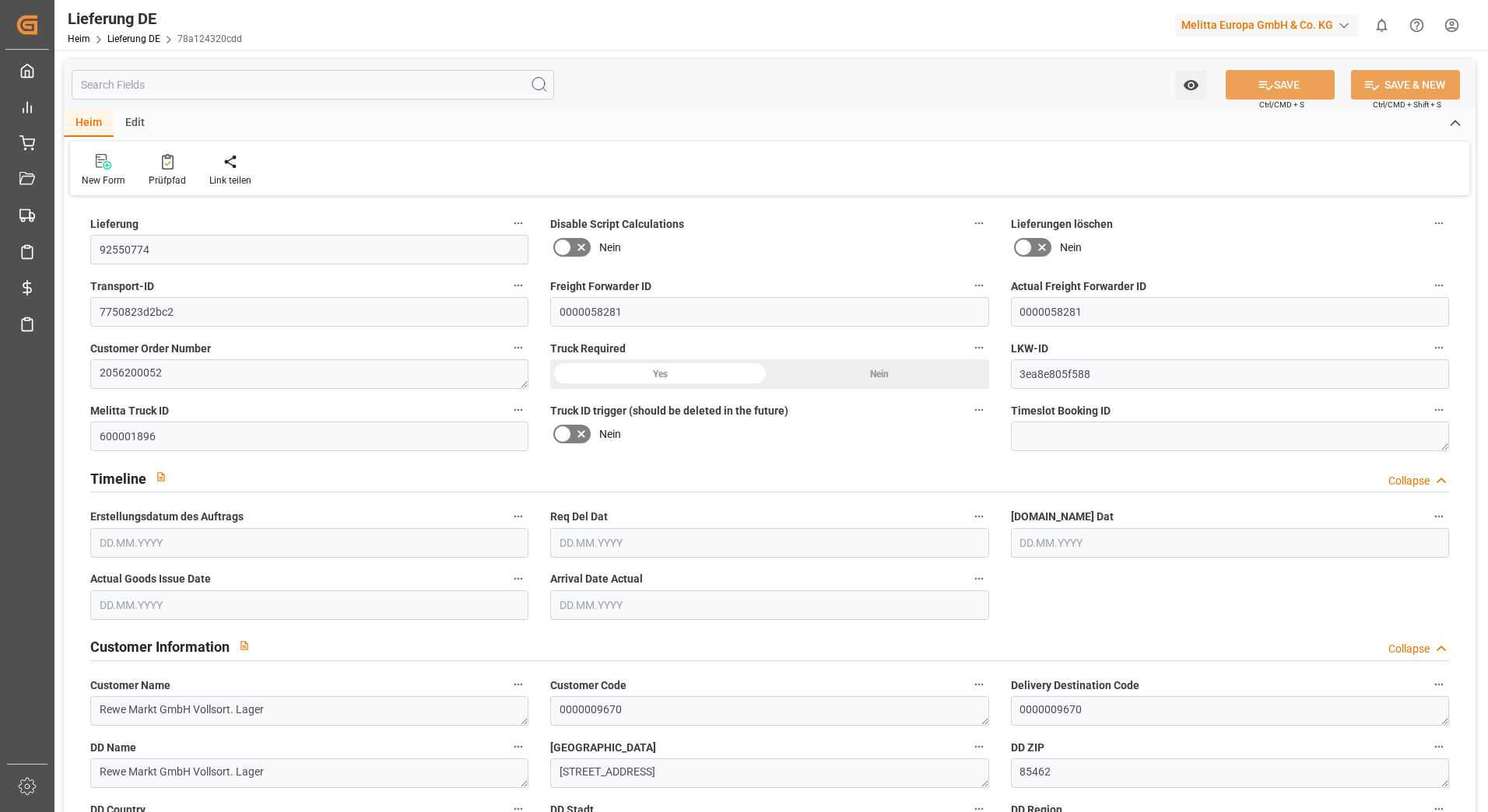
type input "17887.392"
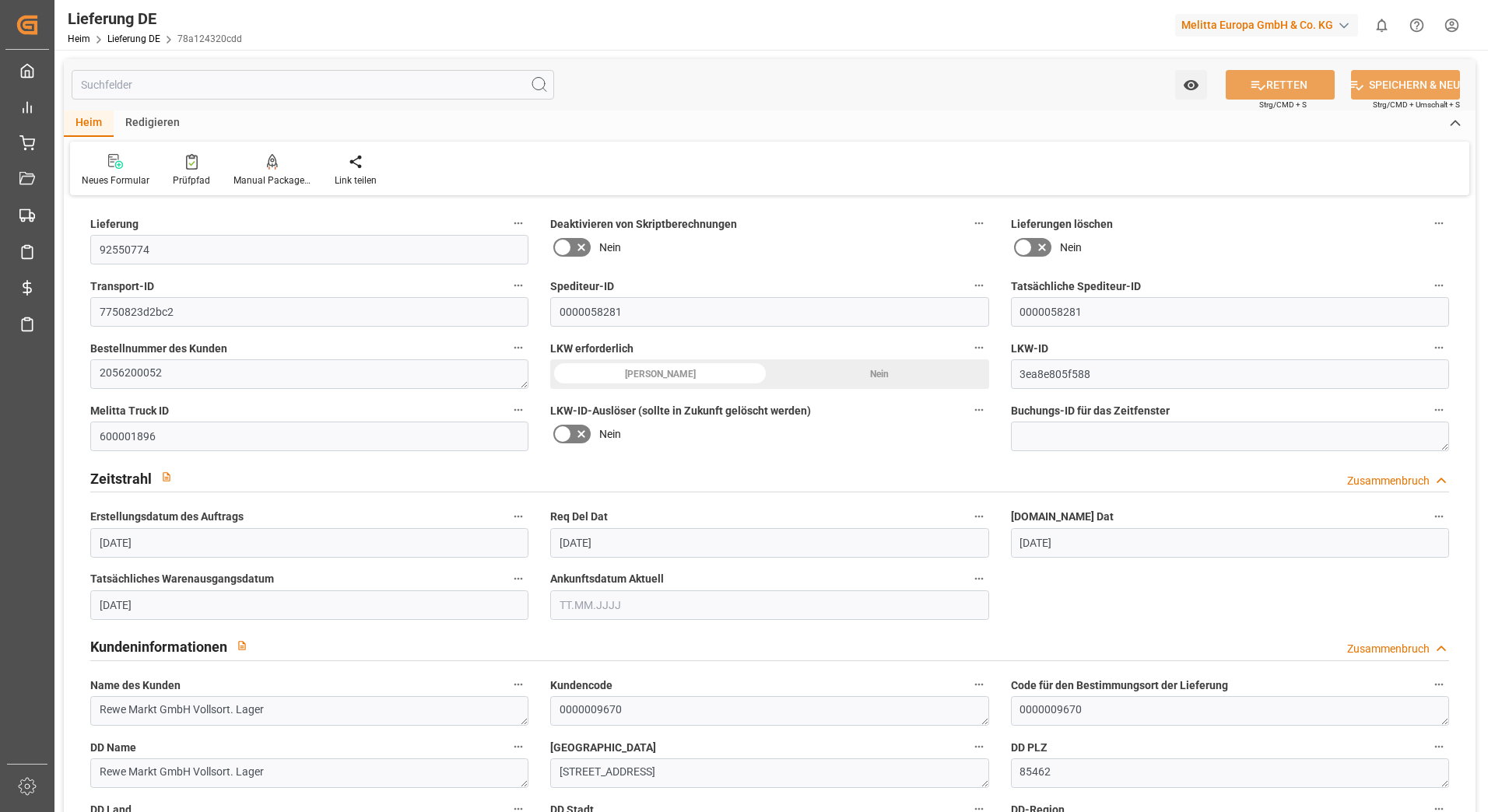
type input "[DATE]"
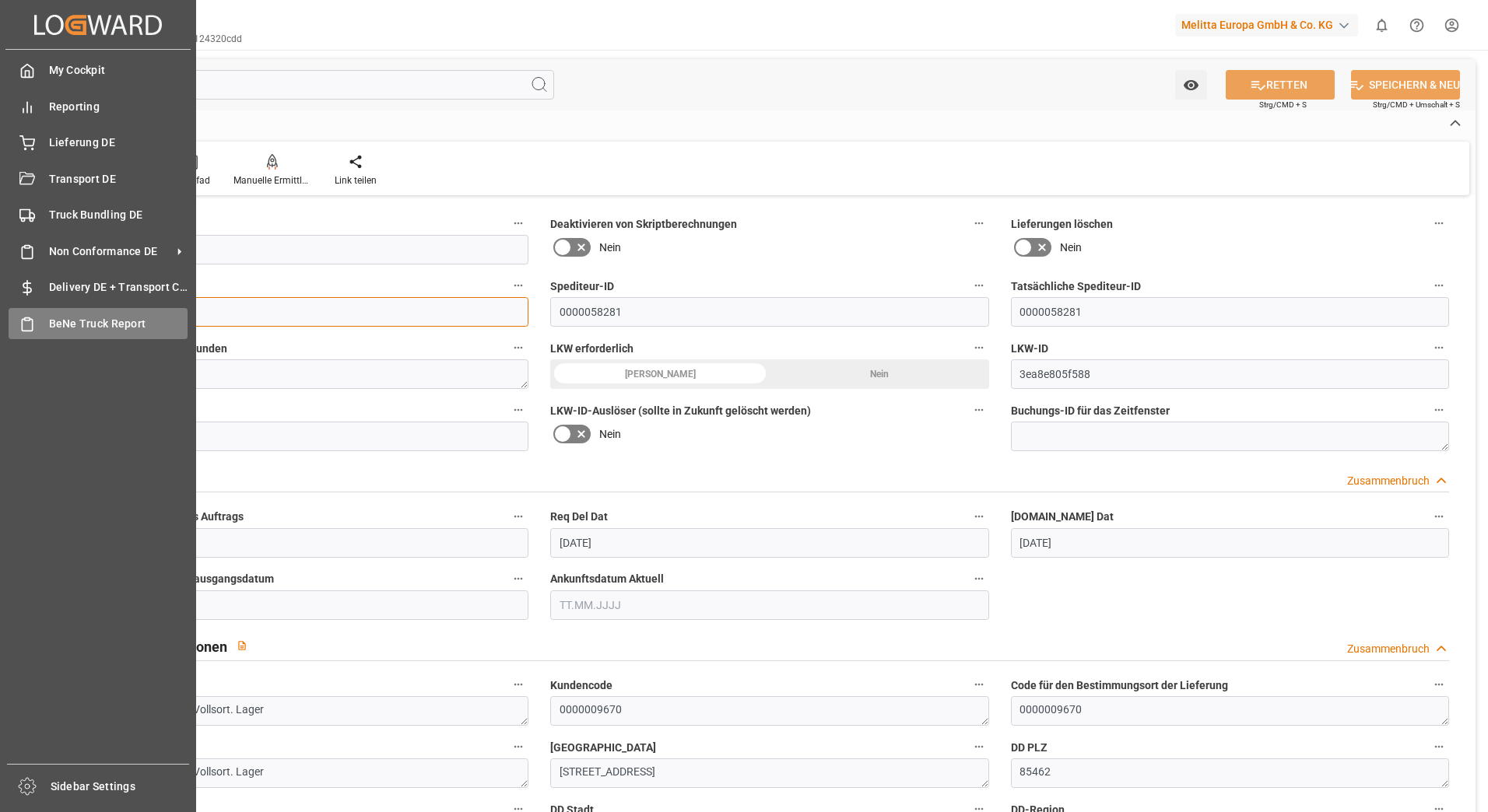
drag, startPoint x: 198, startPoint y: 318, endPoint x: 45, endPoint y: 315, distance: 153.0
click at [45, 315] on div "Created by potrace 1.15, written by [PERSON_NAME] [DATE]-[DATE] Created by potr…" at bounding box center [744, 406] width 1488 height 812
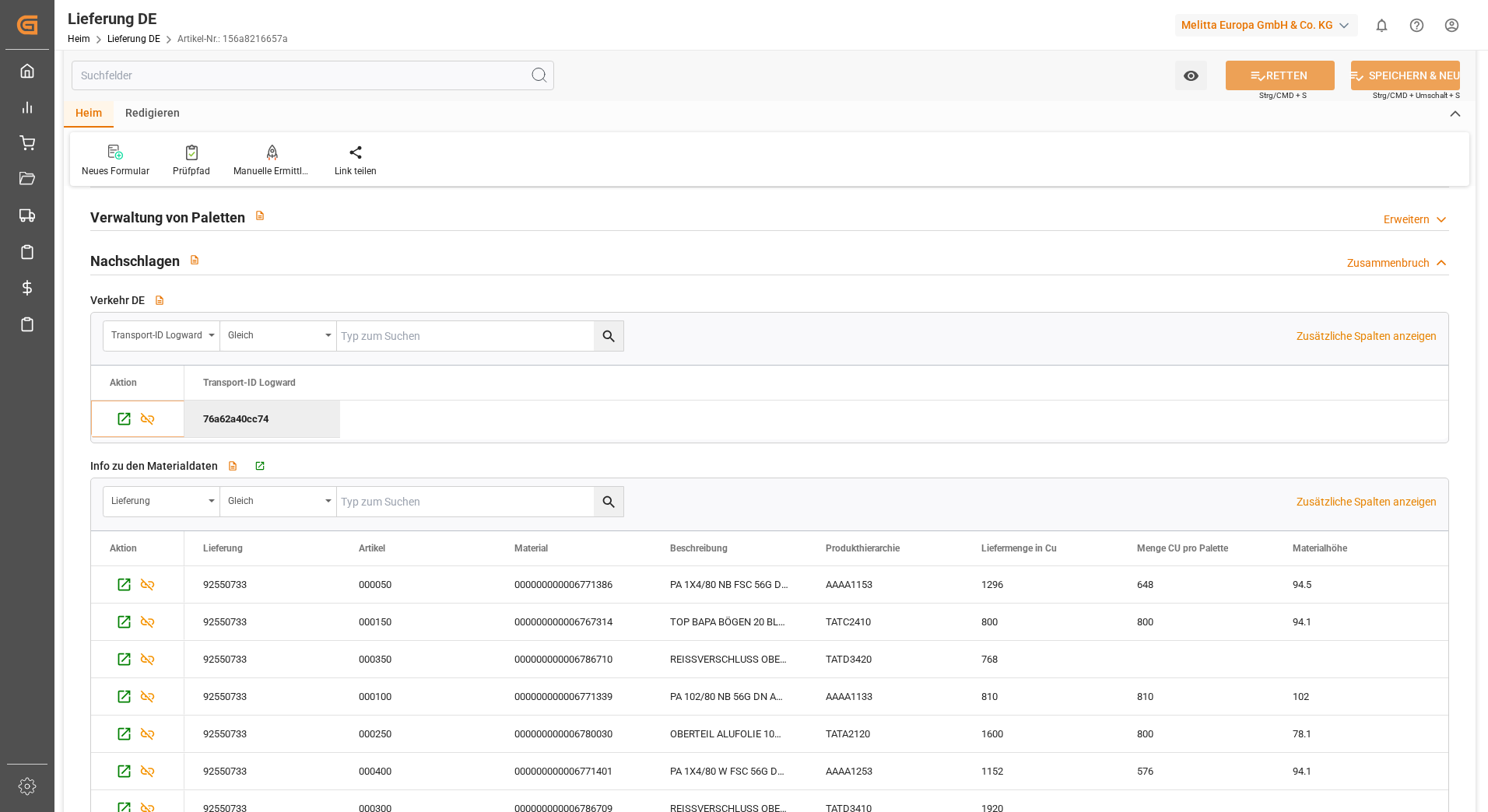
scroll to position [2334, 0]
